Goal: Task Accomplishment & Management: Complete application form

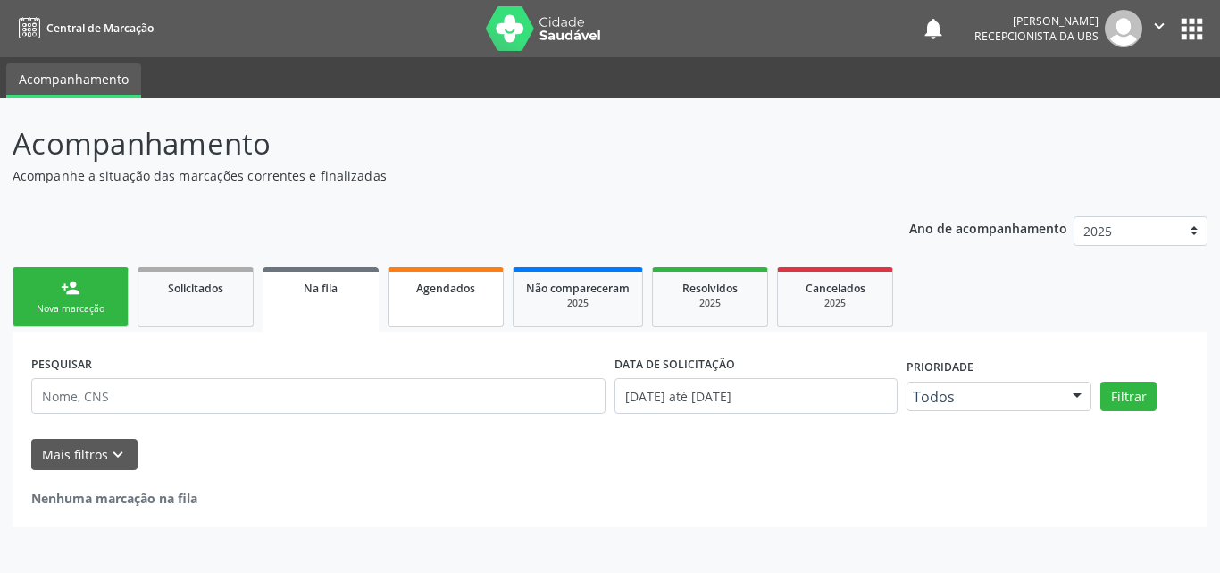
click at [460, 283] on span "Agendados" at bounding box center [445, 288] width 59 height 15
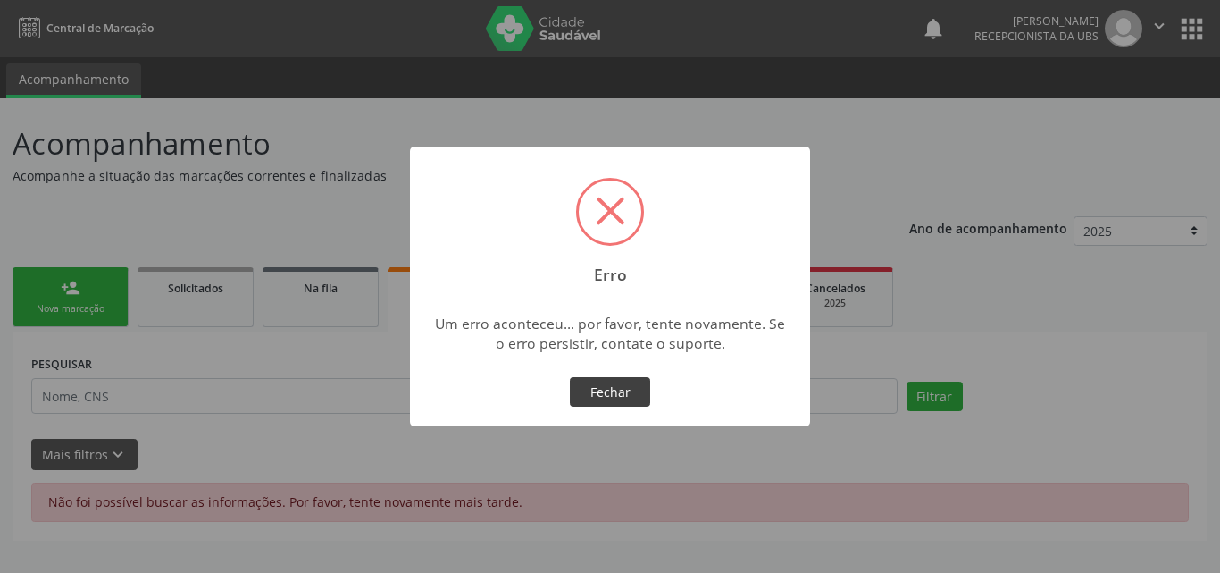
click at [596, 383] on button "Fechar" at bounding box center [610, 392] width 80 height 30
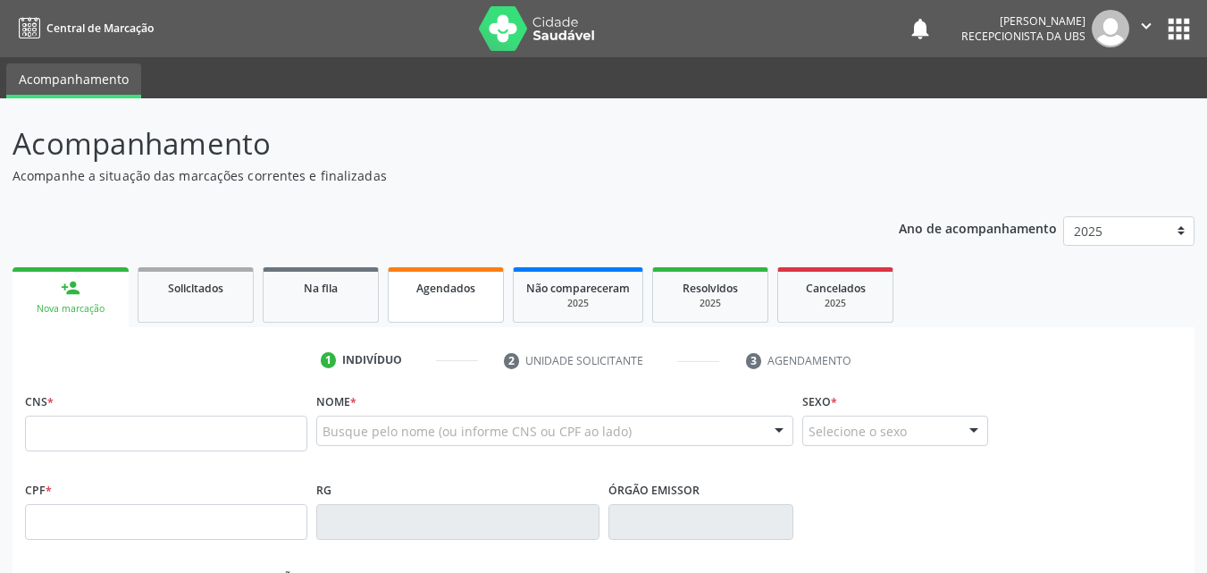
click at [454, 295] on span "Agendados" at bounding box center [445, 288] width 59 height 15
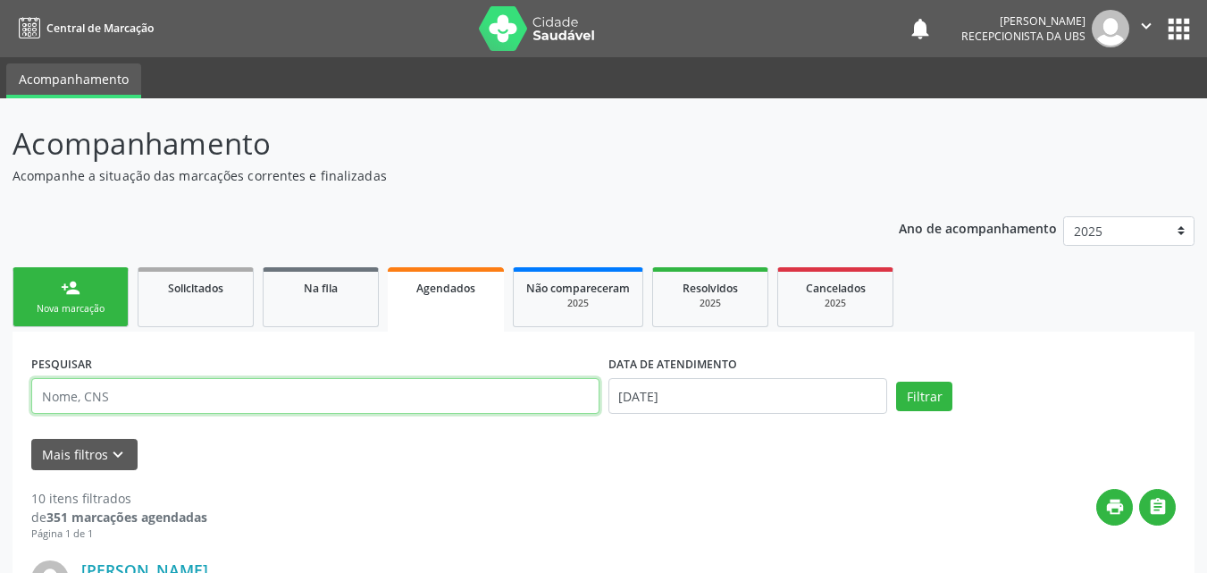
click at [339, 407] on input "text" at bounding box center [315, 396] width 568 height 36
type input "700909929396698"
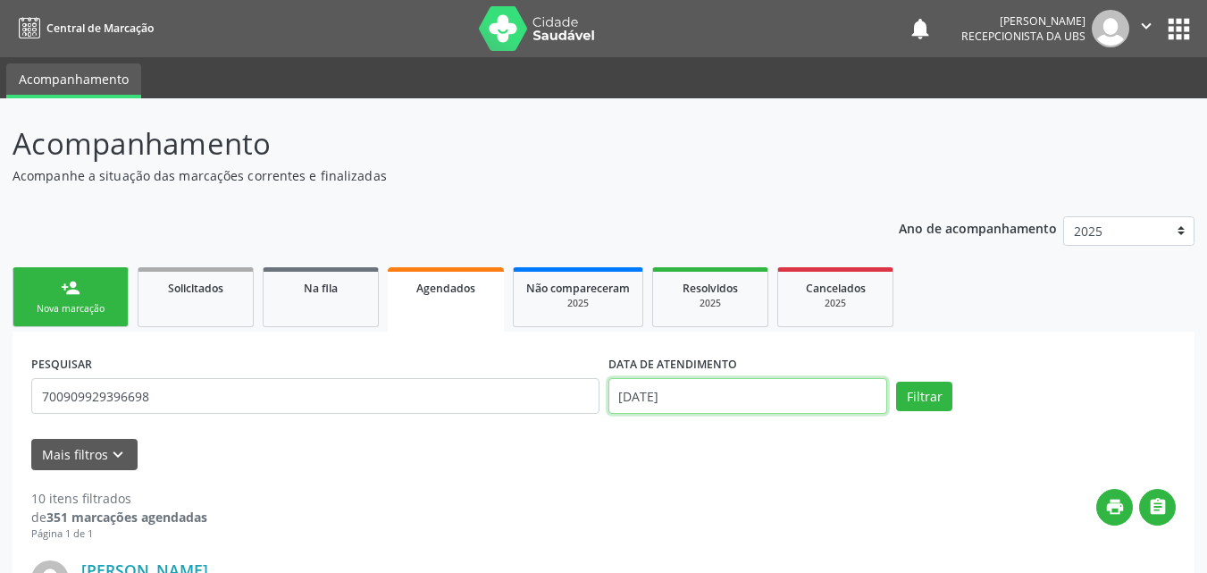
click at [631, 398] on input "[DATE]" at bounding box center [748, 396] width 280 height 36
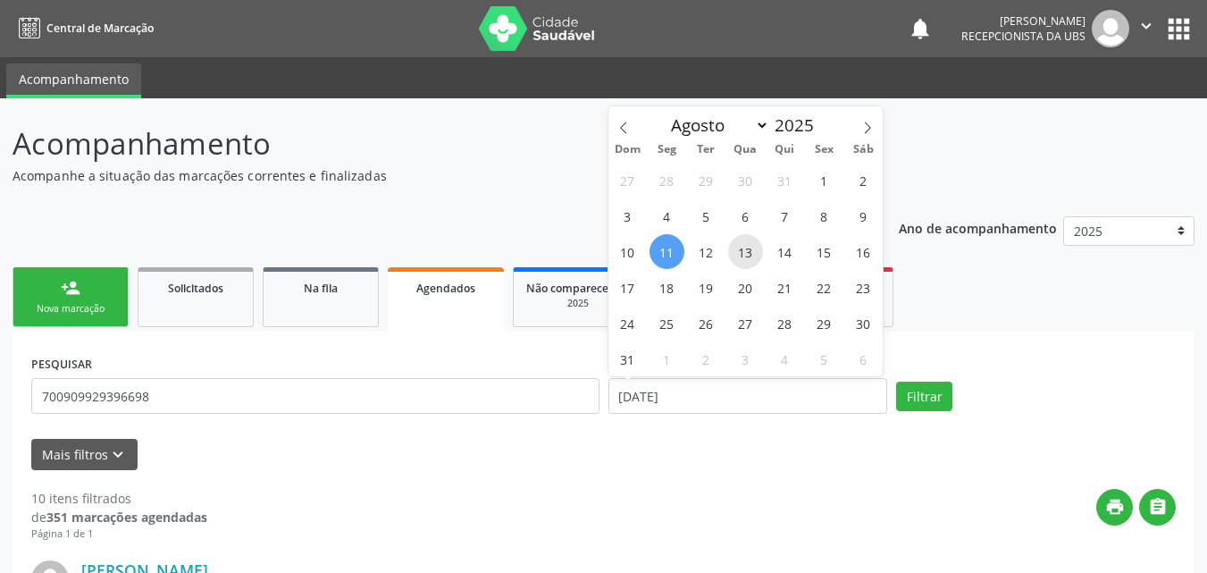
click at [746, 258] on span "13" at bounding box center [745, 251] width 35 height 35
type input "[DATE]"
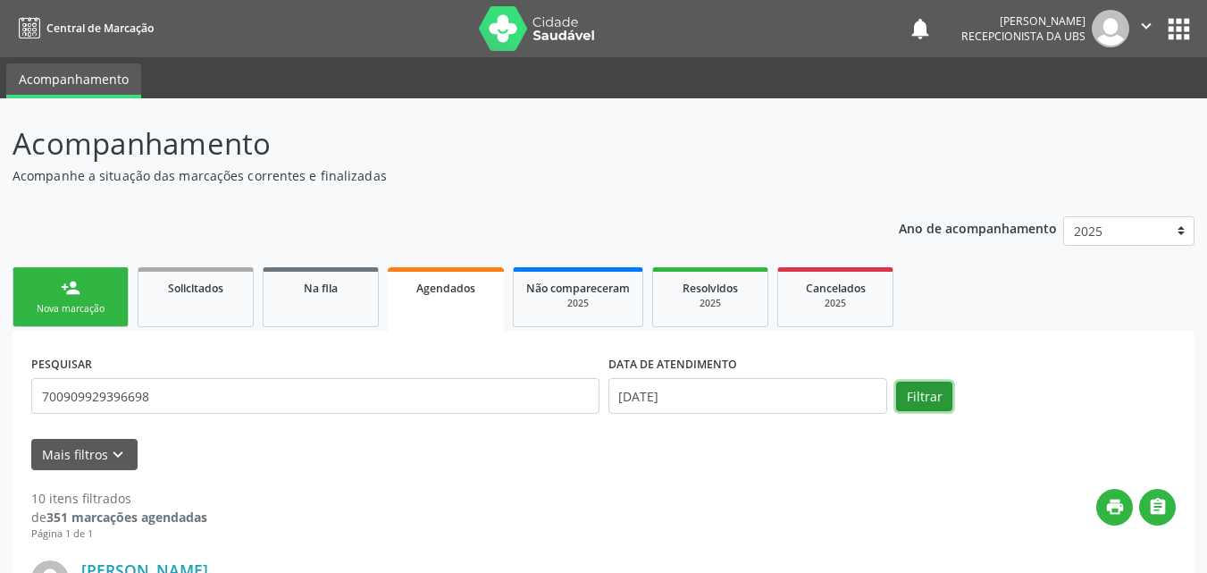
click at [937, 387] on button "Filtrar" at bounding box center [924, 396] width 56 height 30
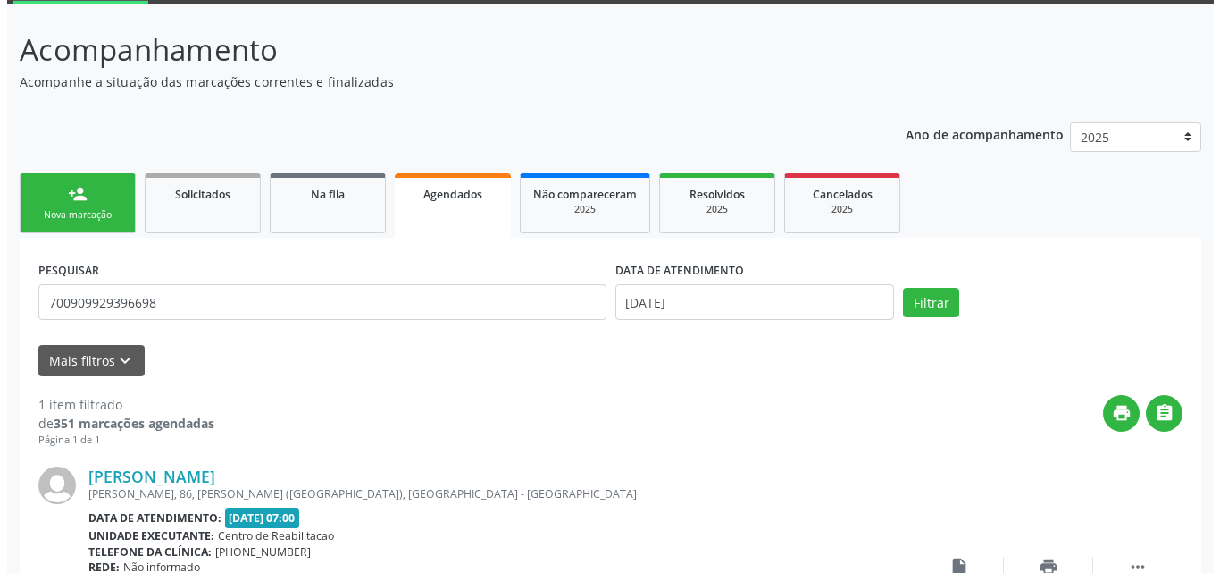
scroll to position [256, 0]
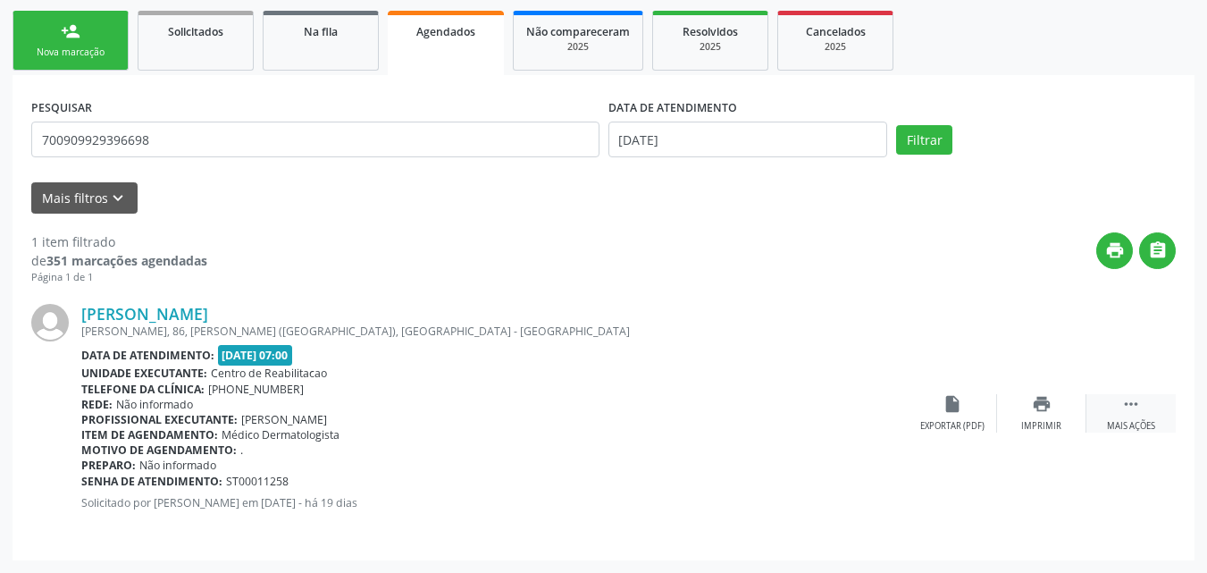
click at [1127, 413] on icon "" at bounding box center [1131, 404] width 20 height 20
click at [955, 411] on icon "cancel" at bounding box center [953, 404] width 20 height 20
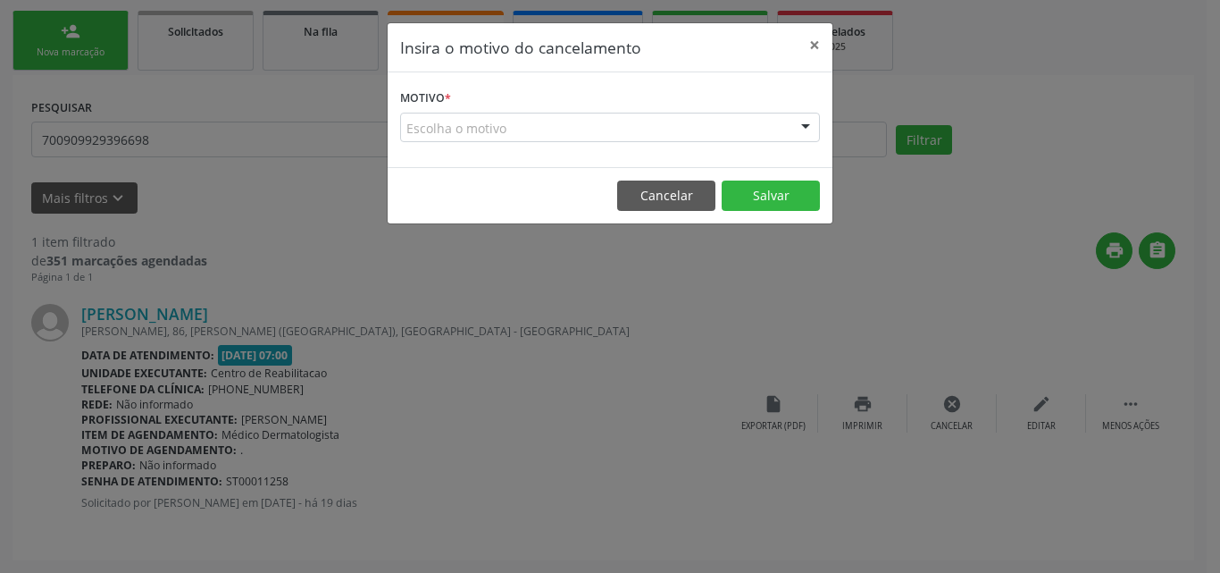
click at [772, 136] on div "Escolha o motivo" at bounding box center [610, 128] width 420 height 30
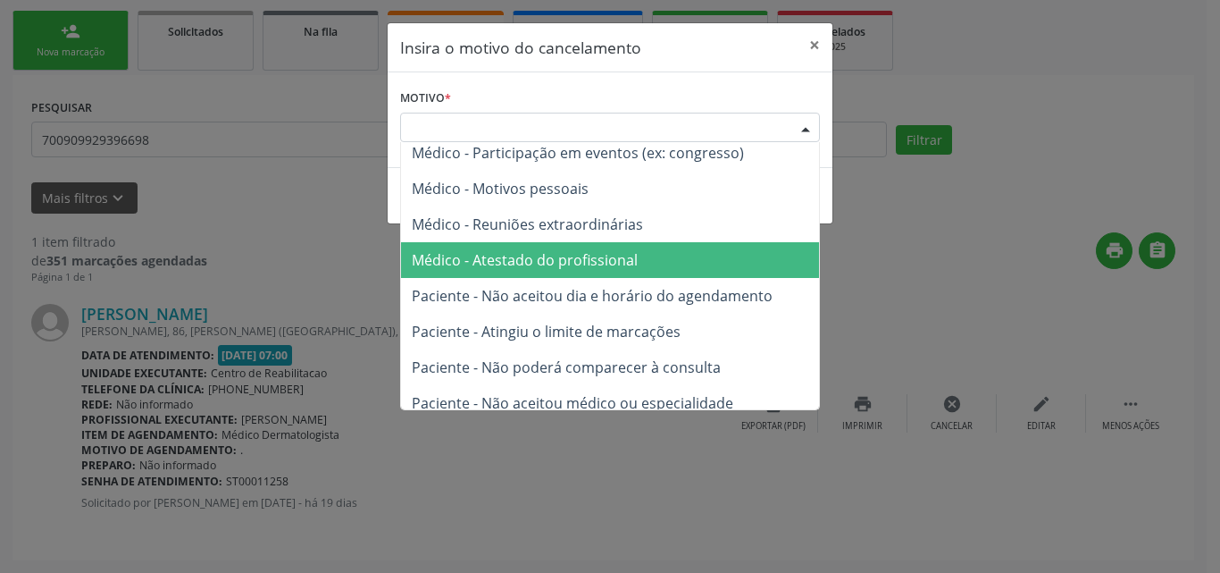
scroll to position [0, 0]
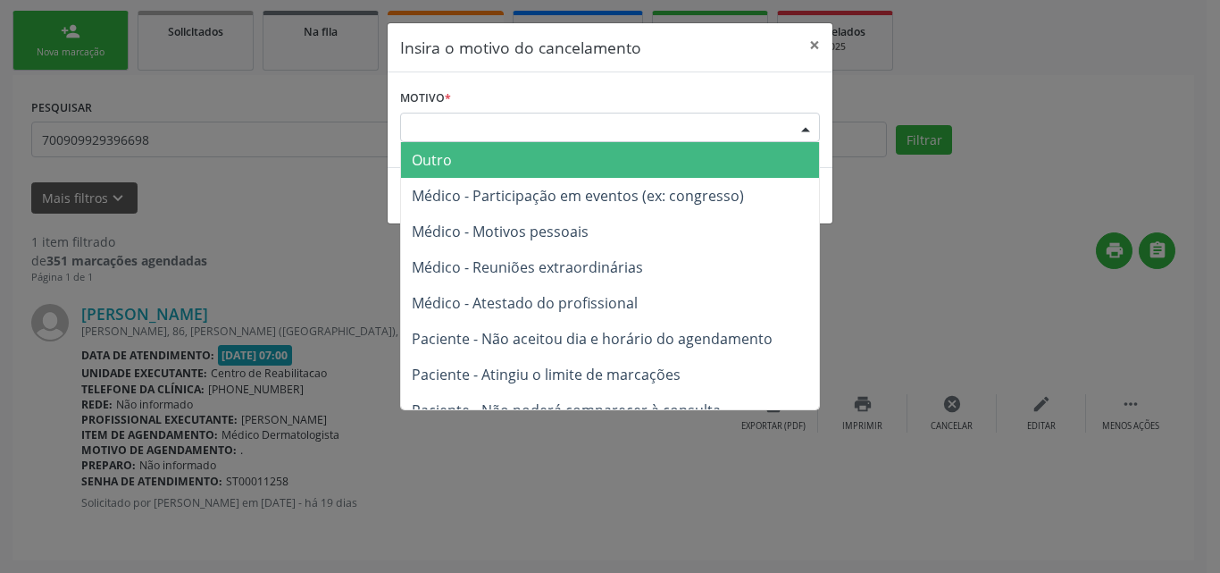
click at [616, 125] on div "Escolha o motivo" at bounding box center [610, 128] width 420 height 30
click at [607, 163] on span "Outro" at bounding box center [610, 160] width 418 height 36
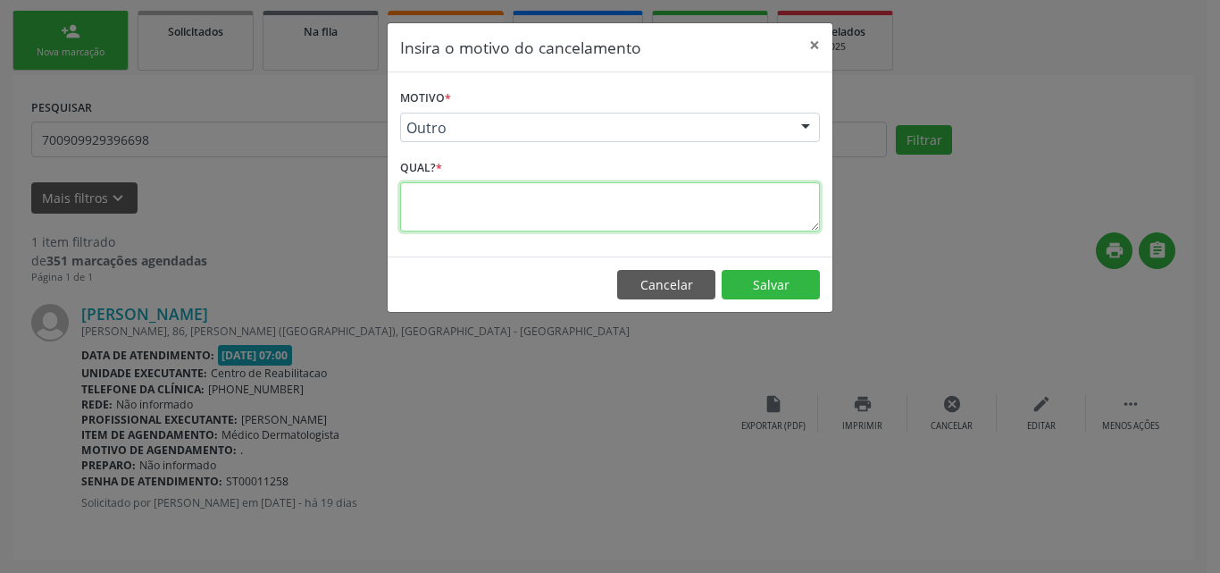
click at [568, 222] on textarea at bounding box center [610, 206] width 420 height 49
type textarea "não mora na area"
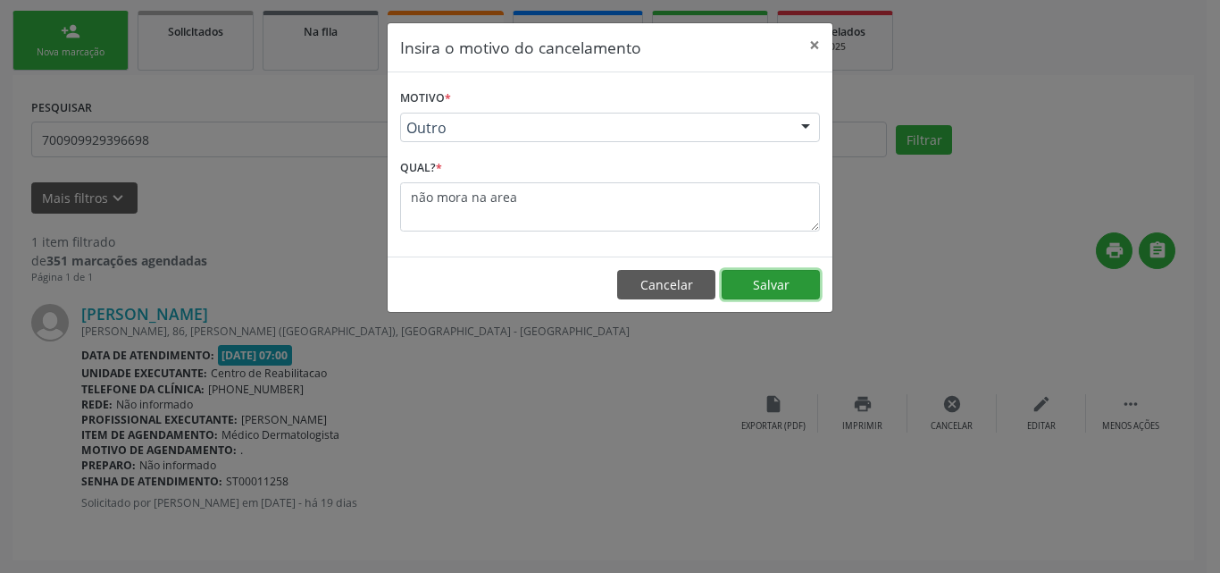
click at [766, 276] on button "Salvar" at bounding box center [771, 285] width 98 height 30
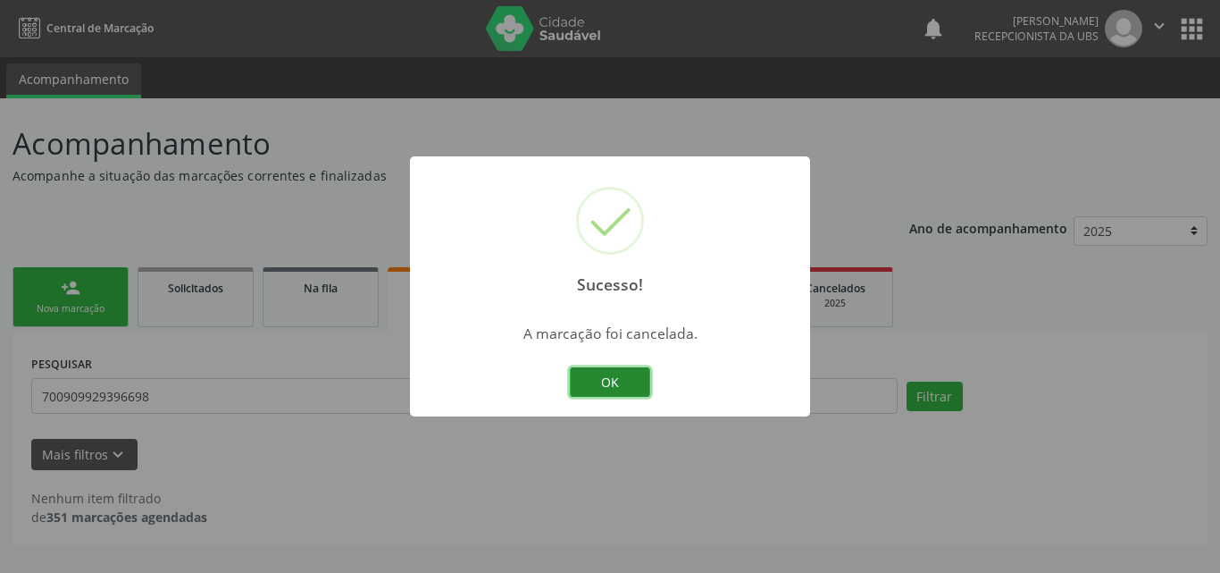
click at [611, 389] on button "OK" at bounding box center [610, 382] width 80 height 30
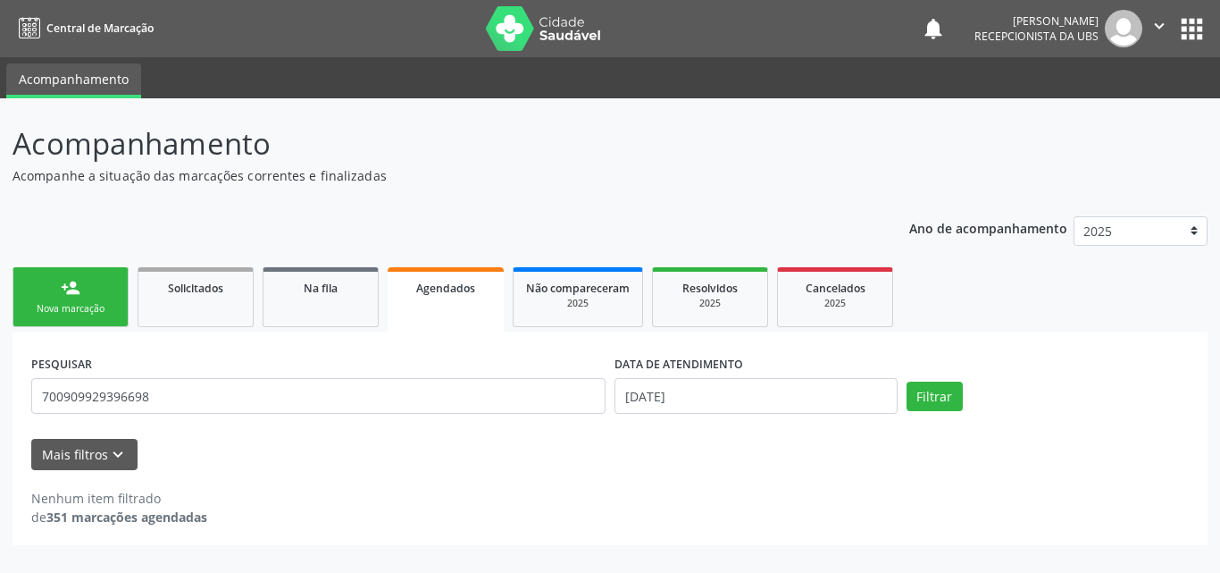
click at [89, 333] on div "PESQUISAR 700909929396698 DATA DE ATENDIMENTO 13/08/2025 Filtrar UNIDADE EXECUT…" at bounding box center [610, 437] width 1195 height 213
click at [88, 325] on link "person_add Nova marcação" at bounding box center [71, 297] width 116 height 60
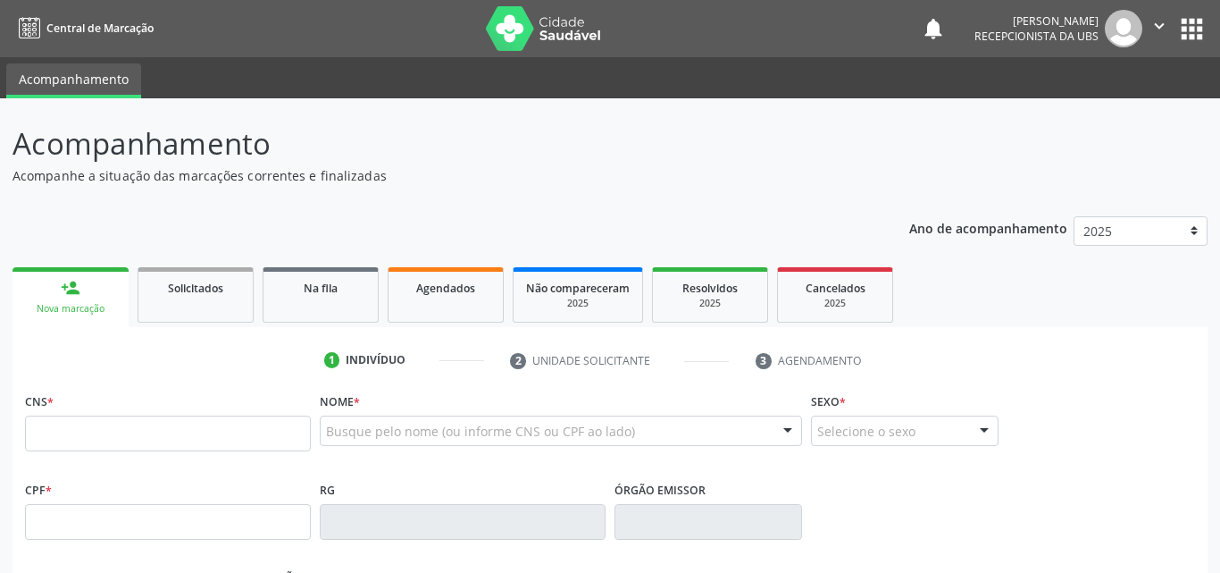
click at [69, 300] on link "person_add Nova marcação" at bounding box center [71, 297] width 116 height 60
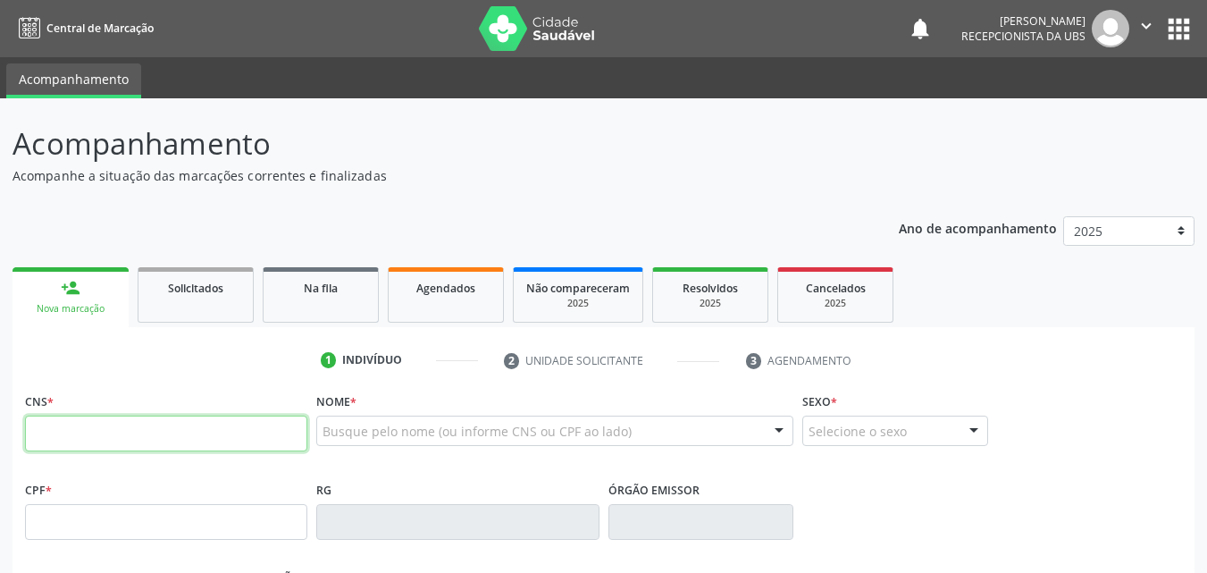
click at [142, 439] on input "text" at bounding box center [166, 433] width 282 height 36
type input "164 2614 7657 0001"
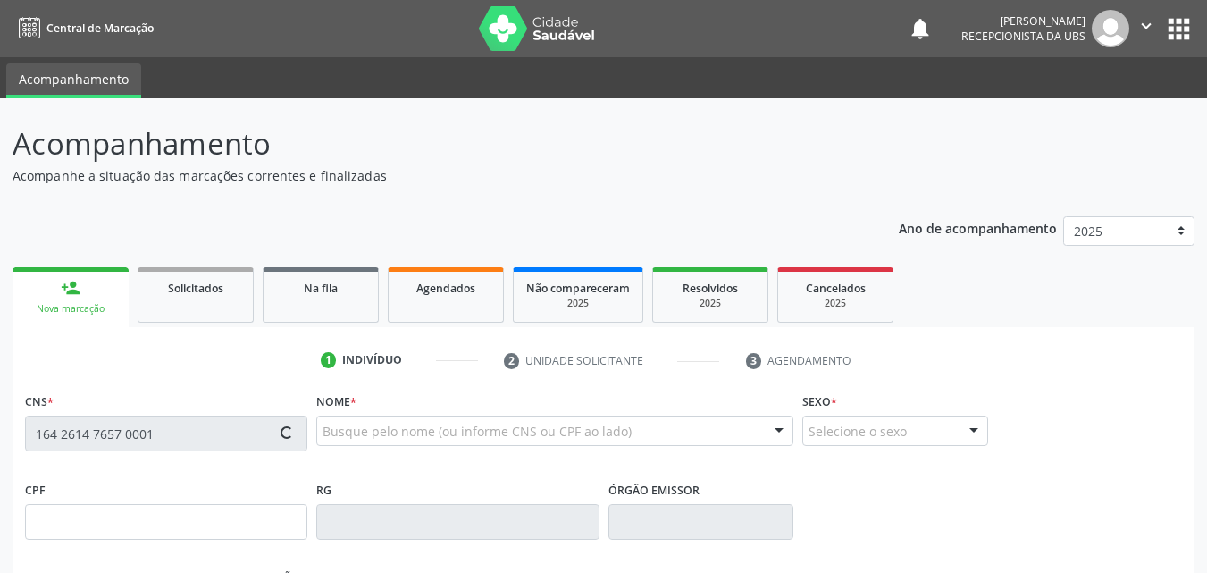
type input "325.812.704-20"
type input "26/09/1957"
type input "Nercisa Lopes"
type input "(87) 99624-4122"
type input "744"
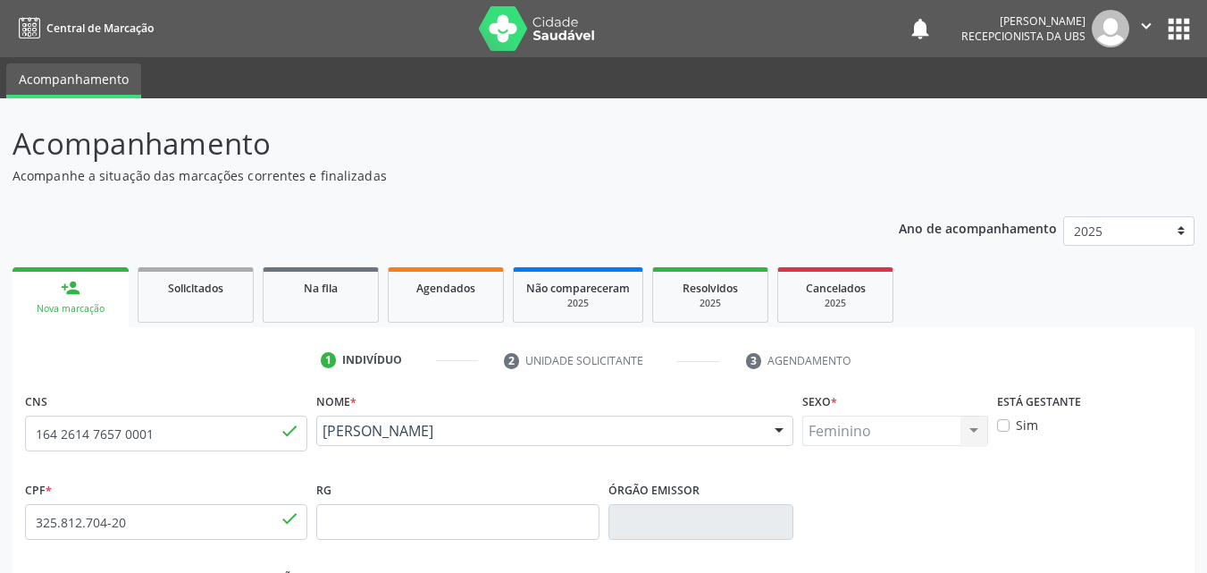
drag, startPoint x: 565, startPoint y: 452, endPoint x: 314, endPoint y: 449, distance: 250.2
click at [314, 449] on div "Nome * Maria de Lourdes Siqueira Santos Maria de Lourdes Siqueira Santos CNS: 1…" at bounding box center [555, 432] width 486 height 88
copy span "[PERSON_NAME]"
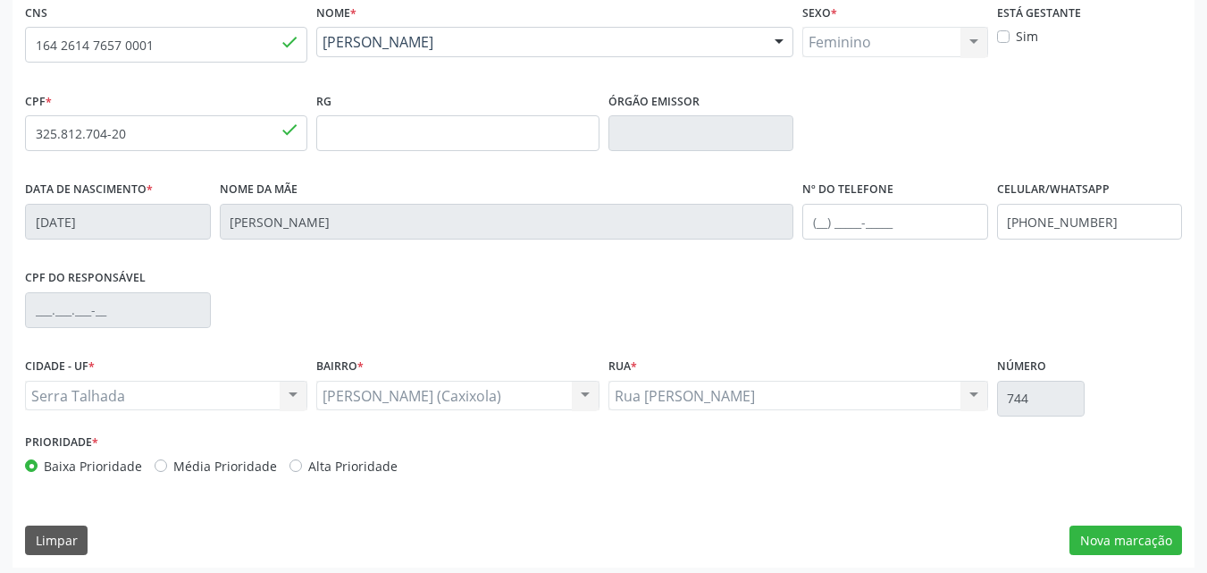
scroll to position [396, 0]
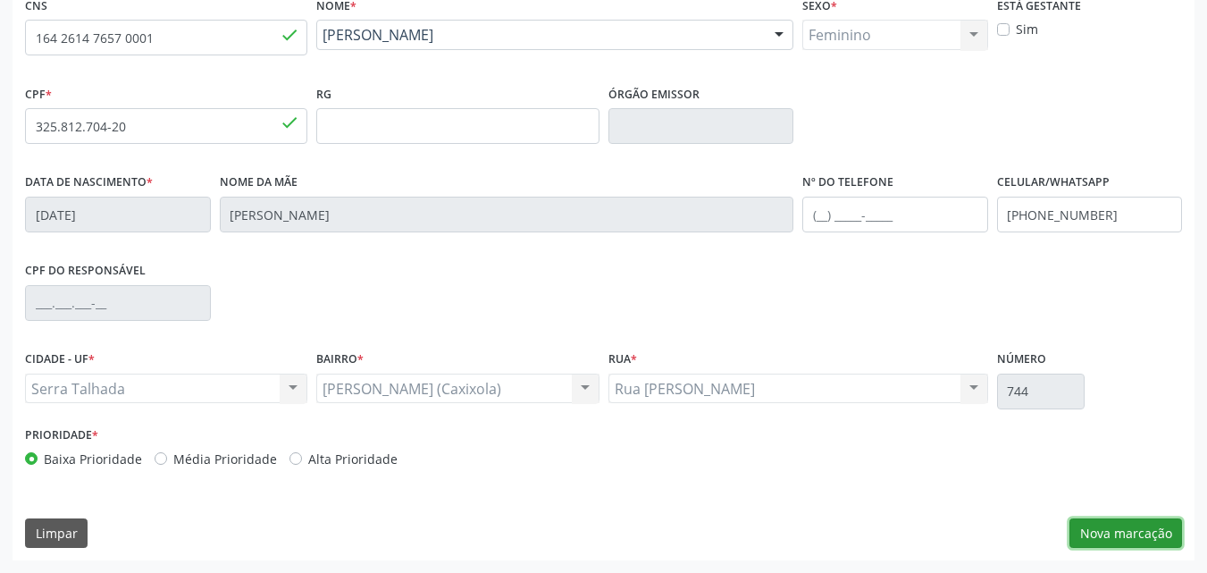
click at [1110, 528] on button "Nova marcação" at bounding box center [1125, 533] width 113 height 30
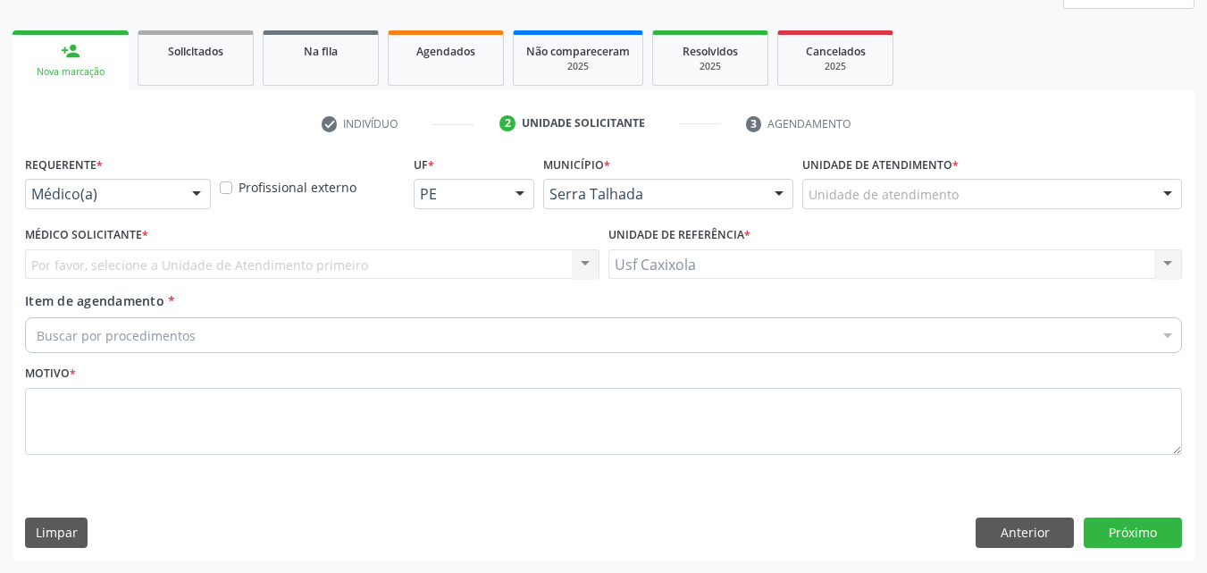
scroll to position [237, 0]
click at [194, 203] on div at bounding box center [196, 195] width 27 height 30
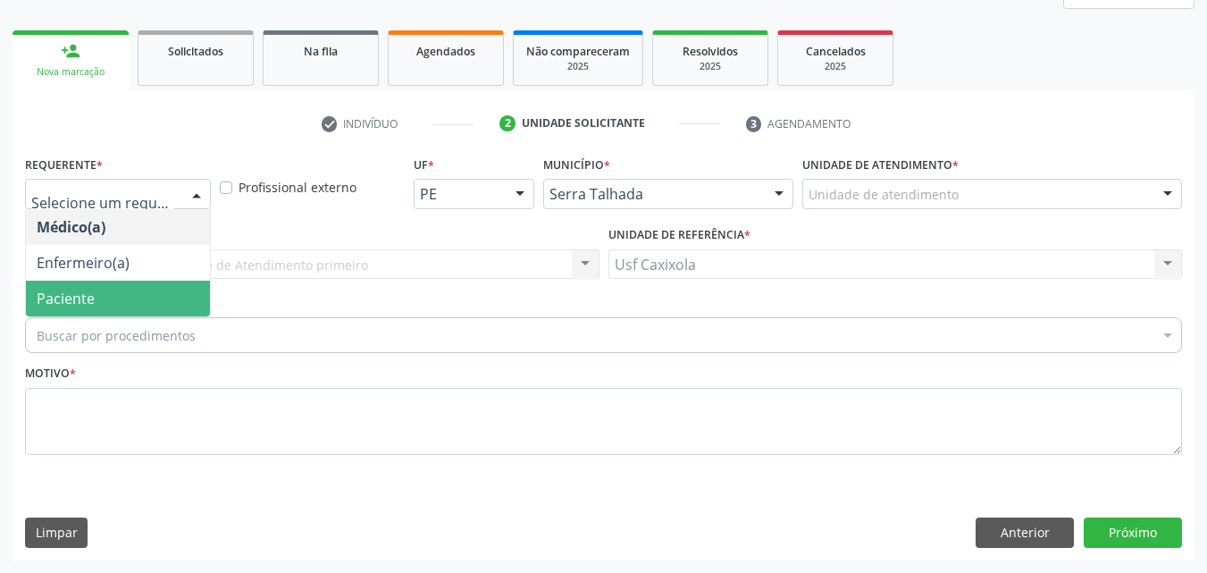
click at [189, 306] on span "Paciente" at bounding box center [118, 299] width 184 height 36
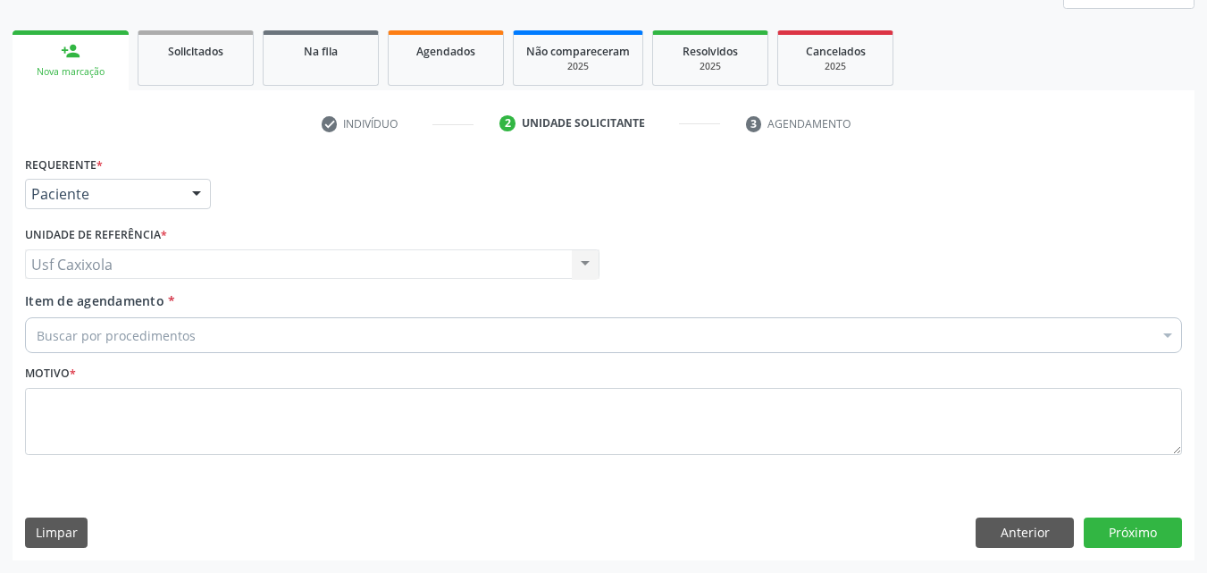
click at [247, 339] on div "Buscar por procedimentos" at bounding box center [603, 335] width 1157 height 36
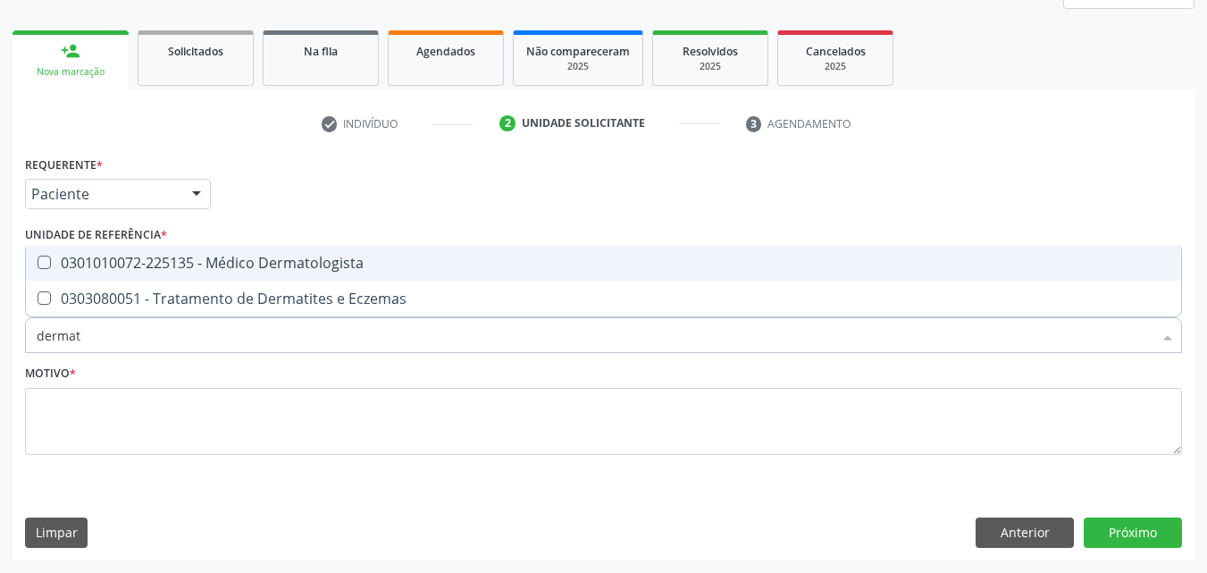
type input "dermato"
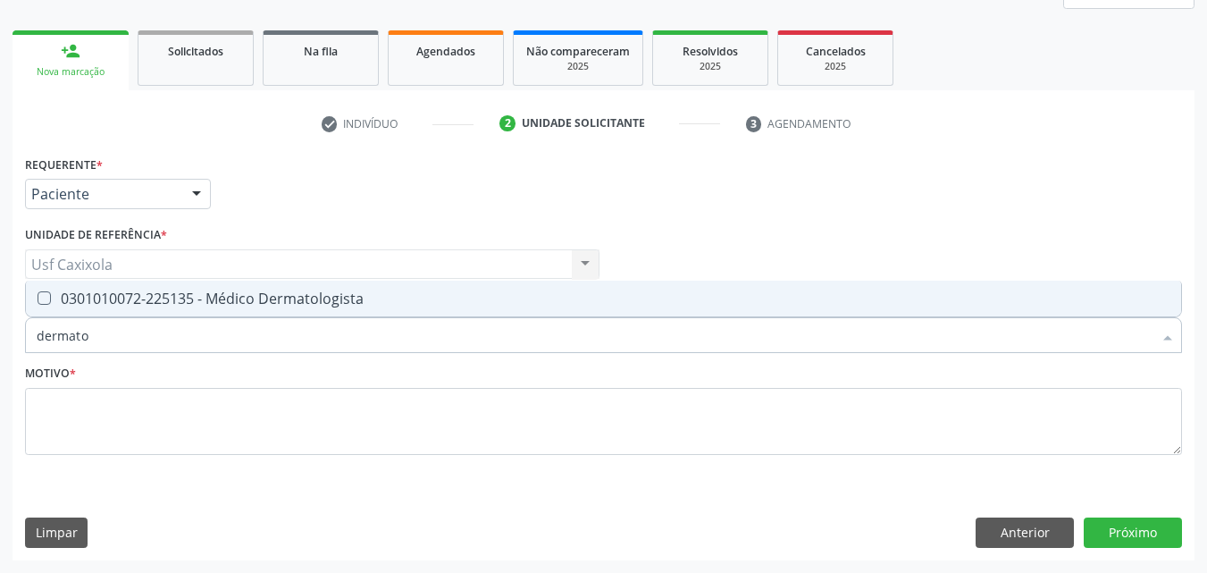
click at [263, 291] on div "0301010072-225135 - Médico Dermatologista" at bounding box center [604, 298] width 1134 height 14
checkbox Dermatologista "true"
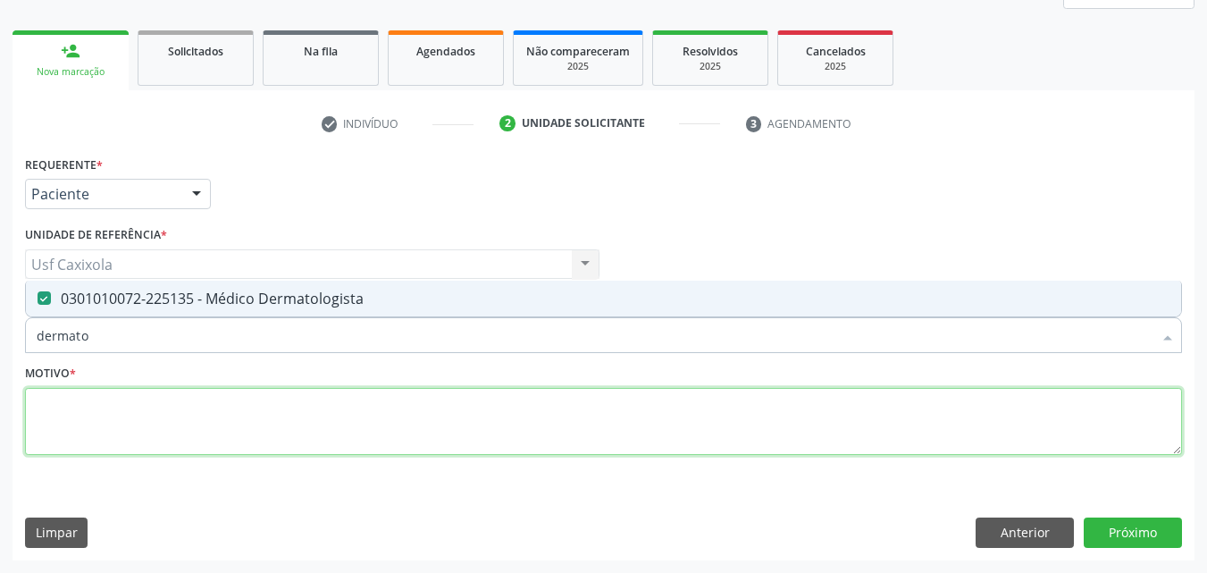
click at [373, 436] on textarea at bounding box center [603, 422] width 1157 height 68
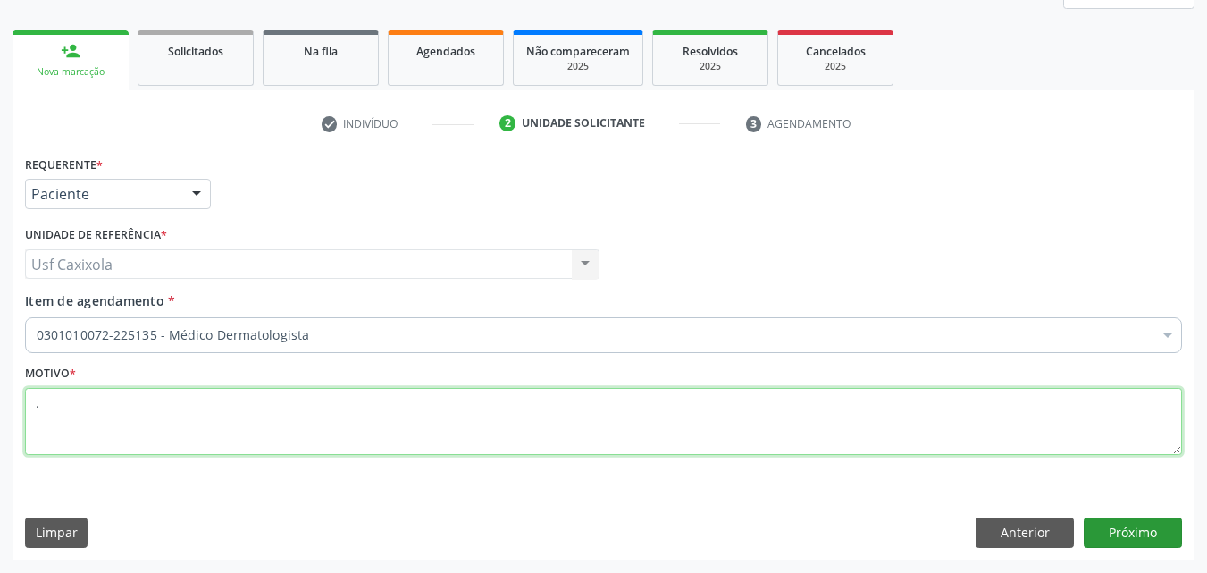
type textarea "."
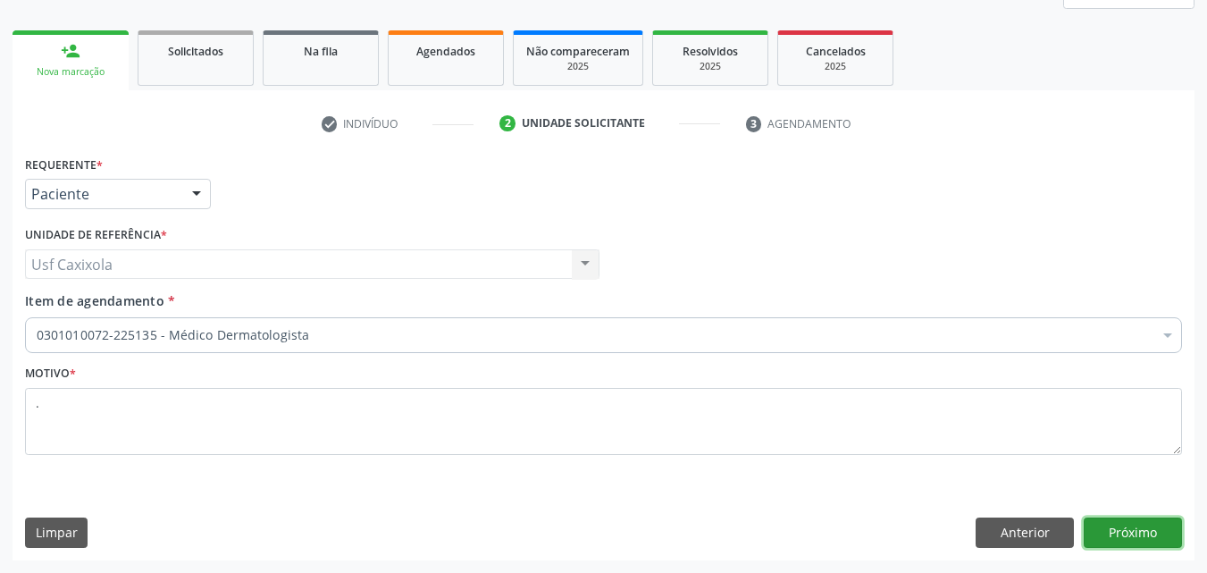
click at [1132, 532] on button "Próximo" at bounding box center [1133, 532] width 98 height 30
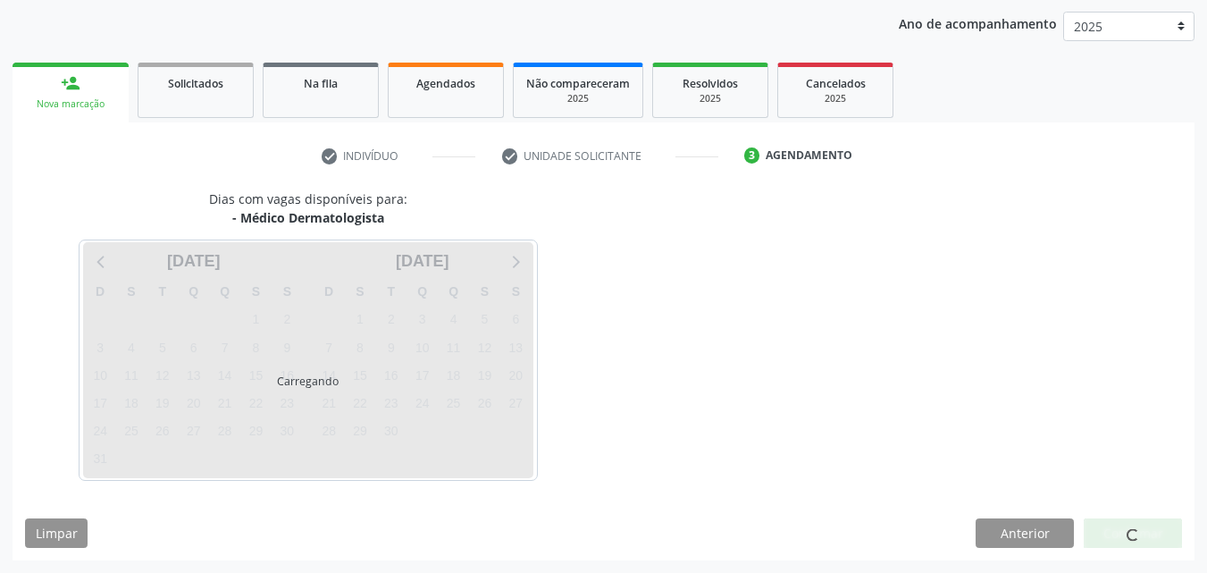
scroll to position [205, 0]
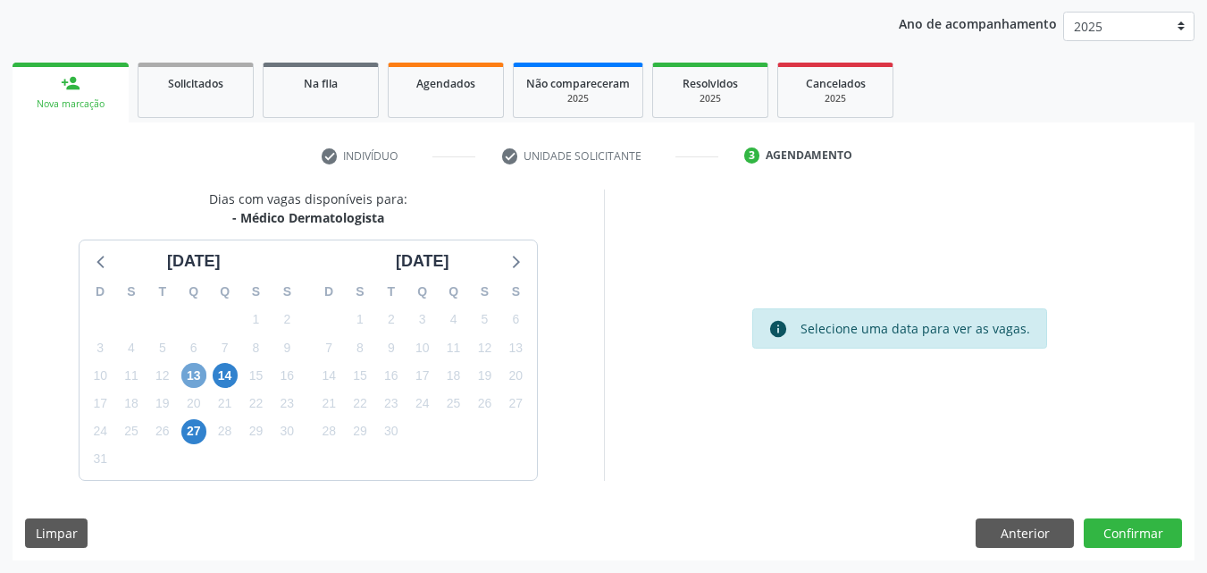
click at [194, 374] on span "13" at bounding box center [193, 375] width 25 height 25
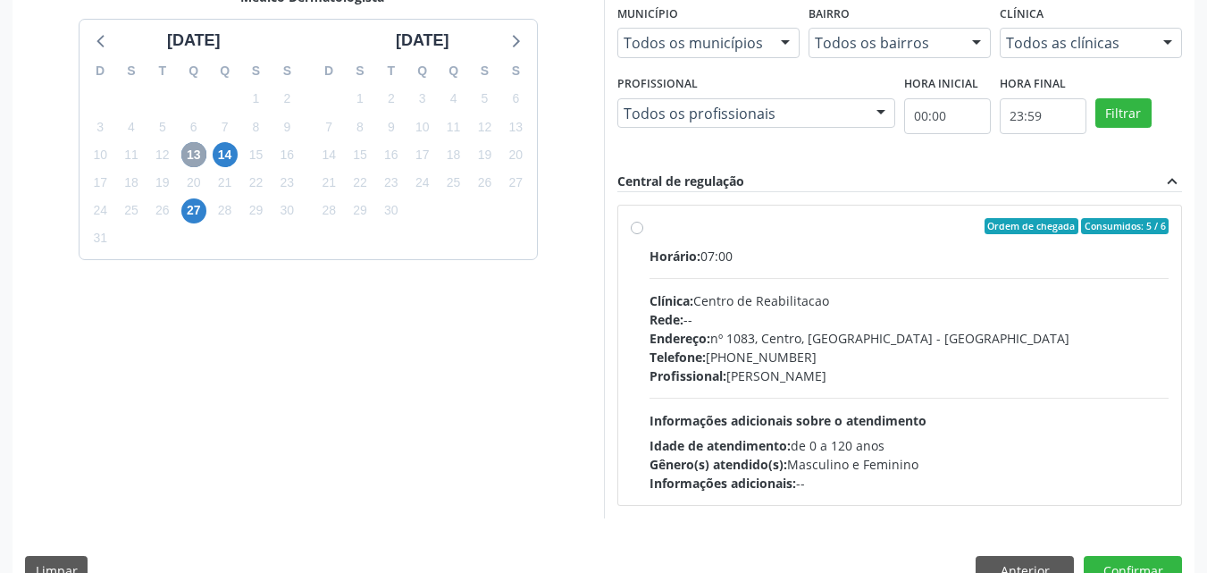
scroll to position [463, 0]
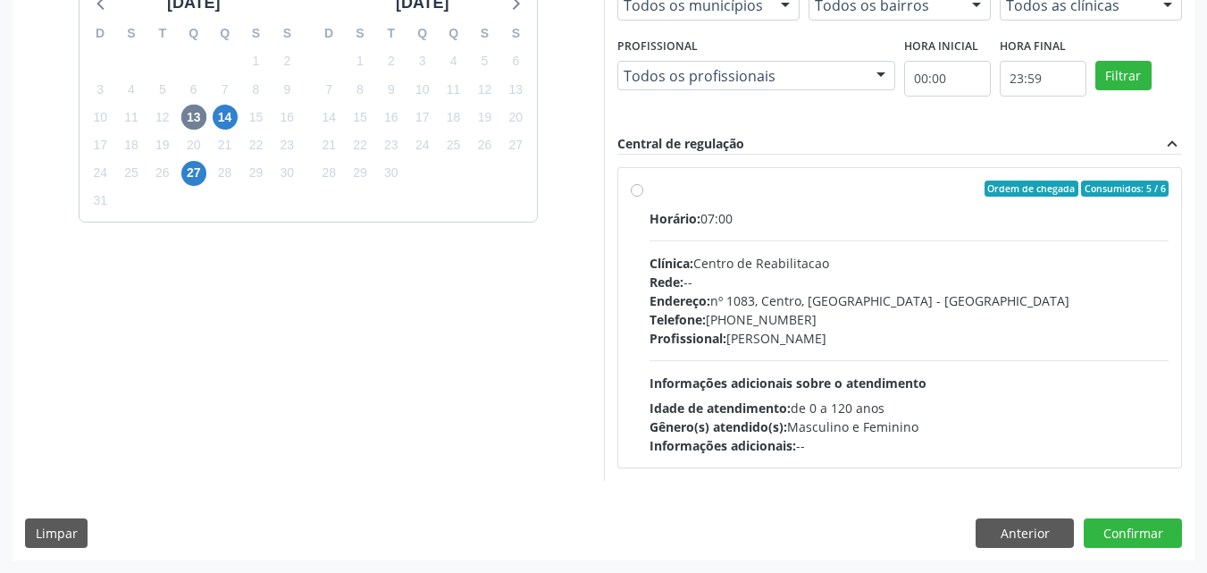
click at [649, 193] on label "Ordem de chegada Consumidos: 5 / 6 Horário: 07:00 Clínica: Centro de Reabilitac…" at bounding box center [909, 317] width 520 height 274
click at [637, 193] on input "Ordem de chegada Consumidos: 5 / 6 Horário: 07:00 Clínica: Centro de Reabilitac…" at bounding box center [637, 188] width 13 height 16
radio input "true"
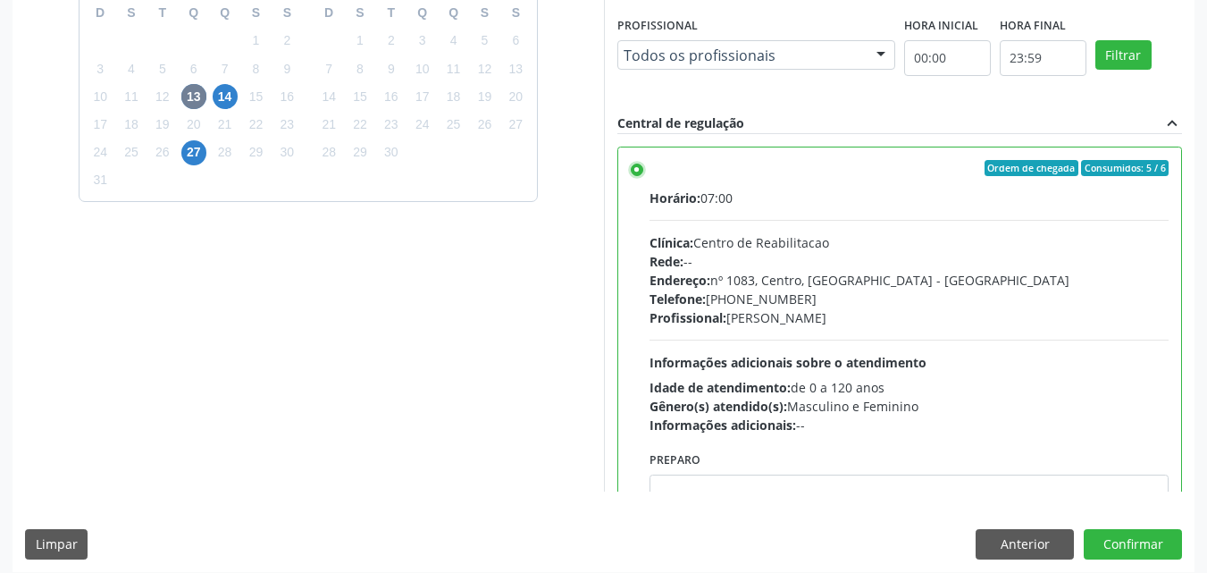
scroll to position [495, 0]
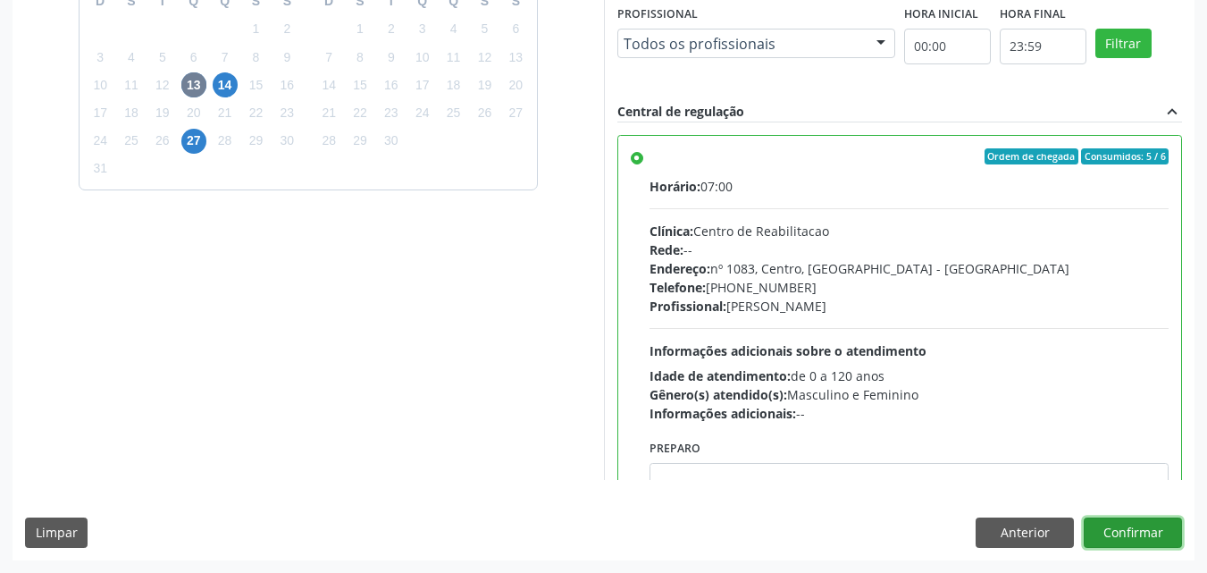
click at [1136, 534] on button "Confirmar" at bounding box center [1133, 532] width 98 height 30
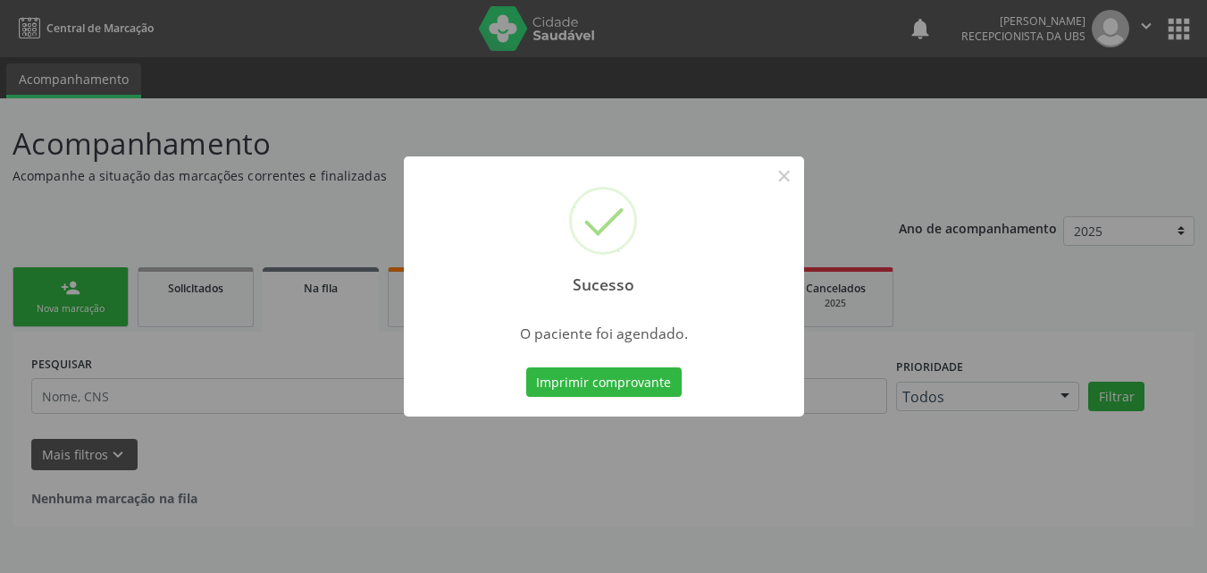
scroll to position [0, 0]
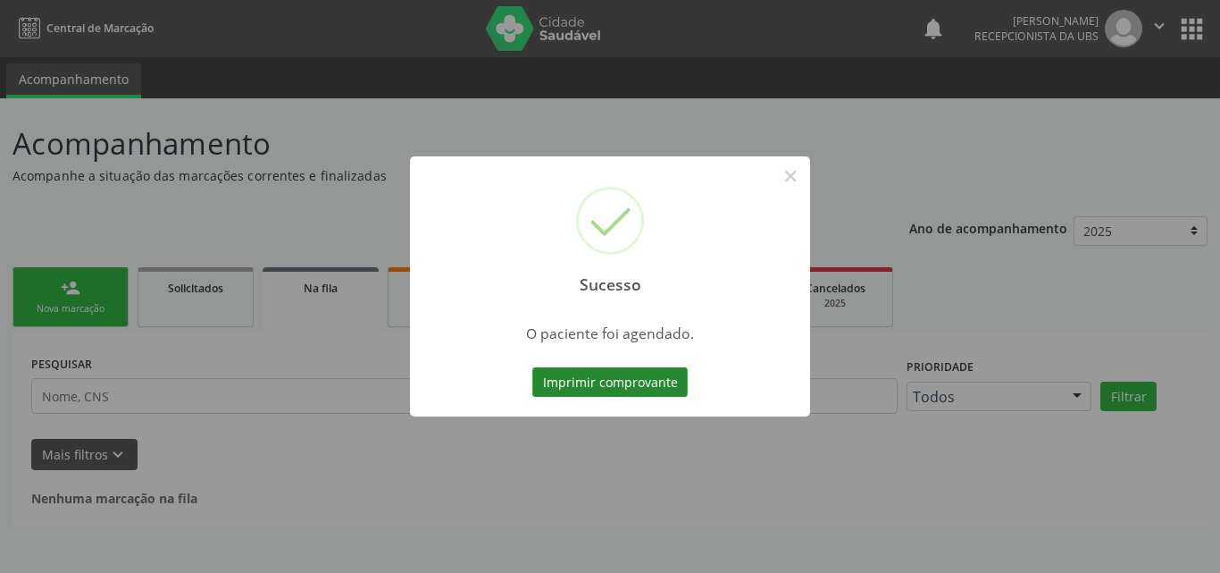
click at [642, 390] on button "Imprimir comprovante" at bounding box center [609, 382] width 155 height 30
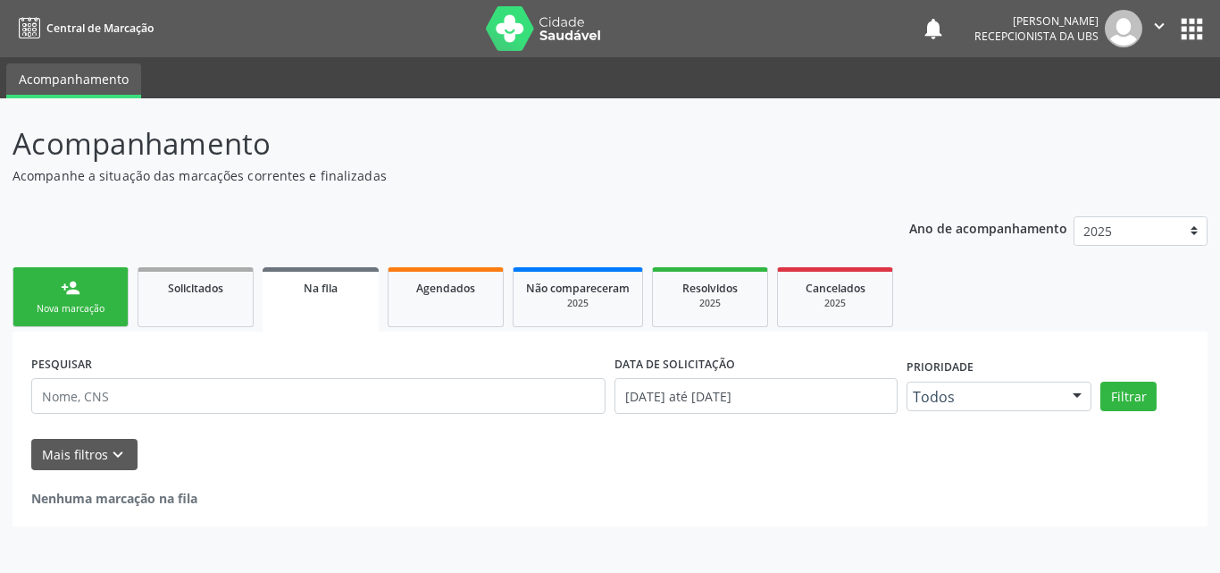
click at [75, 283] on div "person_add" at bounding box center [71, 288] width 20 height 20
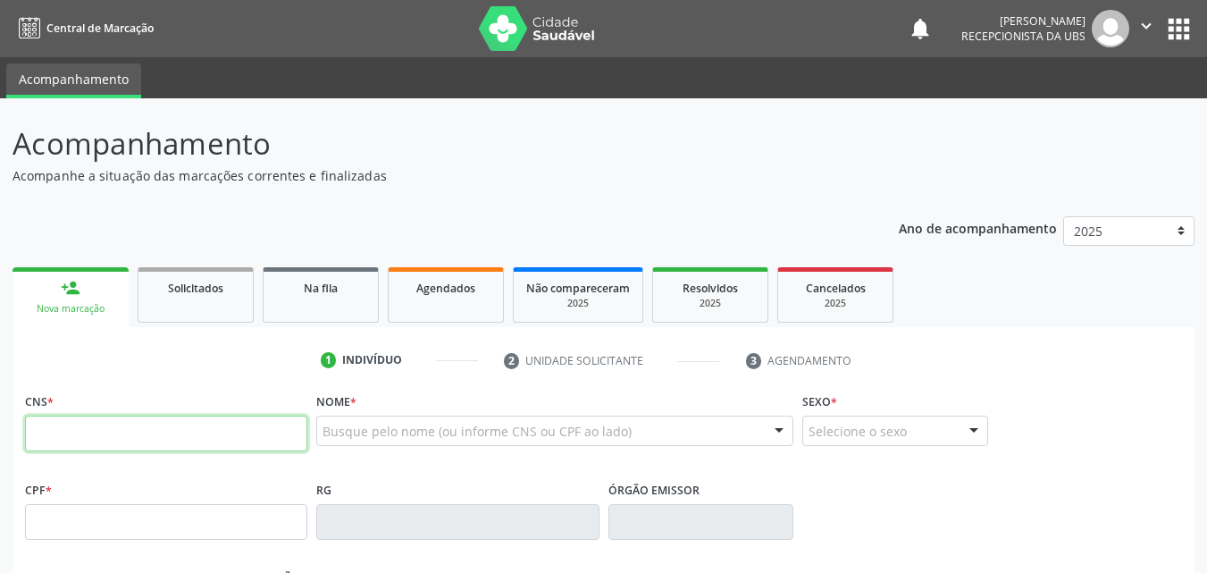
click at [146, 437] on input "text" at bounding box center [166, 433] width 282 height 36
type input "704 8080 6166 5441"
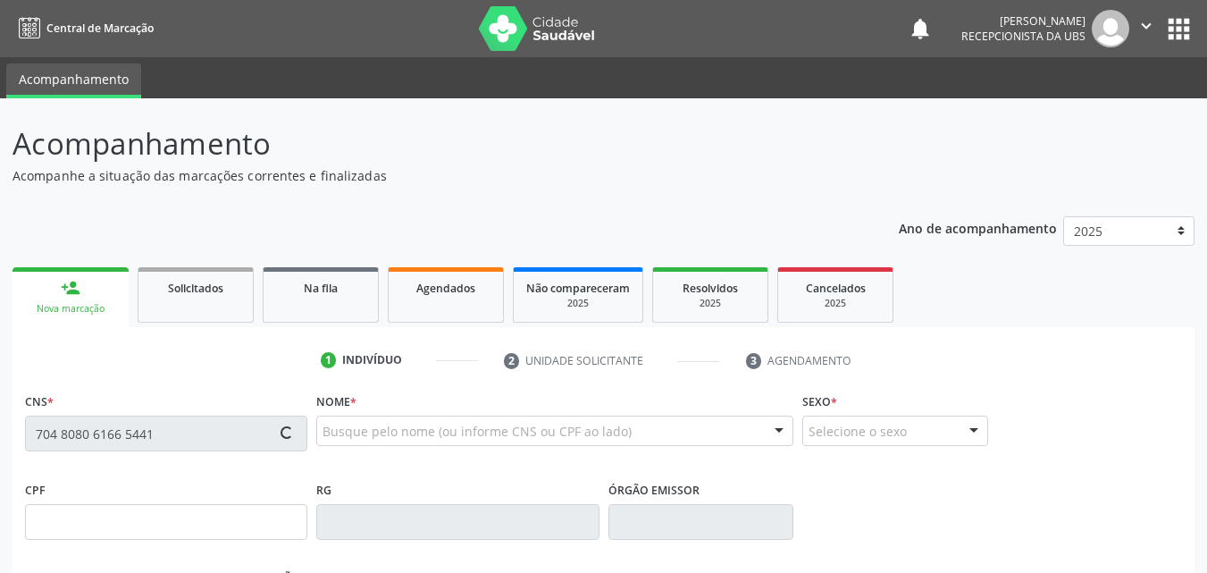
type input "110.997.934-75"
type input "22/04/1992"
type input "Eleonilde Honorato Silva"
type input "(87) 99622-9683"
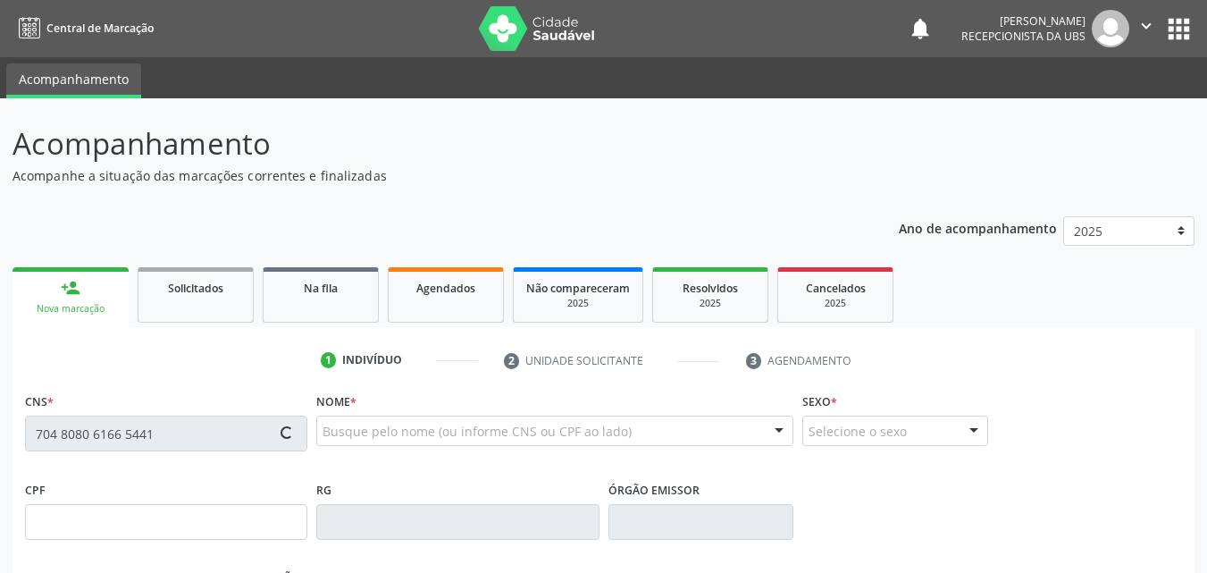
type input "1100"
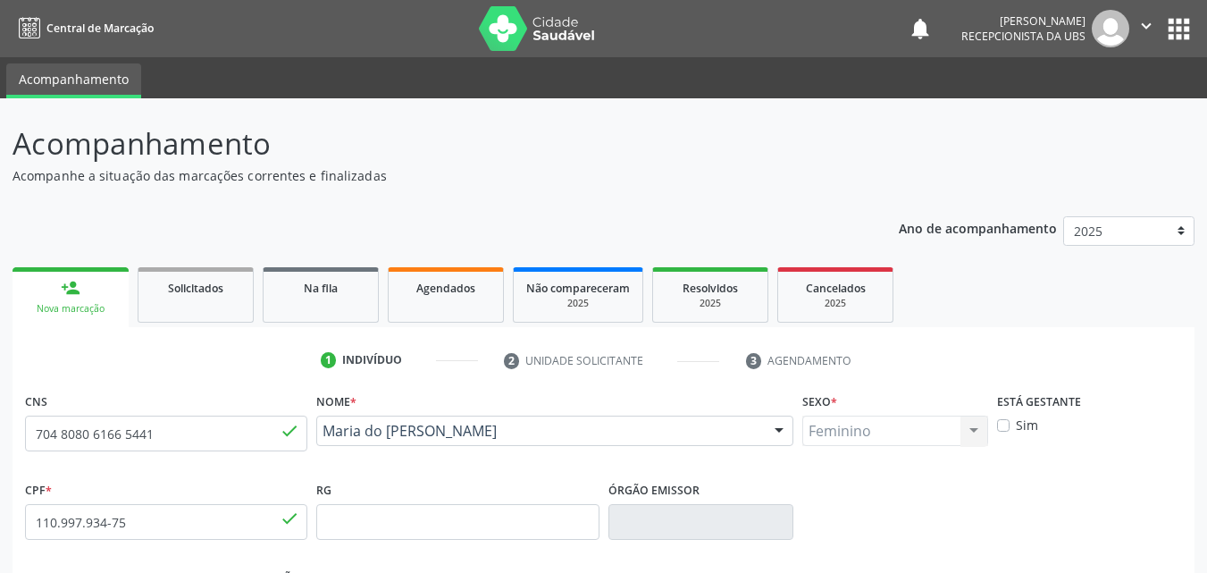
drag, startPoint x: 533, startPoint y: 457, endPoint x: 322, endPoint y: 436, distance: 212.7
click at [322, 436] on div "Maria do Socorro Honorato Silva Maria do Socorro Honorato Silva CNS: 704 8080 6…" at bounding box center [554, 436] width 477 height 43
copy span "Maria do Socorro Honorato Silva"
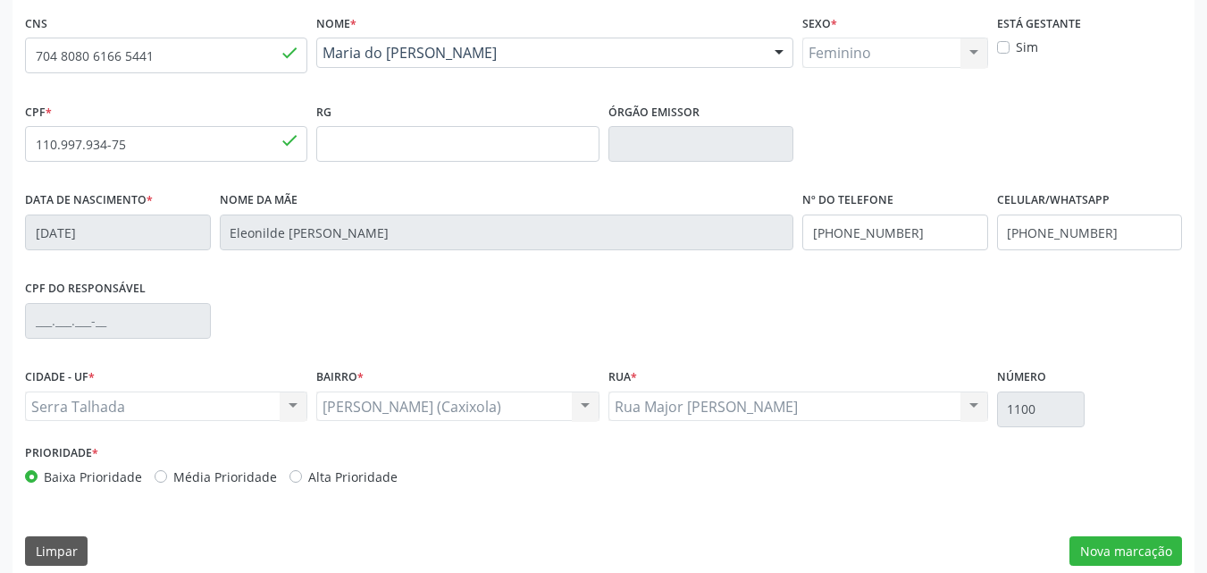
scroll to position [396, 0]
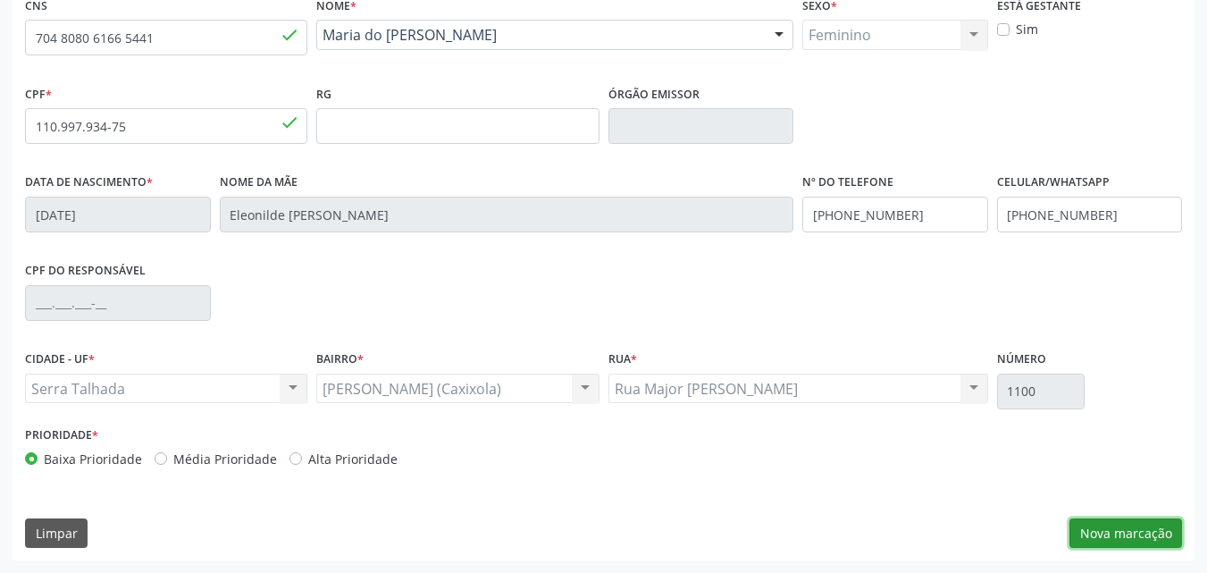
click at [1127, 529] on button "Nova marcação" at bounding box center [1125, 533] width 113 height 30
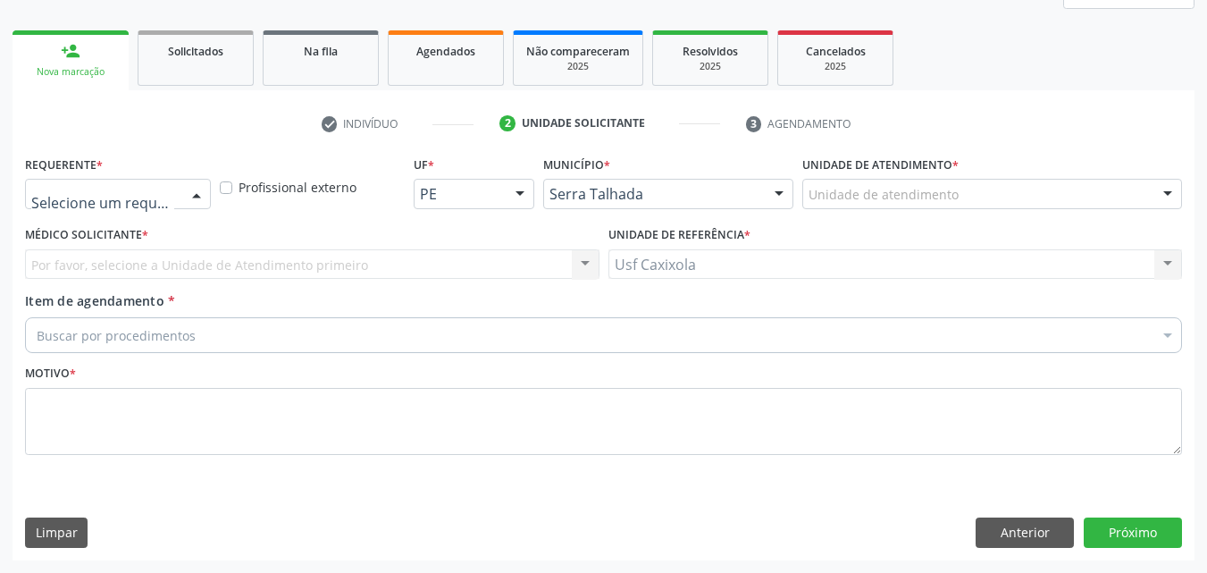
click at [183, 197] on div at bounding box center [196, 195] width 27 height 30
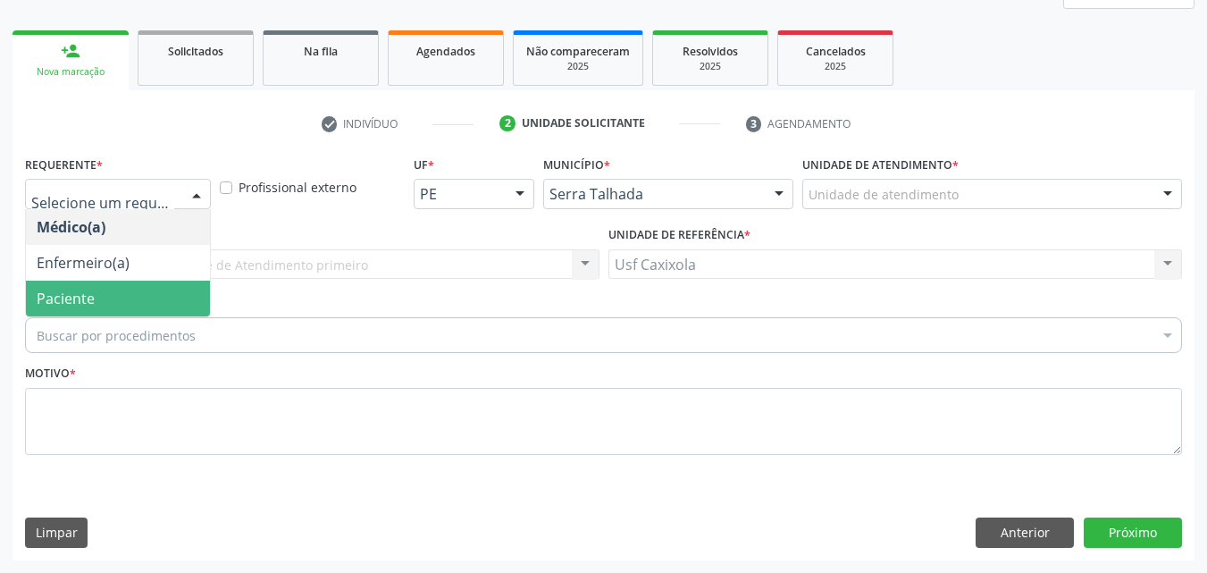
click at [179, 289] on span "Paciente" at bounding box center [118, 299] width 184 height 36
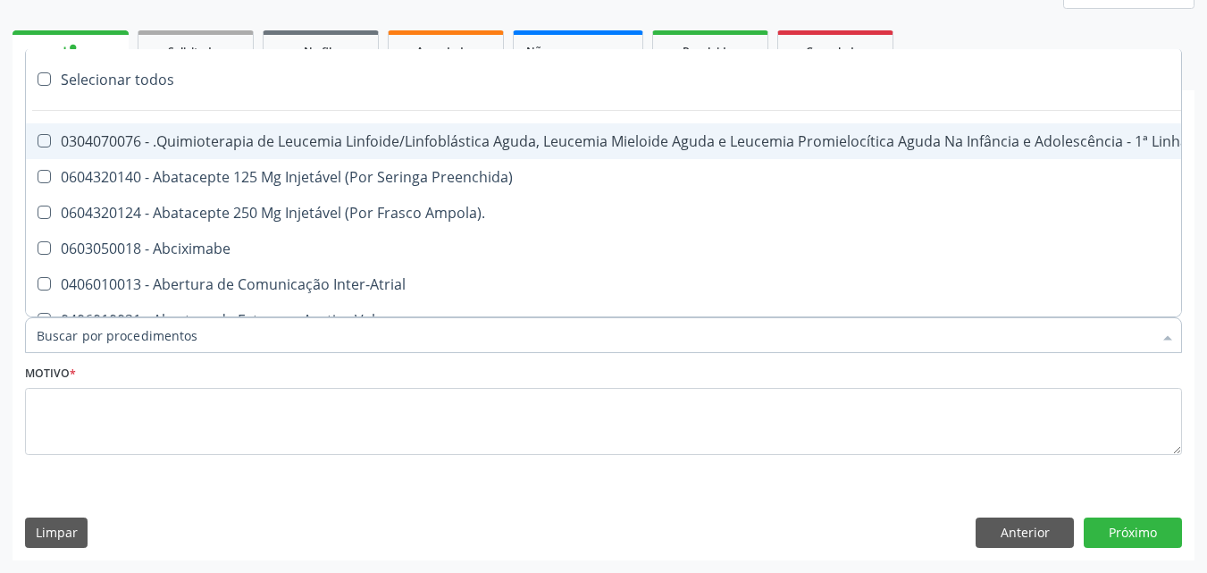
click at [207, 327] on div at bounding box center [603, 335] width 1157 height 36
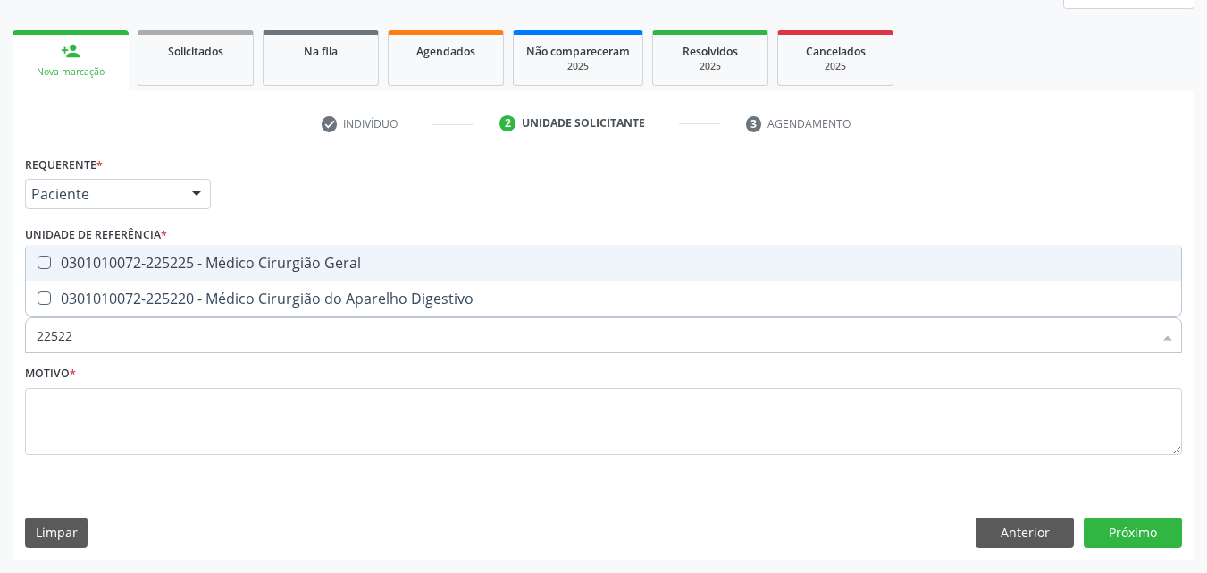
type input "225225"
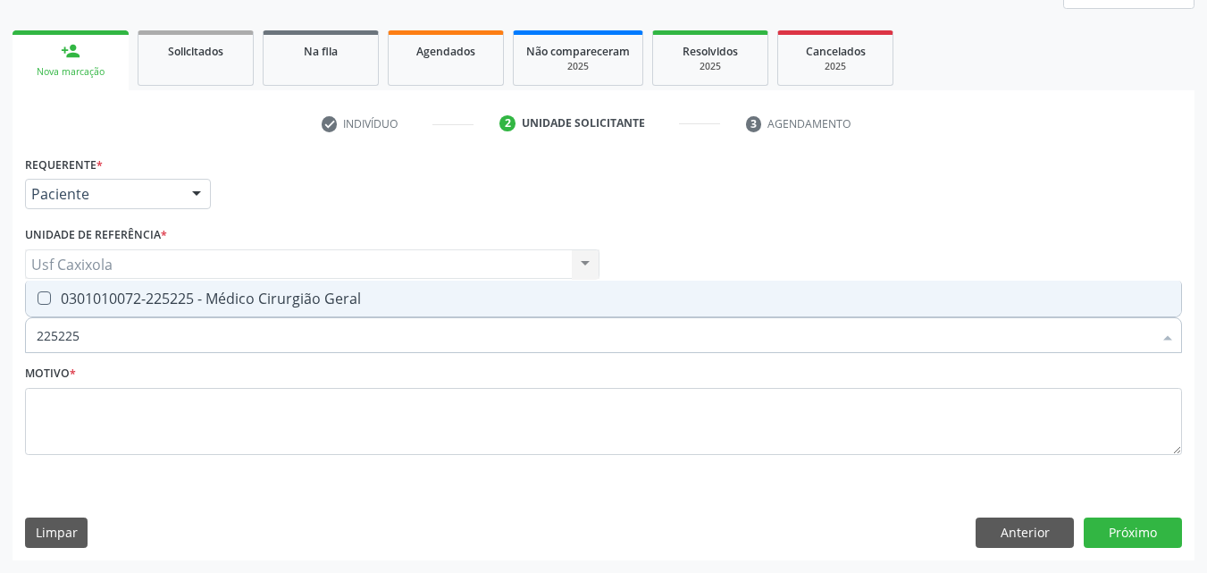
click at [256, 306] on div "0301010072-225225 - Médico Cirurgião Geral" at bounding box center [604, 298] width 1134 height 14
checkbox Geral "true"
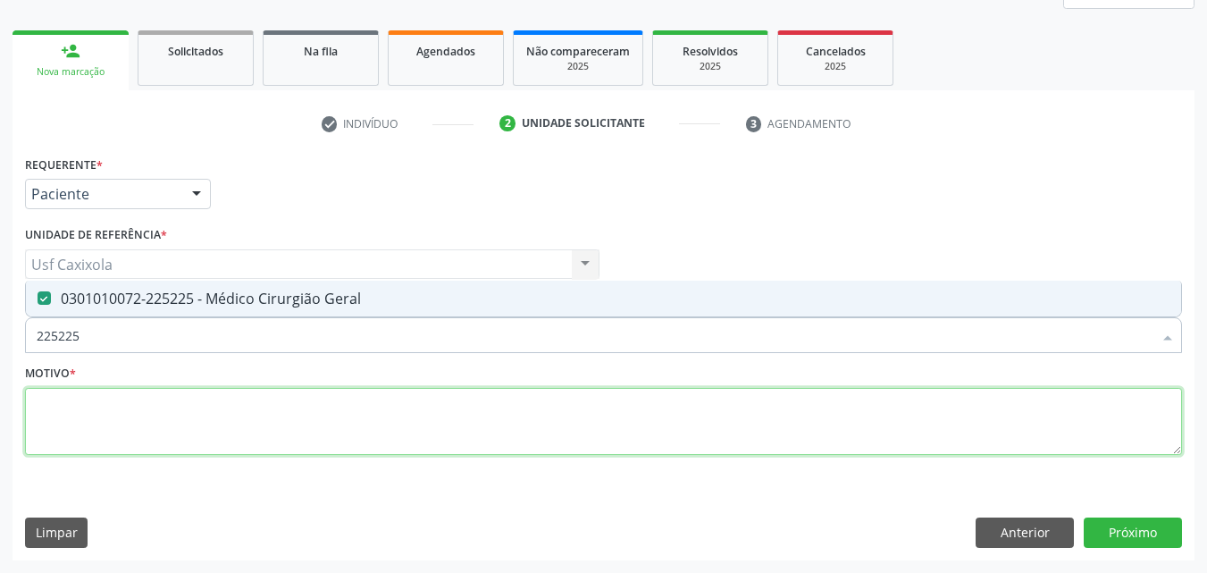
click at [242, 412] on textarea at bounding box center [603, 422] width 1157 height 68
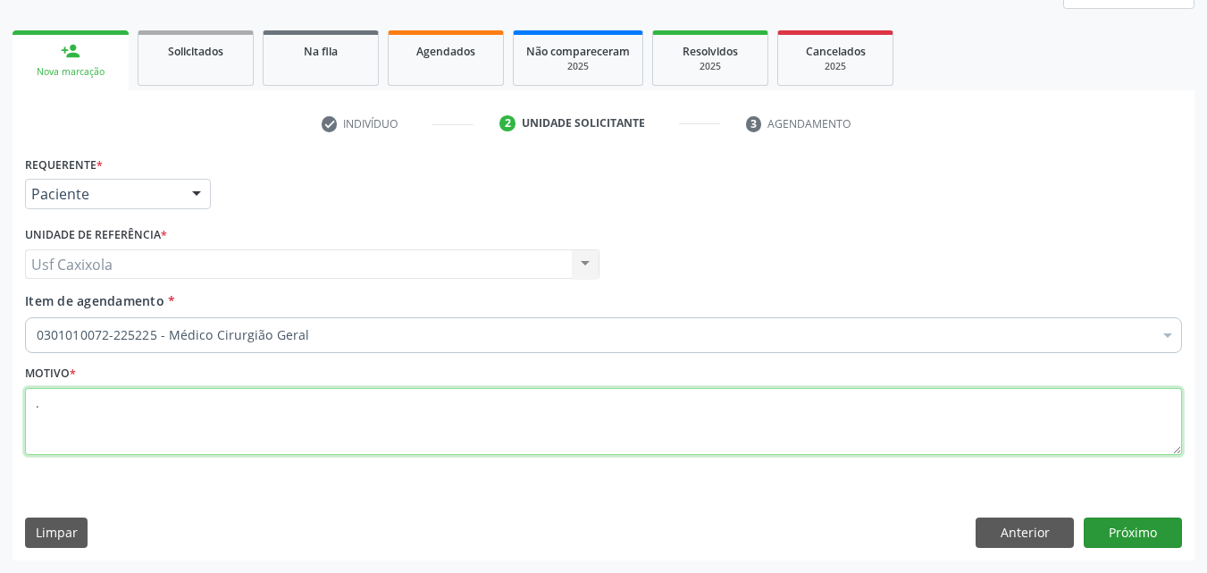
type textarea "."
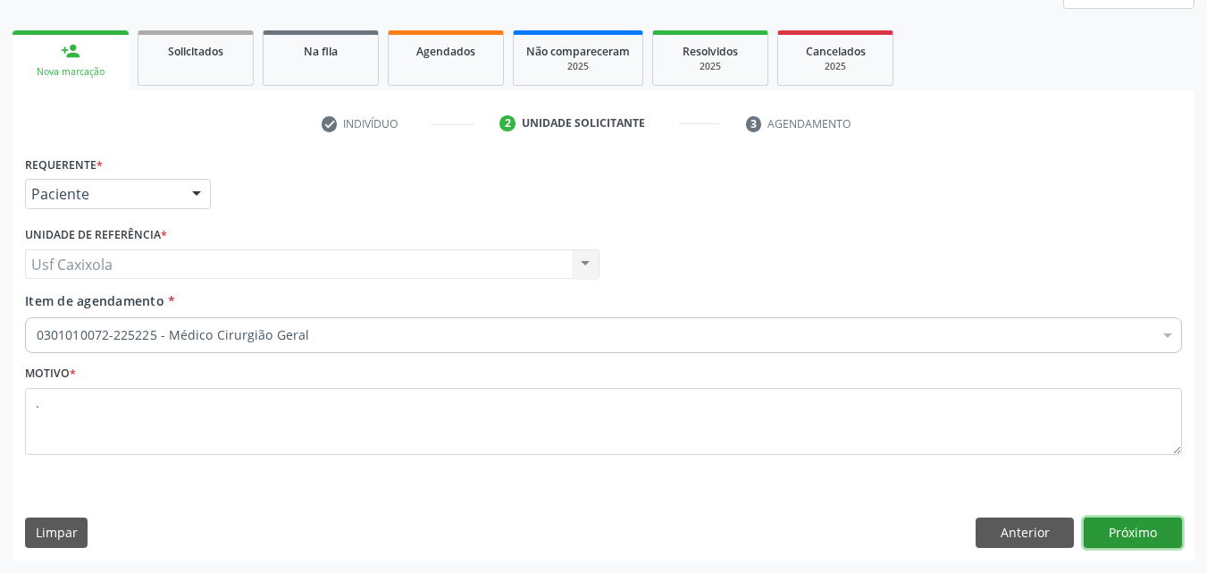
click at [1171, 524] on button "Próximo" at bounding box center [1133, 532] width 98 height 30
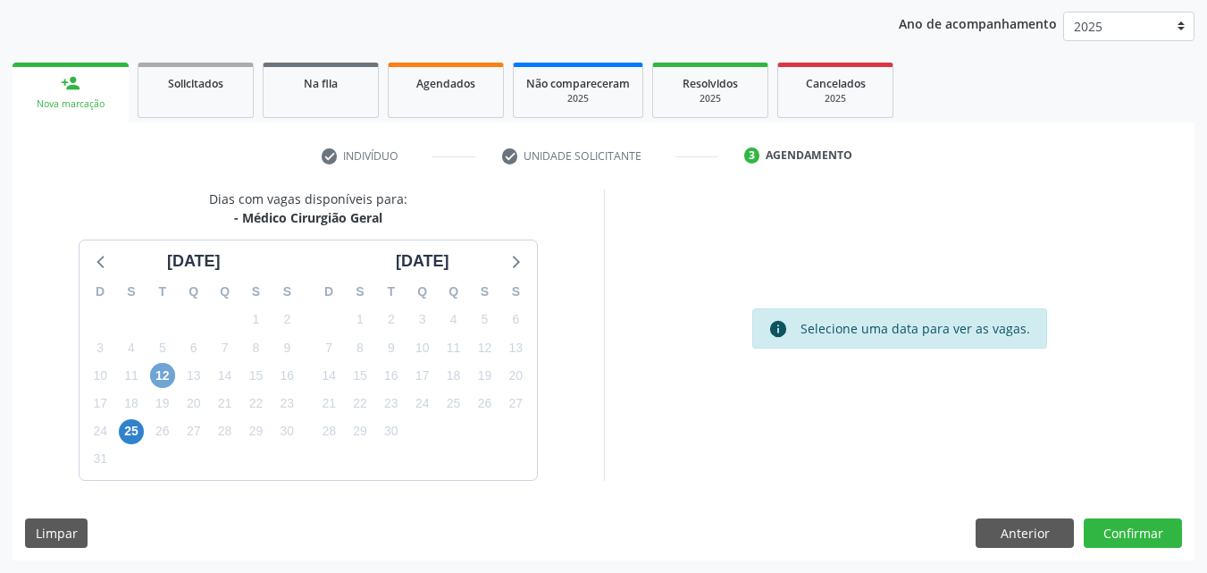
click at [166, 376] on span "12" at bounding box center [162, 375] width 25 height 25
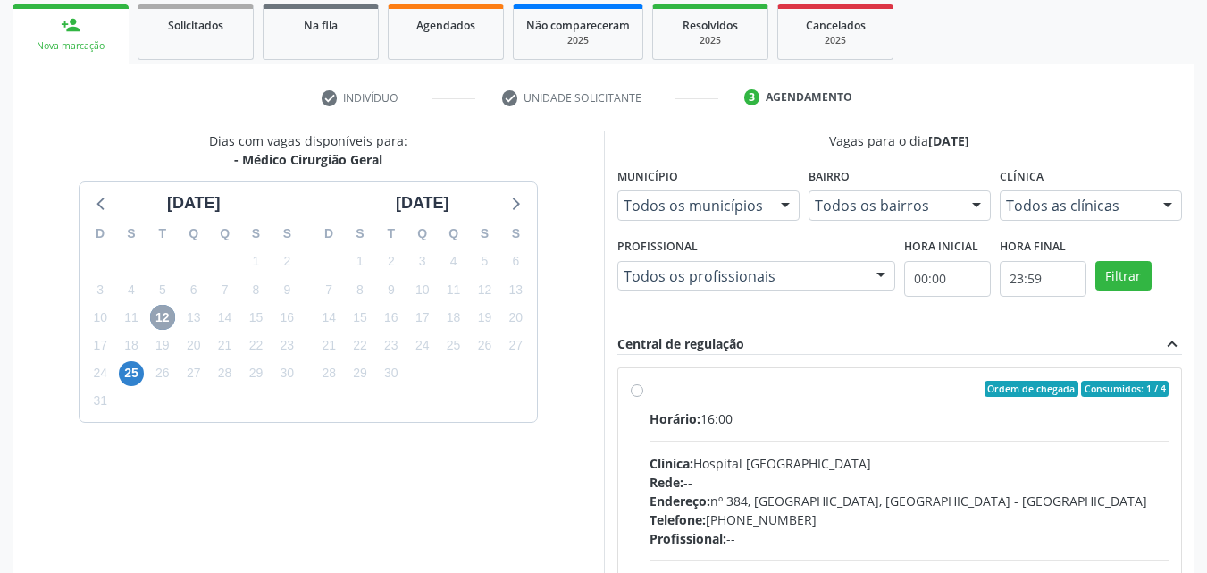
scroll to position [294, 0]
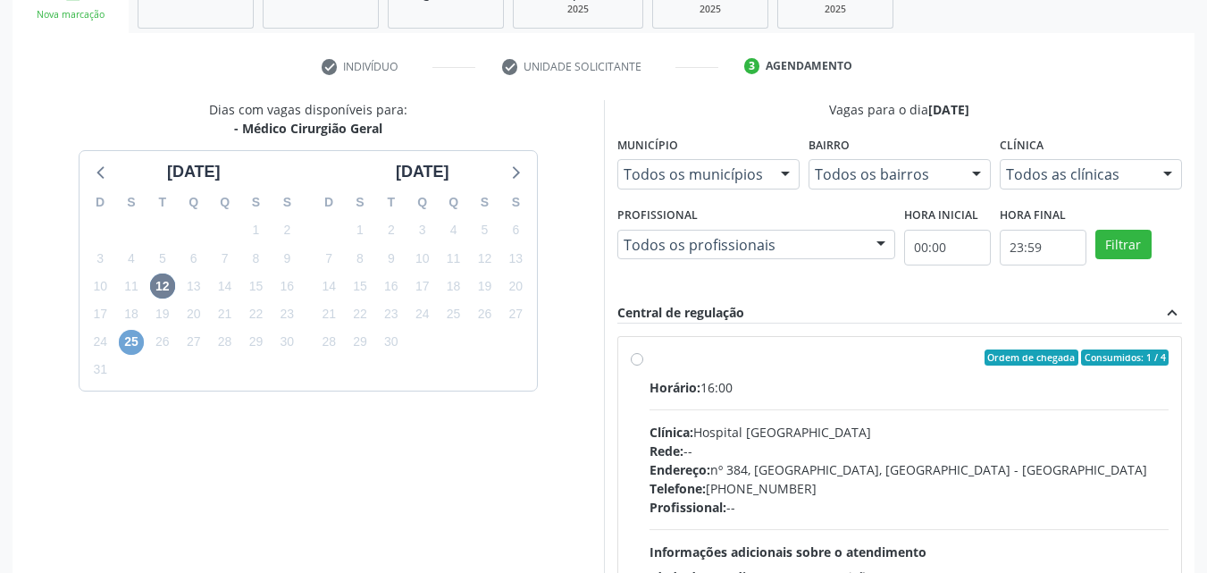
click at [130, 348] on span "25" at bounding box center [131, 342] width 25 height 25
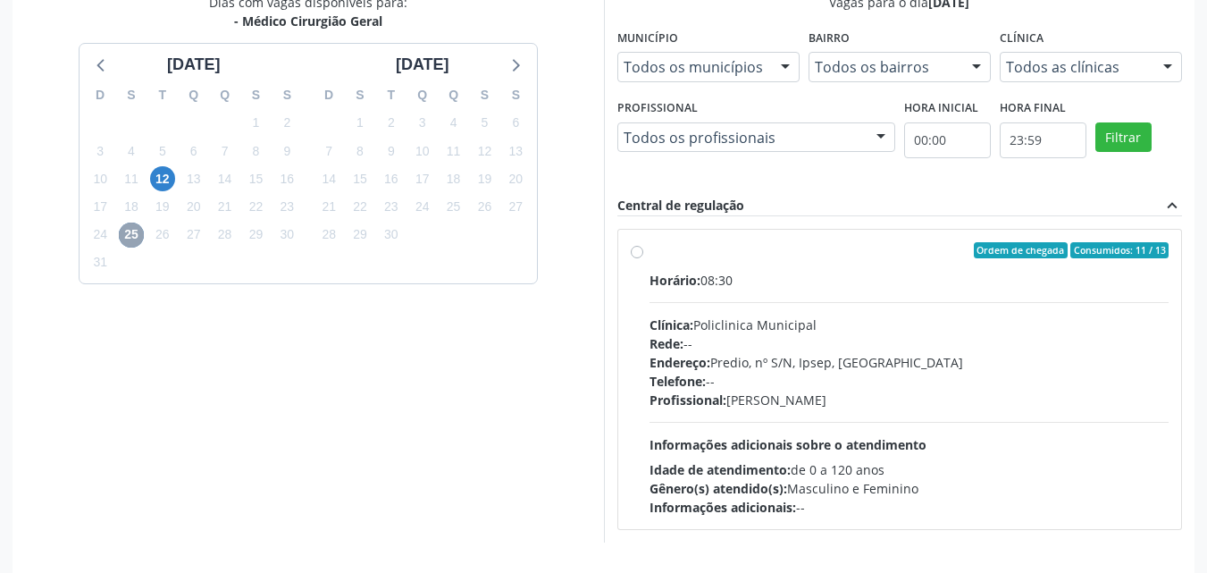
scroll to position [463, 0]
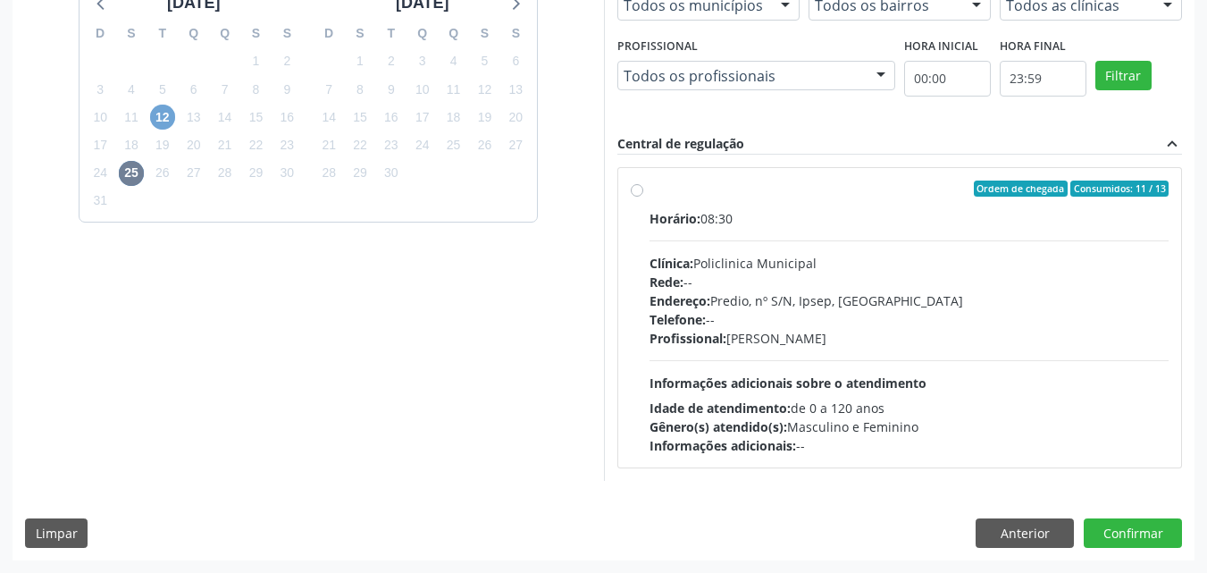
click at [165, 113] on span "12" at bounding box center [162, 117] width 25 height 25
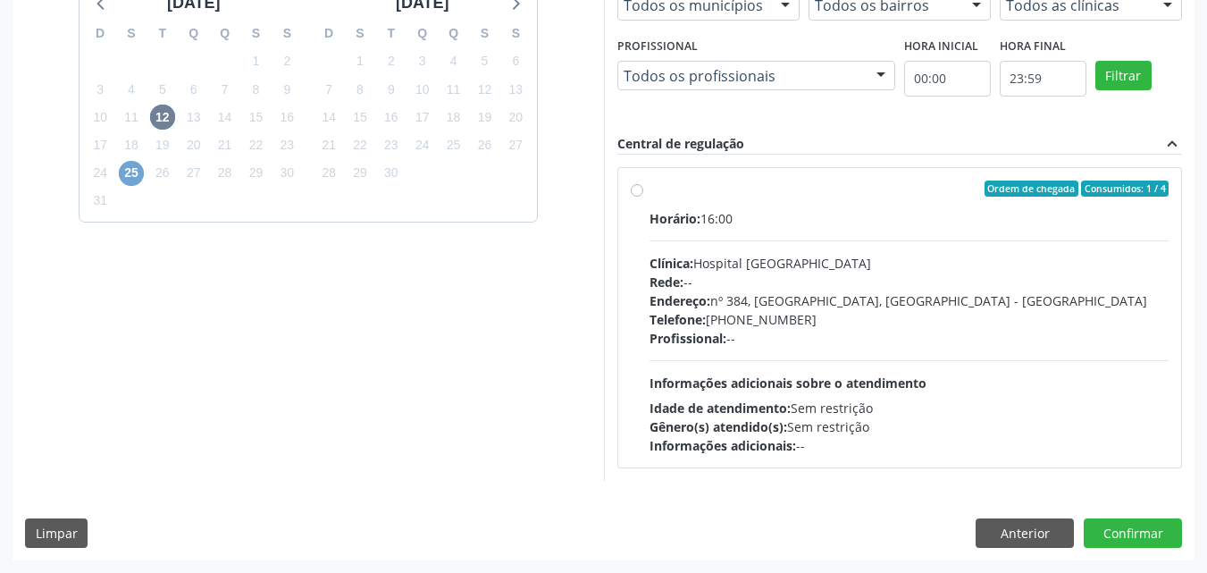
click at [138, 171] on span "25" at bounding box center [131, 173] width 25 height 25
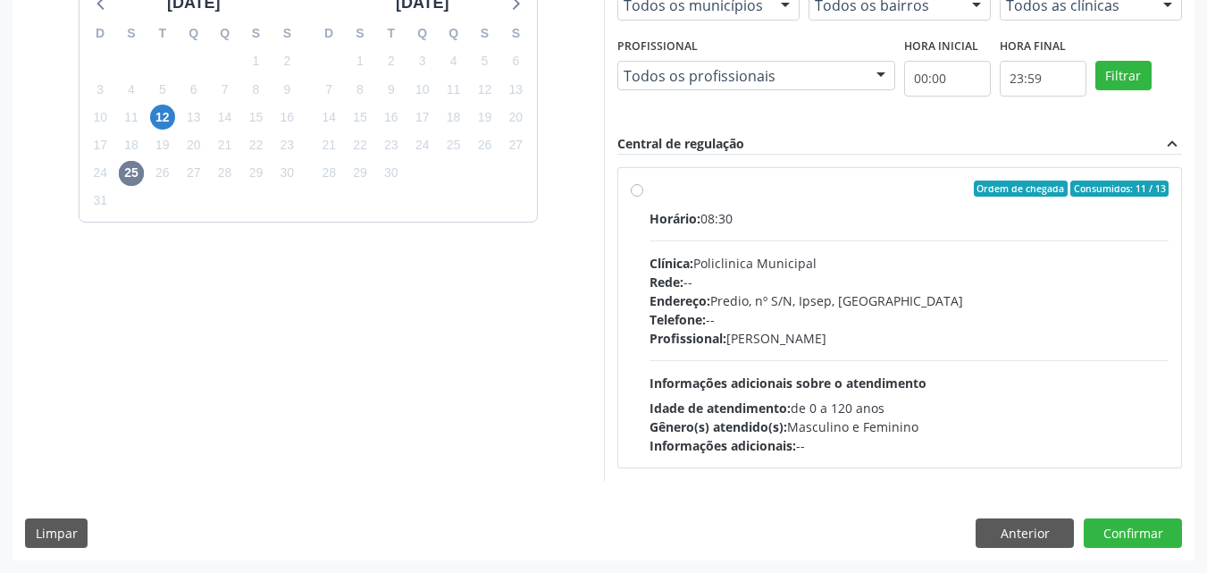
click at [564, 205] on div "Dias com vagas disponíveis para: - Médico Cirurgião Geral agosto 2025 D S T Q Q…" at bounding box center [308, 205] width 591 height 549
click at [171, 117] on span "12" at bounding box center [162, 117] width 25 height 25
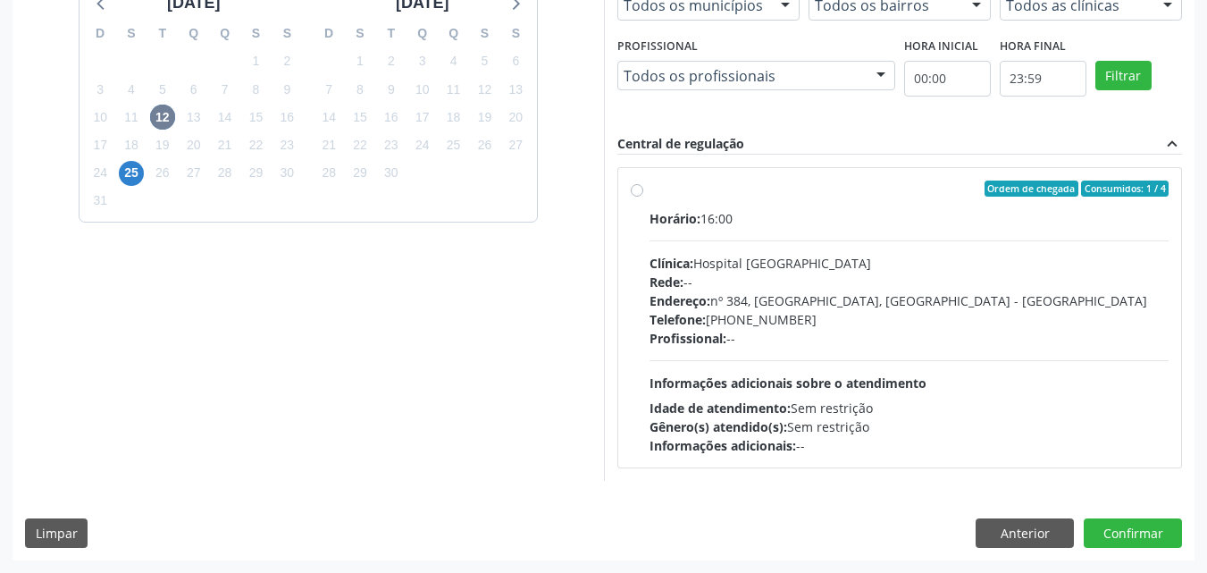
click at [649, 194] on label "Ordem de chegada Consumidos: 1 / 4 Horário: 16:00 Clínica: Hospital Sao Francis…" at bounding box center [909, 317] width 520 height 274
click at [636, 194] on input "Ordem de chegada Consumidos: 1 / 4 Horário: 16:00 Clínica: Hospital Sao Francis…" at bounding box center [637, 188] width 13 height 16
radio input "true"
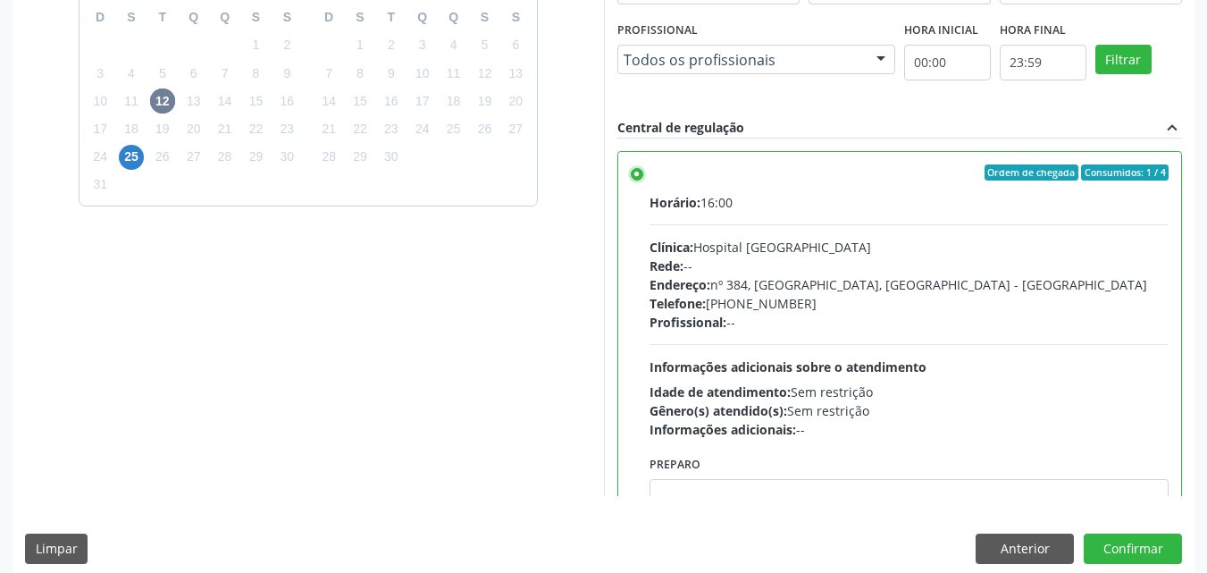
scroll to position [495, 0]
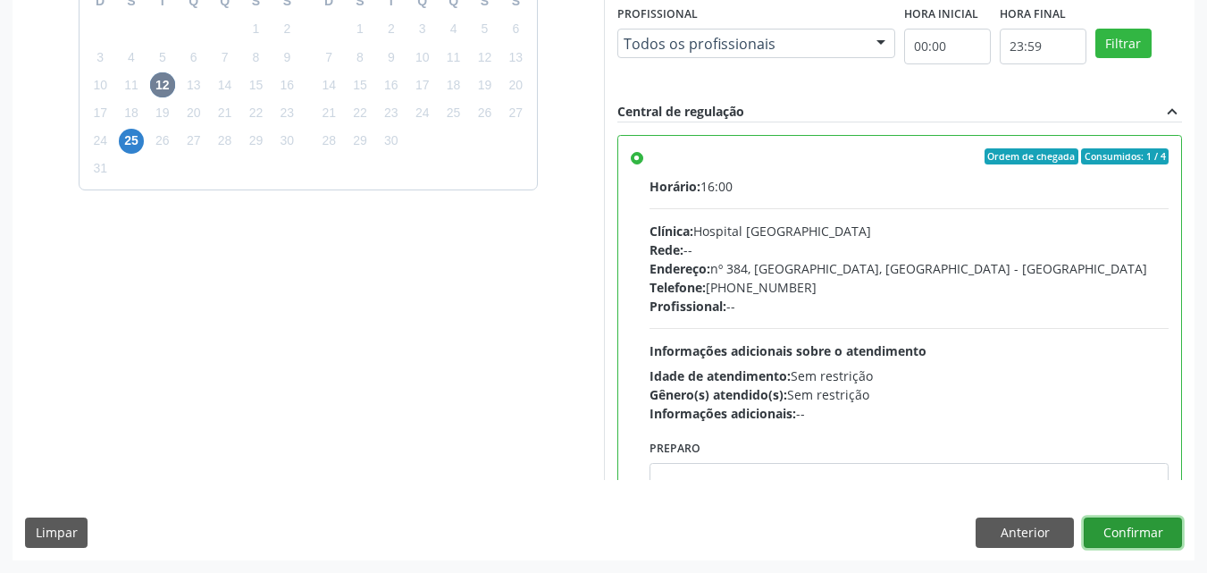
click at [1120, 534] on button "Confirmar" at bounding box center [1133, 532] width 98 height 30
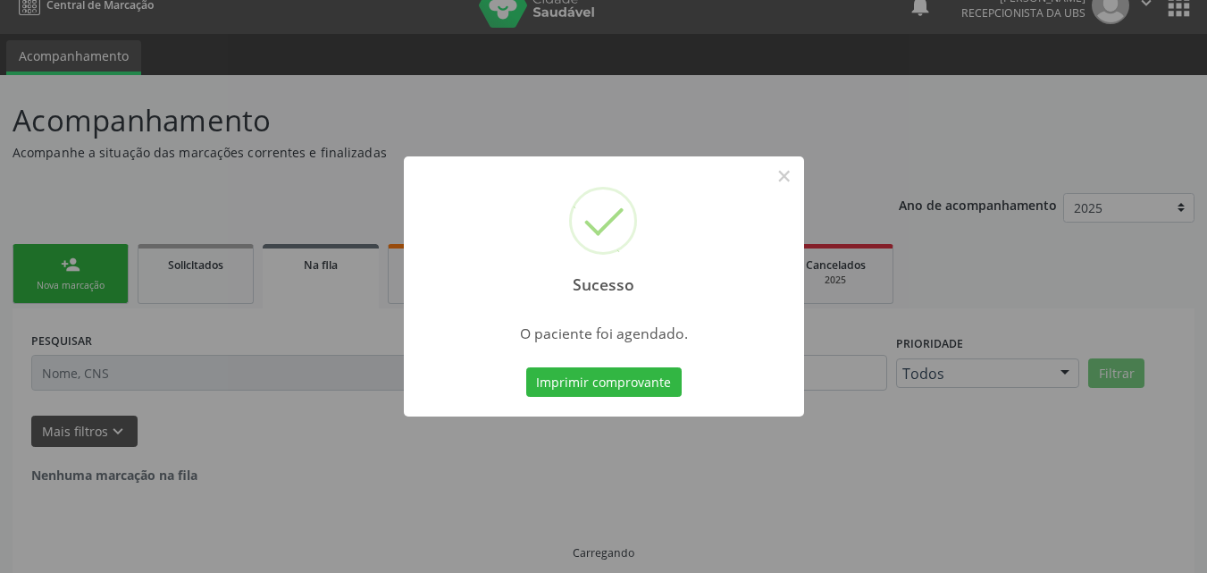
scroll to position [0, 0]
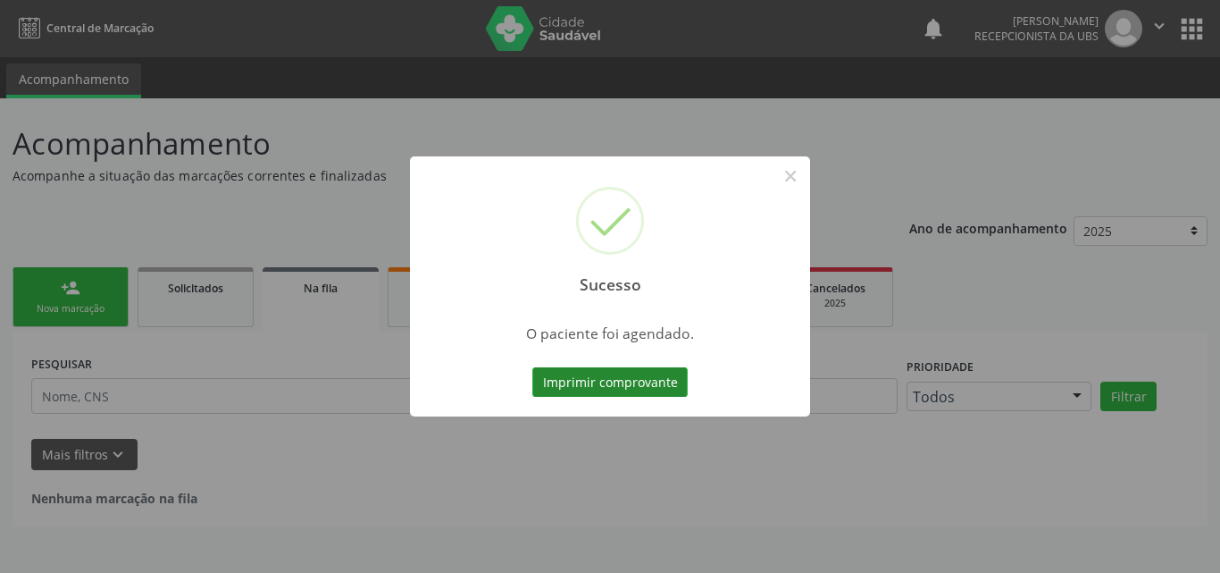
click at [562, 385] on button "Imprimir comprovante" at bounding box center [609, 382] width 155 height 30
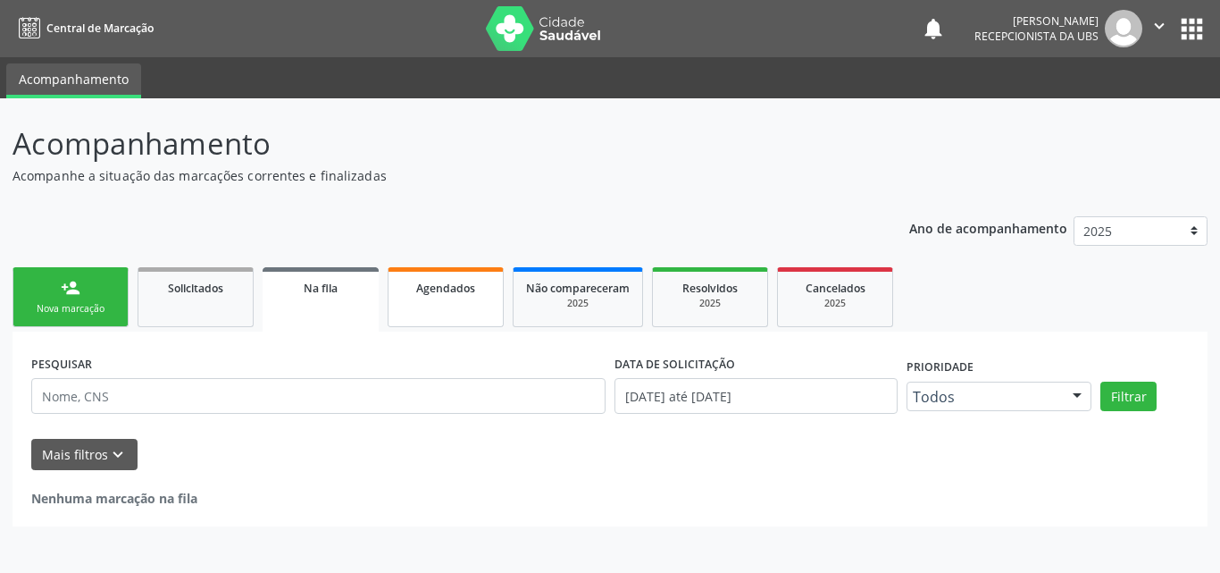
click at [447, 294] on span "Agendados" at bounding box center [445, 288] width 59 height 15
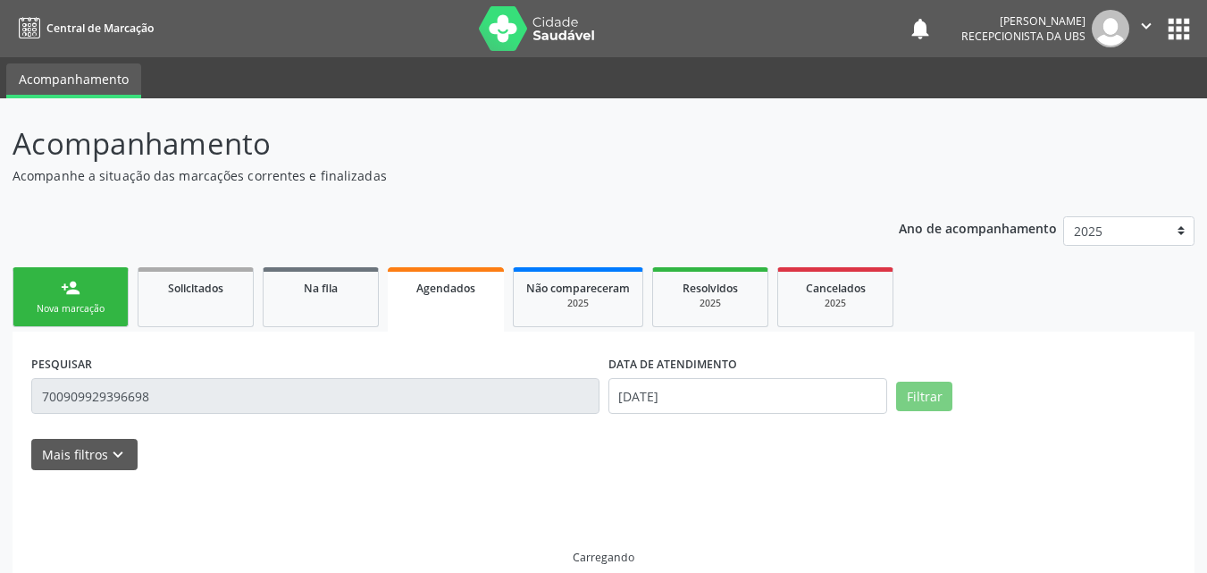
click at [451, 292] on span "Agendados" at bounding box center [445, 288] width 59 height 15
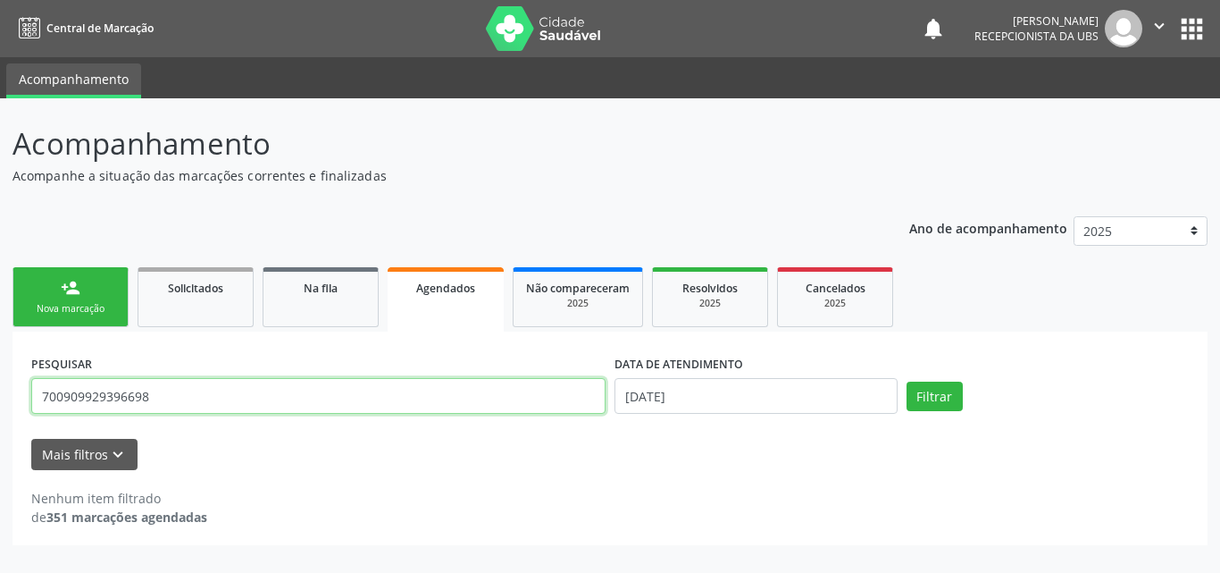
drag, startPoint x: 238, startPoint y: 401, endPoint x: 0, endPoint y: 418, distance: 238.2
click at [0, 418] on div "Acompanhamento Acompanhe a situação das marcações correntes e finalizadas Relat…" at bounding box center [610, 335] width 1220 height 474
paste input "Maria do Socorro Honorato Silva"
type input "Maria do Socorro Honorato Silva"
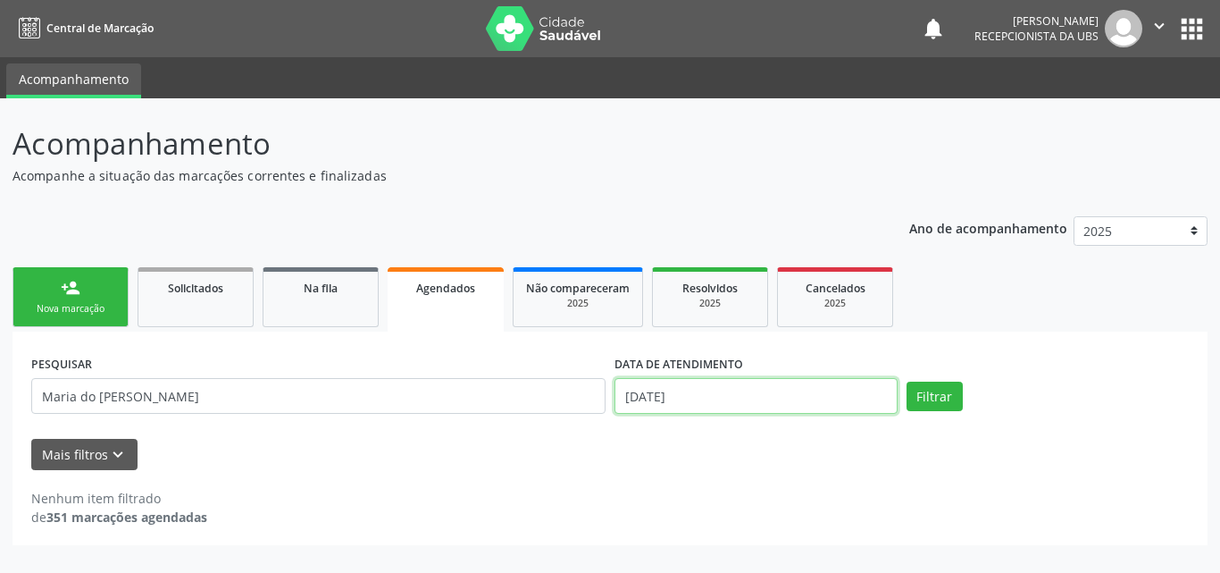
click at [696, 395] on input "[DATE]" at bounding box center [756, 396] width 283 height 36
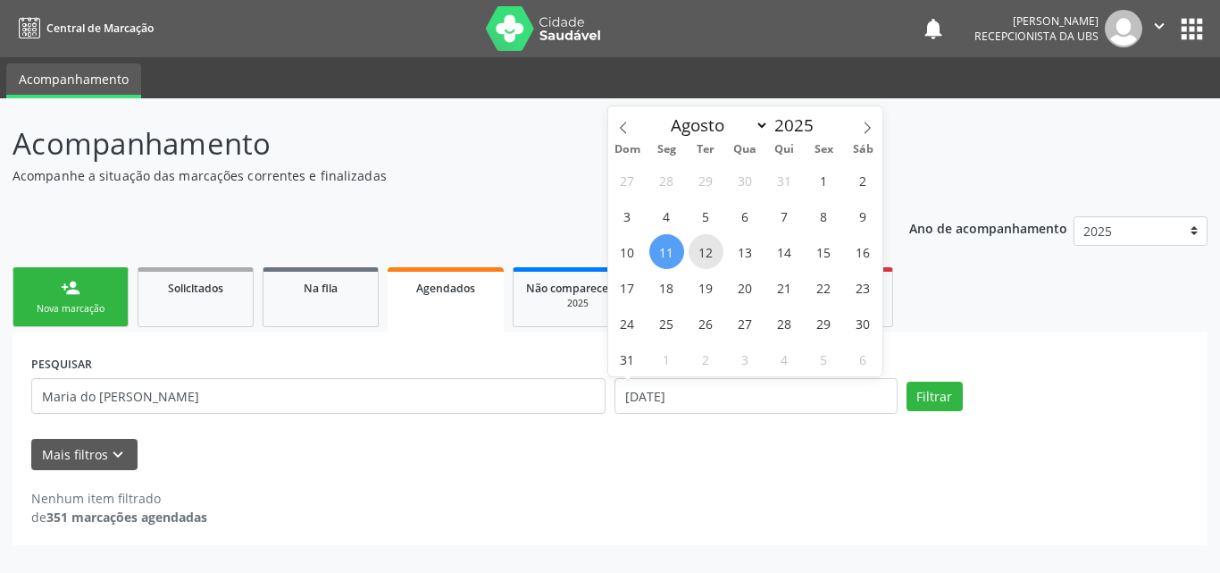
click at [711, 246] on span "12" at bounding box center [706, 251] width 35 height 35
type input "12/08/2025"
click at [711, 246] on span "12" at bounding box center [706, 251] width 35 height 35
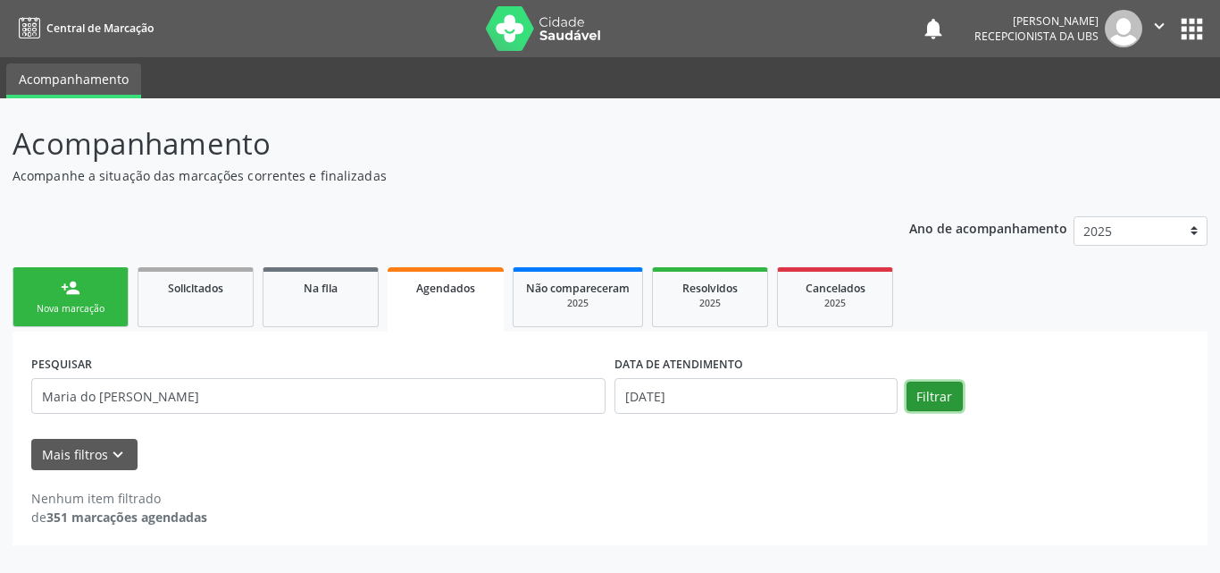
click at [919, 390] on button "Filtrar" at bounding box center [935, 396] width 56 height 30
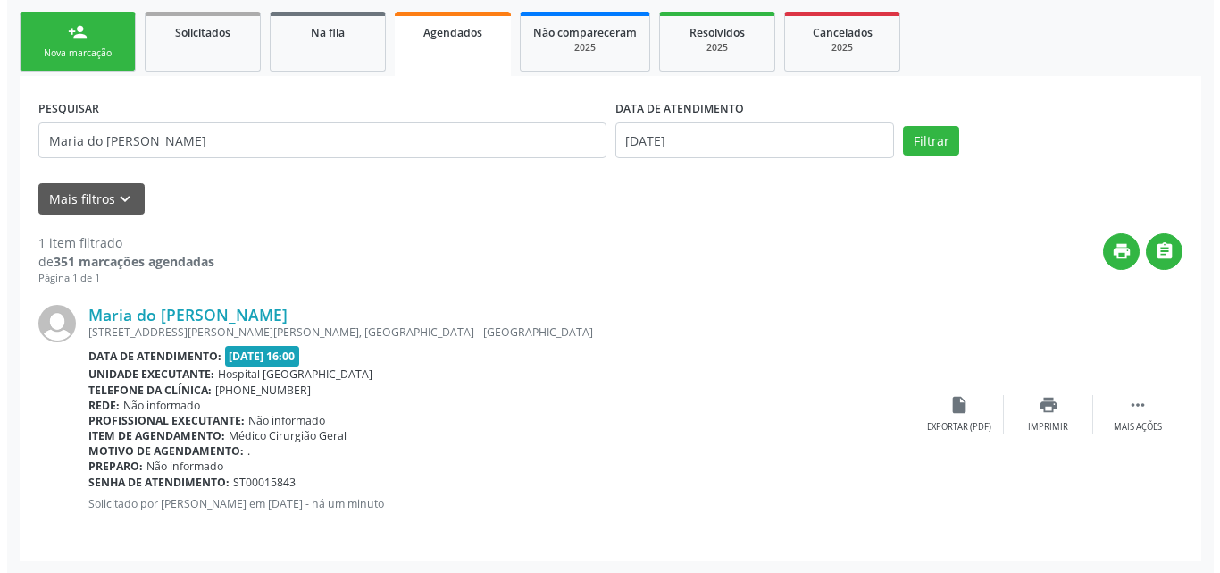
scroll to position [256, 0]
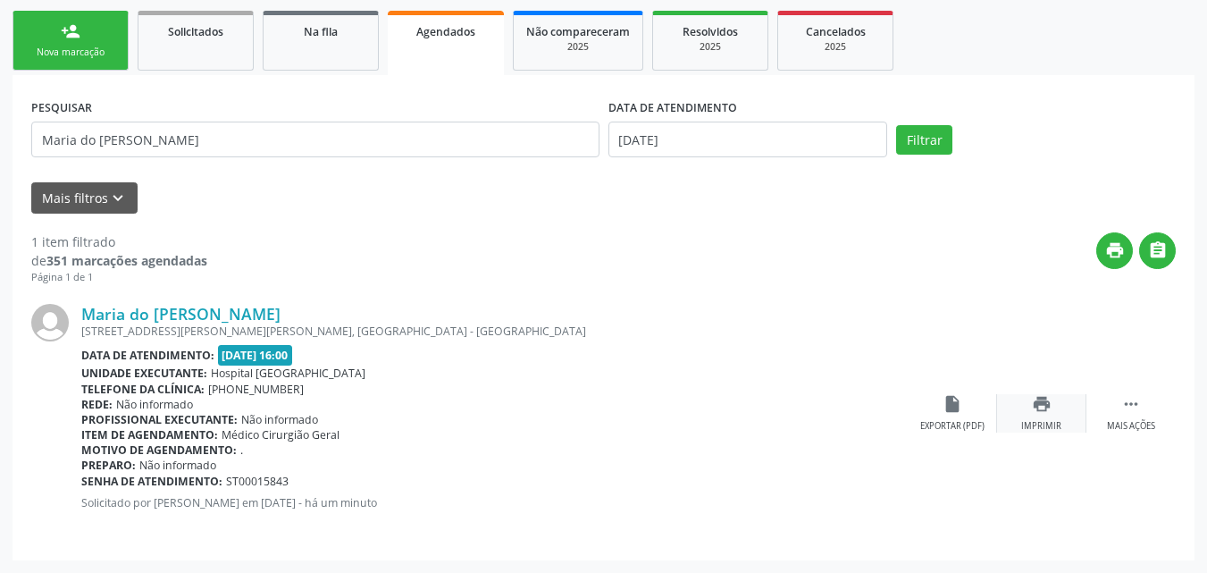
click at [1038, 415] on div "print Imprimir" at bounding box center [1041, 413] width 89 height 38
click at [1128, 416] on div " Mais ações" at bounding box center [1130, 413] width 89 height 38
click at [954, 414] on div "cancel Cancelar" at bounding box center [952, 413] width 89 height 38
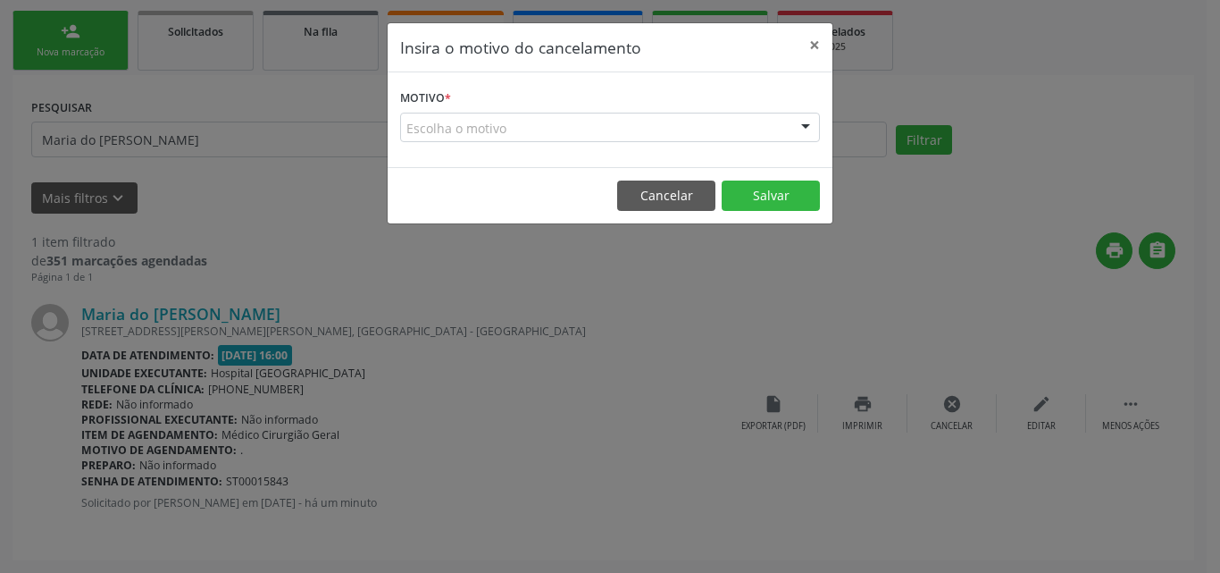
click at [655, 129] on div "Escolha o motivo" at bounding box center [610, 128] width 420 height 30
click at [809, 124] on div at bounding box center [805, 128] width 27 height 30
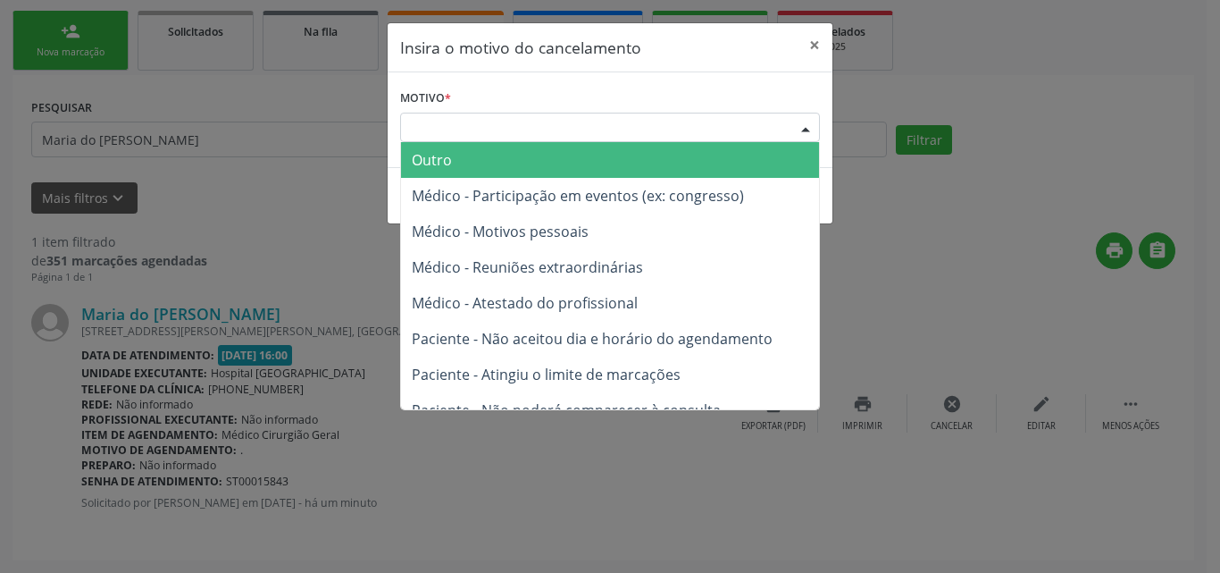
click at [649, 160] on span "Outro" at bounding box center [610, 160] width 418 height 36
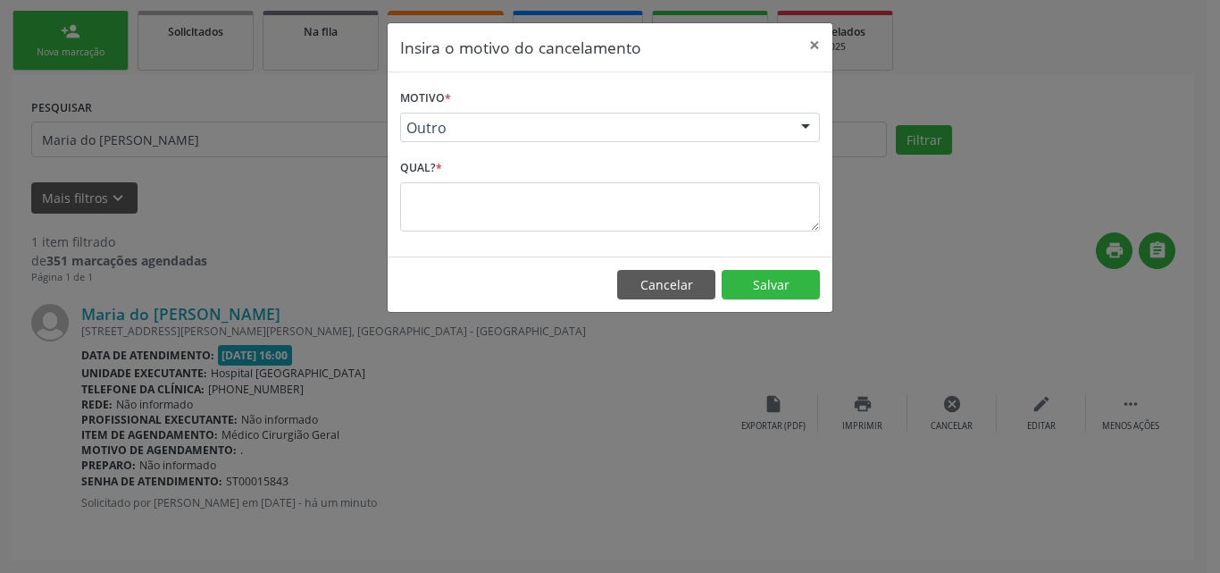
click at [624, 215] on textarea at bounding box center [610, 206] width 420 height 49
click at [683, 225] on textarea at bounding box center [610, 206] width 420 height 49
click at [800, 133] on div at bounding box center [805, 128] width 27 height 30
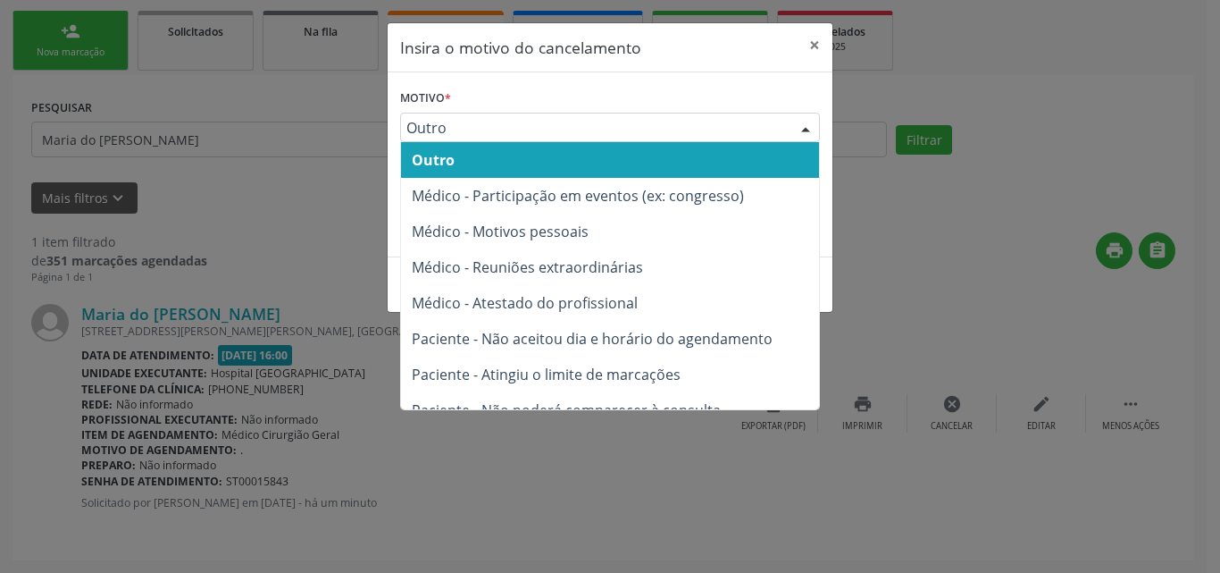
click at [691, 164] on span "Outro" at bounding box center [610, 160] width 418 height 36
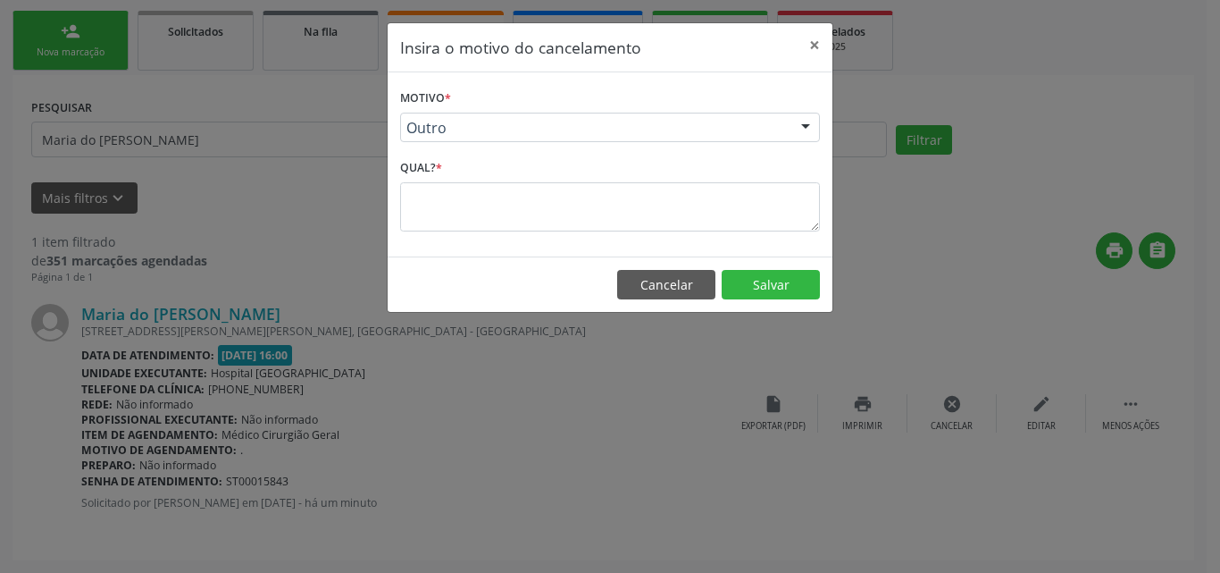
click at [587, 199] on textarea at bounding box center [610, 206] width 420 height 49
drag, startPoint x: 587, startPoint y: 199, endPoint x: 573, endPoint y: 207, distance: 16.4
click at [579, 205] on textarea at bounding box center [610, 206] width 420 height 49
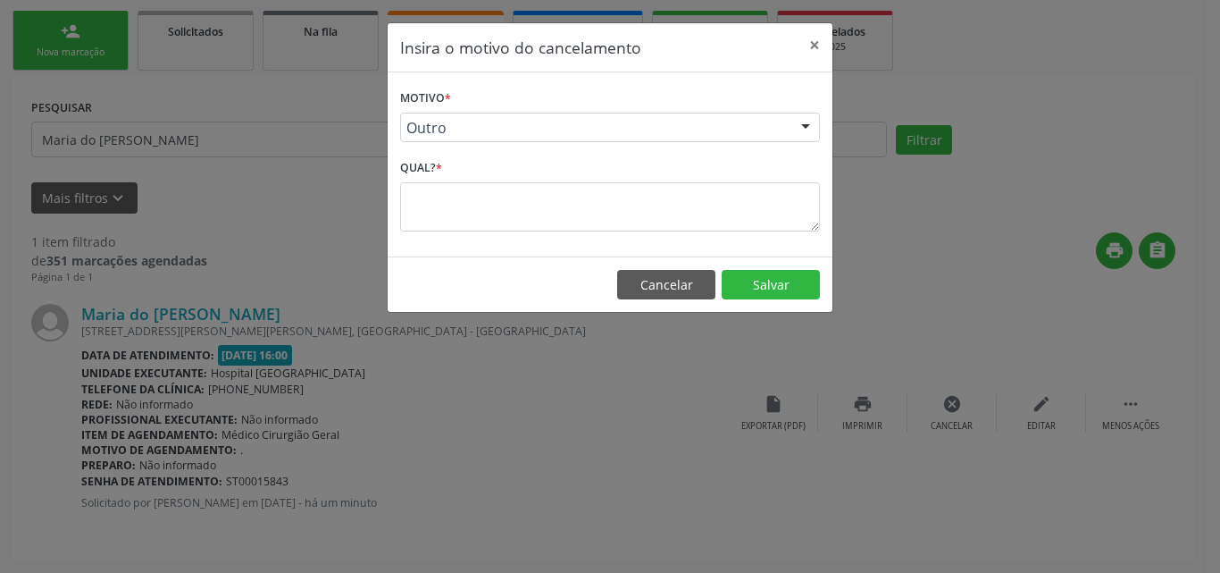
click at [573, 207] on textarea at bounding box center [610, 206] width 420 height 49
click at [748, 279] on button "Salvar" at bounding box center [771, 285] width 98 height 30
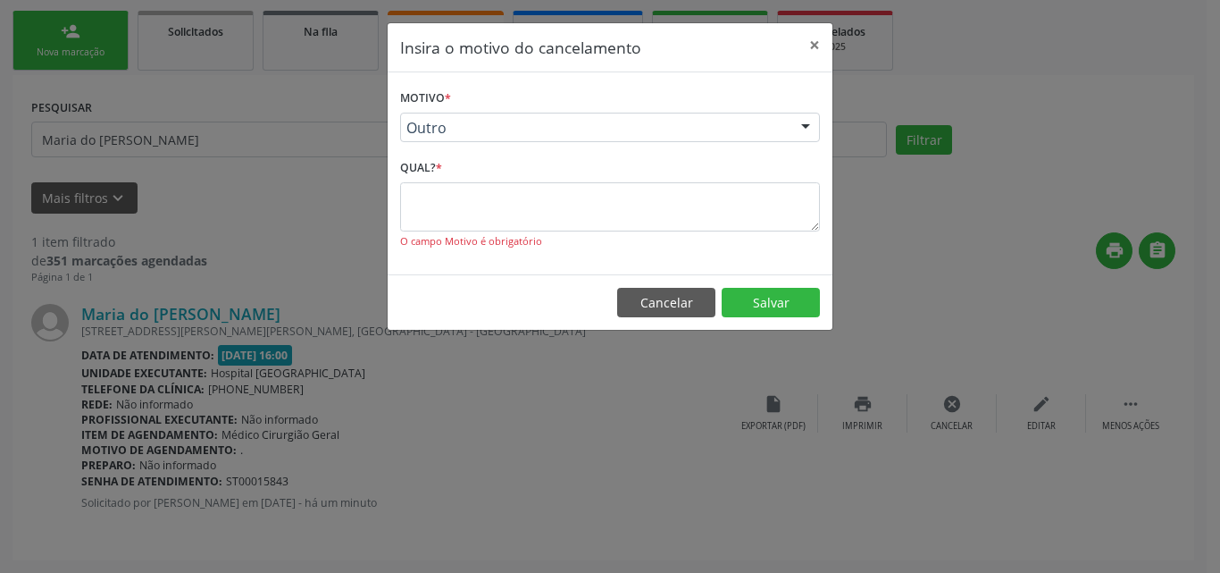
click at [517, 178] on div "Qual? * O campo Motivo é obrigatório" at bounding box center [610, 202] width 420 height 95
drag, startPoint x: 500, startPoint y: 207, endPoint x: 465, endPoint y: 217, distance: 37.1
click at [498, 208] on textarea at bounding box center [610, 206] width 420 height 49
click at [408, 217] on textarea at bounding box center [610, 206] width 420 height 49
click at [408, 214] on textarea at bounding box center [610, 206] width 420 height 49
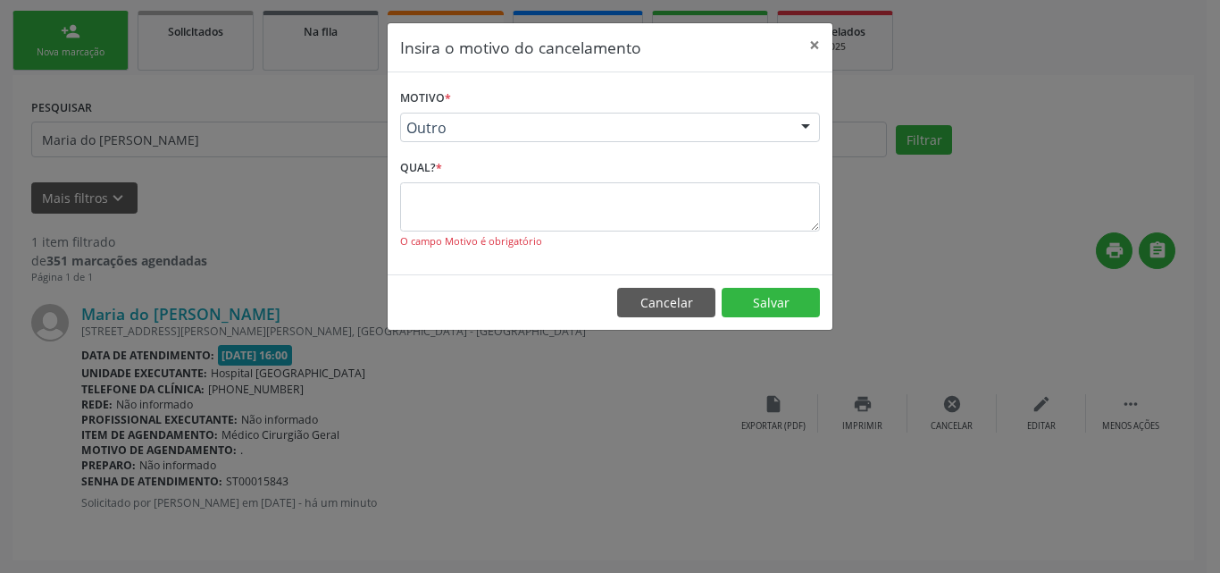
click at [408, 214] on textarea at bounding box center [610, 206] width 420 height 49
click at [471, 126] on span "Outro" at bounding box center [594, 128] width 377 height 18
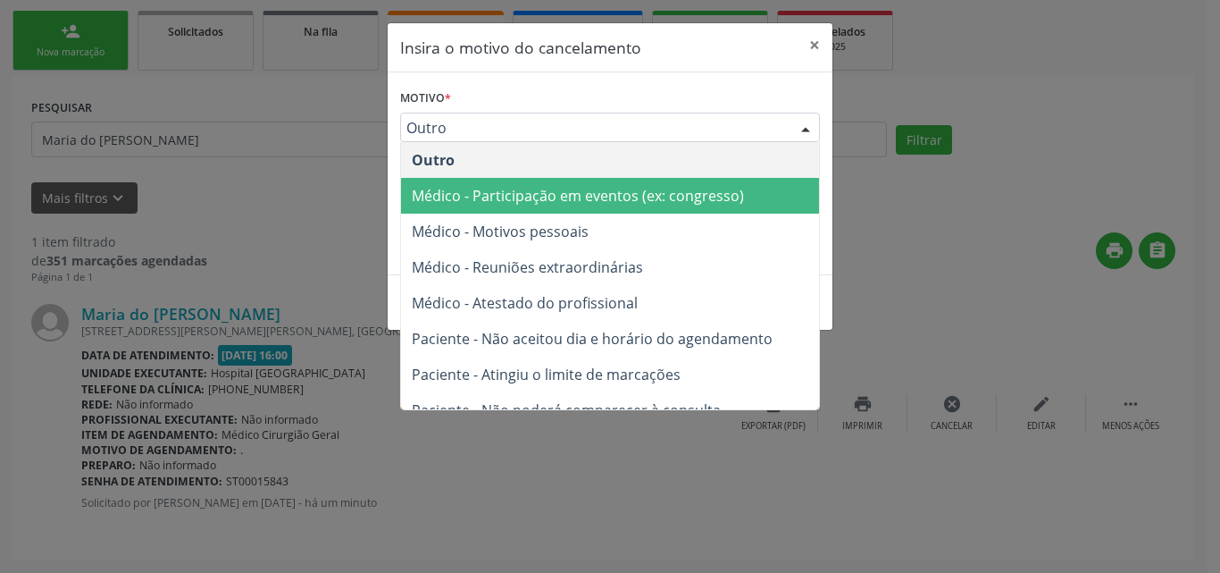
click at [479, 195] on span "Médico - Participação em eventos (ex: congresso)" at bounding box center [578, 196] width 332 height 20
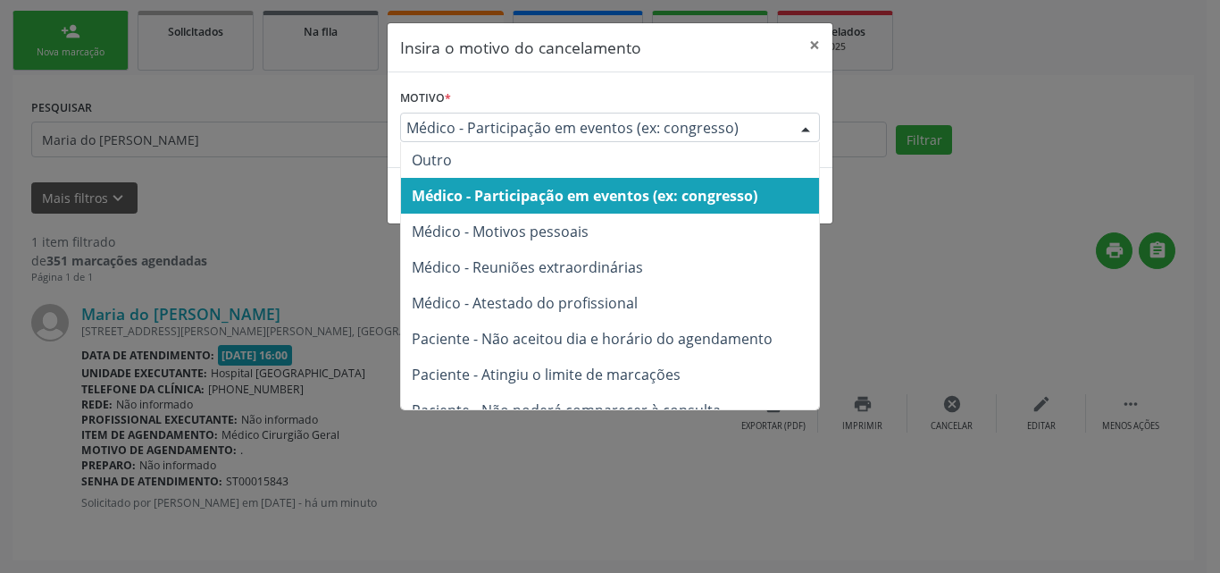
click at [547, 131] on span "Médico - Participação em eventos (ex: congresso)" at bounding box center [594, 128] width 377 height 18
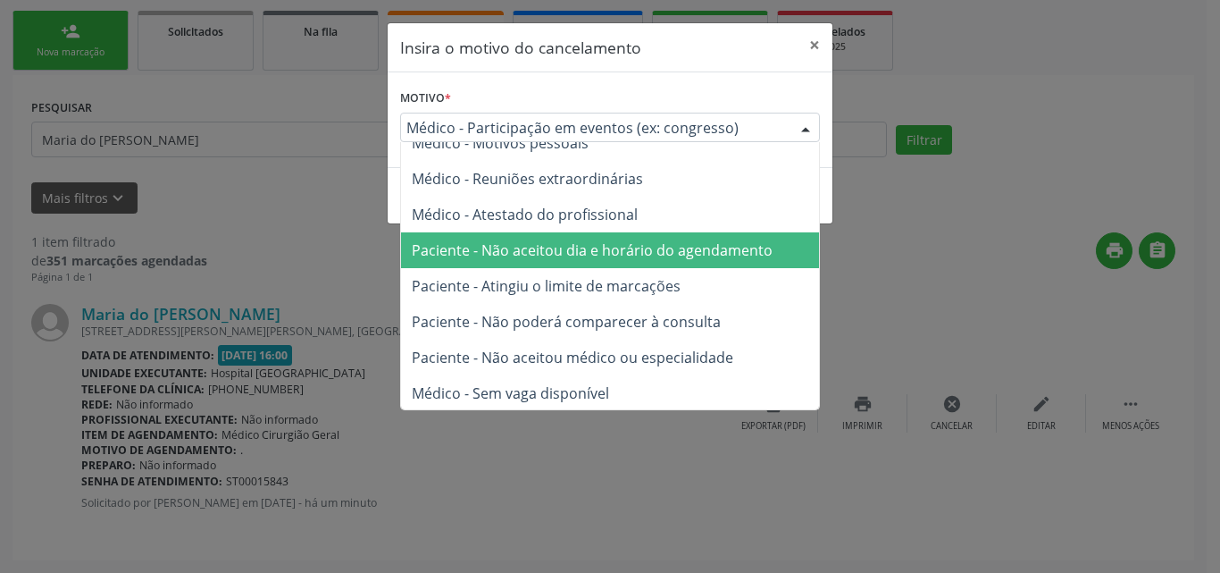
scroll to position [89, 0]
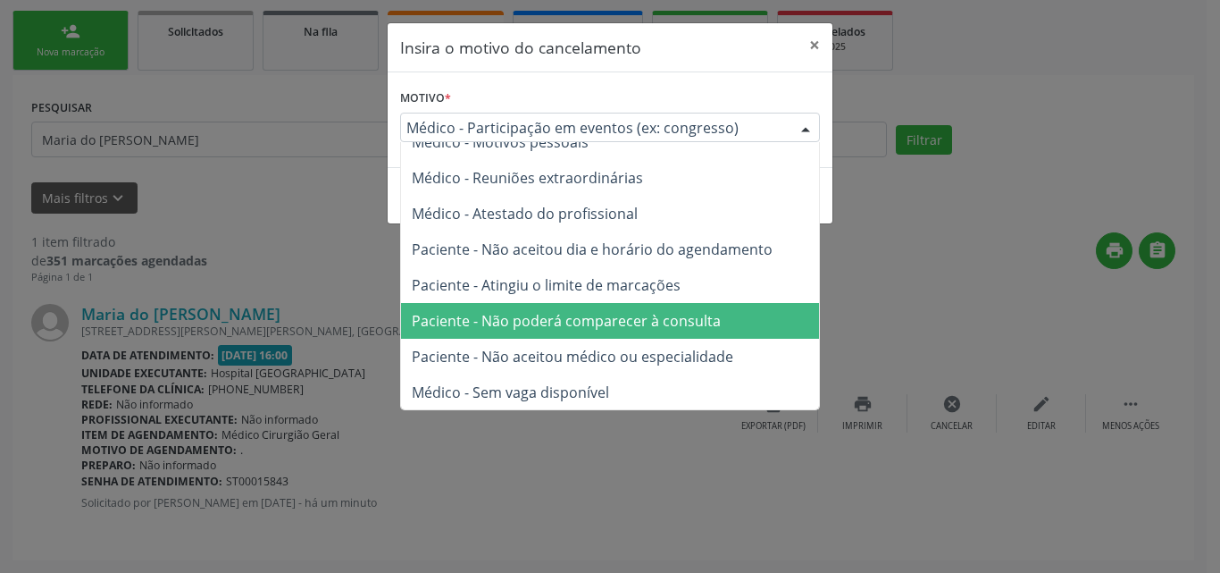
click at [535, 324] on span "Paciente - Não poderá comparecer à consulta" at bounding box center [566, 321] width 309 height 20
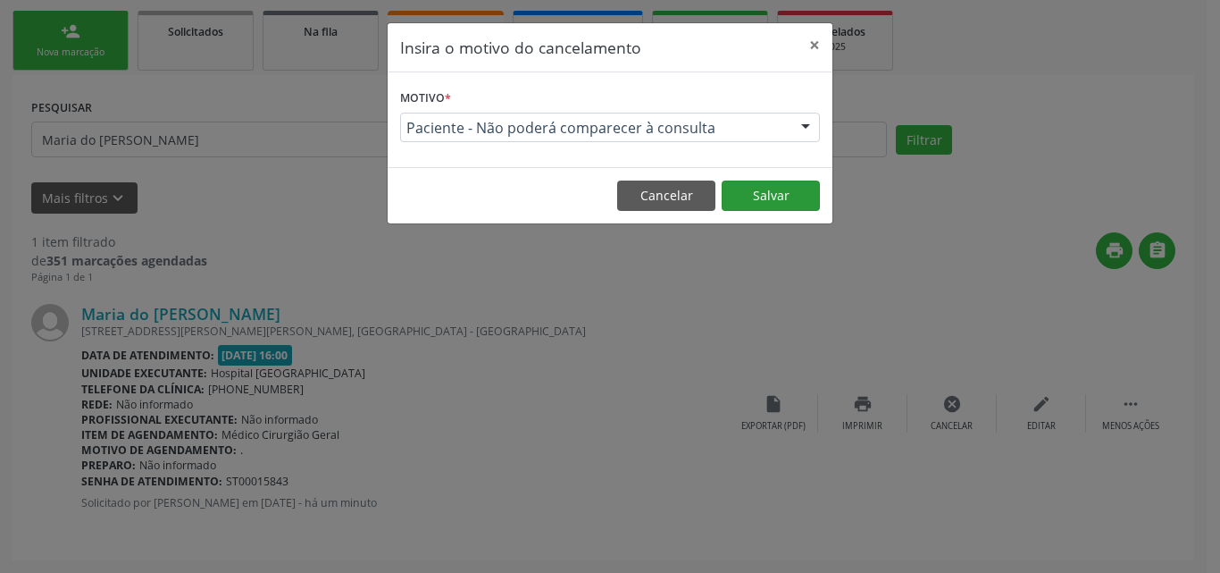
click at [750, 201] on button "Salvar" at bounding box center [771, 195] width 98 height 30
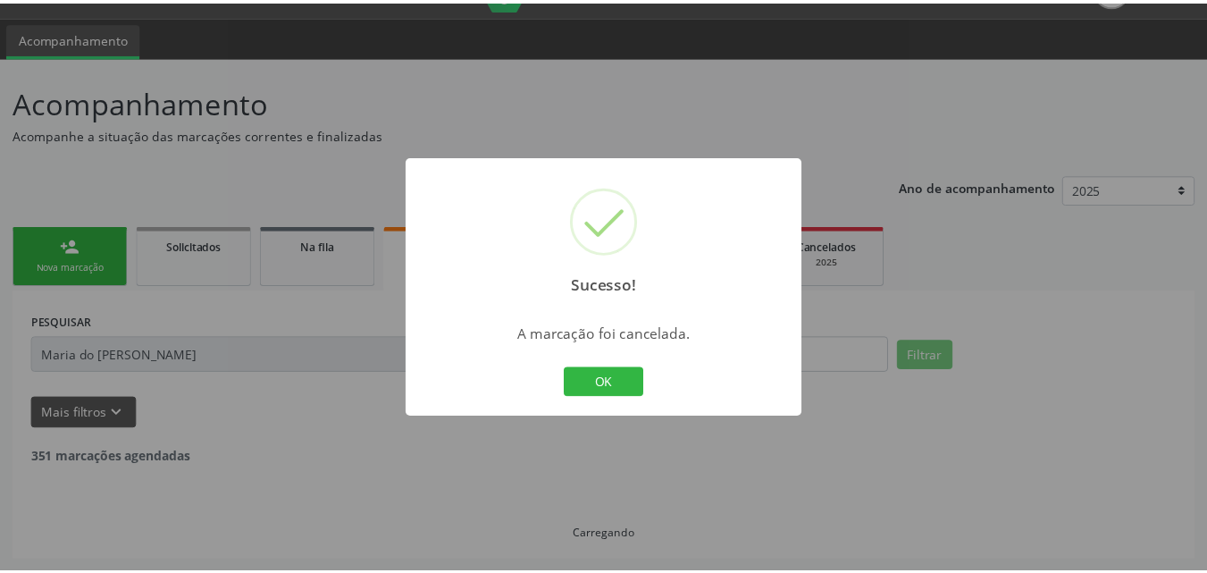
scroll to position [42, 0]
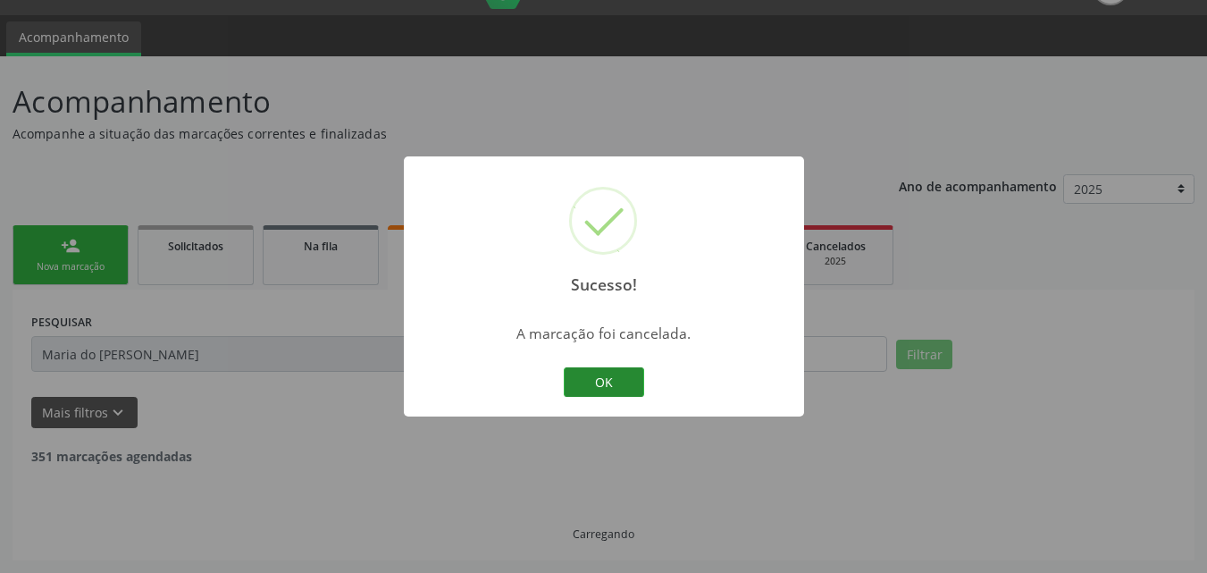
click at [619, 383] on button "OK" at bounding box center [604, 382] width 80 height 30
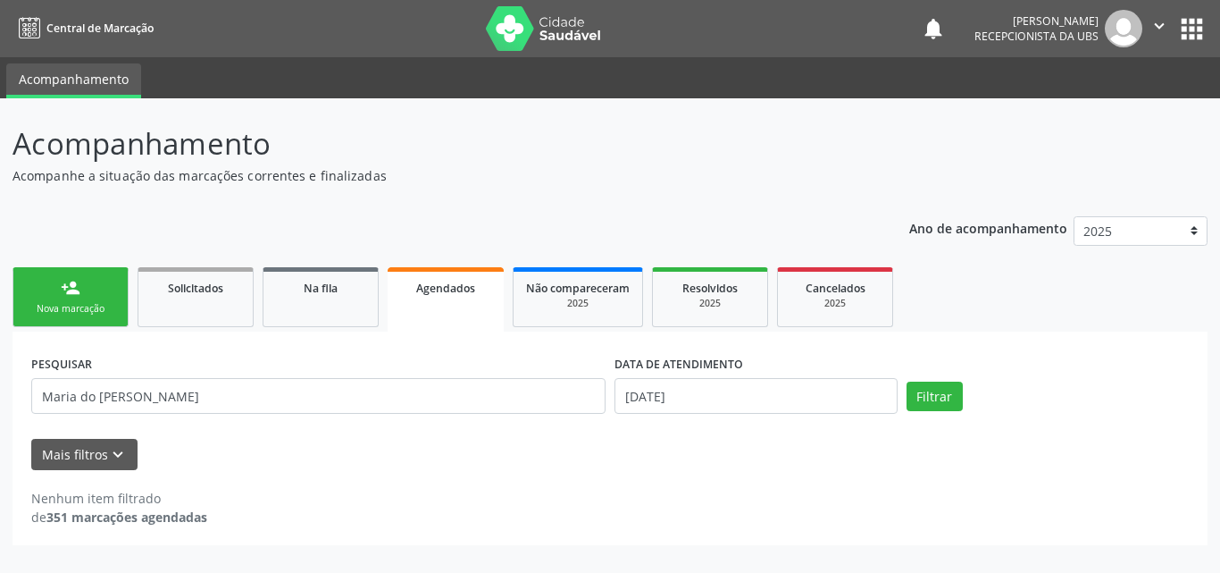
click at [58, 297] on link "person_add Nova marcação" at bounding box center [71, 297] width 116 height 60
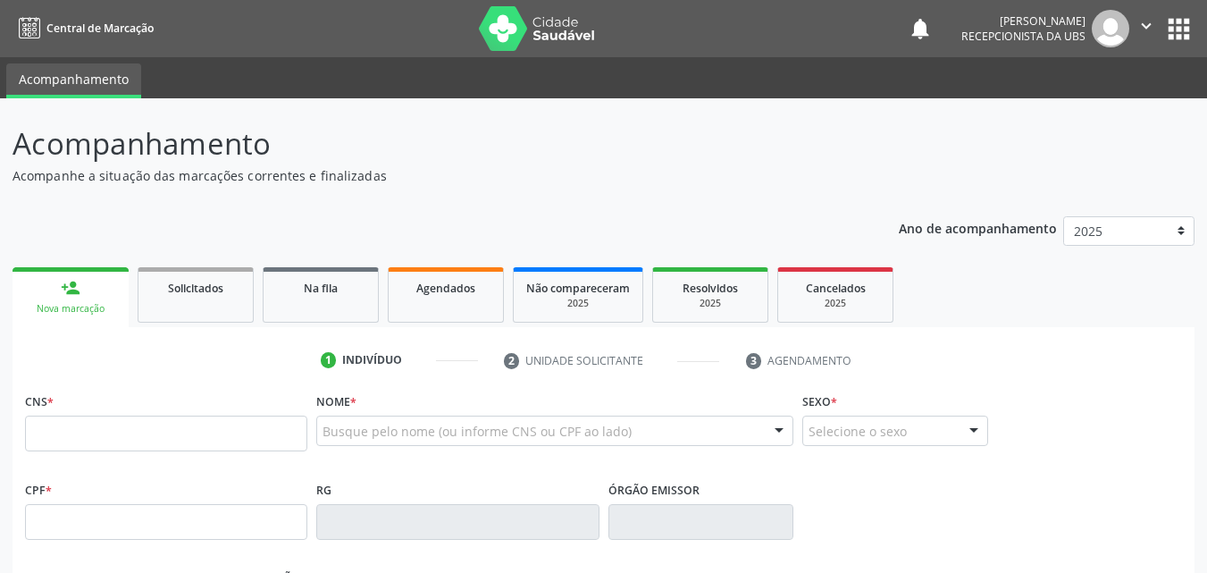
click at [142, 423] on input "text" at bounding box center [166, 433] width 282 height 36
click at [138, 431] on input "text" at bounding box center [166, 433] width 282 height 36
click at [54, 427] on input "text" at bounding box center [166, 433] width 282 height 36
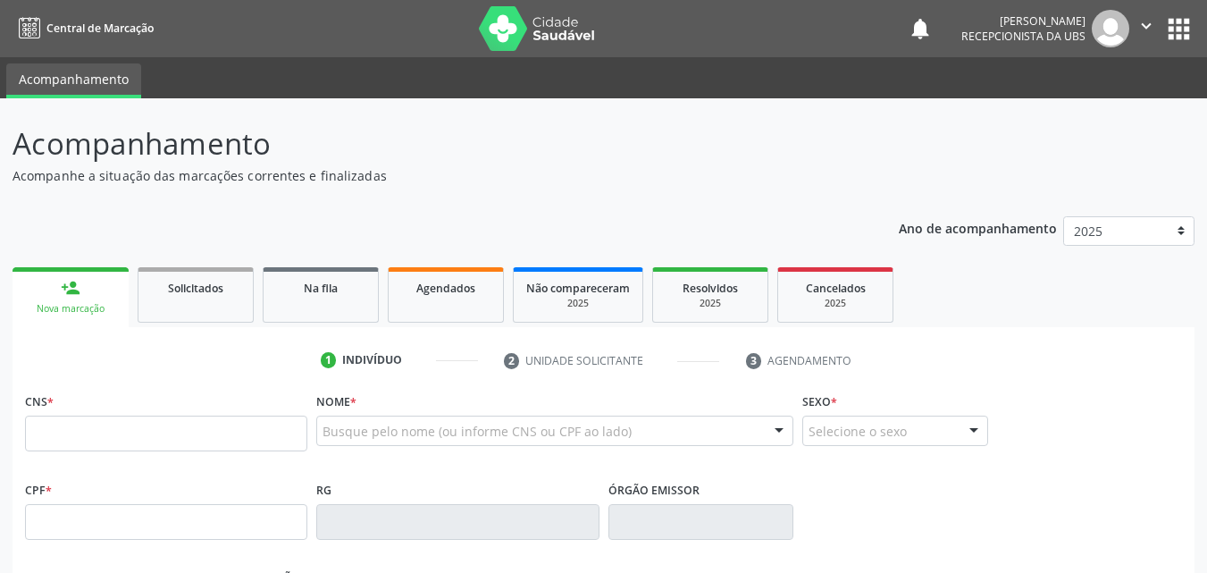
click at [54, 427] on input "text" at bounding box center [166, 433] width 282 height 36
click at [112, 441] on input "text" at bounding box center [166, 433] width 282 height 36
click at [110, 429] on input "text" at bounding box center [166, 433] width 282 height 36
click at [136, 434] on input "text" at bounding box center [166, 433] width 282 height 36
click at [171, 434] on input "text" at bounding box center [166, 433] width 282 height 36
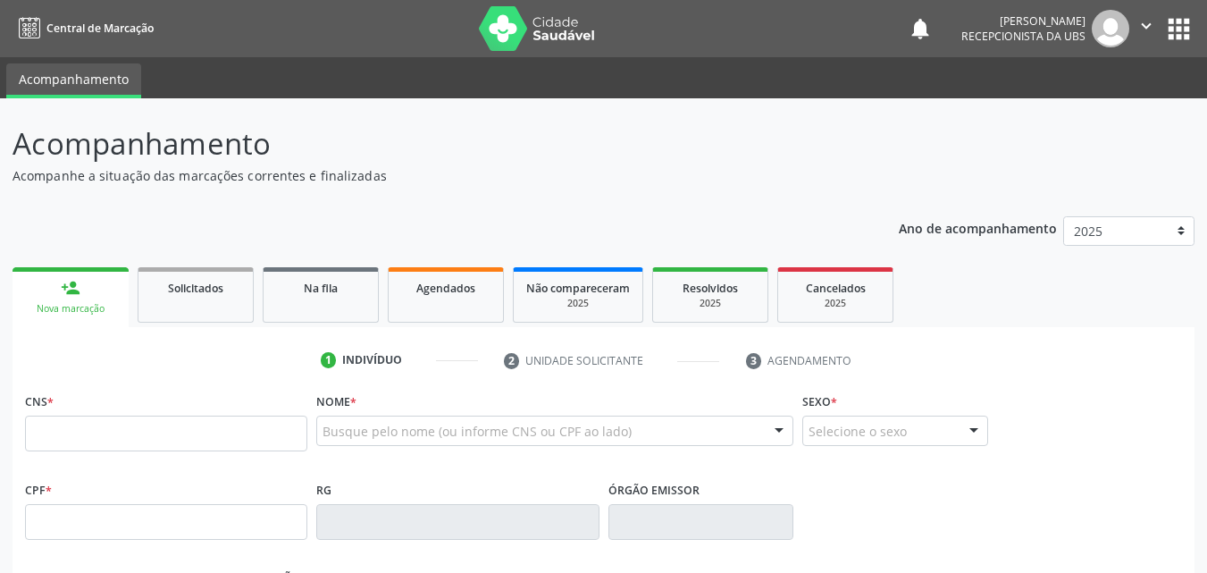
click at [171, 434] on input "text" at bounding box center [166, 433] width 282 height 36
drag, startPoint x: 171, startPoint y: 434, endPoint x: 61, endPoint y: 431, distance: 109.9
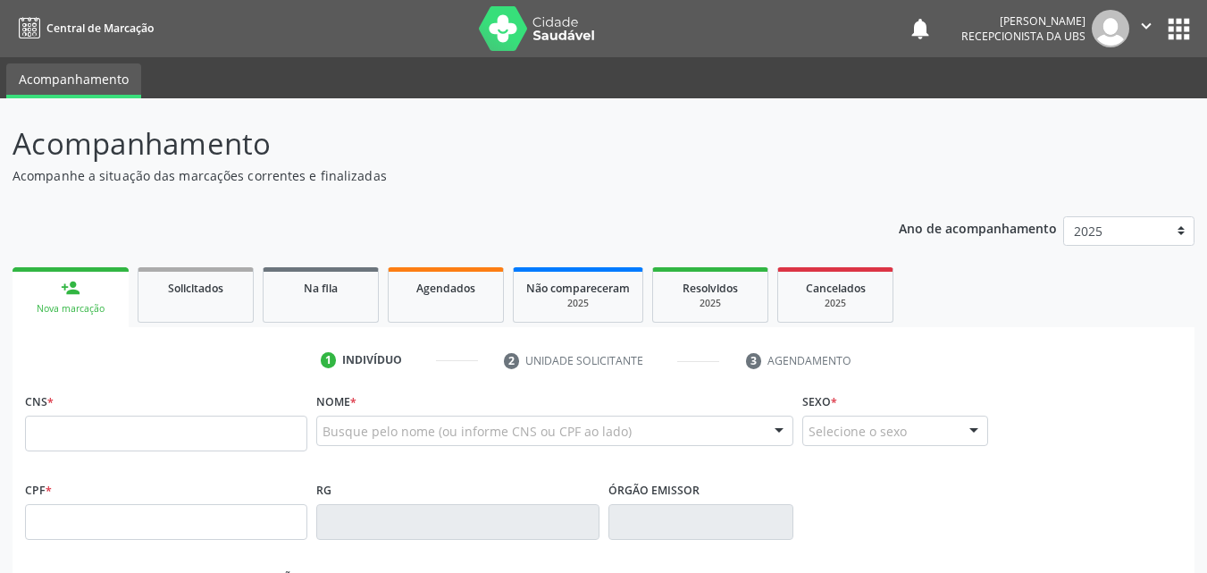
click at [92, 434] on input "text" at bounding box center [166, 433] width 282 height 36
drag, startPoint x: 58, startPoint y: 431, endPoint x: 34, endPoint y: 436, distance: 24.7
click at [46, 431] on input "text" at bounding box center [166, 433] width 282 height 36
click at [40, 436] on input "text" at bounding box center [166, 433] width 282 height 36
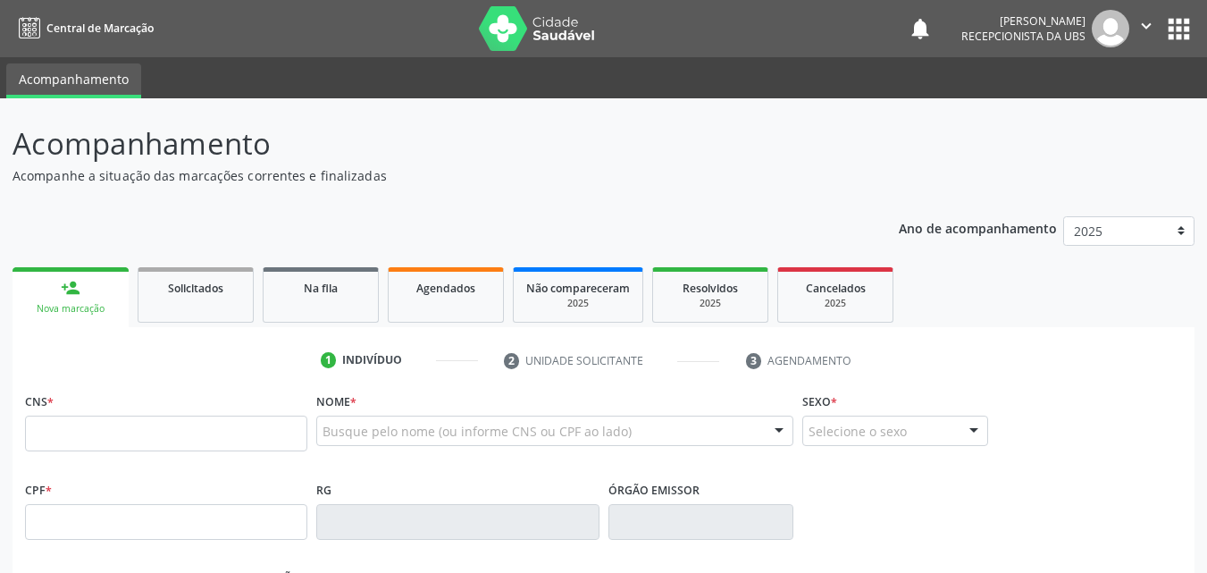
click at [40, 436] on input "text" at bounding box center [166, 433] width 282 height 36
click at [66, 444] on input "text" at bounding box center [166, 433] width 282 height 36
click at [67, 444] on input "text" at bounding box center [166, 433] width 282 height 36
click at [68, 443] on input "text" at bounding box center [166, 433] width 282 height 36
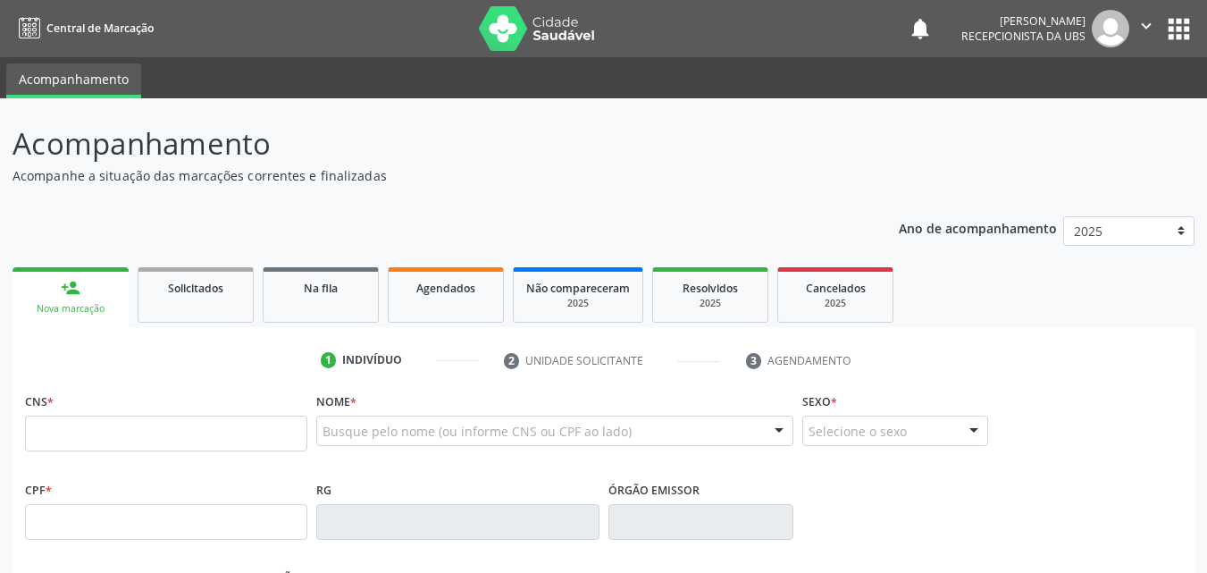
click at [68, 442] on input "text" at bounding box center [166, 433] width 282 height 36
click at [408, 440] on div "Busque pelo nome (ou informe CNS ou CPF ao lado)" at bounding box center [554, 430] width 477 height 30
click at [329, 434] on input "text" at bounding box center [540, 440] width 434 height 36
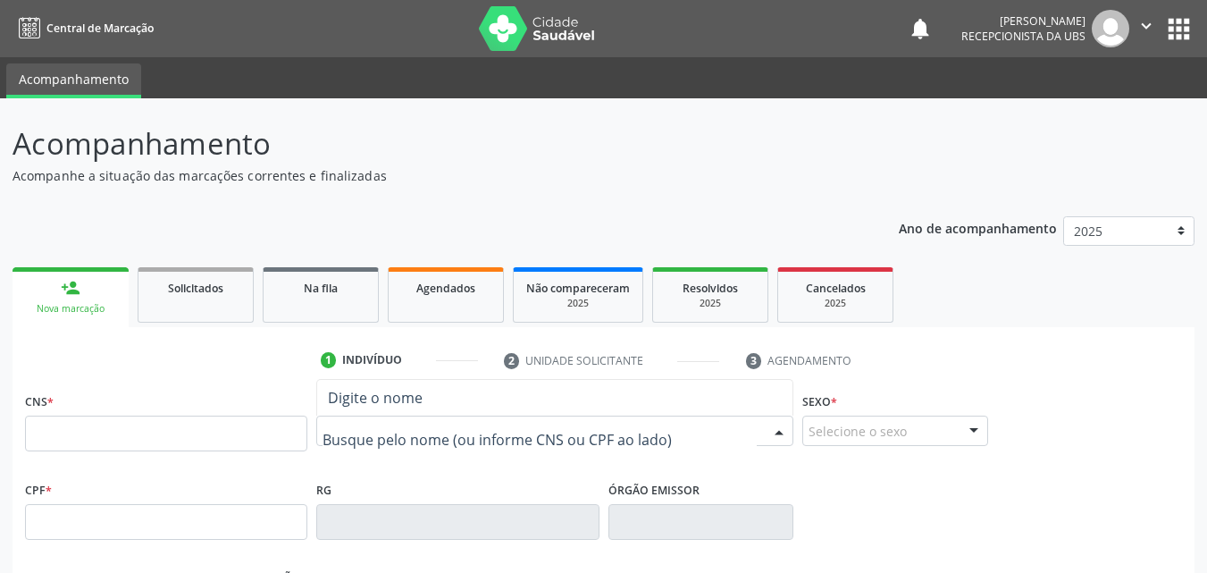
click at [256, 440] on input "text" at bounding box center [166, 433] width 282 height 36
click at [216, 434] on input "text" at bounding box center [166, 433] width 282 height 36
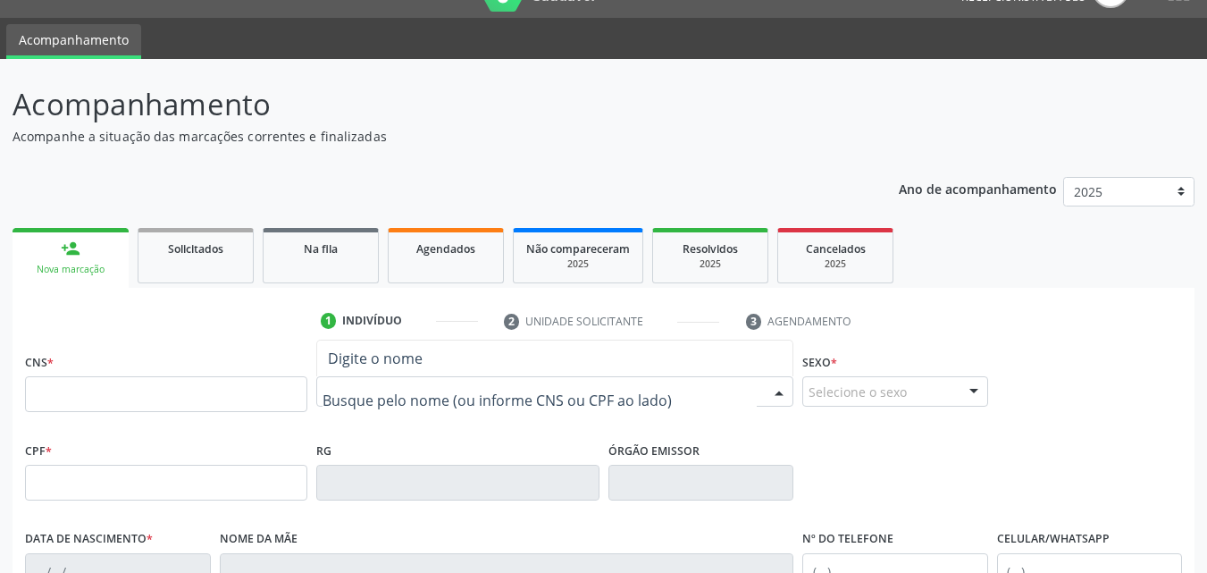
scroll to position [38, 0]
click at [177, 409] on input "text" at bounding box center [166, 395] width 282 height 36
click at [179, 401] on input "text" at bounding box center [166, 395] width 282 height 36
click at [164, 404] on input "text" at bounding box center [166, 395] width 282 height 36
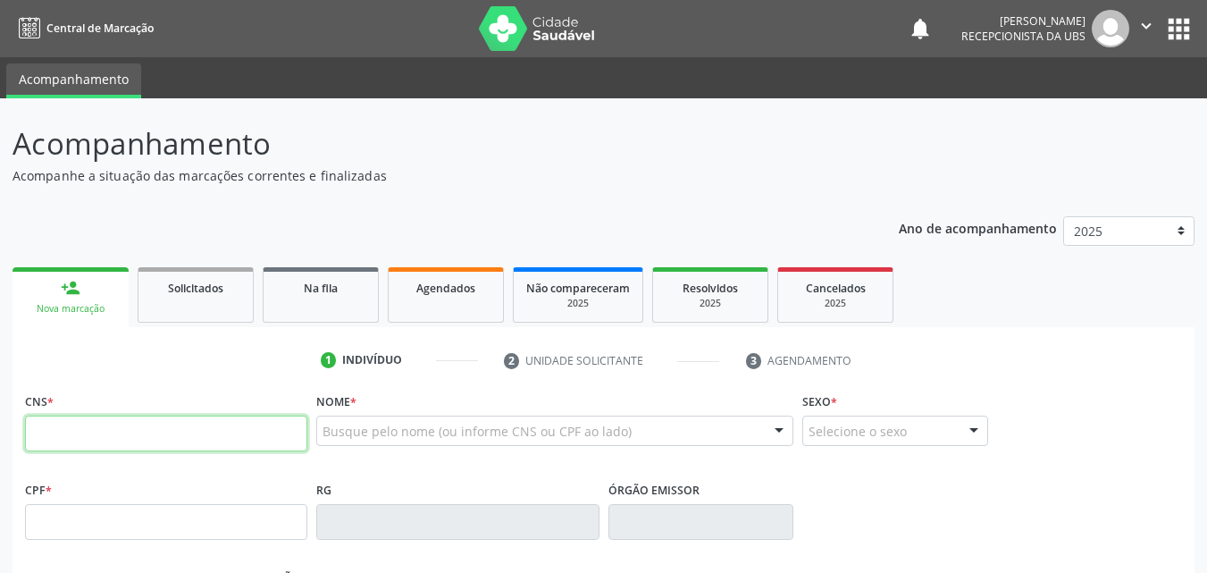
paste input "700 5035 9173 3156"
type input "700 5035 9173 3156"
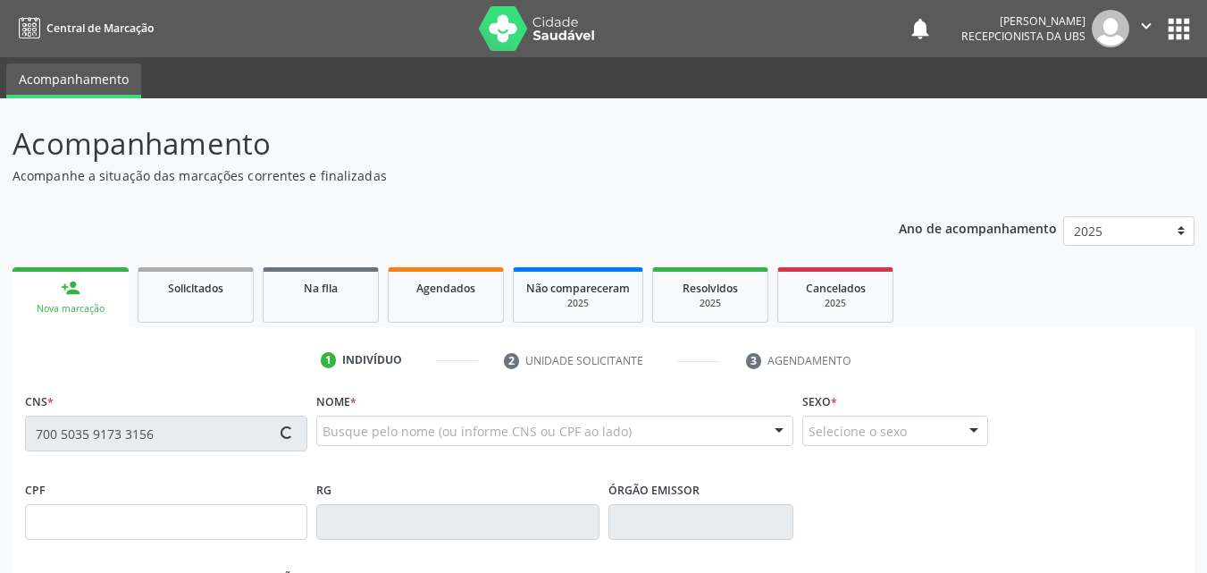
type input "963.818.684-49"
type input "05/06/1958"
type input "Aguida Filomena da Conceicao"
type input "(87) 99992-2727"
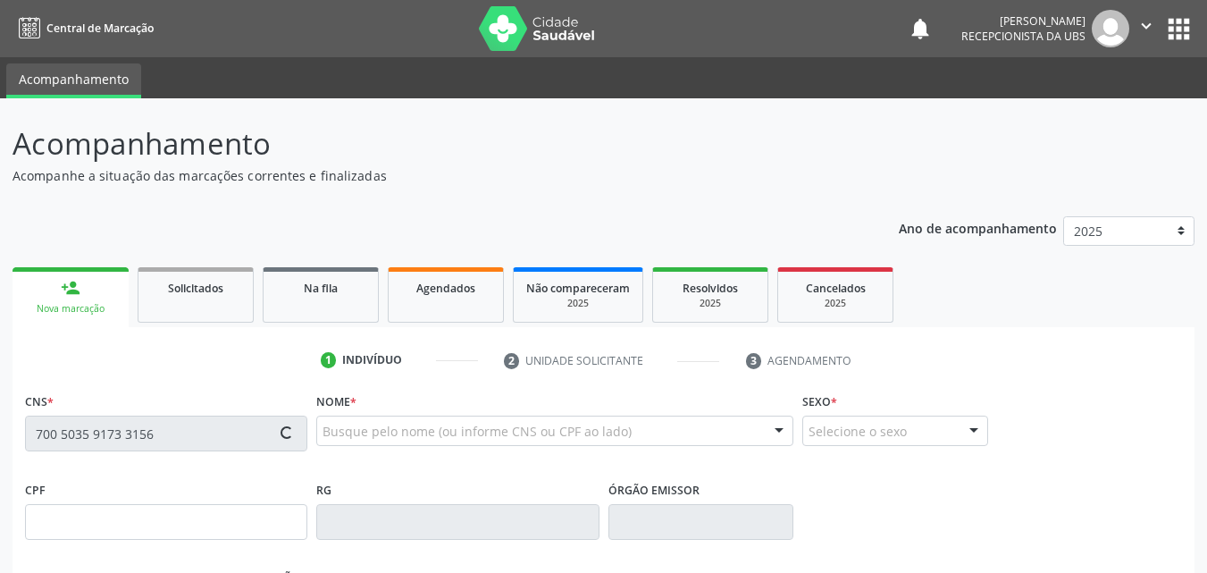
type input "062.135.254-32"
type input "54"
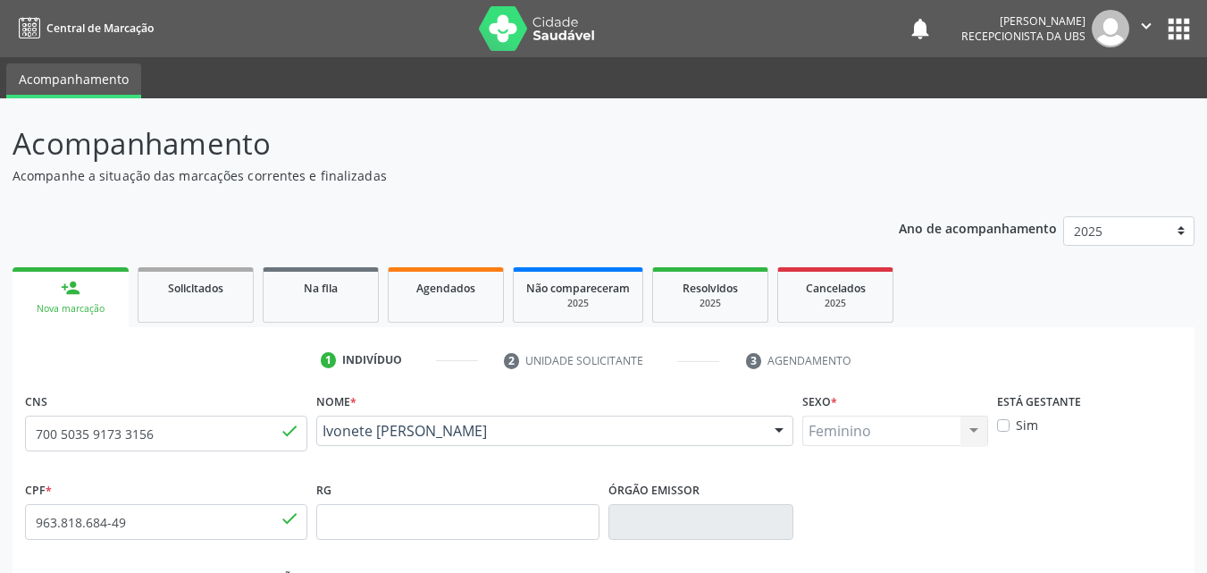
drag, startPoint x: 459, startPoint y: 436, endPoint x: 322, endPoint y: 442, distance: 137.7
click at [322, 442] on div "Nome * Ivonete Aguida de Souza Ivonete Aguida de Souza CNS: 700 5035 9173 3156 …" at bounding box center [555, 432] width 486 height 88
copy span "Ivonete Aguida de Souza"
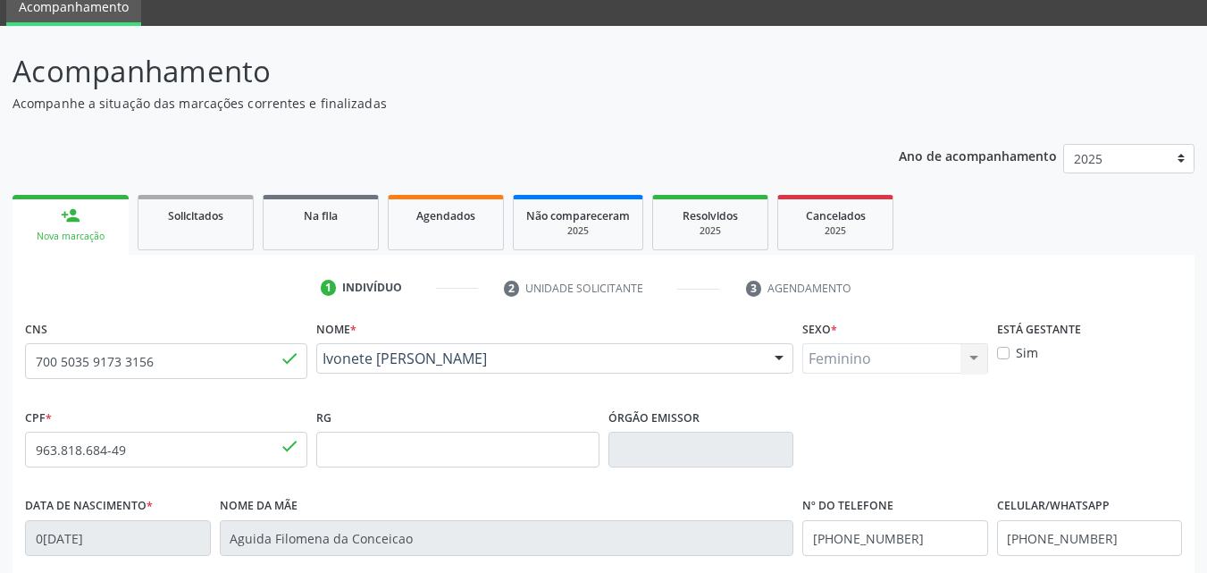
scroll to position [268, 0]
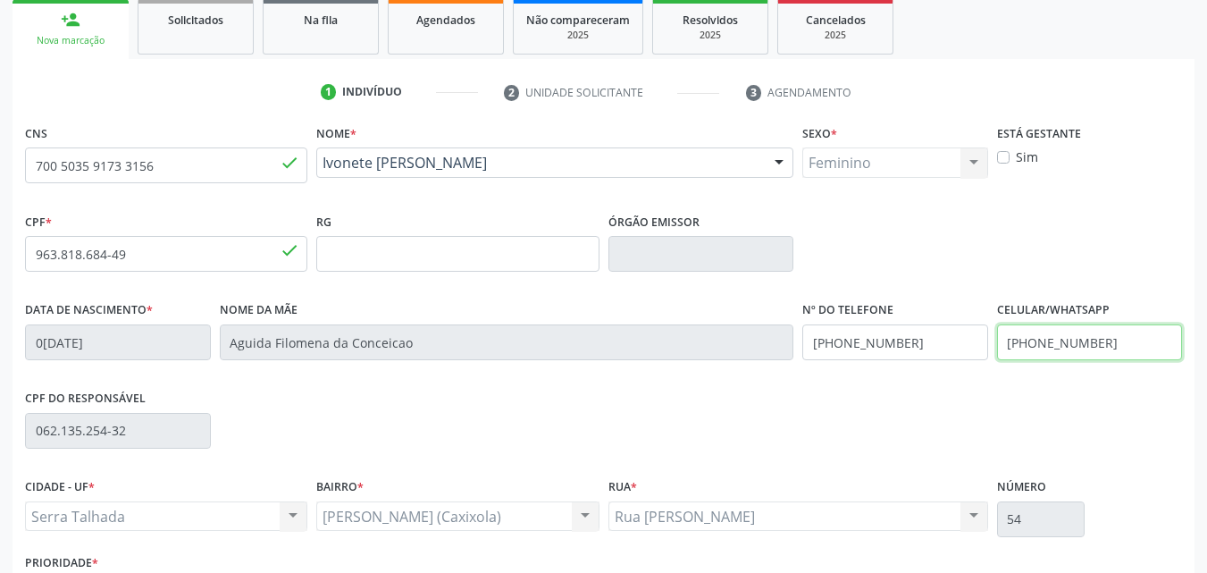
click at [1110, 349] on input "(87) 99992-2727" at bounding box center [1090, 342] width 186 height 36
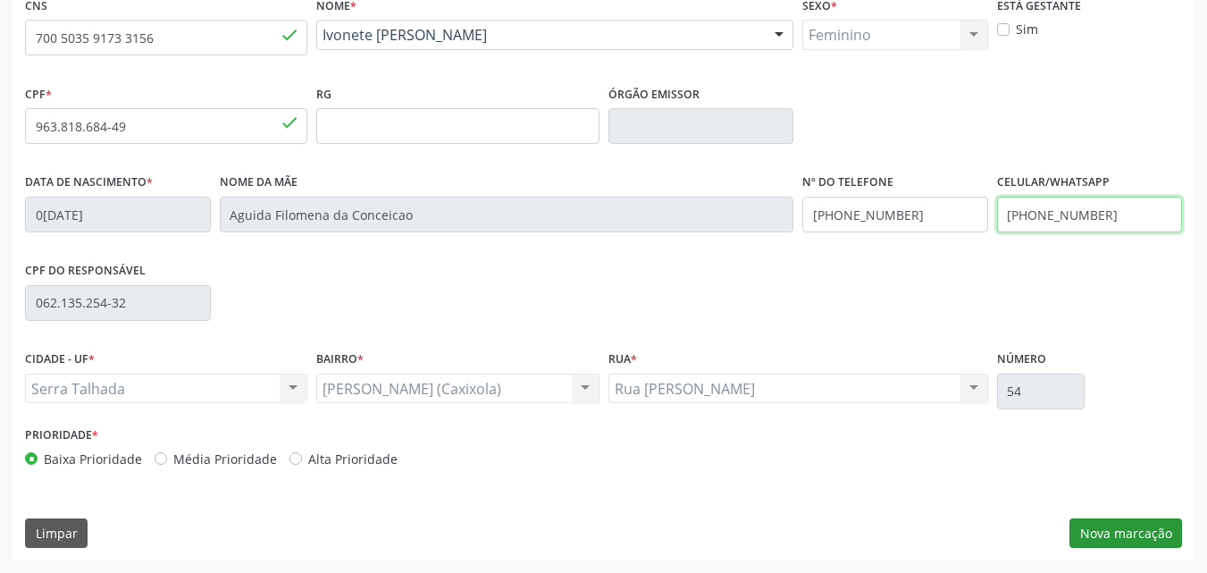
type input "(87) 99984-9643"
click at [1085, 529] on button "Nova marcação" at bounding box center [1125, 533] width 113 height 30
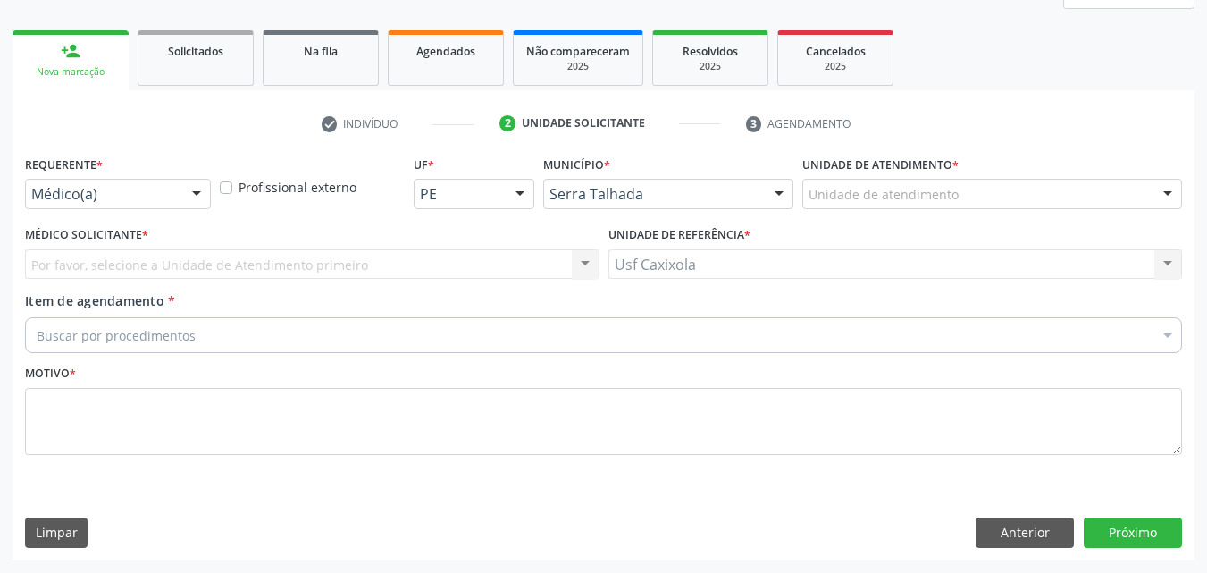
scroll to position [237, 0]
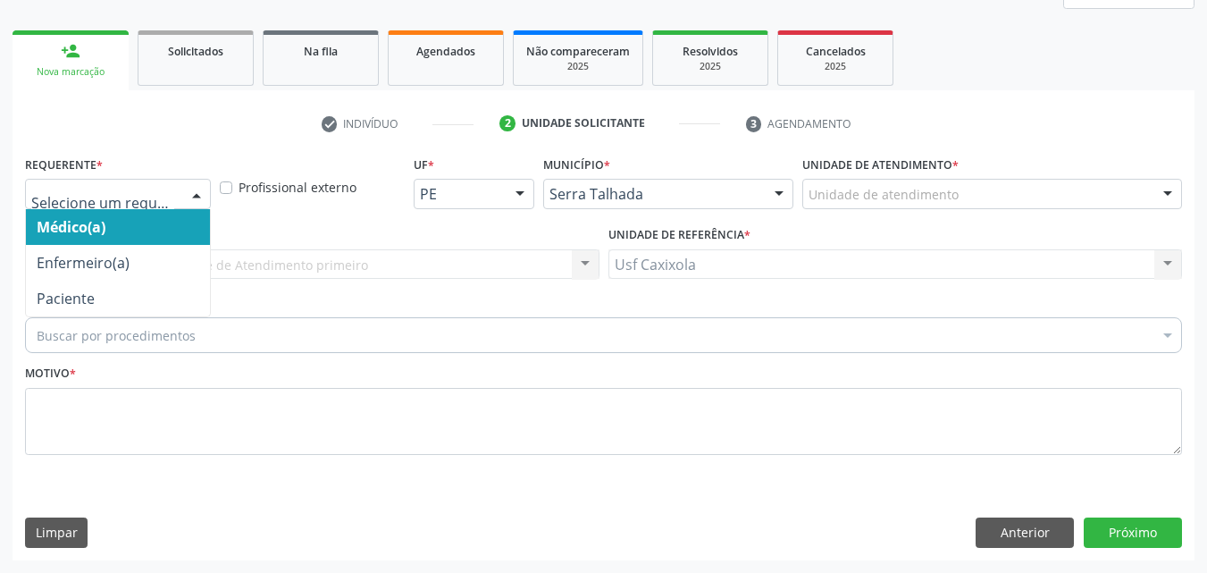
click at [183, 187] on div at bounding box center [196, 195] width 27 height 30
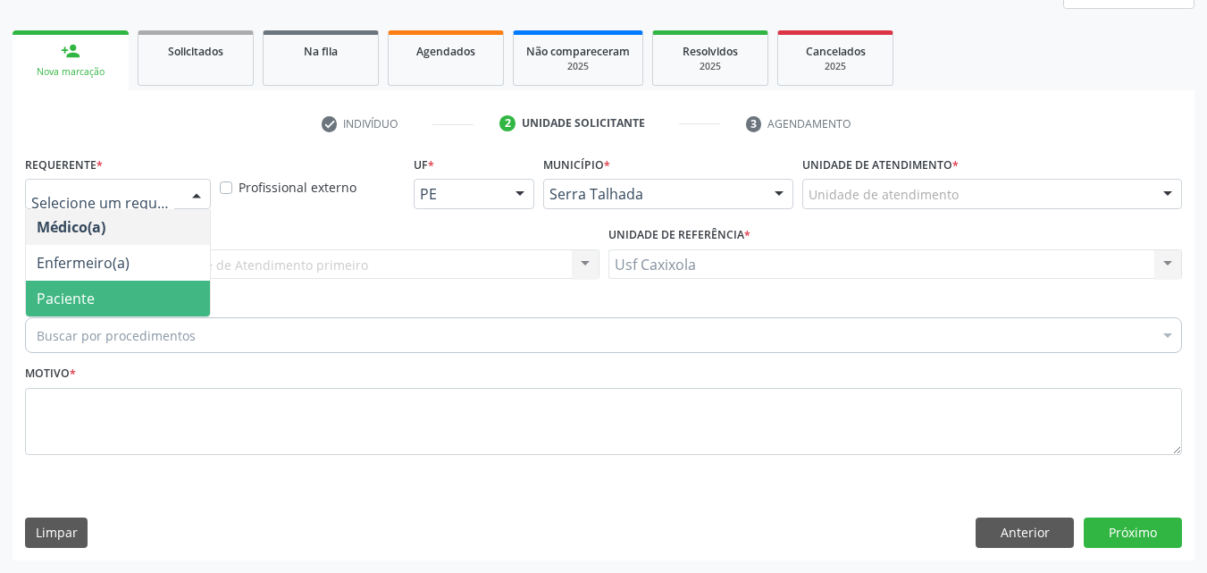
click at [169, 297] on span "Paciente" at bounding box center [118, 299] width 184 height 36
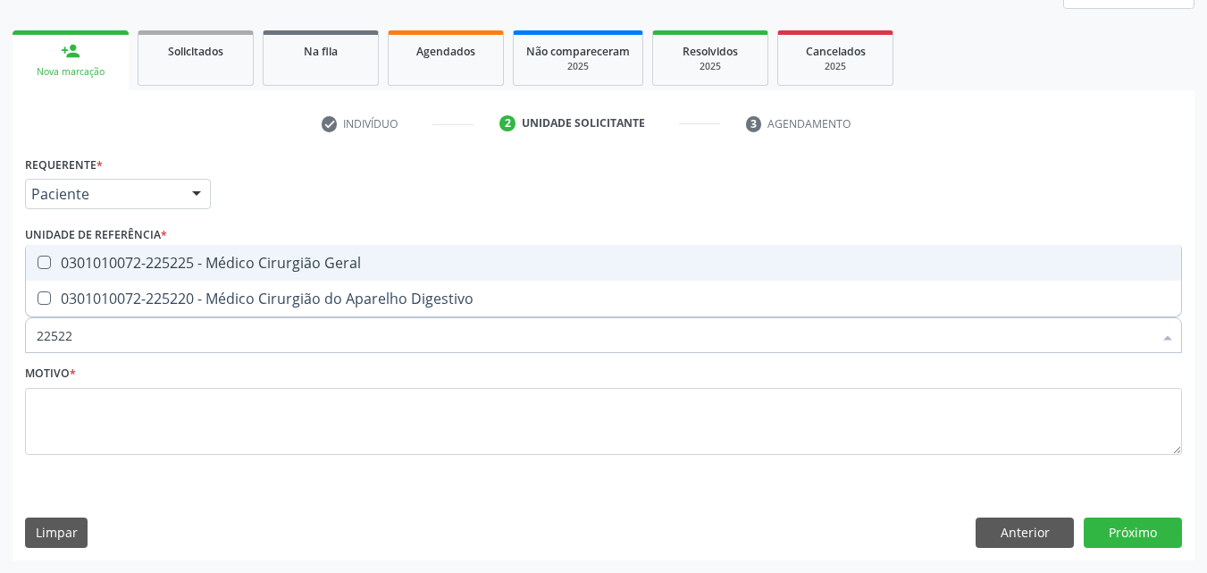
type input "225225"
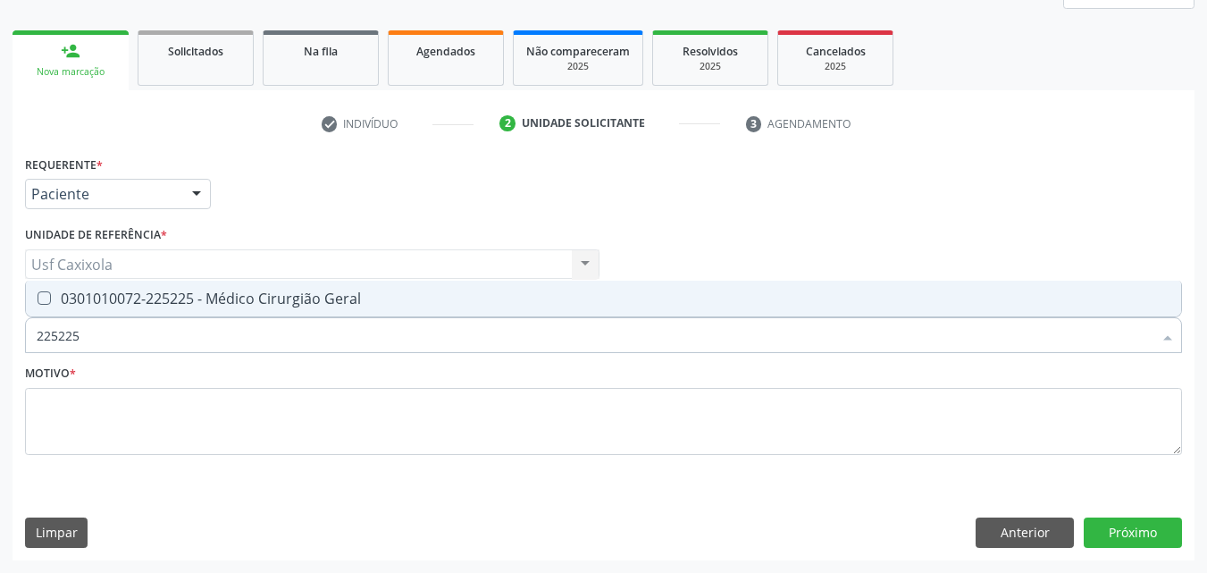
click at [214, 300] on div "0301010072-225225 - Médico Cirurgião Geral" at bounding box center [604, 298] width 1134 height 14
checkbox Geral "true"
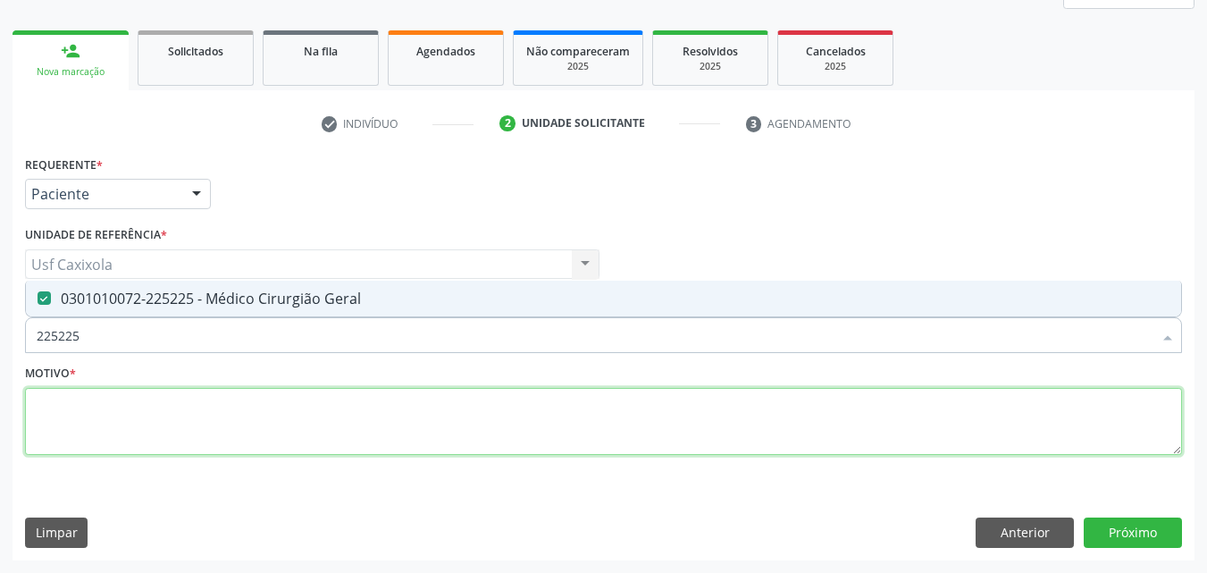
click at [237, 429] on textarea at bounding box center [603, 422] width 1157 height 68
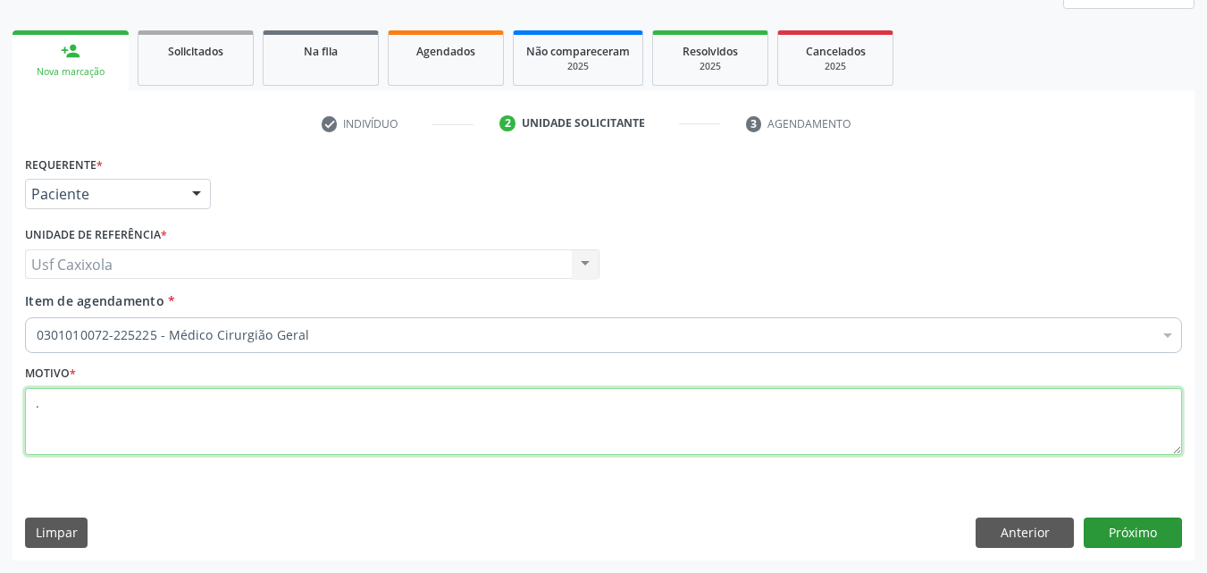
type textarea "."
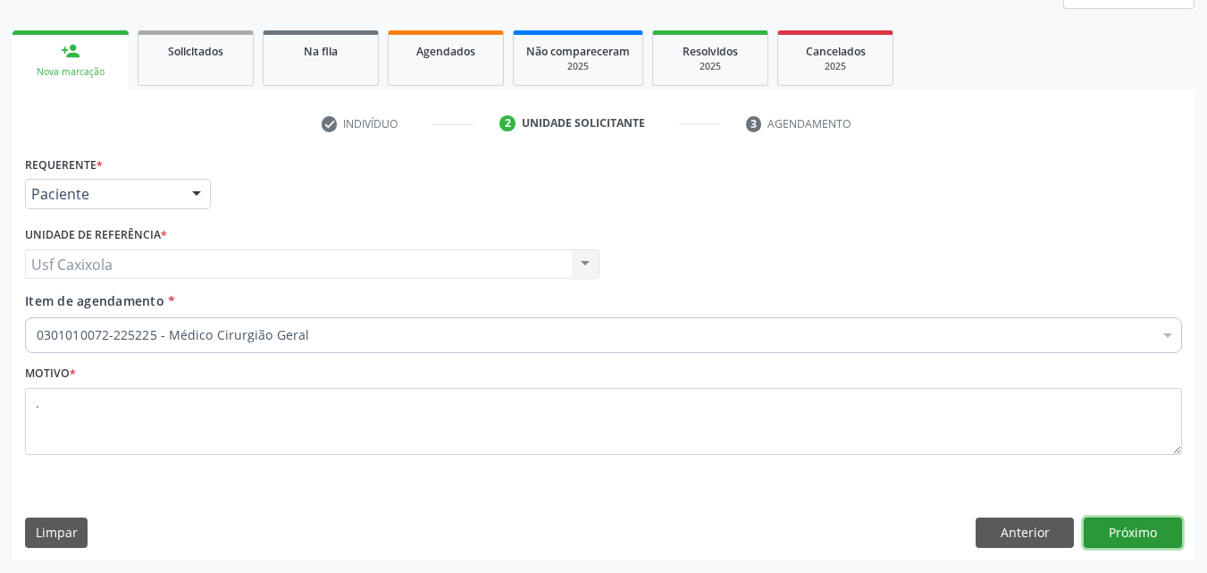
click at [1120, 538] on button "Próximo" at bounding box center [1133, 532] width 98 height 30
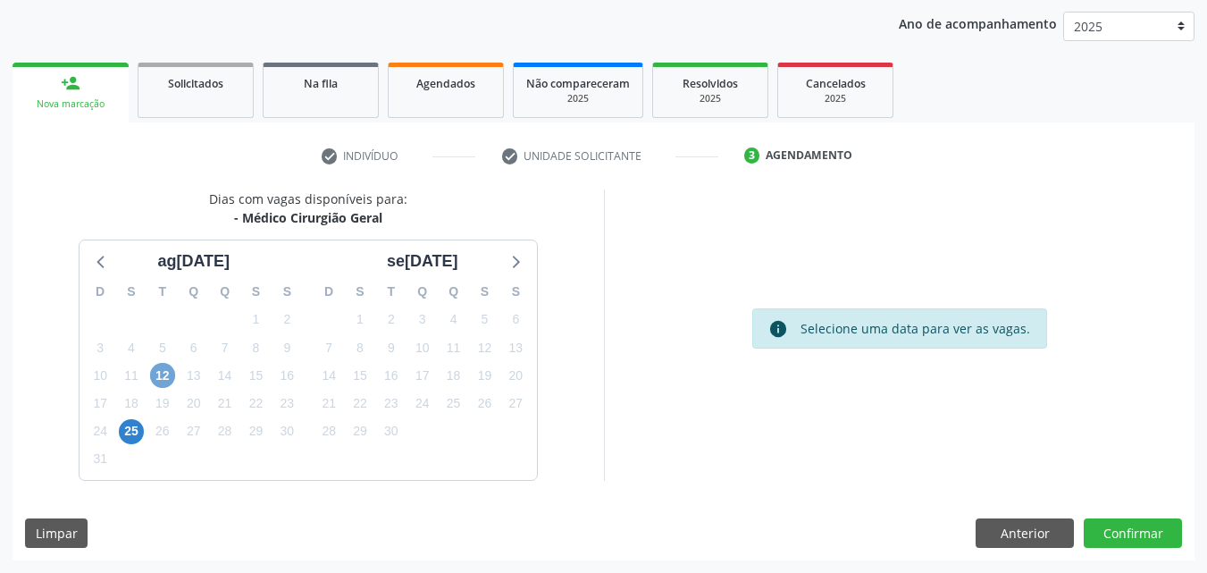
click at [161, 382] on span "12" at bounding box center [162, 375] width 25 height 25
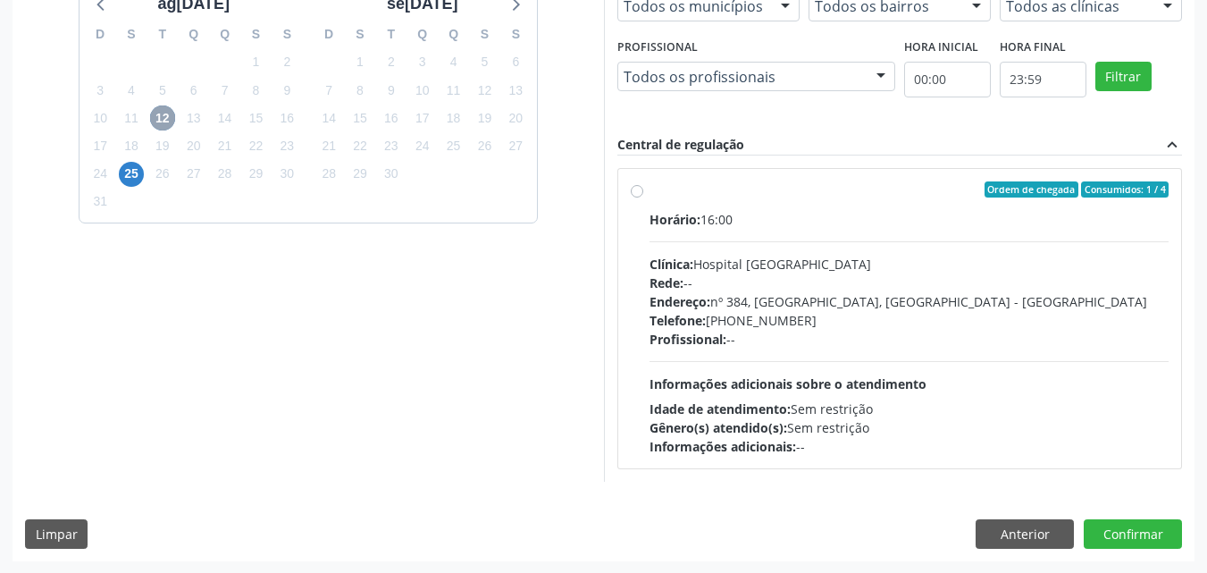
scroll to position [463, 0]
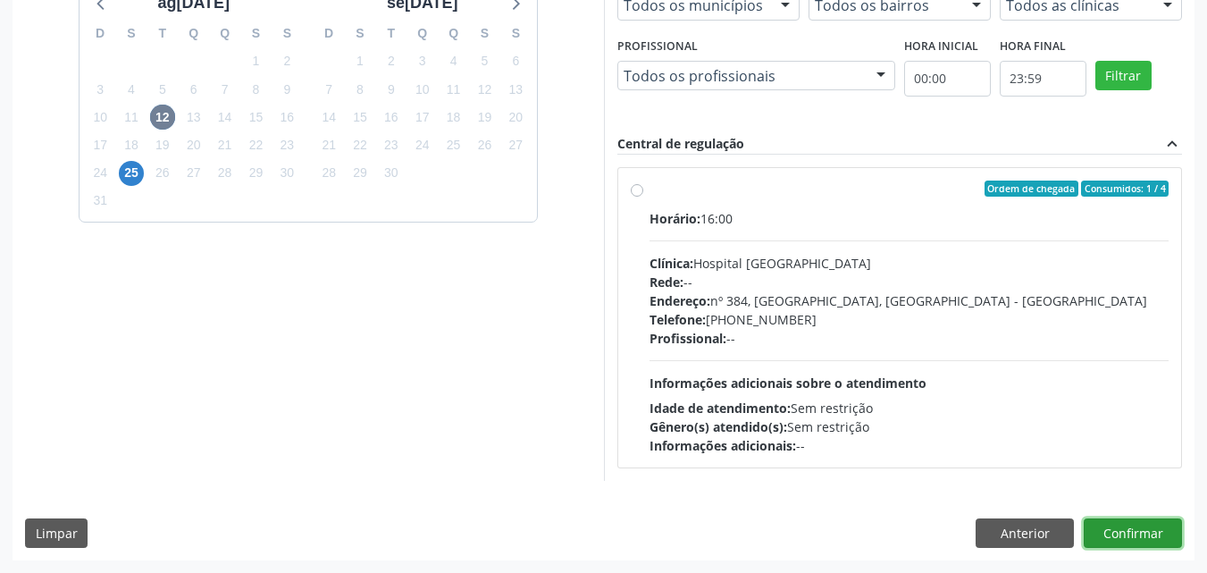
click at [1142, 538] on button "Confirmar" at bounding box center [1133, 533] width 98 height 30
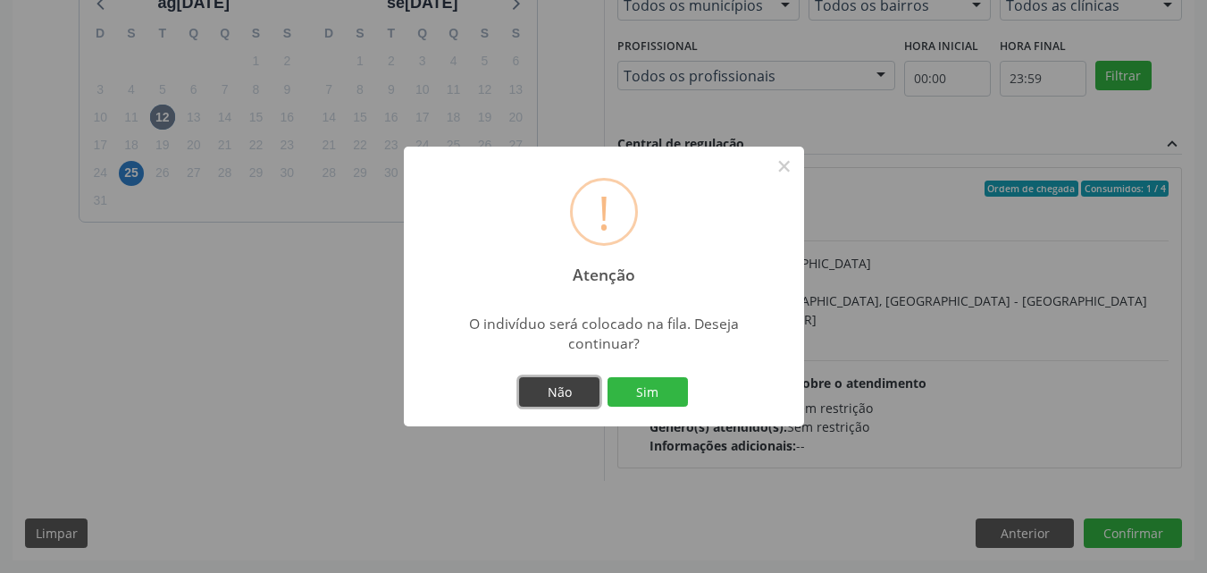
click at [569, 397] on button "Não" at bounding box center [559, 392] width 80 height 30
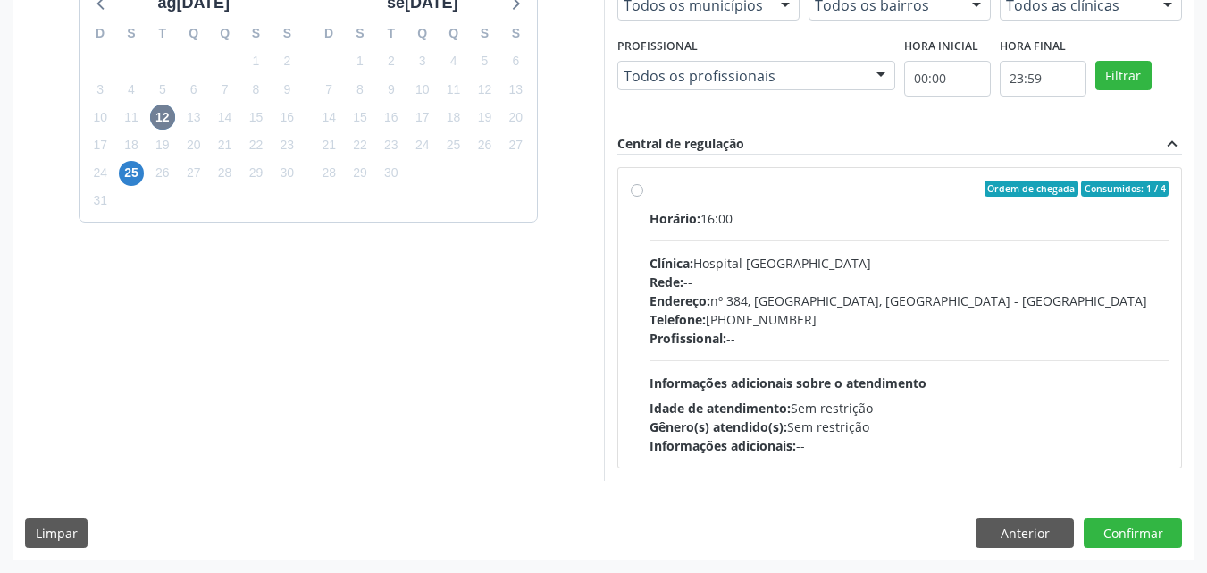
click at [725, 222] on div "Horário: 16:00" at bounding box center [909, 218] width 520 height 19
click at [643, 197] on input "Ordem de chegada Consumidos: 1 / 4 Horário: 16:00 Clínica: Hospital Sao Francis…" at bounding box center [637, 188] width 13 height 16
radio input "true"
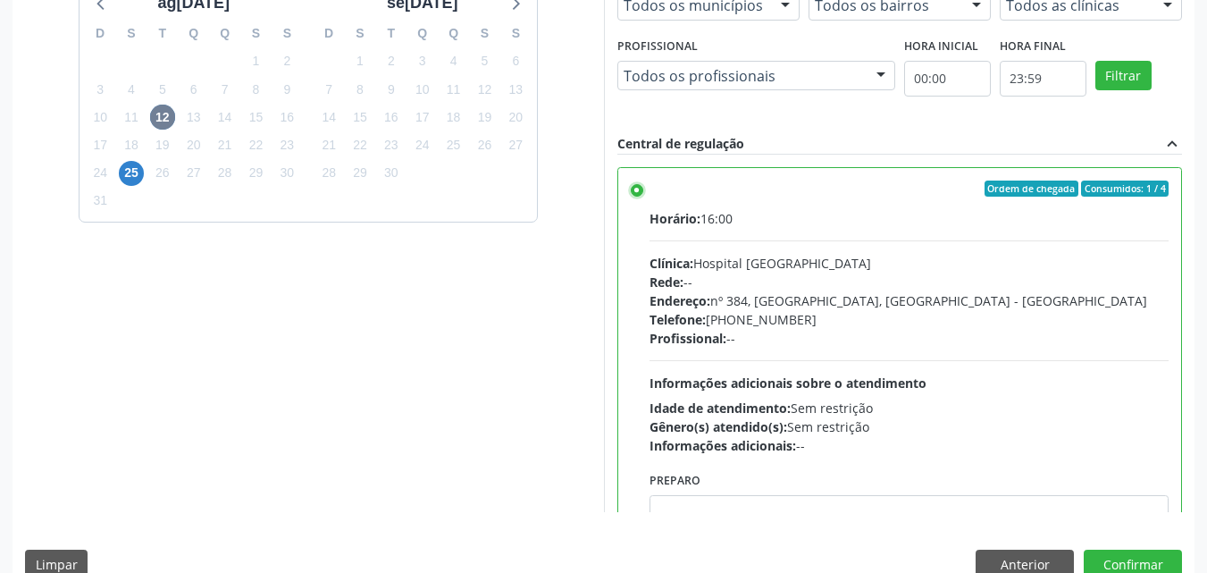
scroll to position [88, 0]
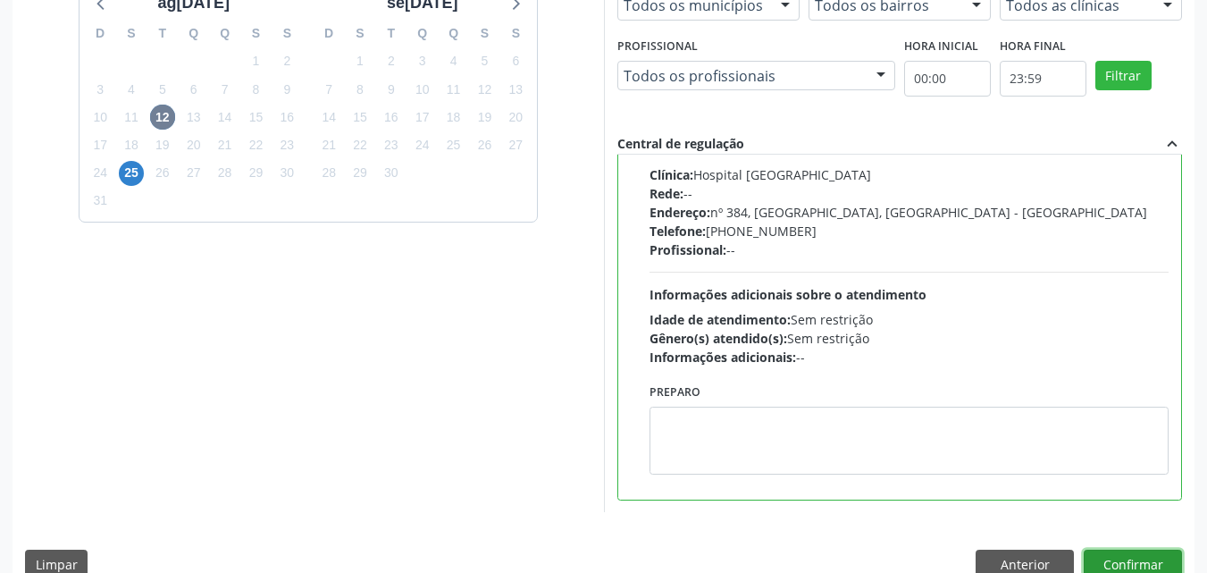
click at [1152, 564] on button "Confirmar" at bounding box center [1133, 564] width 98 height 30
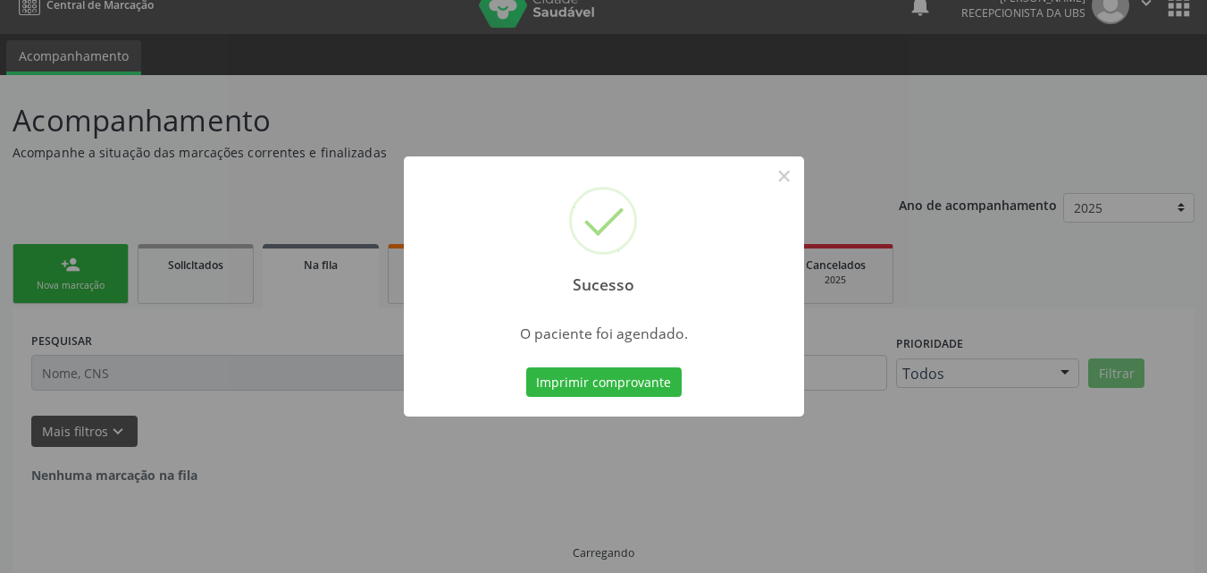
scroll to position [0, 0]
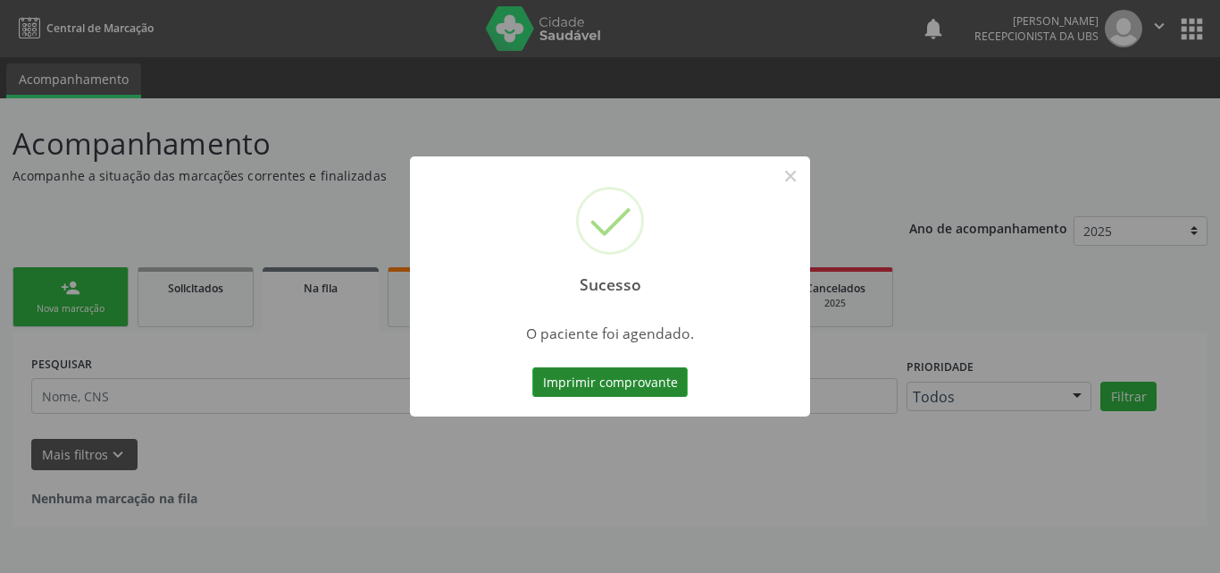
click at [602, 388] on button "Imprimir comprovante" at bounding box center [609, 382] width 155 height 30
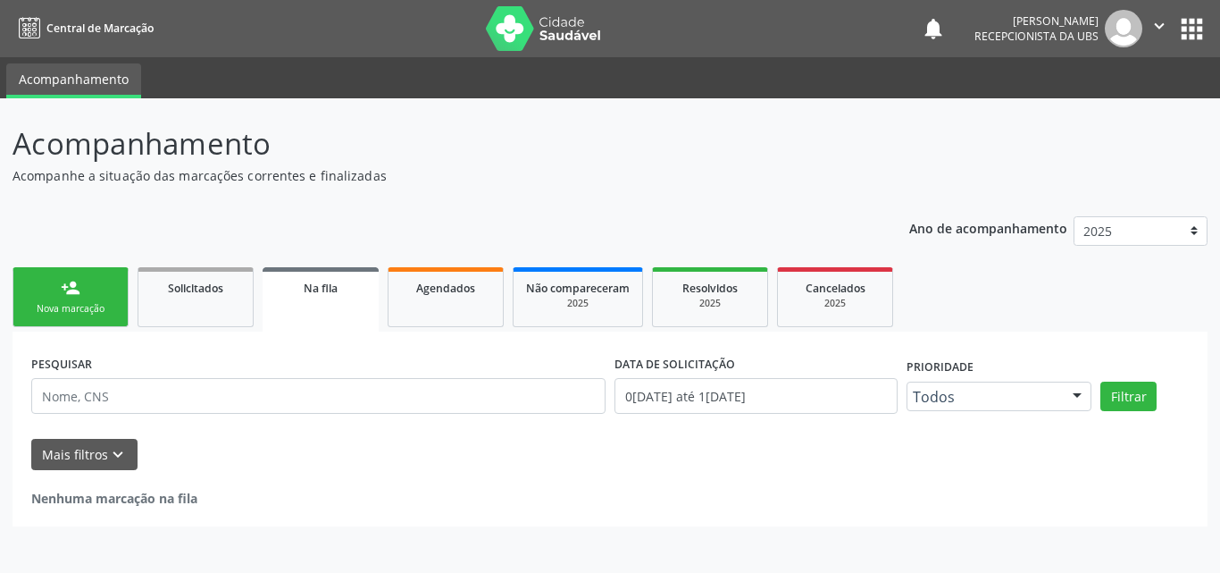
click at [83, 306] on div "Nova marcação" at bounding box center [70, 308] width 89 height 13
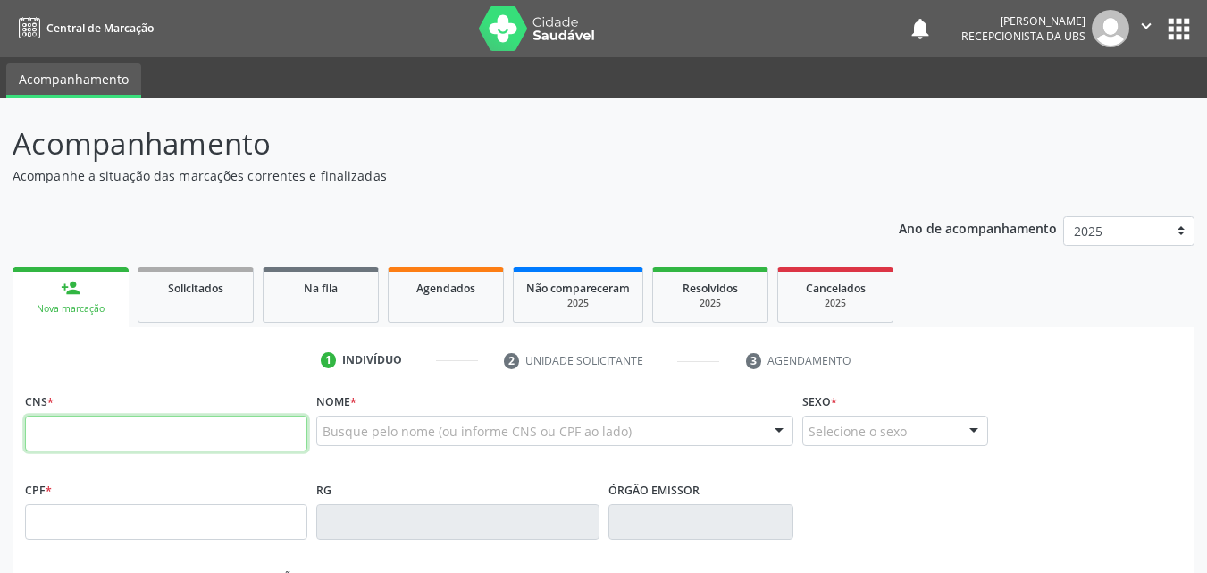
click at [94, 442] on input "text" at bounding box center [166, 433] width 282 height 36
type input "702 6097 0877 3544"
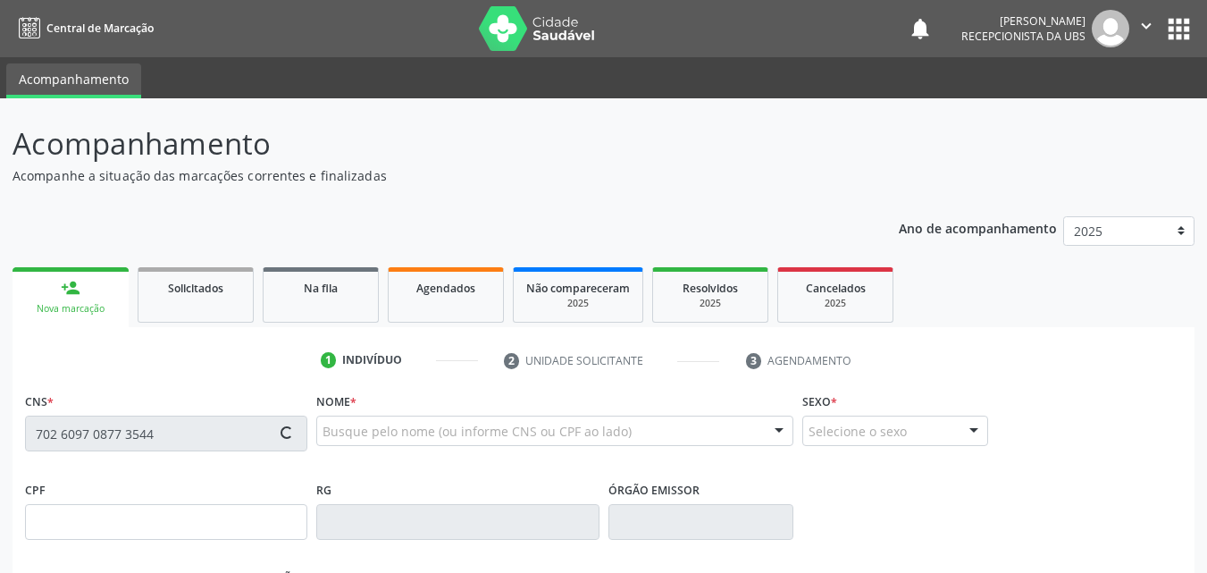
type input "153.060.338-22"
type input "15/02/1968"
type input "Maria de Lurdes Alves"
type input "(87) 99954-9118"
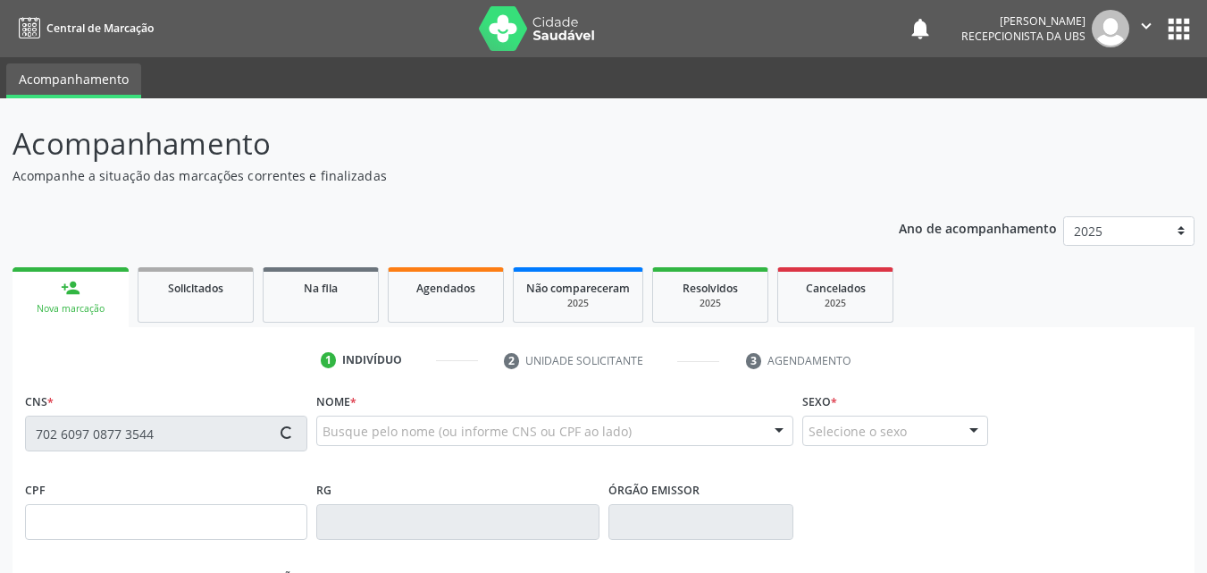
type input "026.572.144-01"
type input "101"
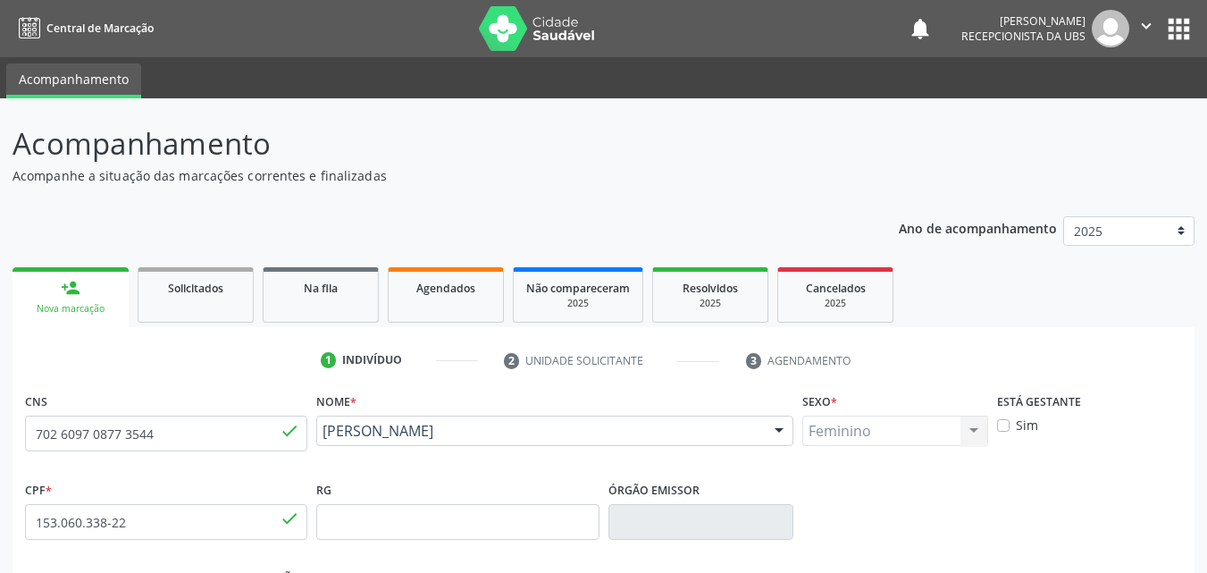
drag, startPoint x: 494, startPoint y: 469, endPoint x: 315, endPoint y: 438, distance: 181.4
click at [315, 438] on div "Nome * Matilde Alves Nunes Matilde Alves Nunes CNS: 702 6097 0877 3544 CPF: 153…" at bounding box center [555, 432] width 486 height 88
copy span "Matilde Alves Nunes"
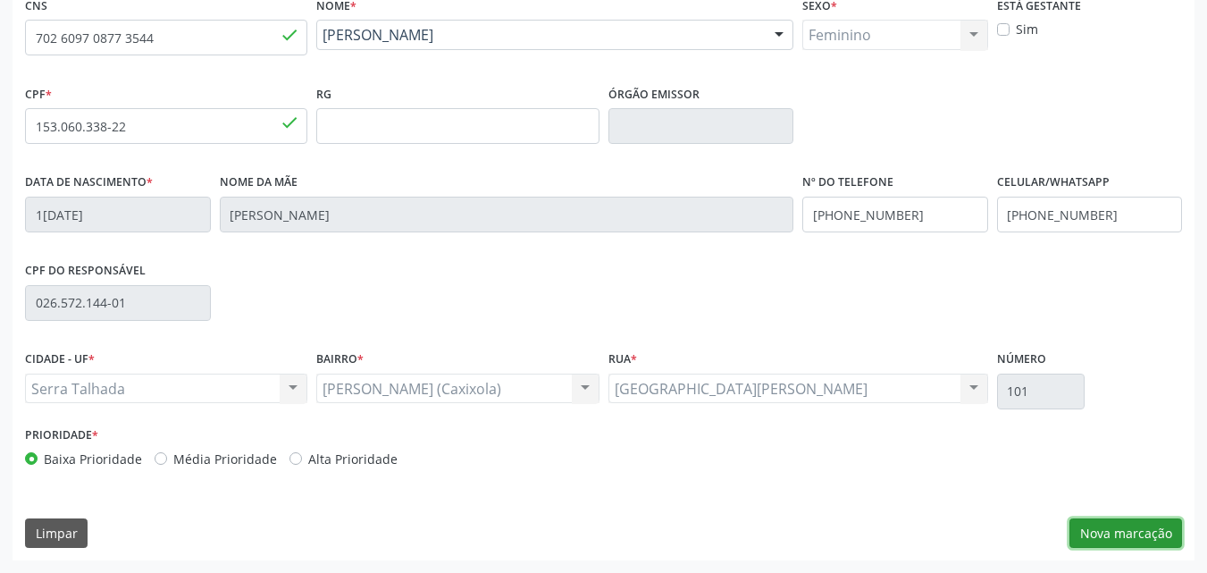
click at [1128, 534] on button "Nova marcação" at bounding box center [1125, 533] width 113 height 30
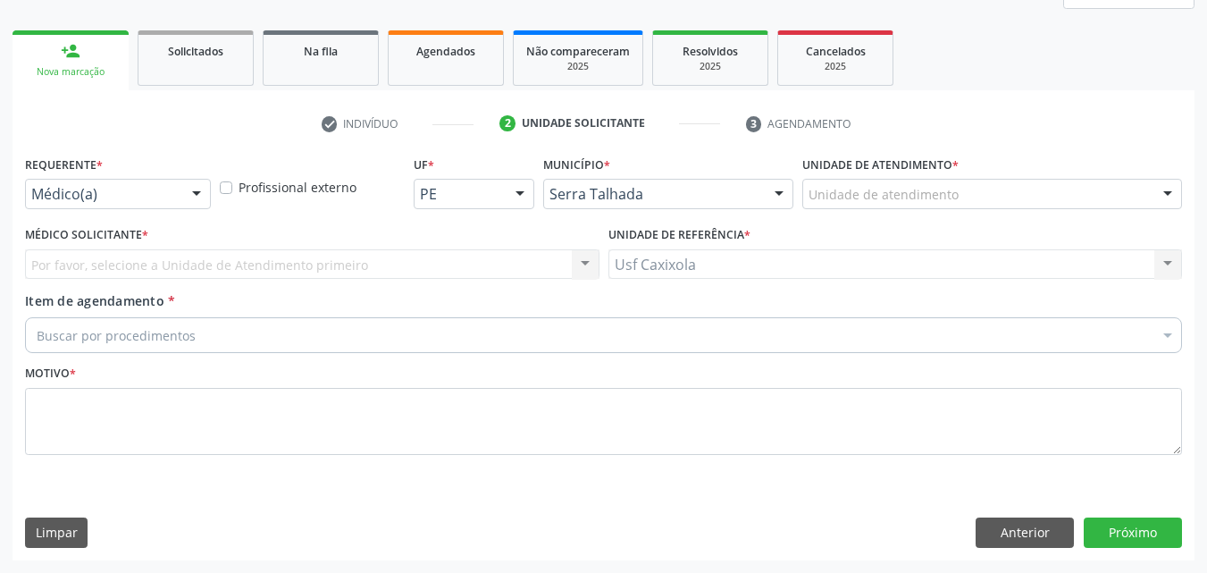
scroll to position [237, 0]
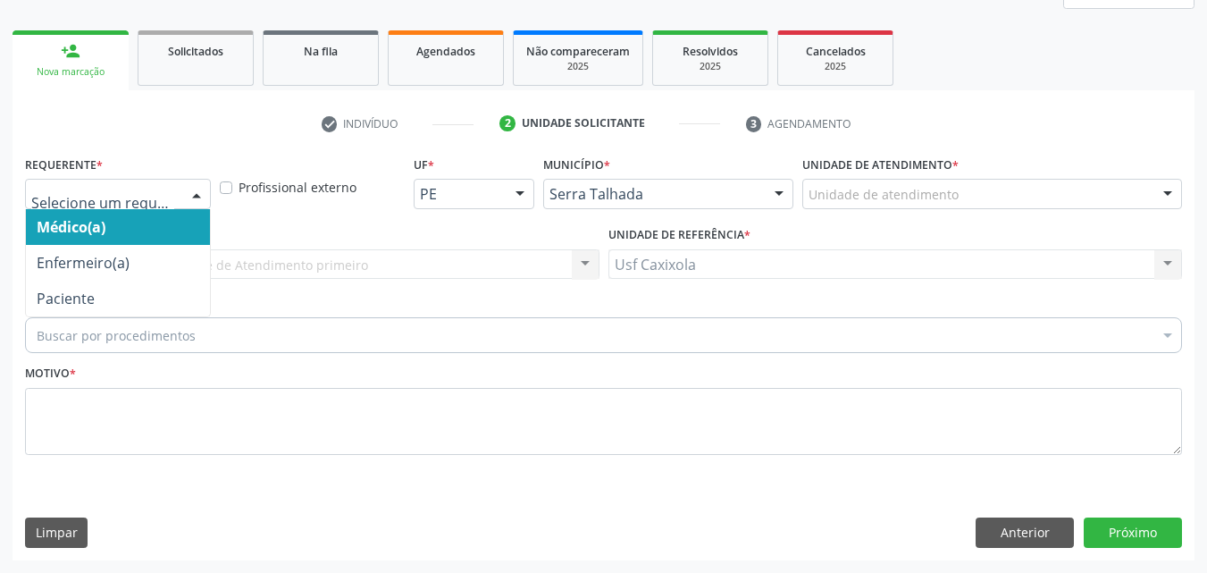
click at [197, 200] on div at bounding box center [196, 195] width 27 height 30
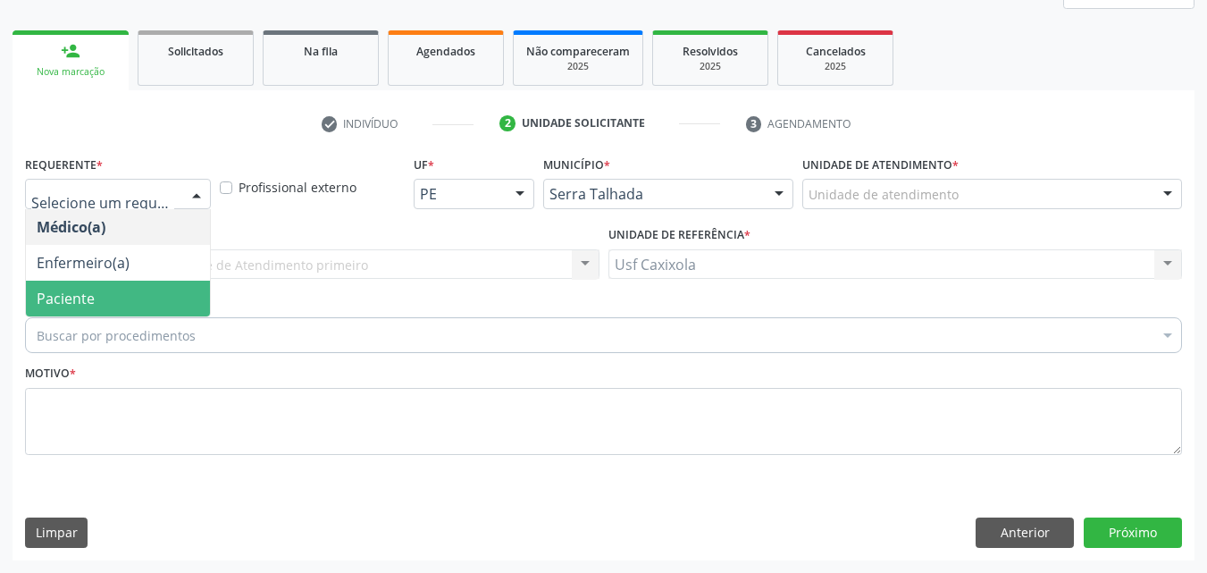
click at [163, 303] on span "Paciente" at bounding box center [118, 299] width 184 height 36
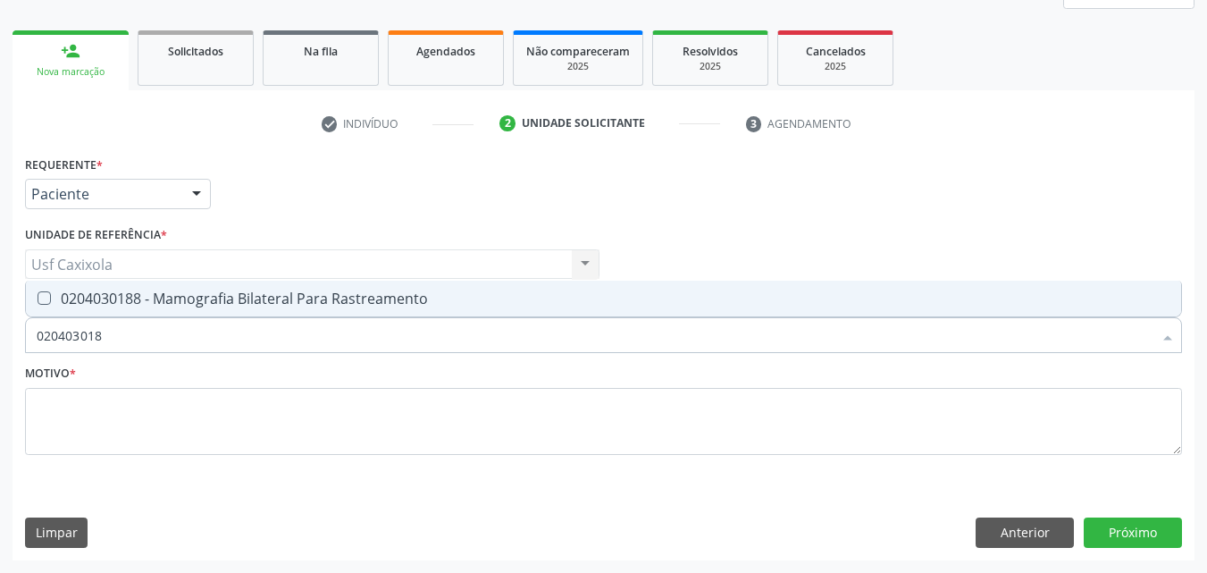
type input "0204030188"
click at [217, 291] on div "0204030188 - Mamografia Bilateral Para Rastreamento" at bounding box center [604, 298] width 1134 height 14
checkbox Rastreamento "true"
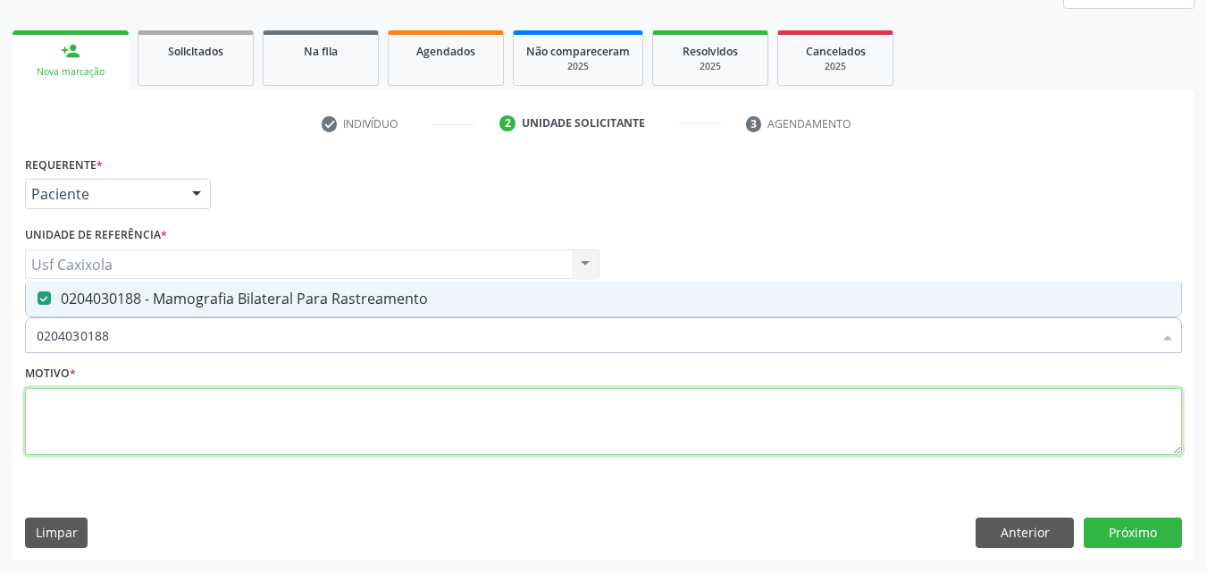
click at [203, 447] on textarea at bounding box center [603, 422] width 1157 height 68
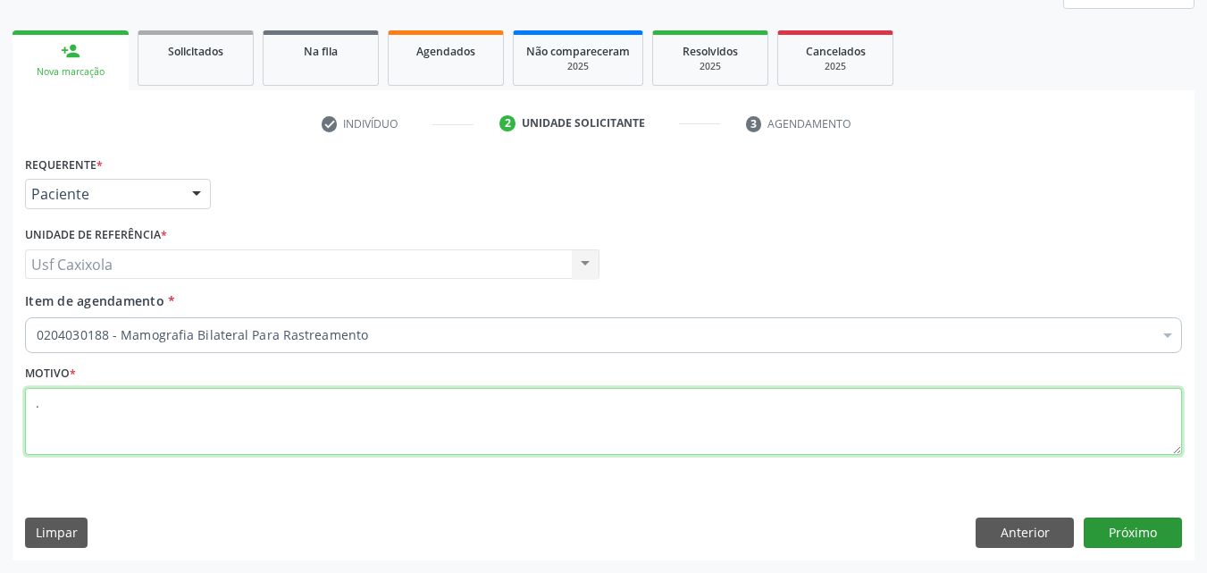
type textarea "."
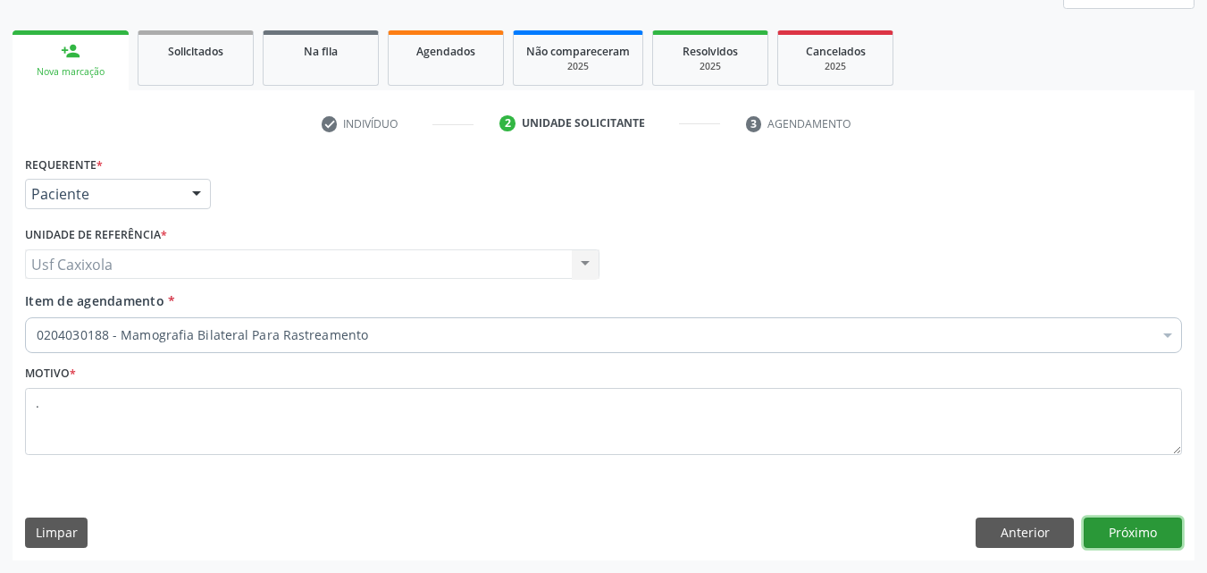
click at [1161, 530] on button "Próximo" at bounding box center [1133, 532] width 98 height 30
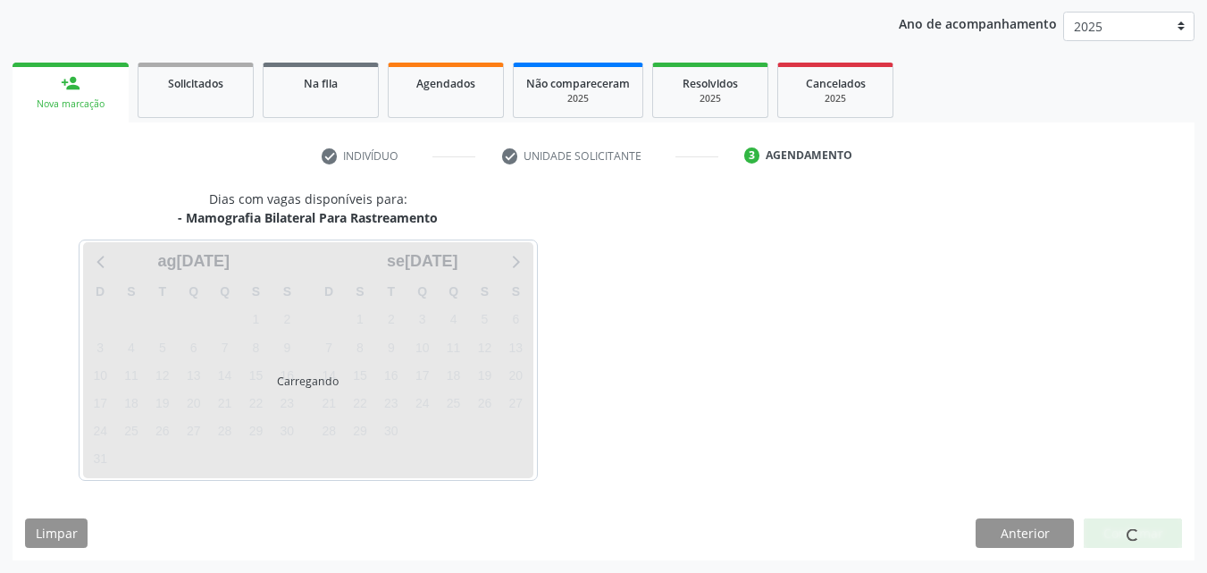
scroll to position [205, 0]
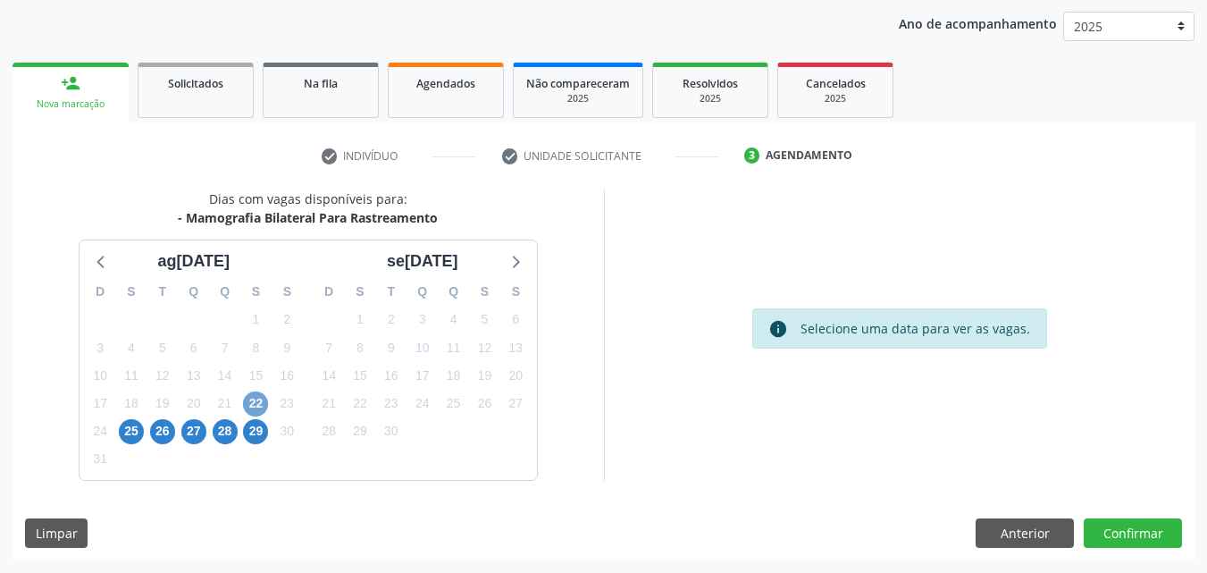
click at [256, 402] on span "22" at bounding box center [255, 403] width 25 height 25
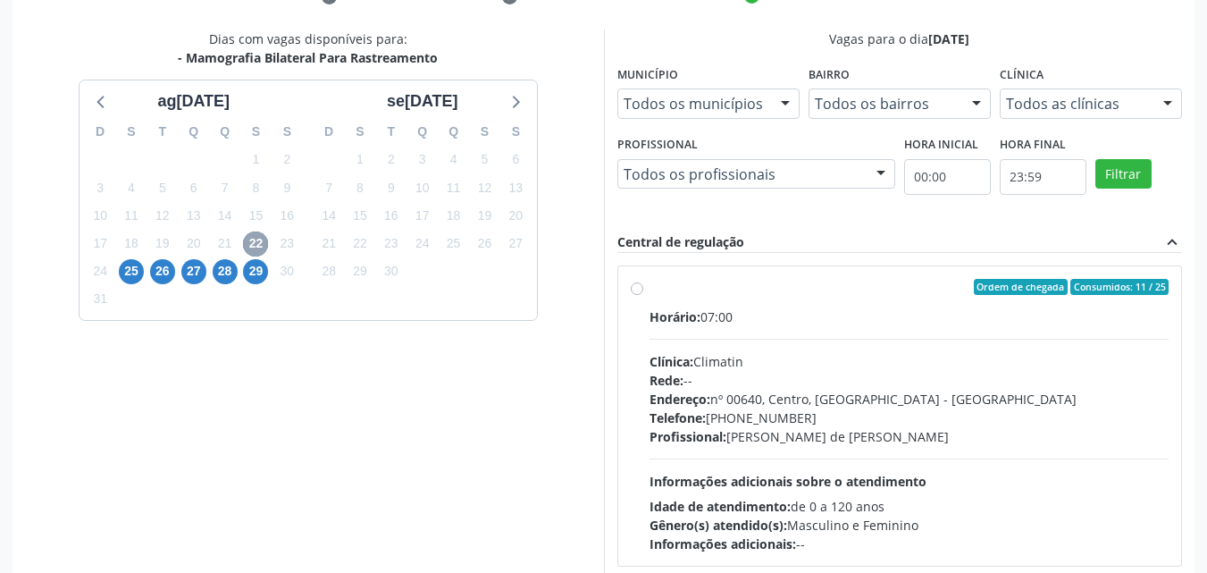
scroll to position [383, 0]
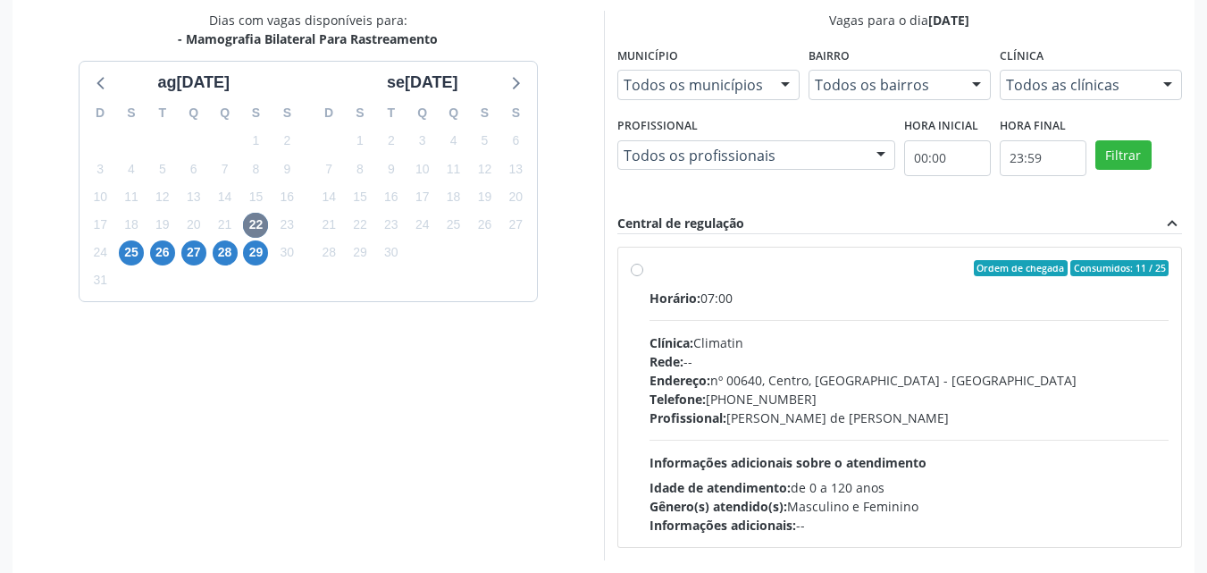
click at [643, 276] on div "Ordem de chegada Consumidos: 11 / 25 Horário: 07:00 Clínica: Climatin Rede: -- …" at bounding box center [900, 397] width 539 height 274
radio input "true"
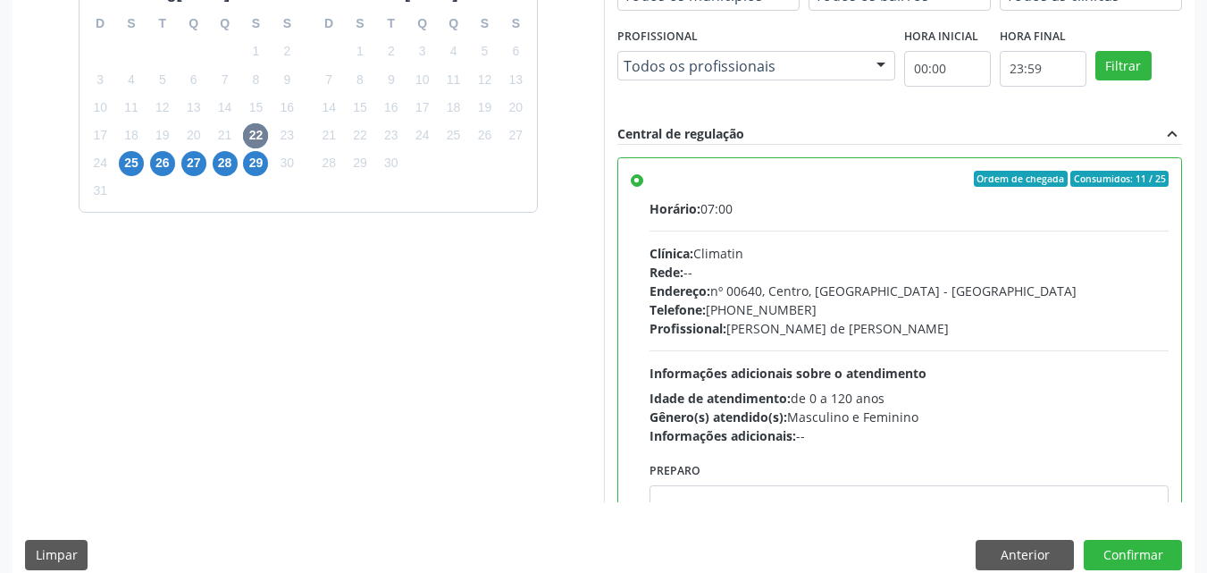
scroll to position [495, 0]
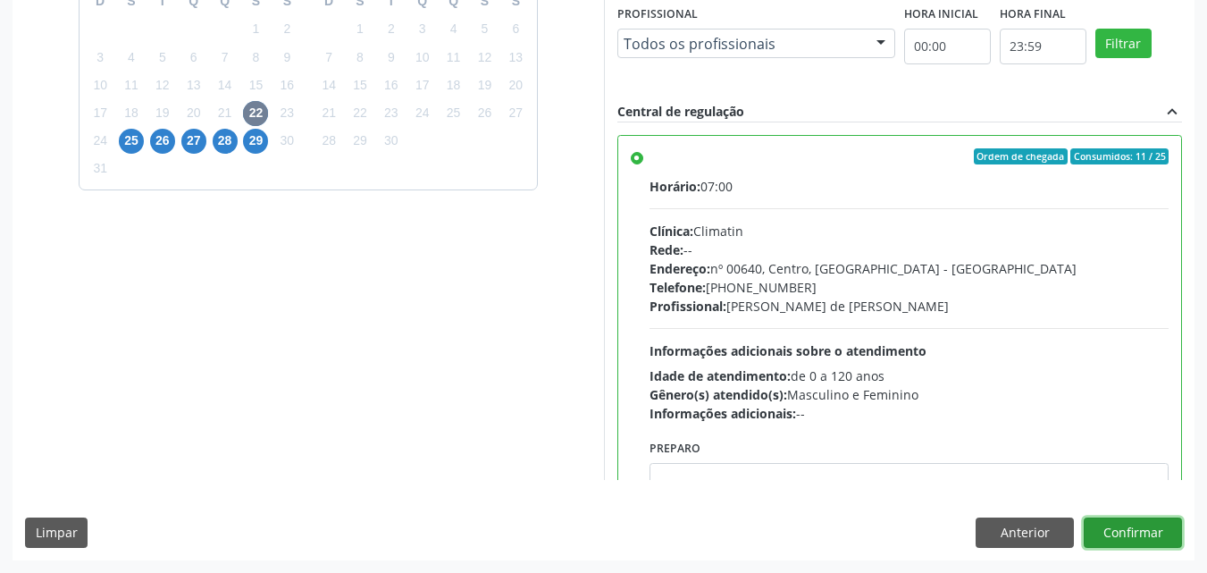
click at [1123, 540] on button "Confirmar" at bounding box center [1133, 532] width 98 height 30
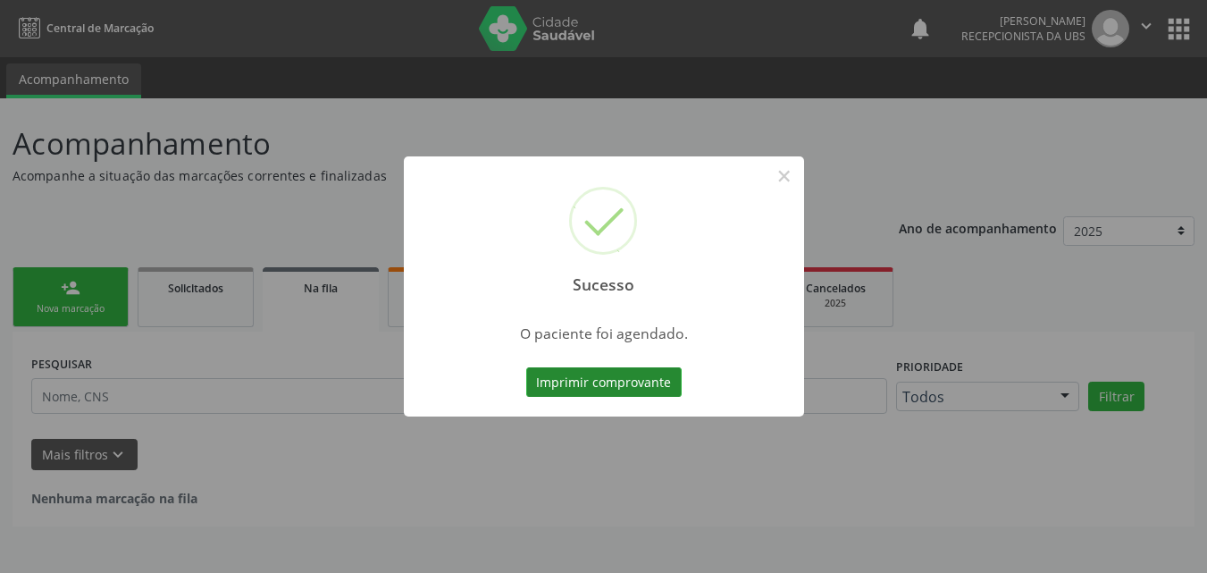
scroll to position [0, 0]
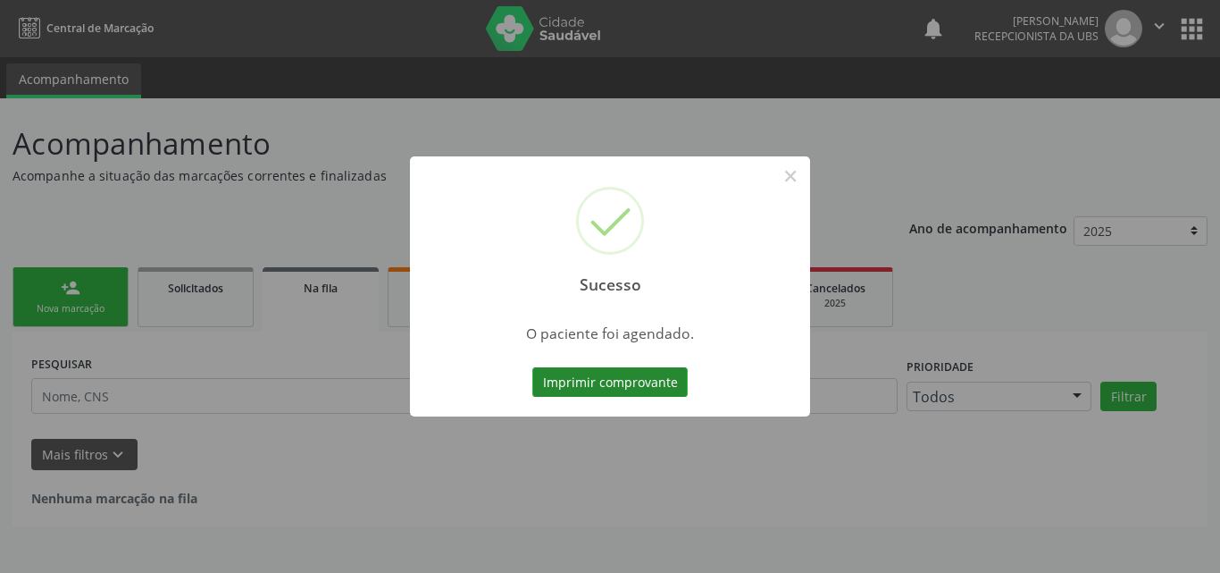
click at [649, 383] on button "Imprimir comprovante" at bounding box center [609, 382] width 155 height 30
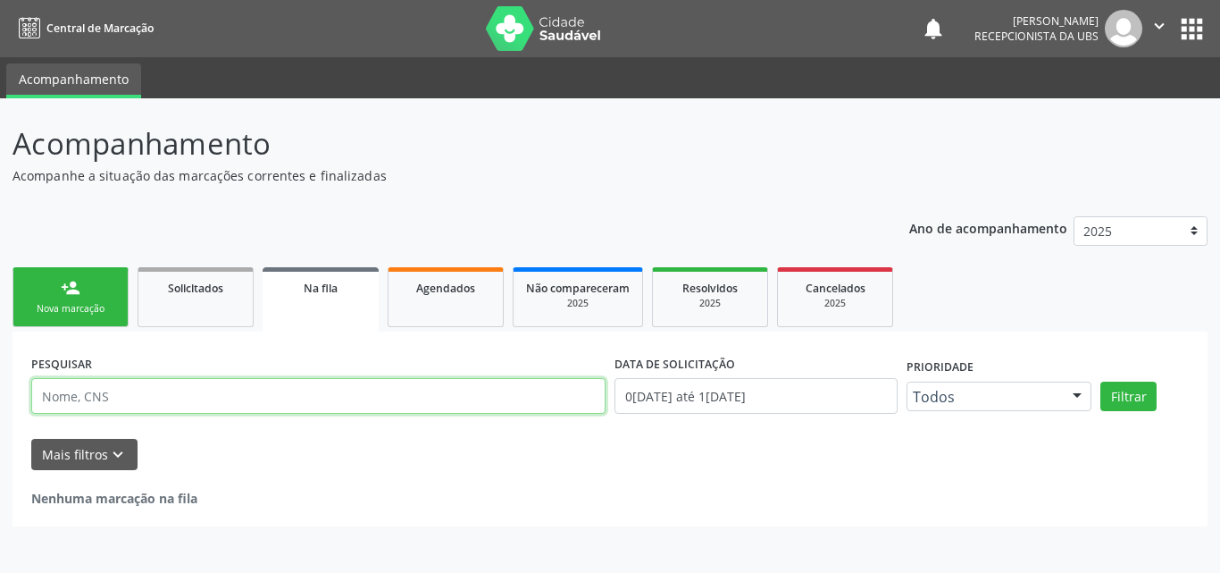
click at [147, 393] on input "text" at bounding box center [318, 396] width 574 height 36
drag, startPoint x: 170, startPoint y: 403, endPoint x: 0, endPoint y: 413, distance: 170.0
click at [0, 413] on div "Acompanhamento Acompanhe a situação das marcações correntes e finalizadas Relat…" at bounding box center [610, 335] width 1220 height 474
type input "898004226288795"
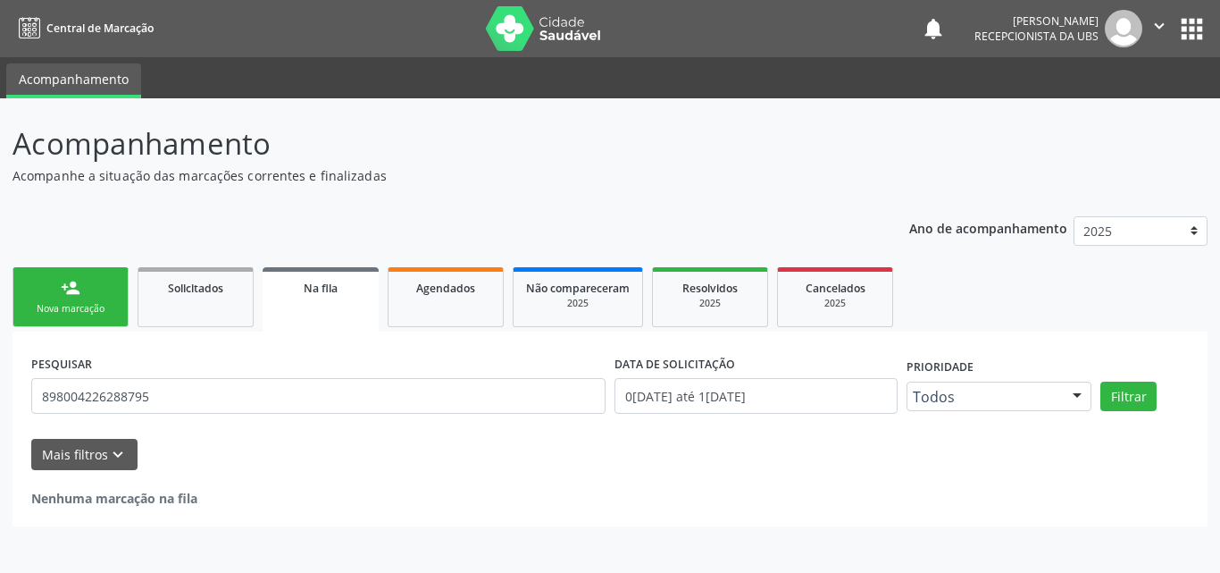
click at [56, 302] on link "person_add Nova marcação" at bounding box center [71, 297] width 116 height 60
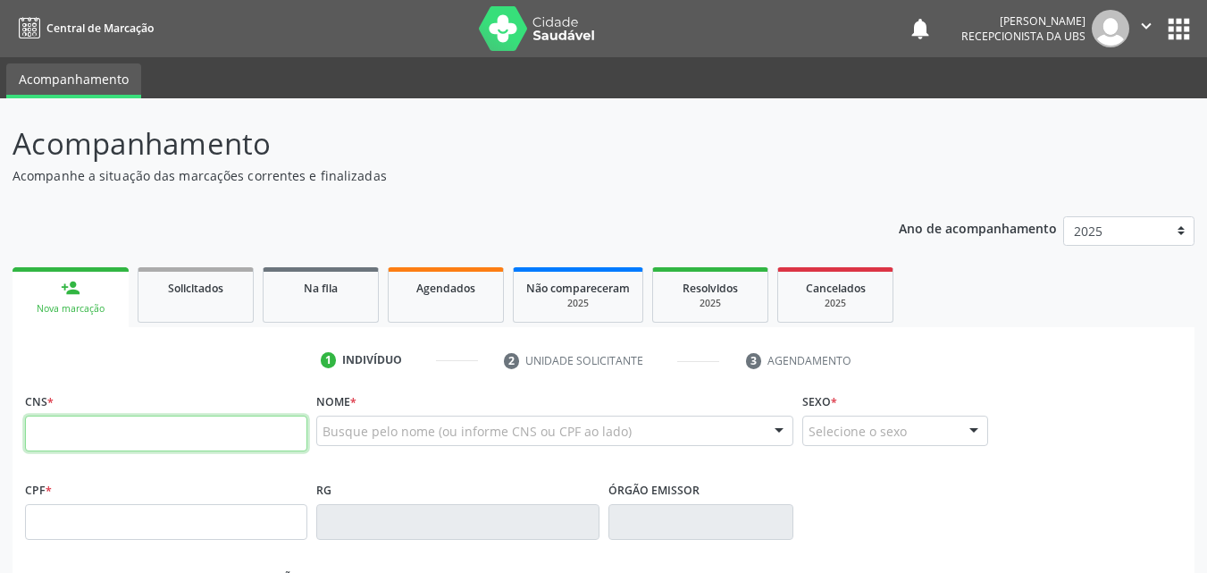
click at [92, 436] on input "text" at bounding box center [166, 433] width 282 height 36
paste input "898 0042 2628 8795"
type input "898 0042 2628 8795"
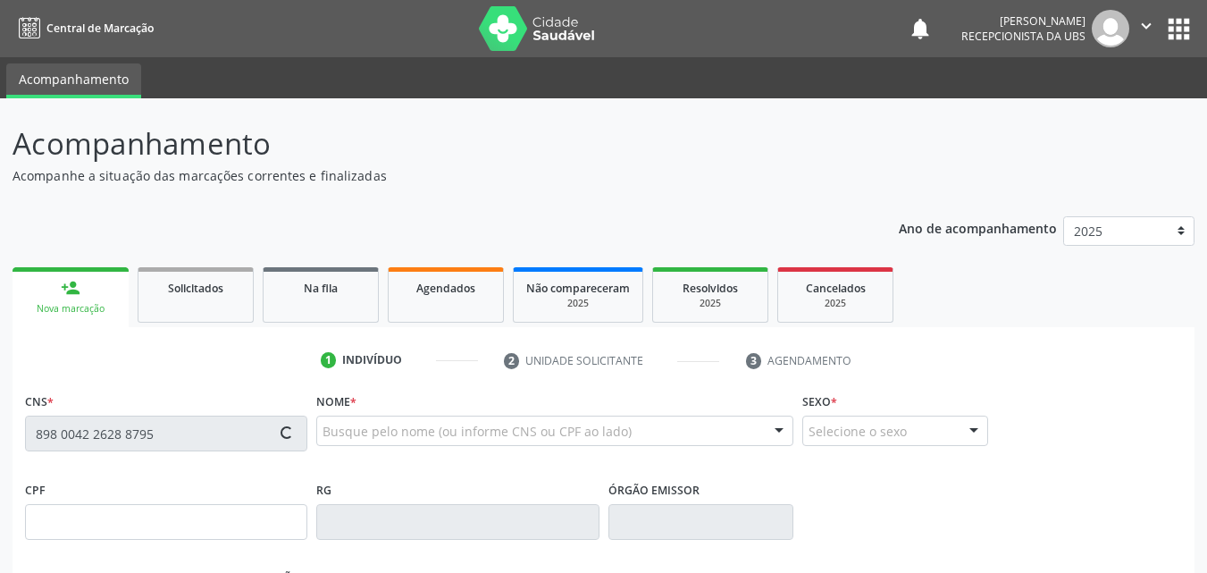
type input "147.865.124-51"
type input "07/06/2013"
type input "Aline Gomes Viana"
type input "(87) 98101-3009"
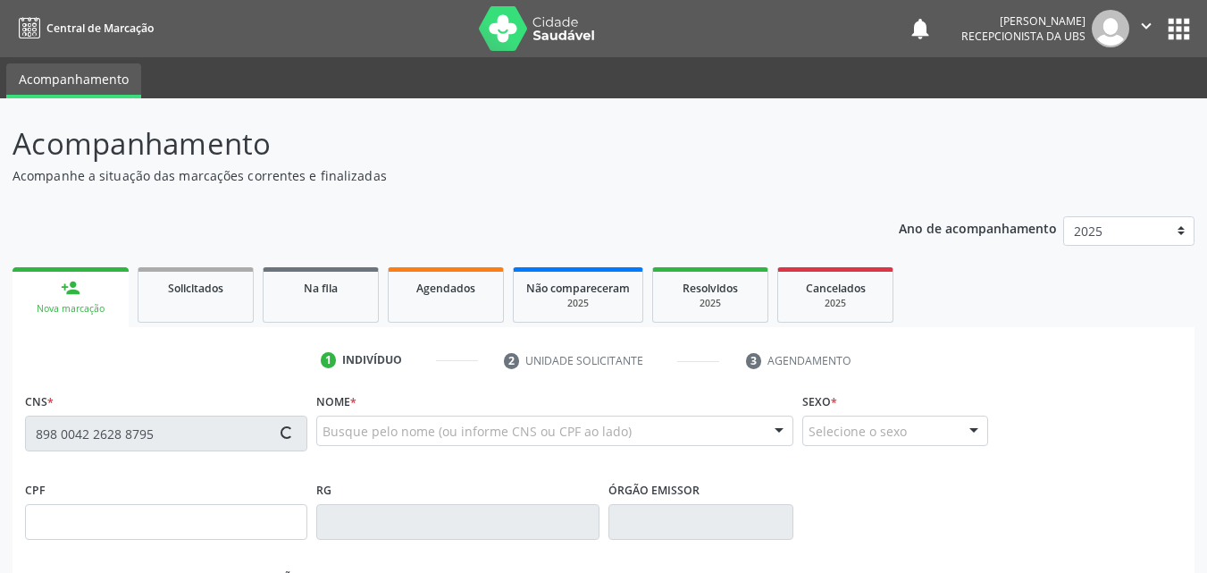
type input "133.256.064-40"
type input "11"
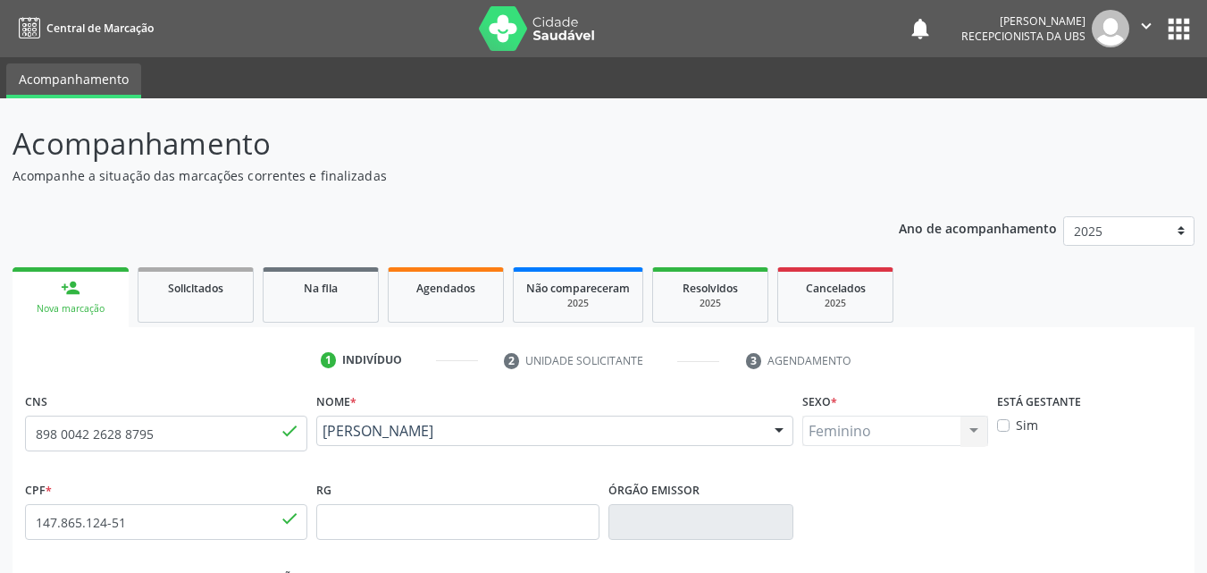
drag, startPoint x: 530, startPoint y: 467, endPoint x: 321, endPoint y: 440, distance: 210.9
click at [321, 440] on div "Nome * Ana Julia Gomes de Barros Ana Julia Gomes de Barros CNS: 898 0042 2628 8…" at bounding box center [555, 432] width 486 height 88
copy span "Ana Julia Gomes de Barros"
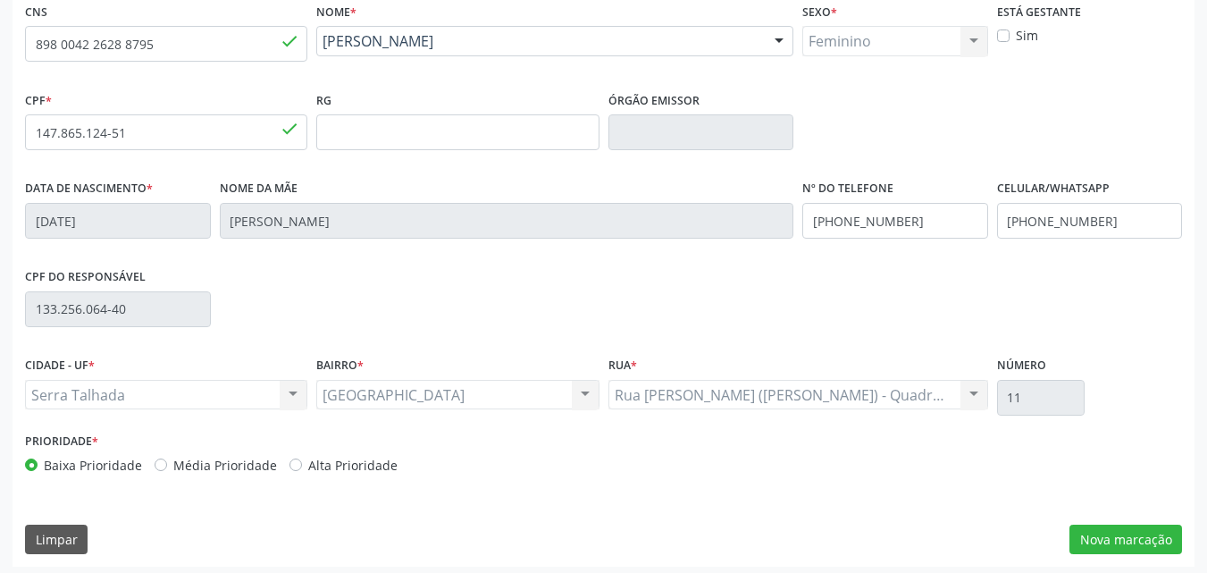
scroll to position [396, 0]
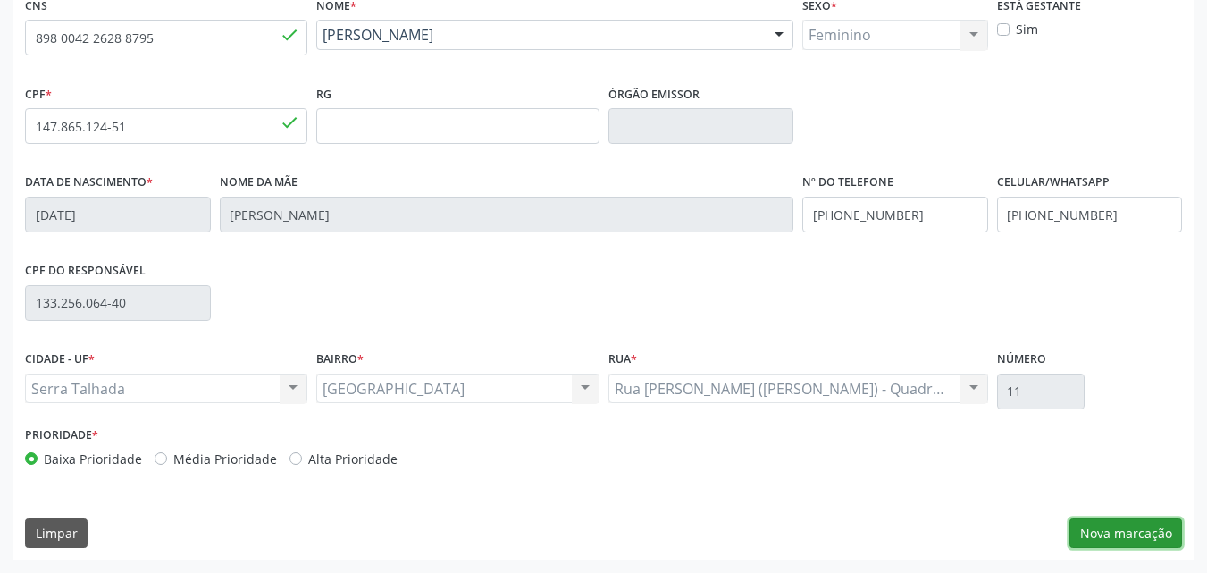
click at [1113, 528] on button "Nova marcação" at bounding box center [1125, 533] width 113 height 30
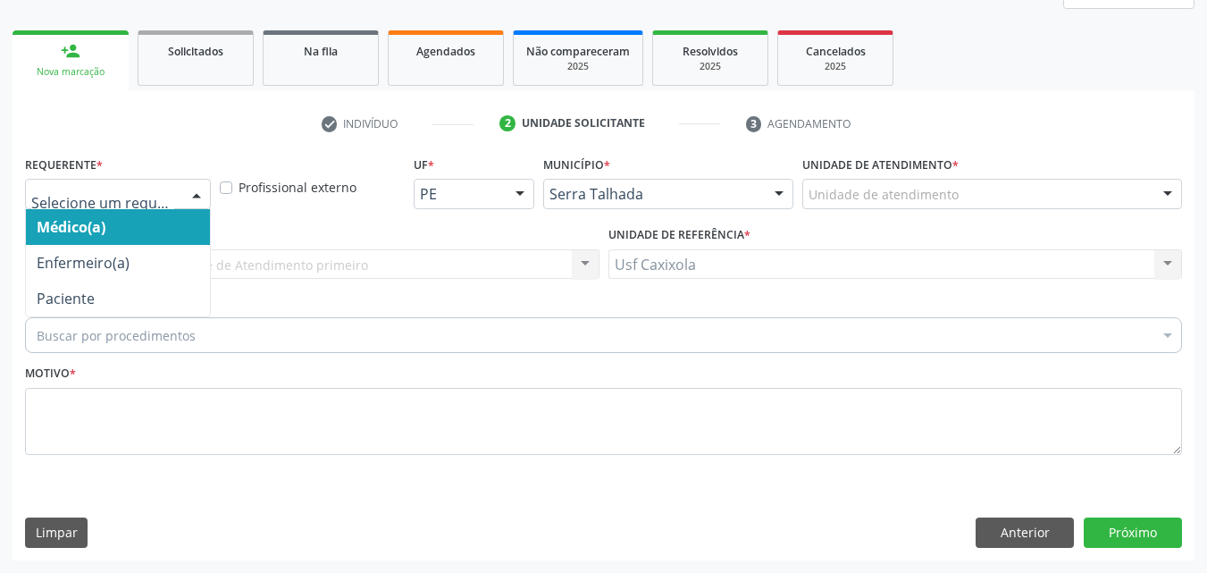
click at [180, 189] on div at bounding box center [118, 194] width 186 height 30
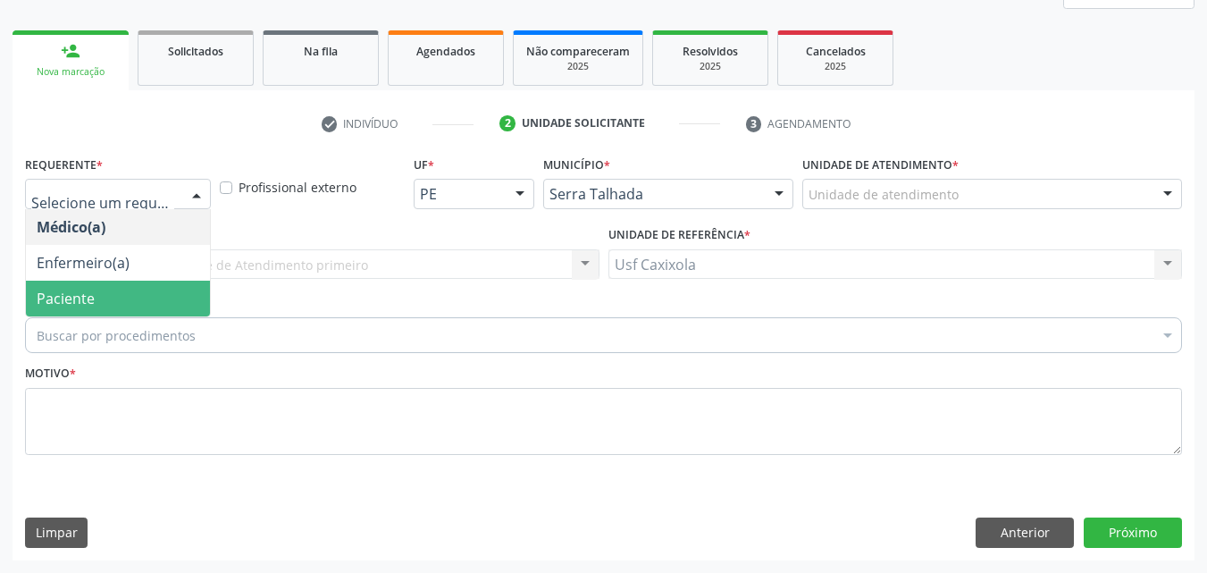
click at [150, 296] on span "Paciente" at bounding box center [118, 299] width 184 height 36
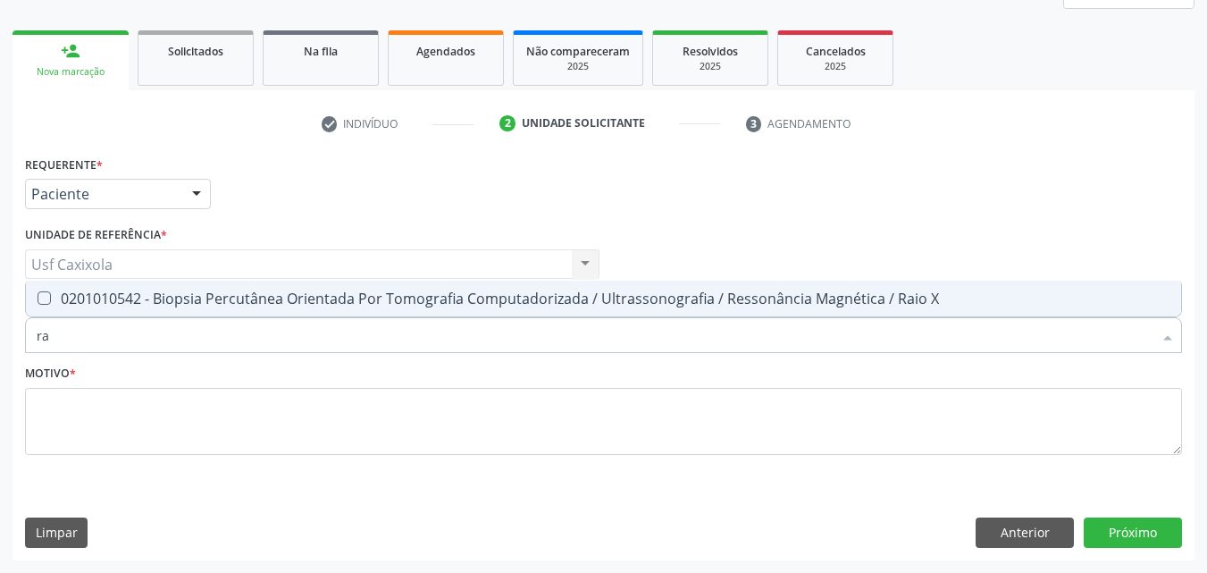
type input "r"
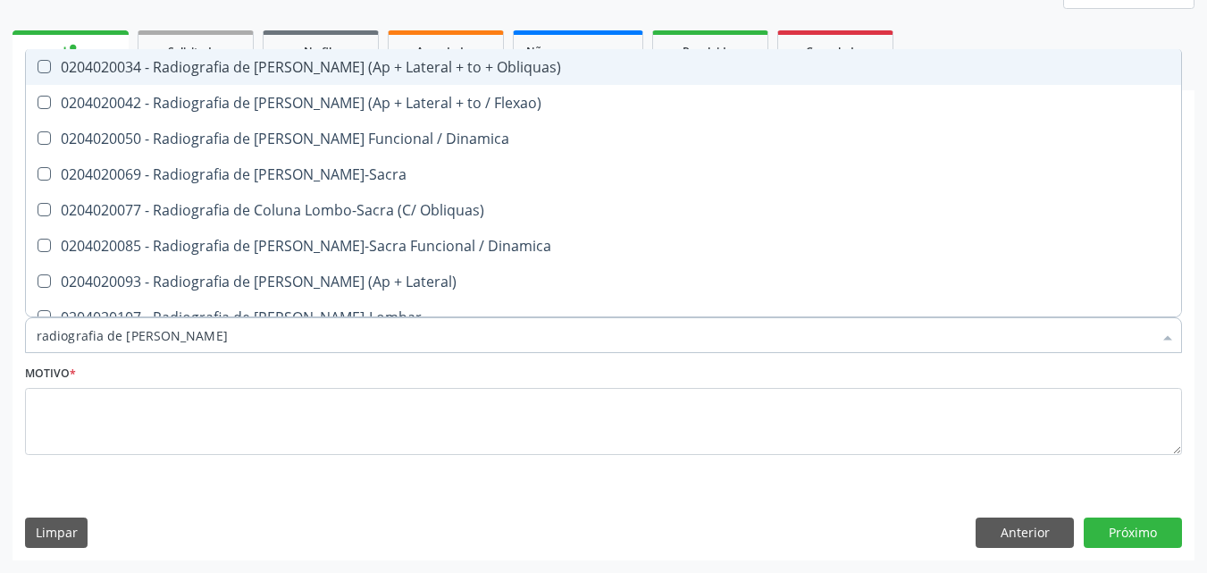
type input "radiografia de coluna"
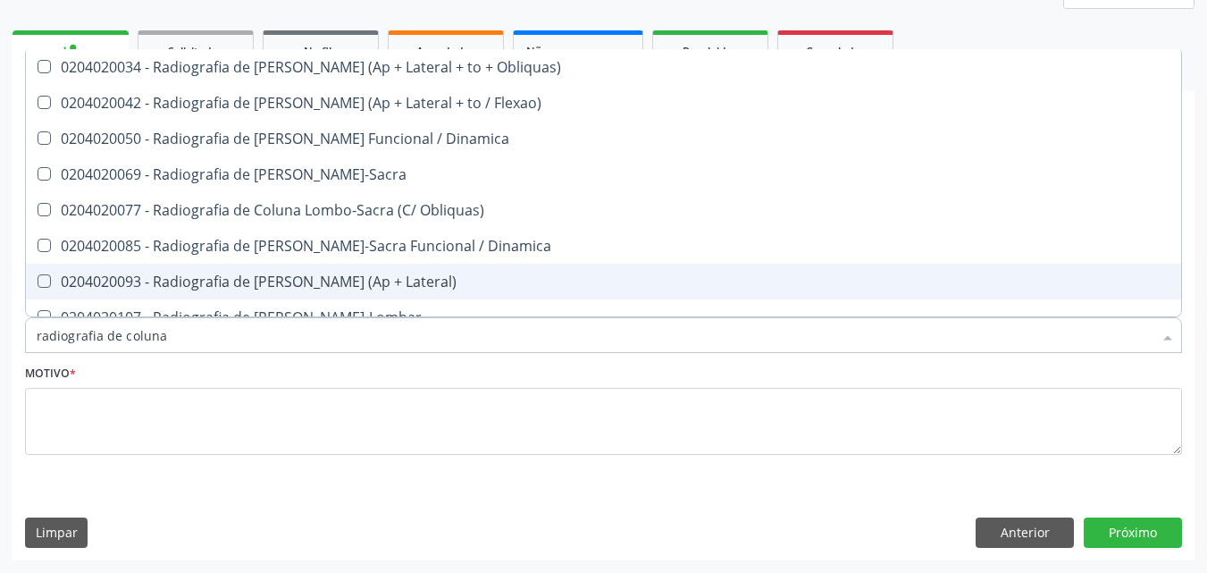
click at [359, 277] on div "0204020093 - Radiografia de Coluna Toracica (Ap + Lateral)" at bounding box center [604, 281] width 1134 height 14
checkbox Lateral\) "true"
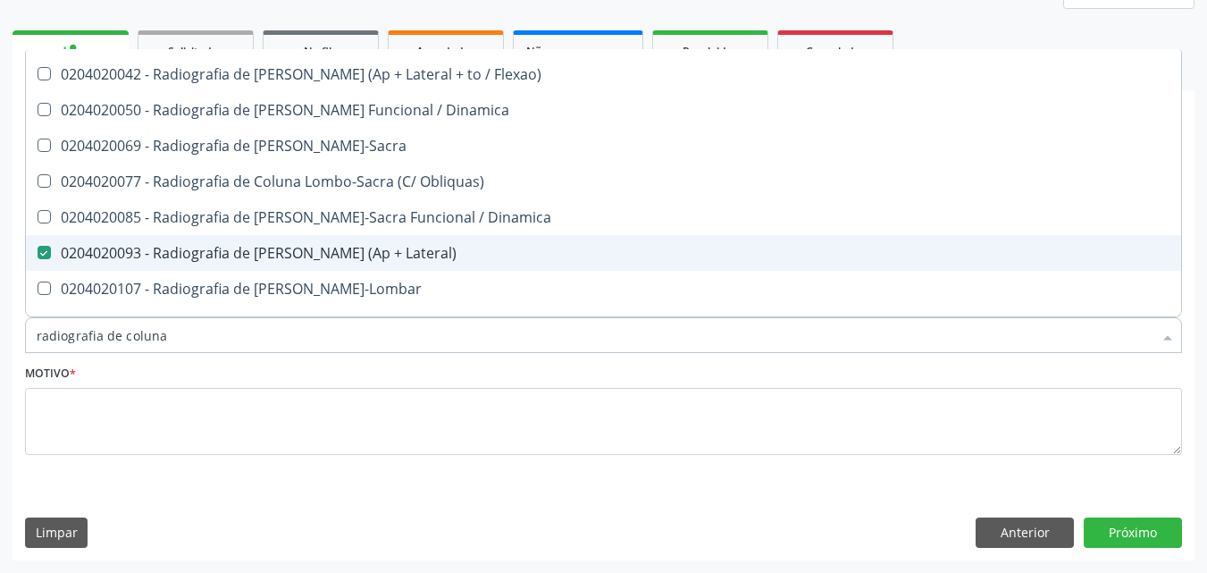
scroll to position [54, 0]
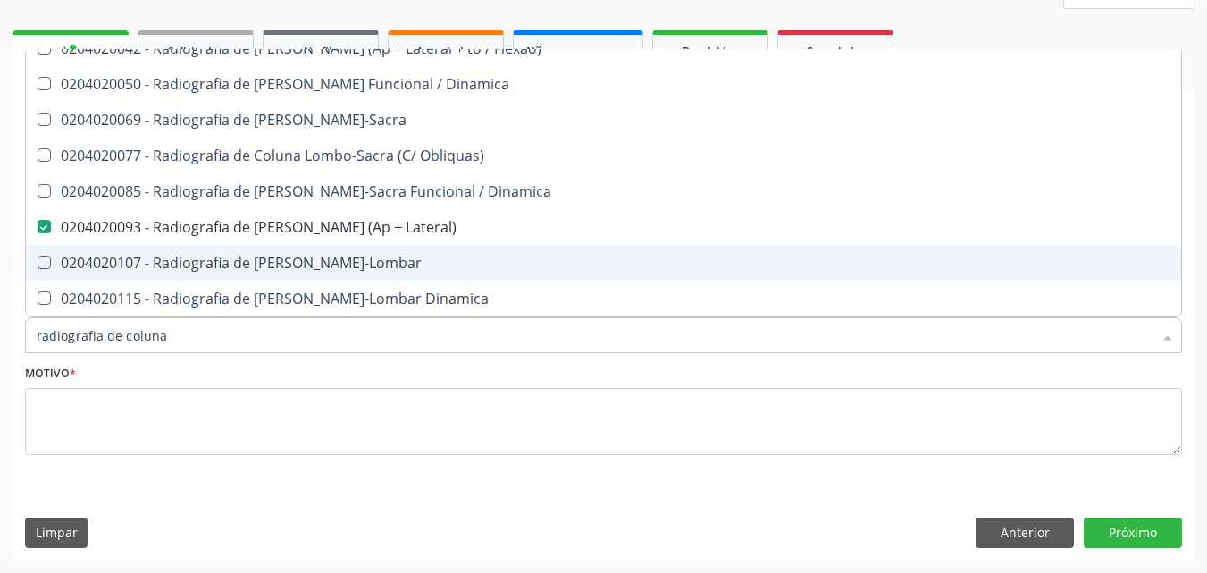
click at [356, 268] on div "0204020107 - Radiografia de Coluna Toraco-Lombar" at bounding box center [604, 263] width 1134 height 14
checkbox Toraco-Lombar "true"
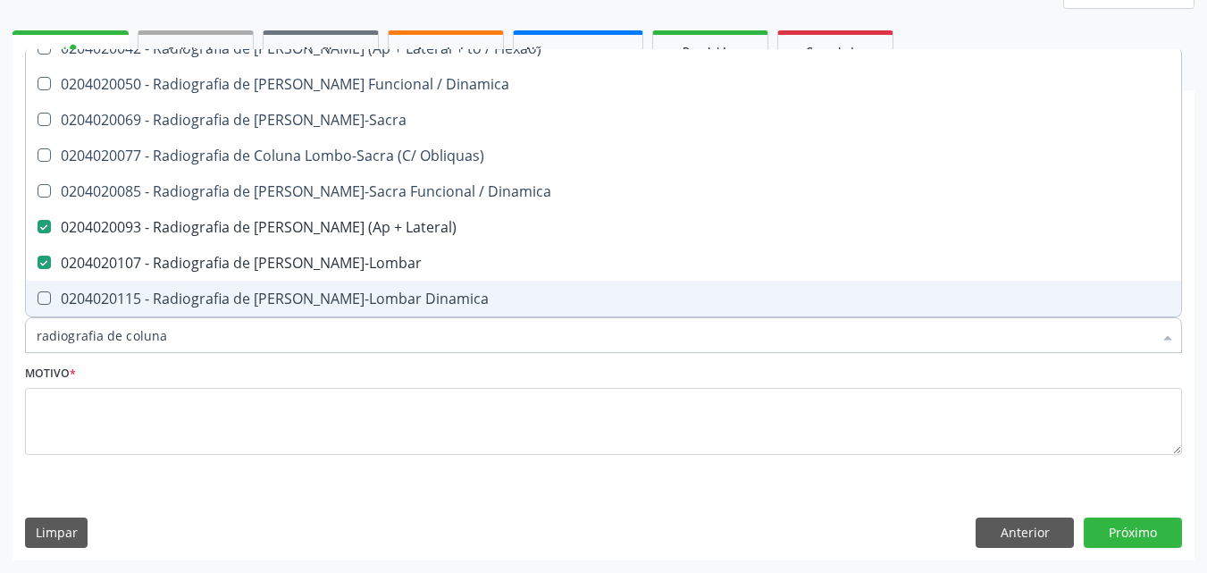
drag, startPoint x: 188, startPoint y: 338, endPoint x: 29, endPoint y: 338, distance: 158.1
click at [29, 338] on div "radiografia de coluna" at bounding box center [603, 335] width 1157 height 36
click at [155, 339] on input "radiografia de coluna" at bounding box center [595, 335] width 1116 height 36
click at [163, 338] on input "radiografia de coluna" at bounding box center [595, 335] width 1116 height 36
type input "radiografia de c"
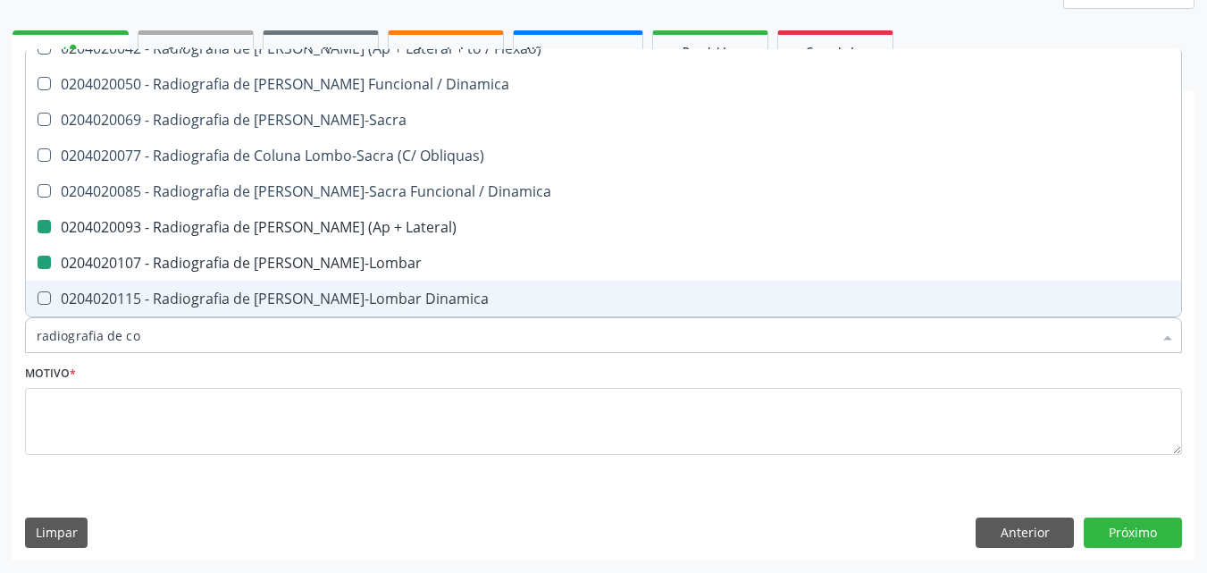
checkbox Lateral\) "false"
checkbox Toraco-Lombar "false"
checkbox Obliqua\) "true"
checkbox Lateral\) "true"
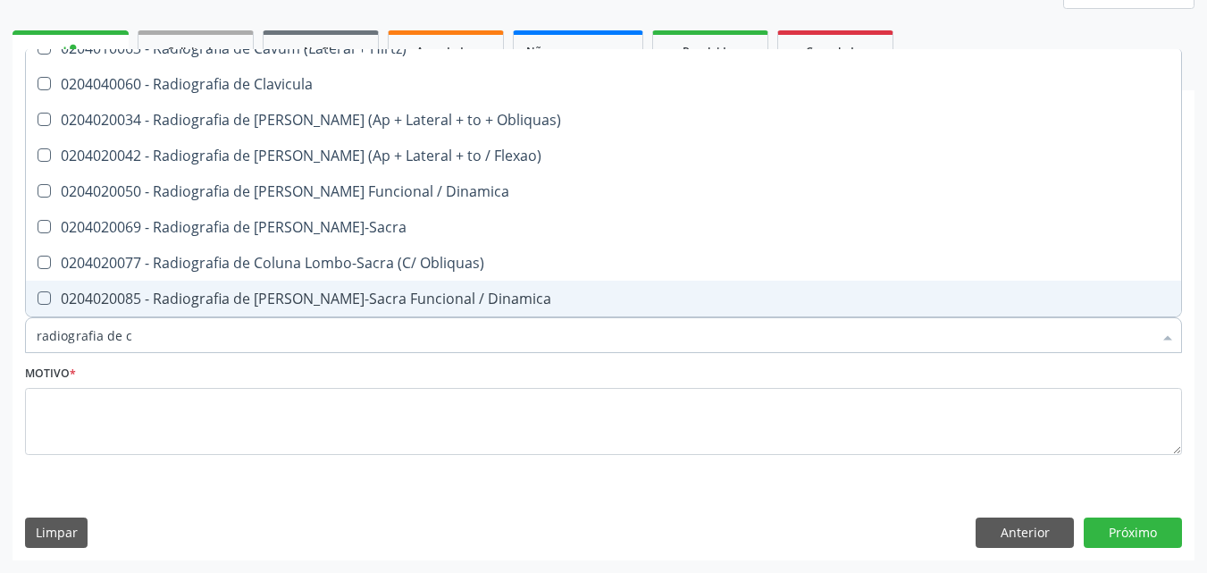
type input "radiografia de"
checkbox Lateral\) "false"
checkbox Toraco-Lombar "false"
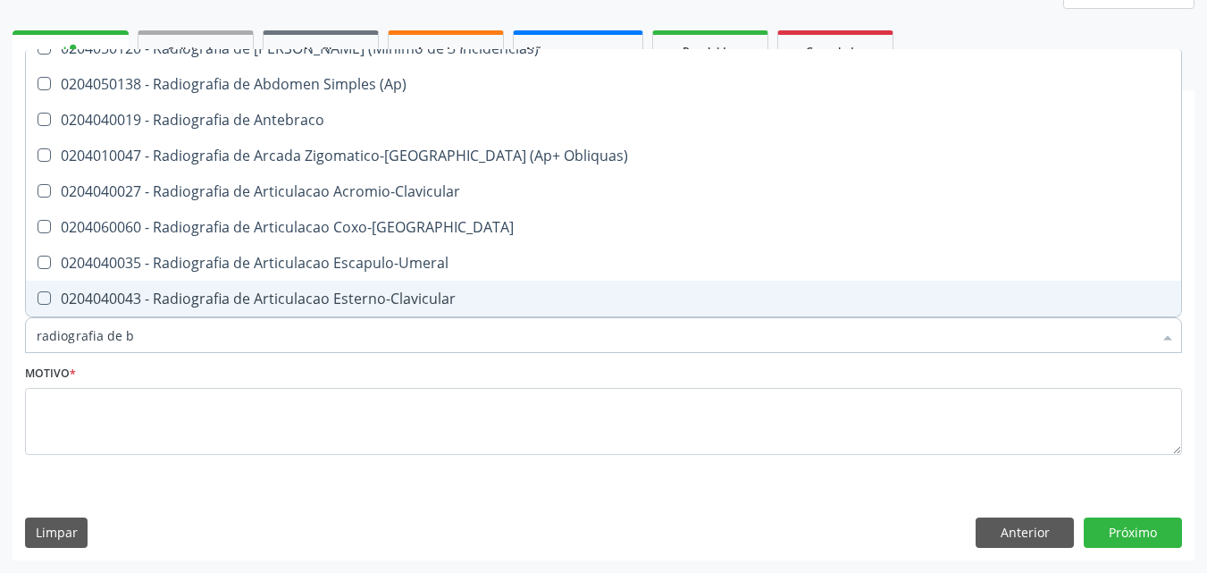
scroll to position [0, 0]
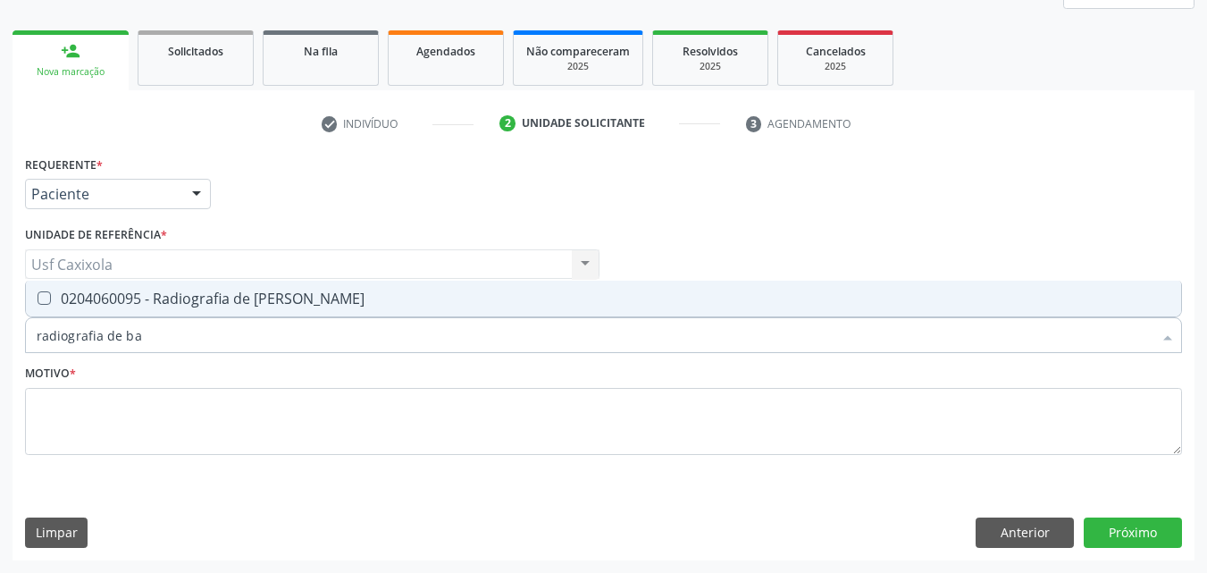
type input "radiografia de bac"
click at [163, 299] on div "0204060095 - Radiografia de Bacia" at bounding box center [604, 298] width 1134 height 14
checkbox Bacia "true"
click at [152, 338] on input "radiografia de bac" at bounding box center [595, 335] width 1116 height 36
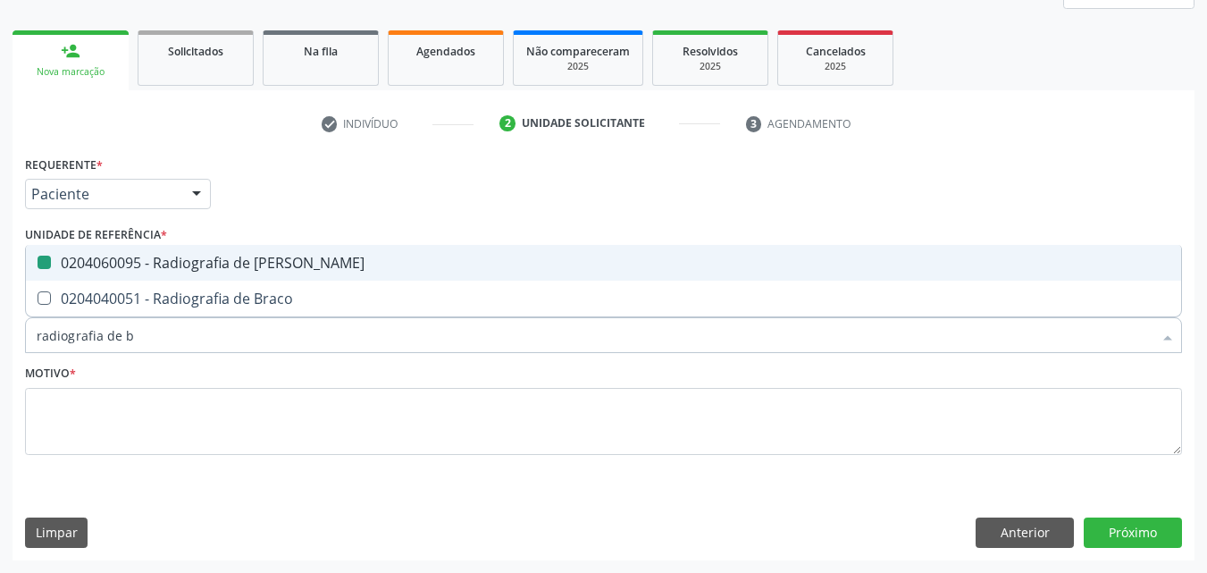
type input "radiografia de"
checkbox Bacia "false"
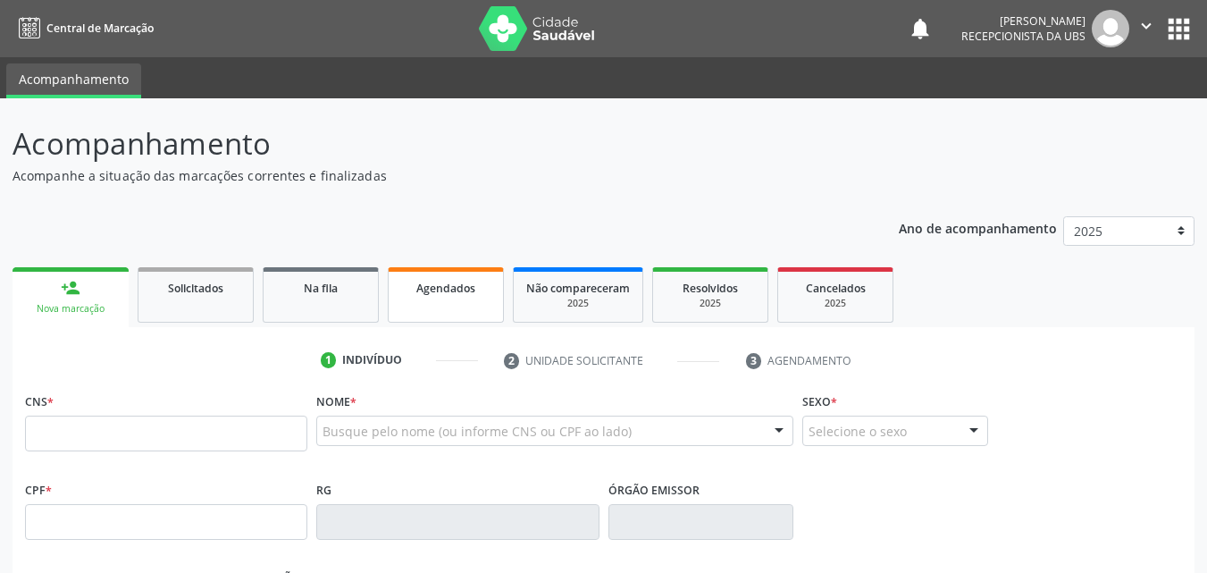
click at [421, 302] on link "Agendados" at bounding box center [446, 294] width 116 height 55
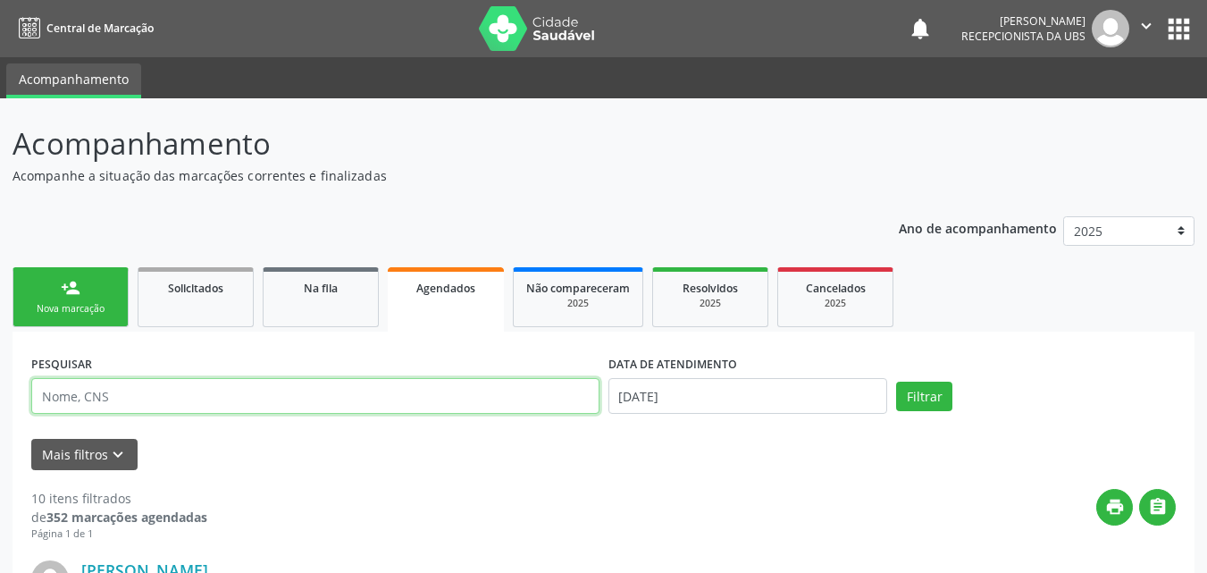
click at [295, 396] on input "text" at bounding box center [315, 396] width 568 height 36
paste input "164 2614 7657 0001"
type input "164 2614 7657 0001"
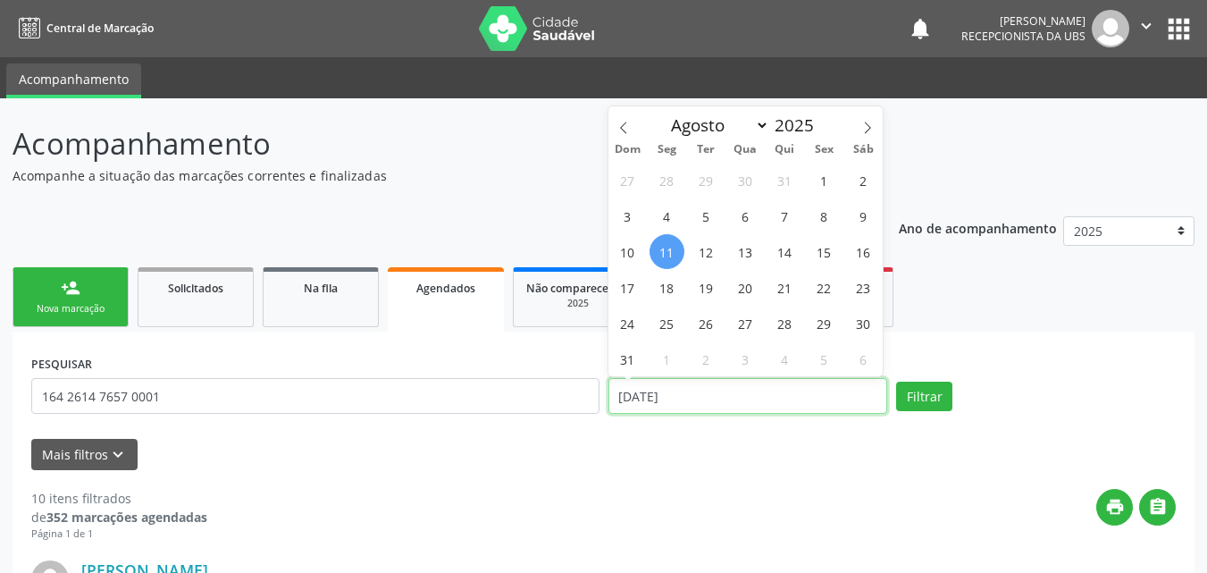
click at [688, 398] on input "[DATE]" at bounding box center [748, 396] width 280 height 36
click at [750, 262] on span "13" at bounding box center [745, 251] width 35 height 35
type input "[DATE]"
click at [750, 262] on span "13" at bounding box center [745, 251] width 35 height 35
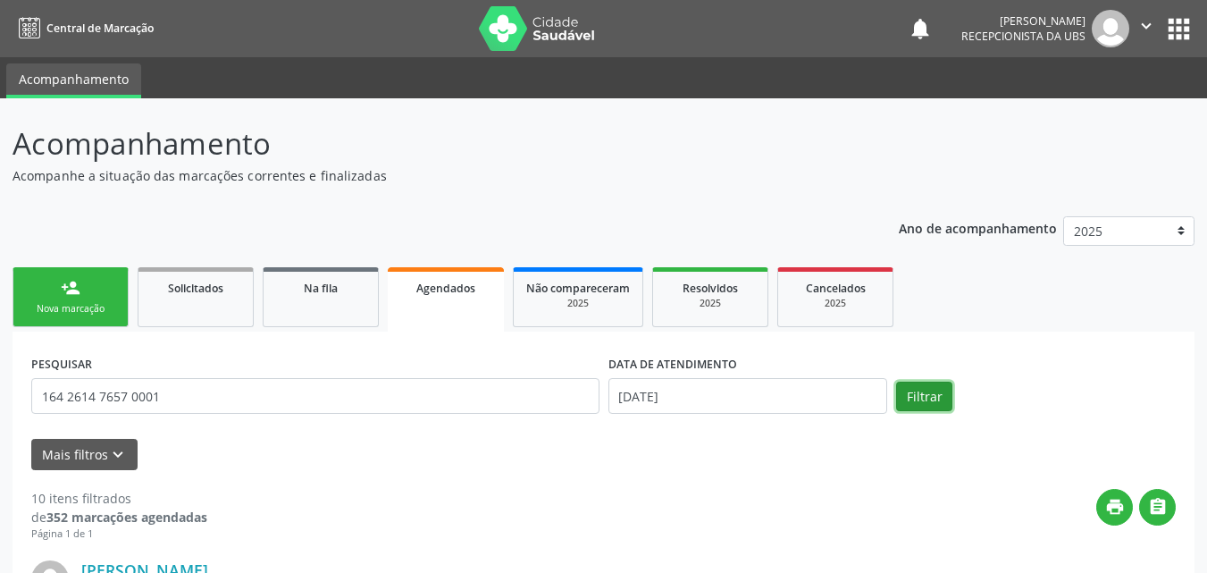
click at [909, 403] on button "Filtrar" at bounding box center [924, 396] width 56 height 30
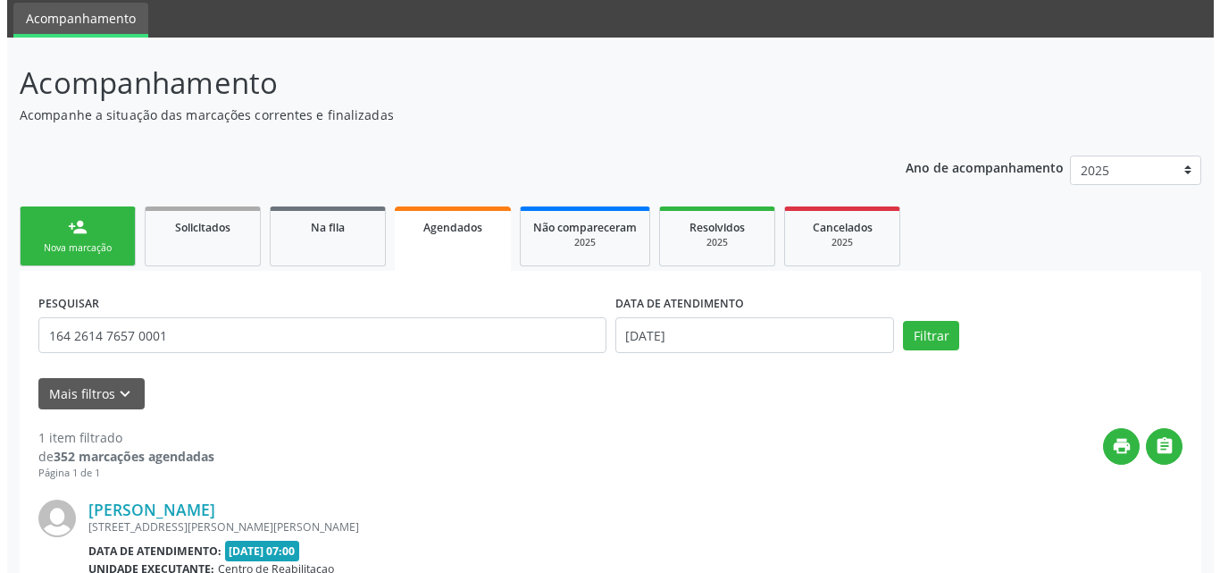
scroll to position [256, 0]
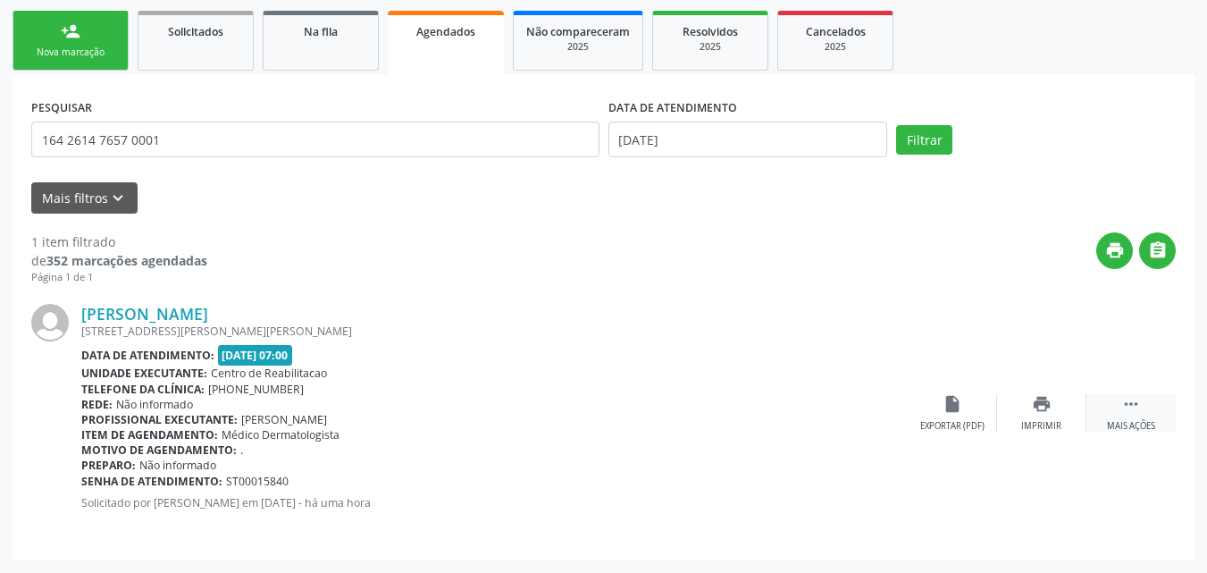
click at [1125, 410] on icon "" at bounding box center [1131, 404] width 20 height 20
click at [953, 411] on icon "cancel" at bounding box center [953, 404] width 20 height 20
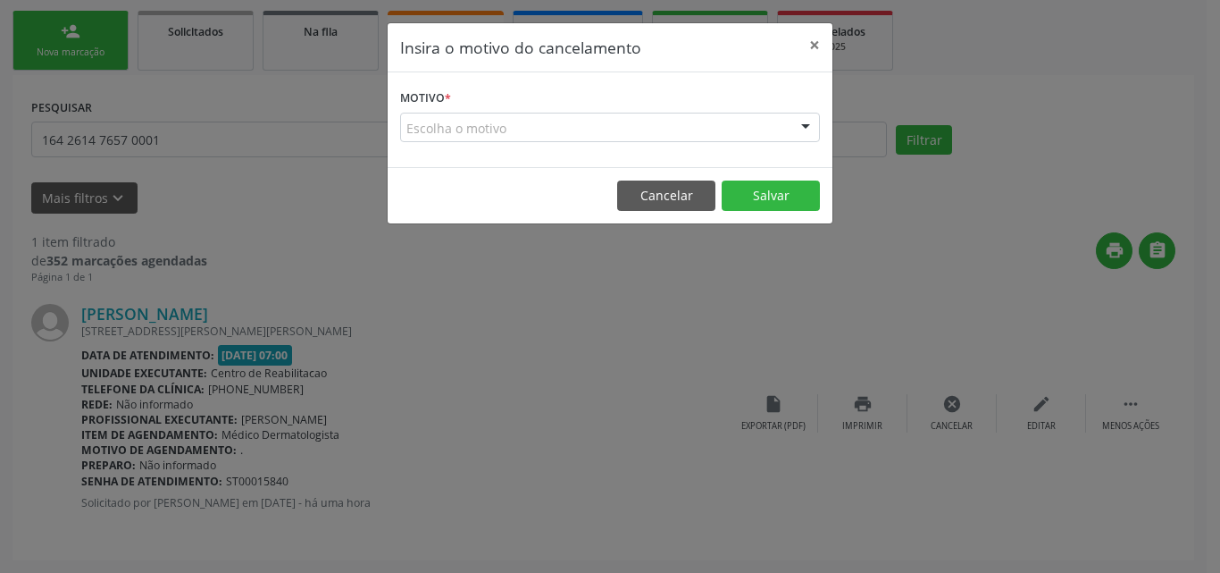
click at [665, 128] on div "Escolha o motivo" at bounding box center [610, 128] width 420 height 30
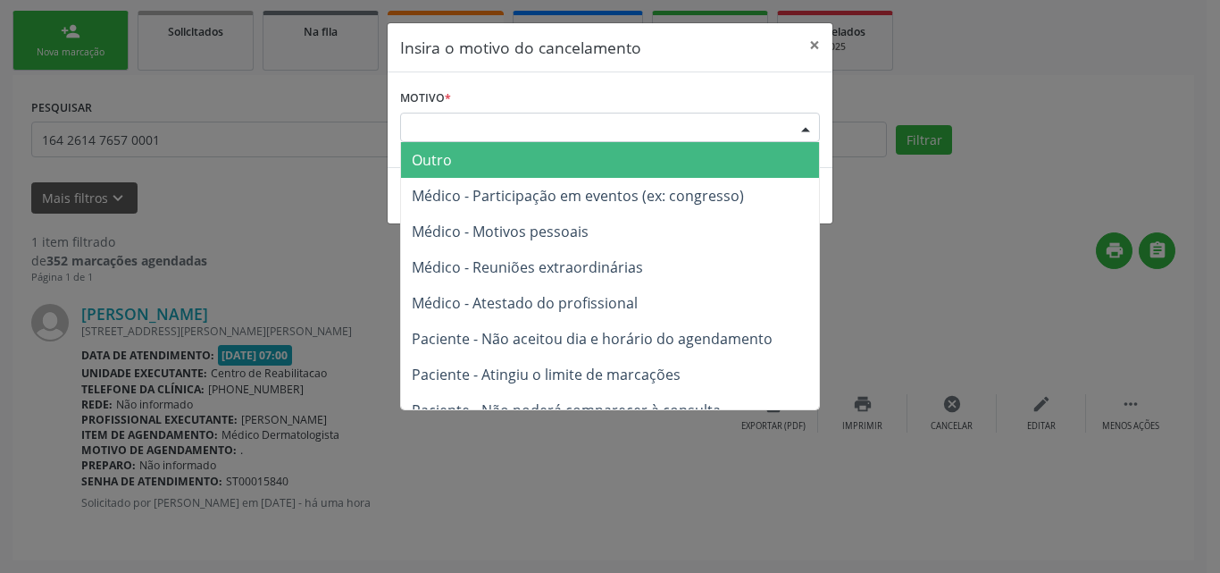
click at [635, 159] on span "Outro" at bounding box center [610, 160] width 418 height 36
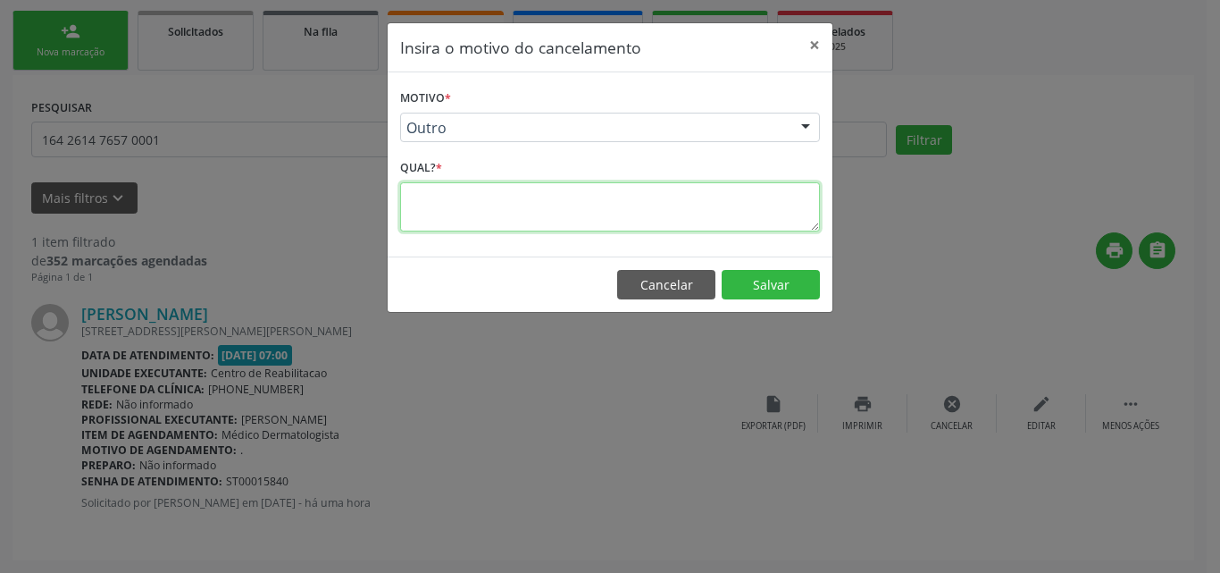
click at [630, 214] on textarea at bounding box center [610, 206] width 420 height 49
type textarea "."
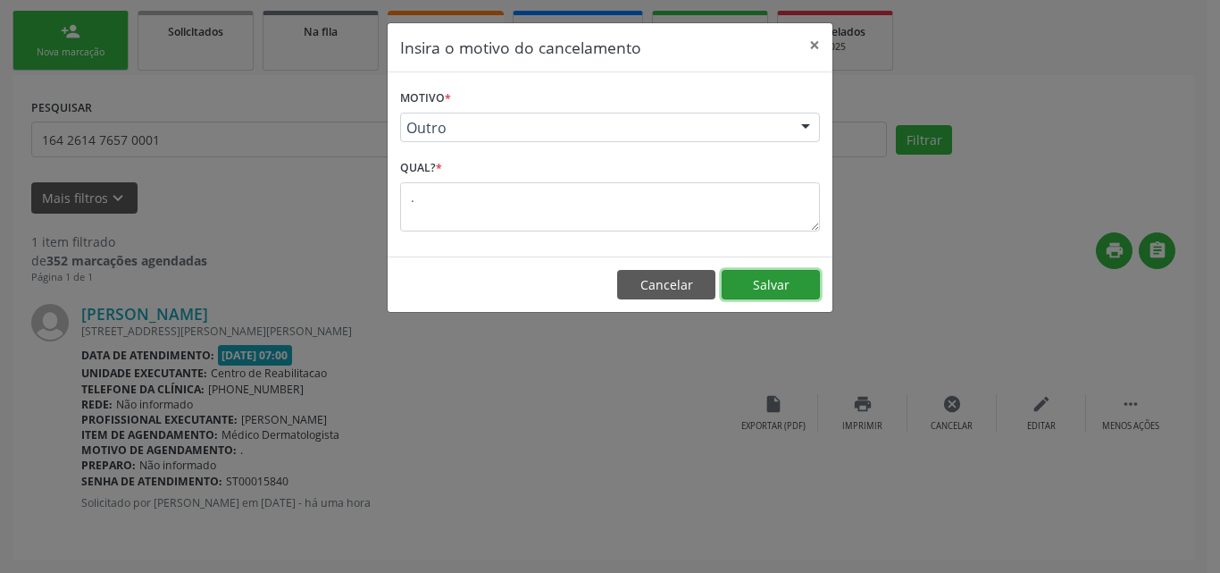
click at [773, 281] on button "Salvar" at bounding box center [771, 285] width 98 height 30
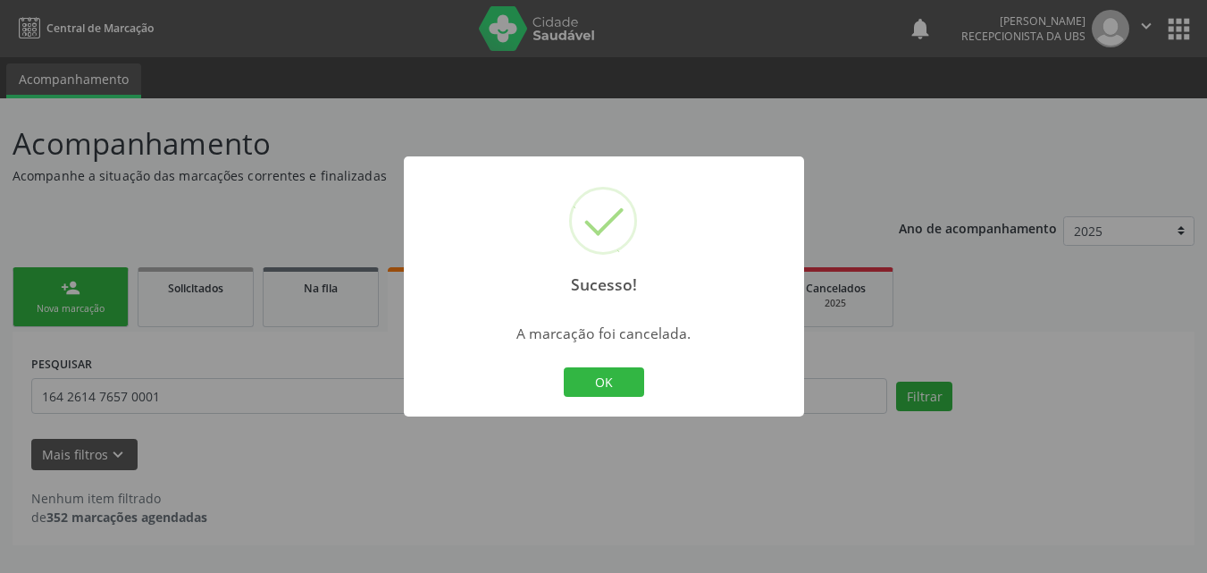
scroll to position [0, 0]
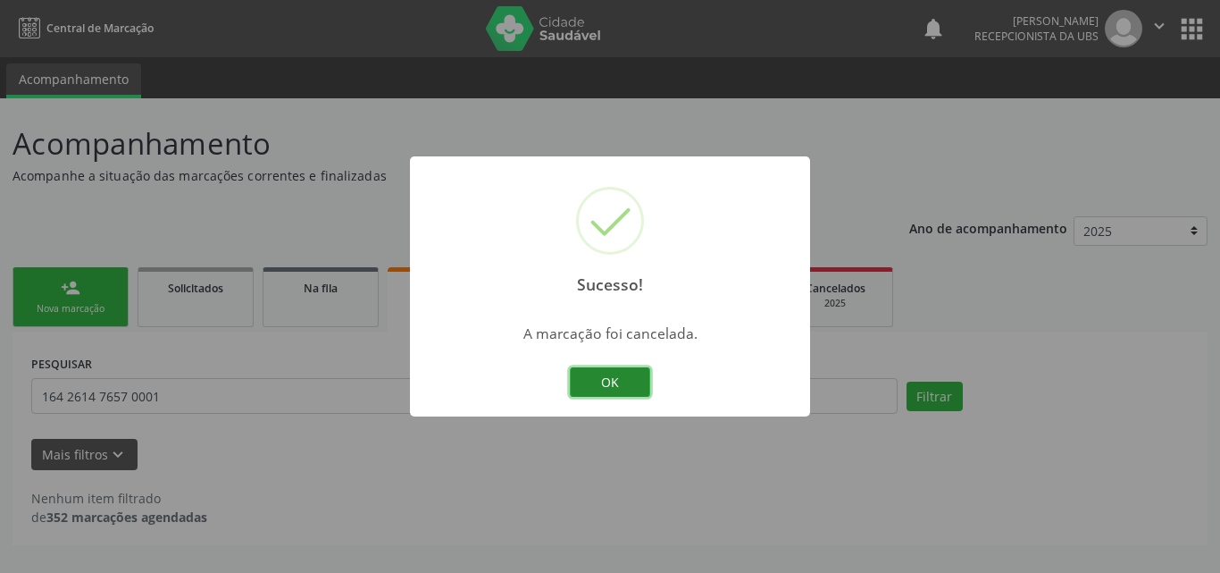
click at [624, 378] on button "OK" at bounding box center [610, 382] width 80 height 30
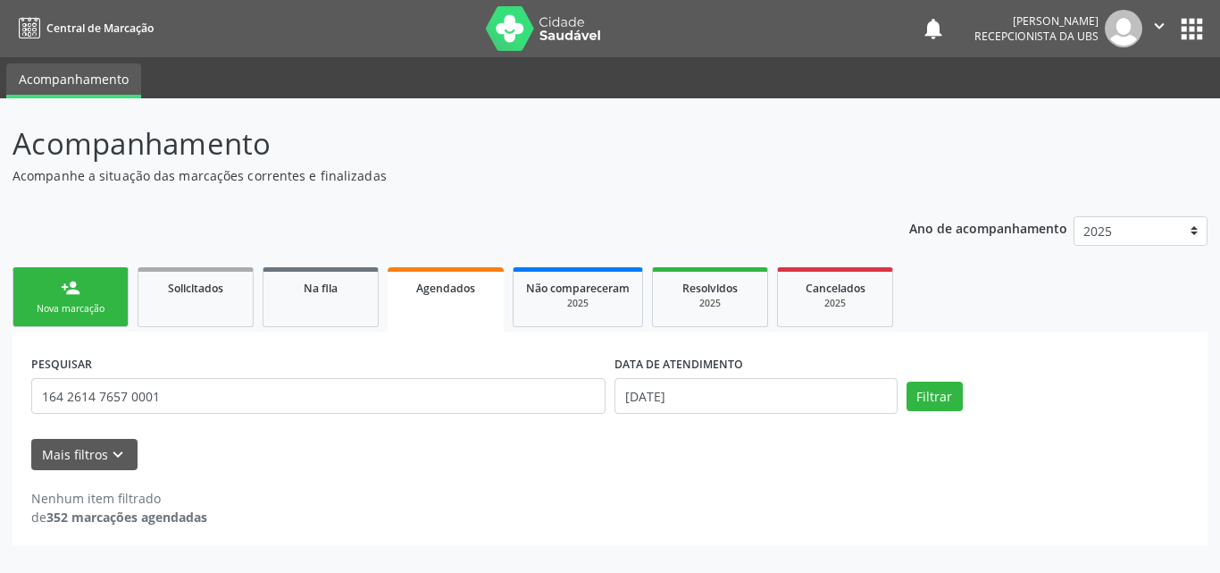
click at [97, 292] on link "person_add Nova marcação" at bounding box center [71, 297] width 116 height 60
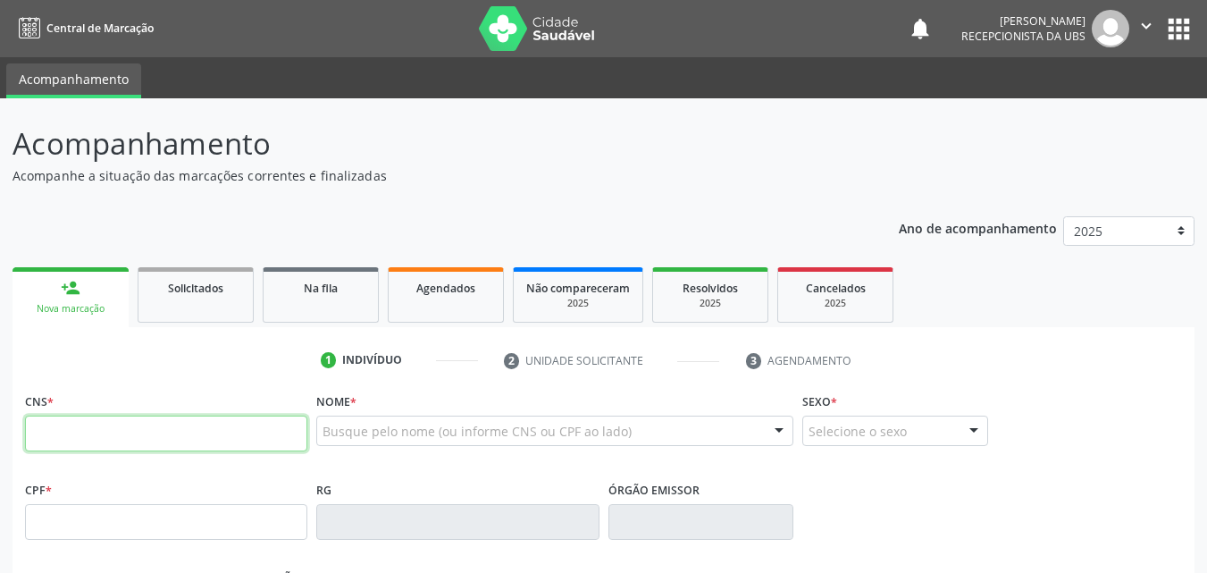
click at [127, 446] on input "text" at bounding box center [166, 433] width 282 height 36
type input "704 0093 2741 5164"
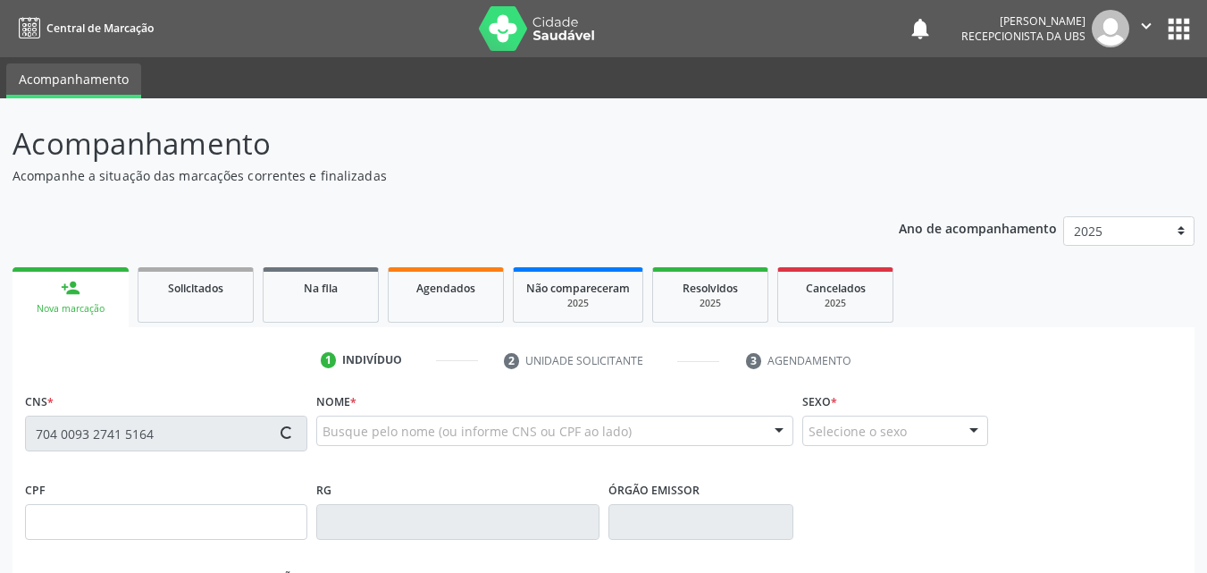
type input "010.615.634-99"
type input "[DATE]"
type input "Valdeci [PERSON_NAME]"
type input "[PHONE_NUMBER]"
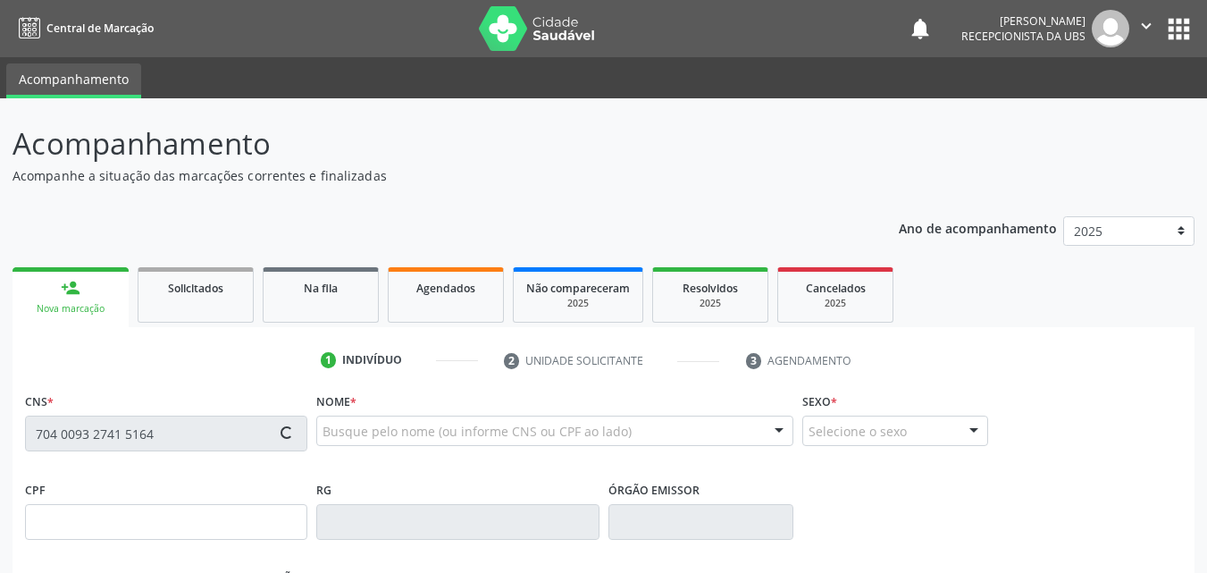
type input "1481"
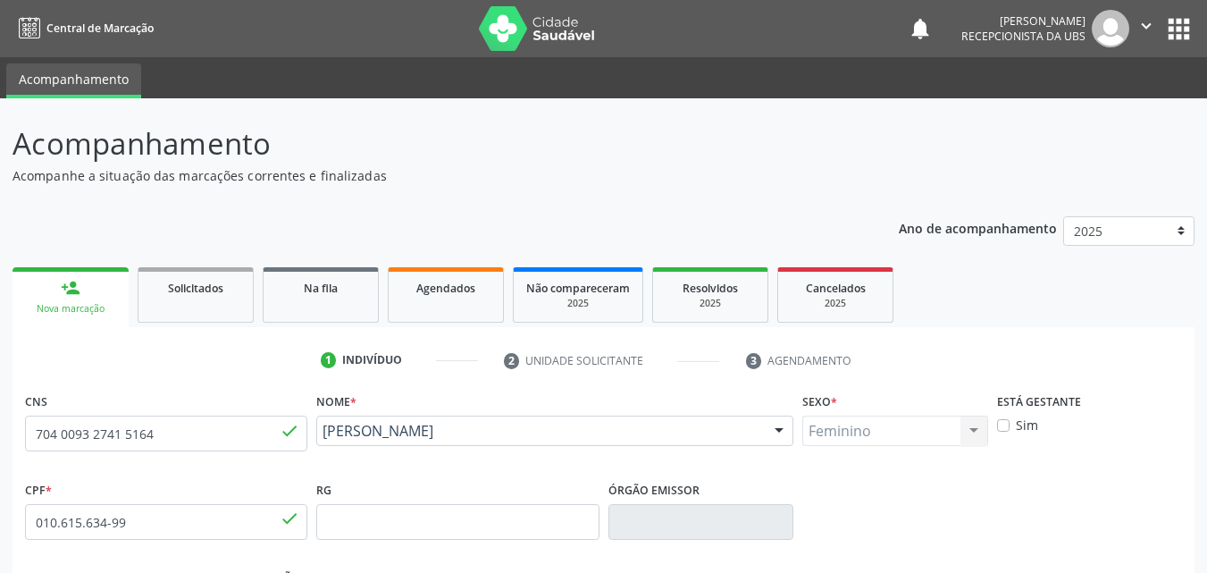
drag, startPoint x: 502, startPoint y: 451, endPoint x: 321, endPoint y: 428, distance: 182.8
click at [321, 428] on div "[PERSON_NAME] [PERSON_NAME] CNS: 704 0093 2741 5164 CPF: 010.615.634-99 Nascime…" at bounding box center [554, 436] width 477 height 43
copy span "[PERSON_NAME]"
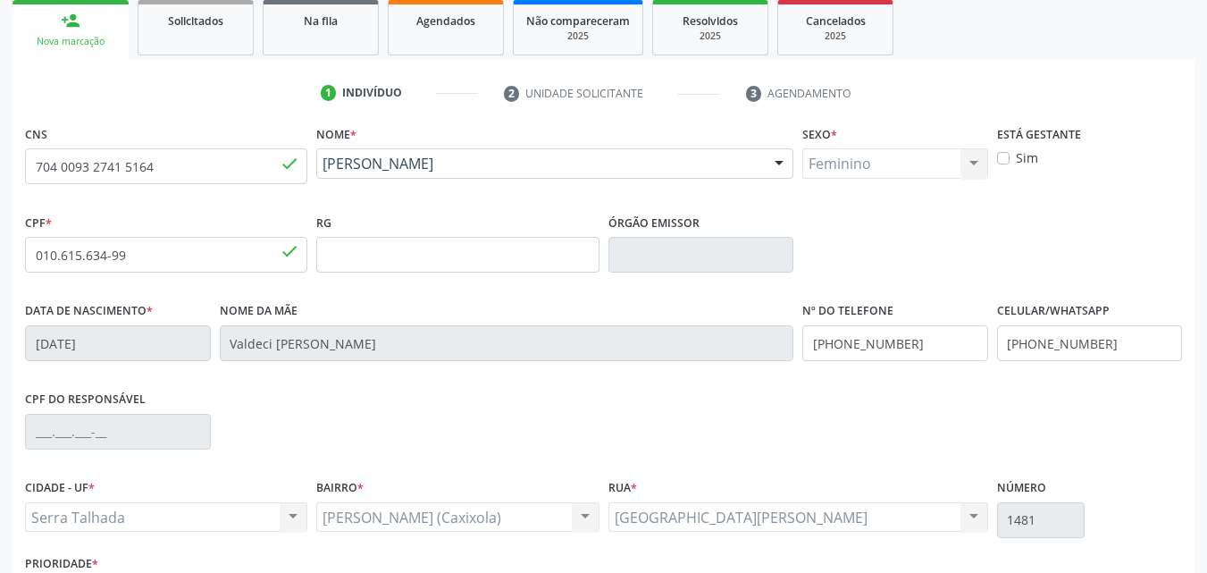
scroll to position [268, 0]
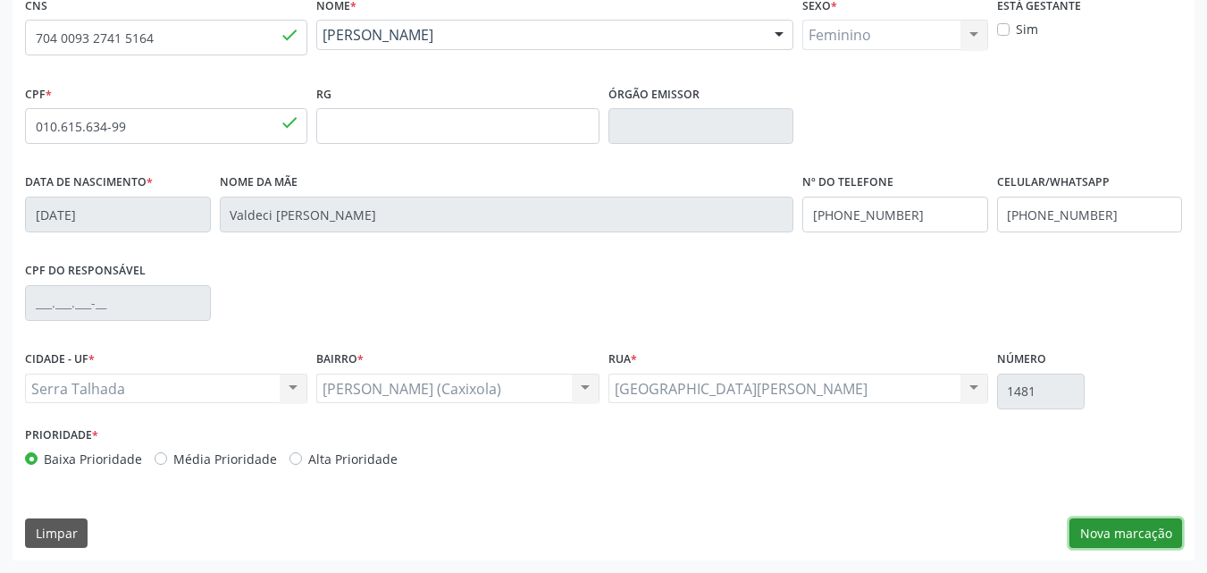
click at [1106, 526] on button "Nova marcação" at bounding box center [1125, 533] width 113 height 30
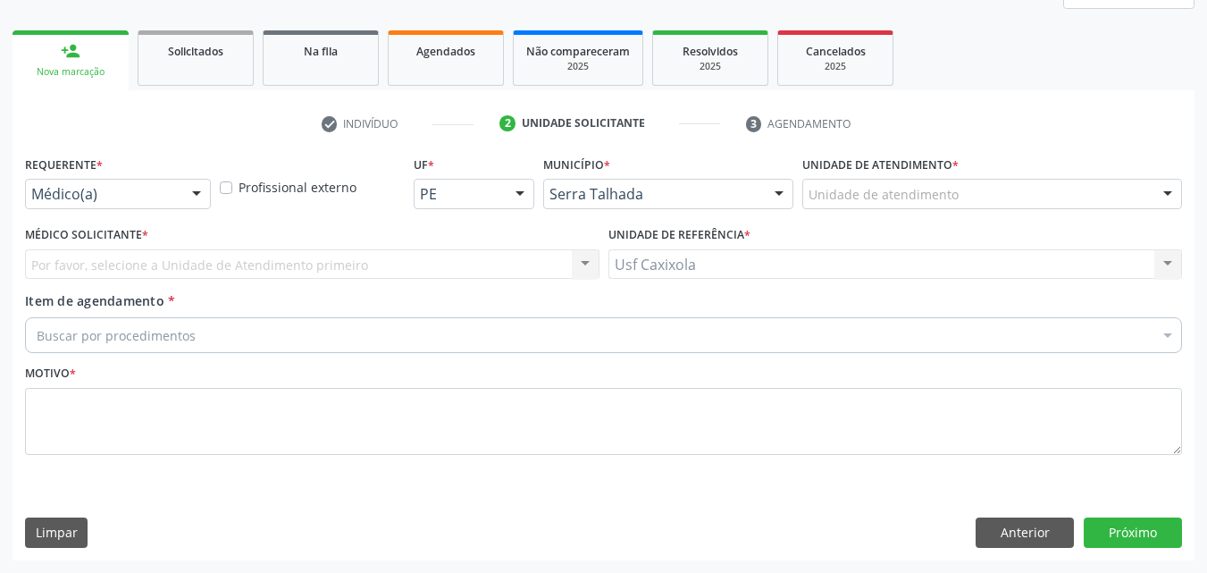
scroll to position [237, 0]
click at [180, 197] on div "Médico(a)" at bounding box center [118, 194] width 186 height 30
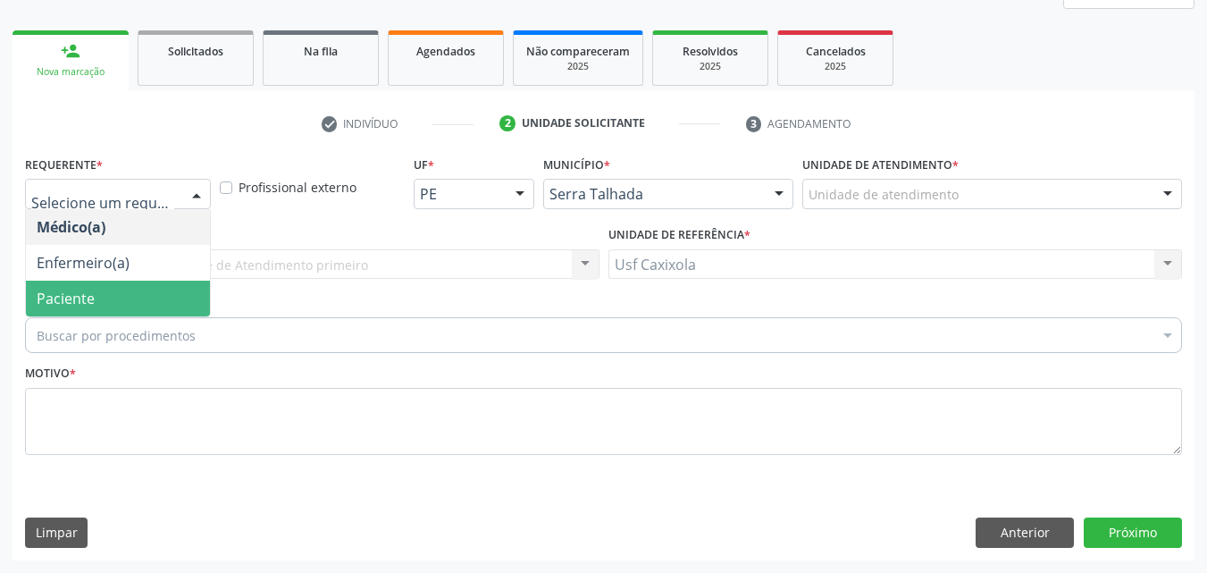
click at [180, 300] on span "Paciente" at bounding box center [118, 299] width 184 height 36
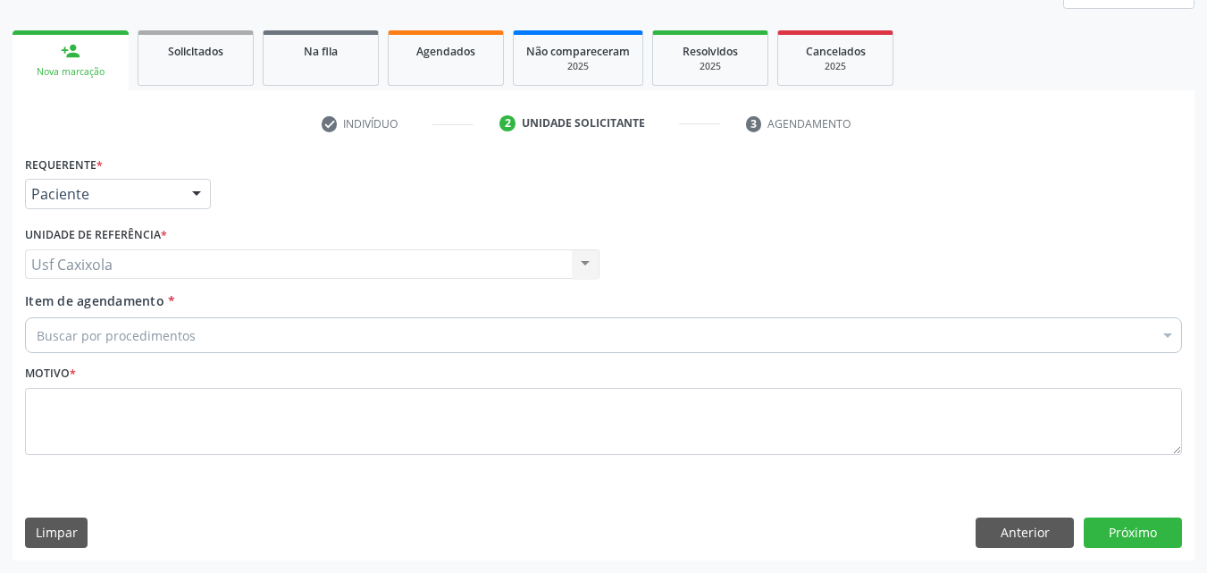
click at [192, 339] on div "Buscar por procedimentos" at bounding box center [603, 335] width 1157 height 36
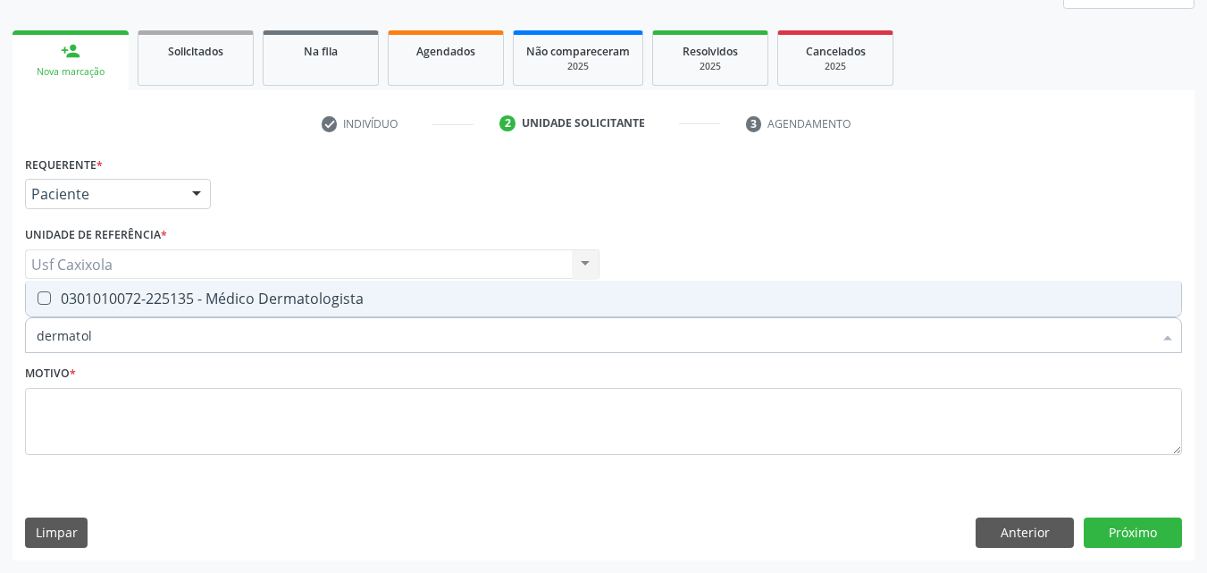
type input "dermatolo"
click at [266, 295] on div "0301010072-225135 - Médico Dermatologista" at bounding box center [604, 298] width 1134 height 14
checkbox Dermatologista "true"
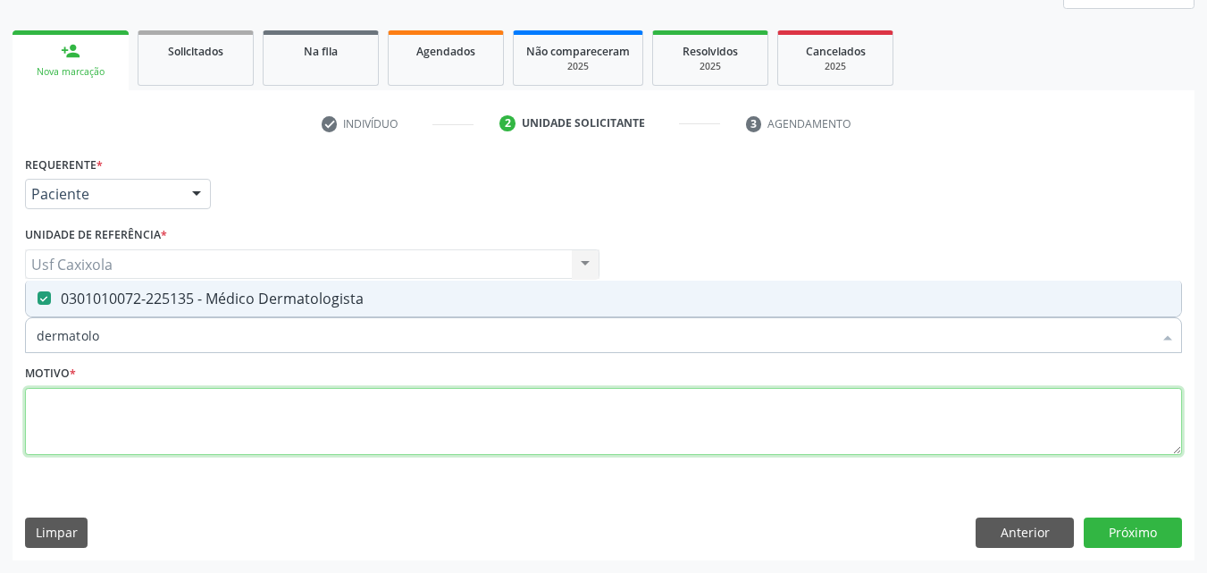
click at [250, 426] on textarea at bounding box center [603, 422] width 1157 height 68
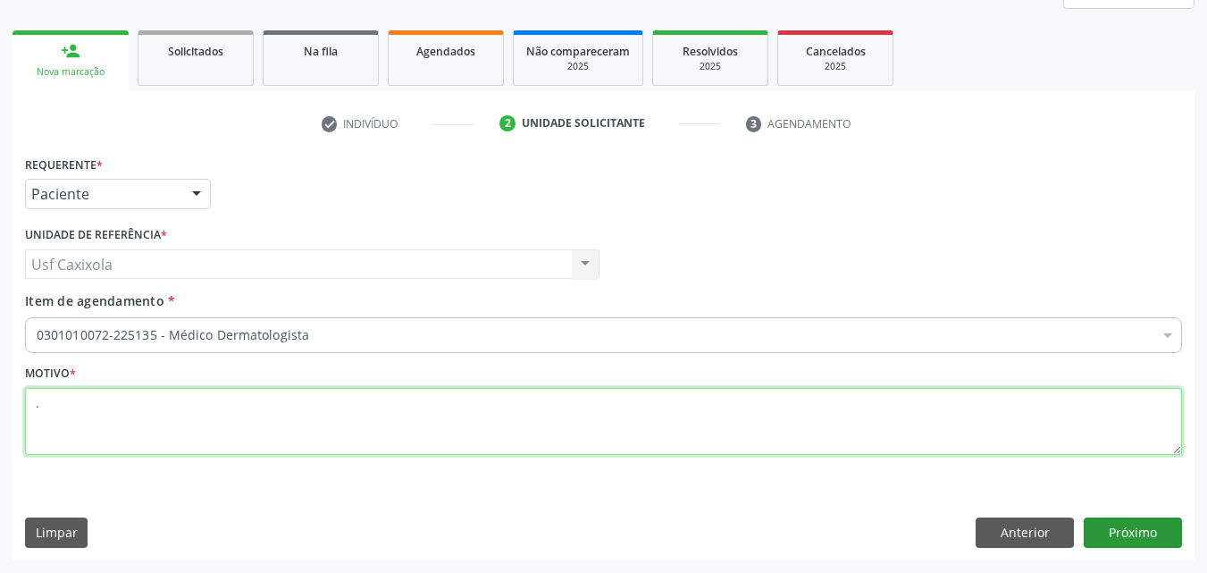
type textarea "."
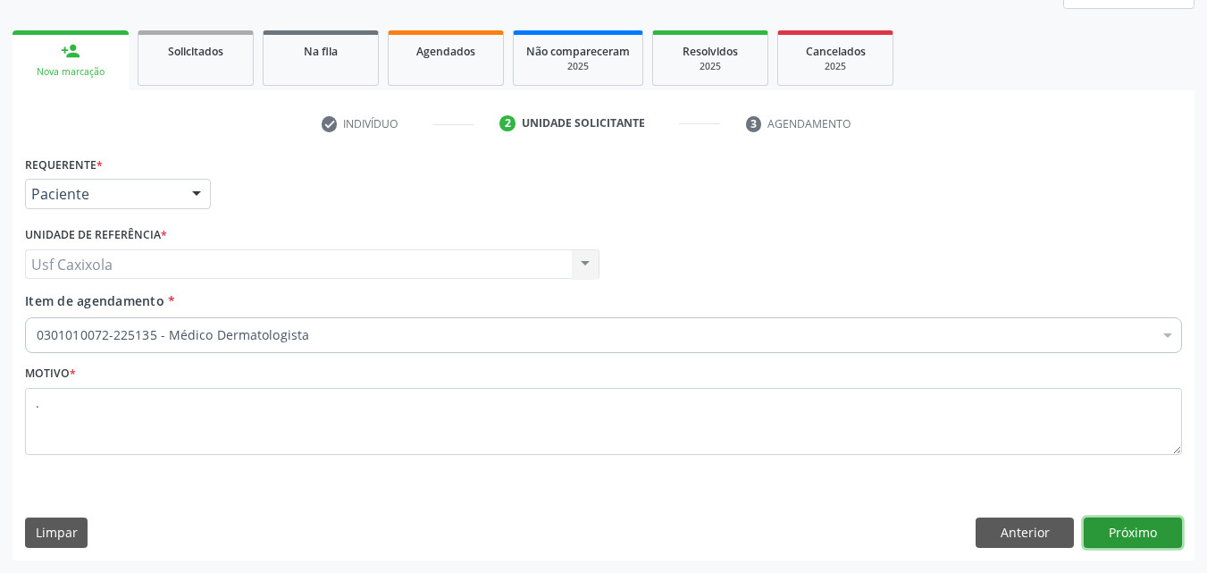
click at [1144, 536] on button "Próximo" at bounding box center [1133, 532] width 98 height 30
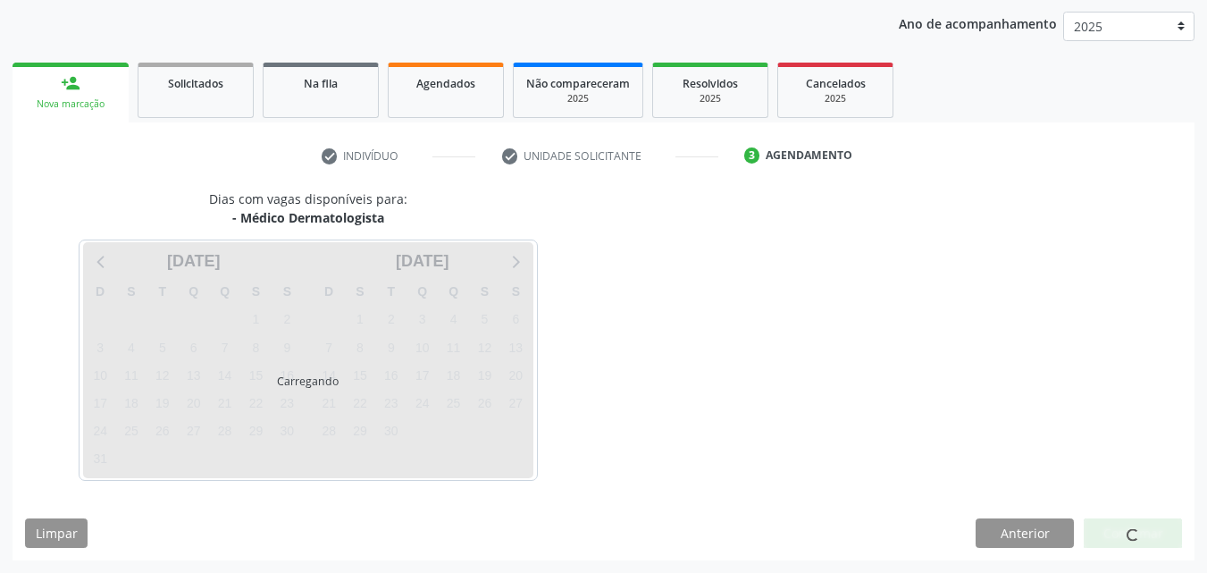
scroll to position [205, 0]
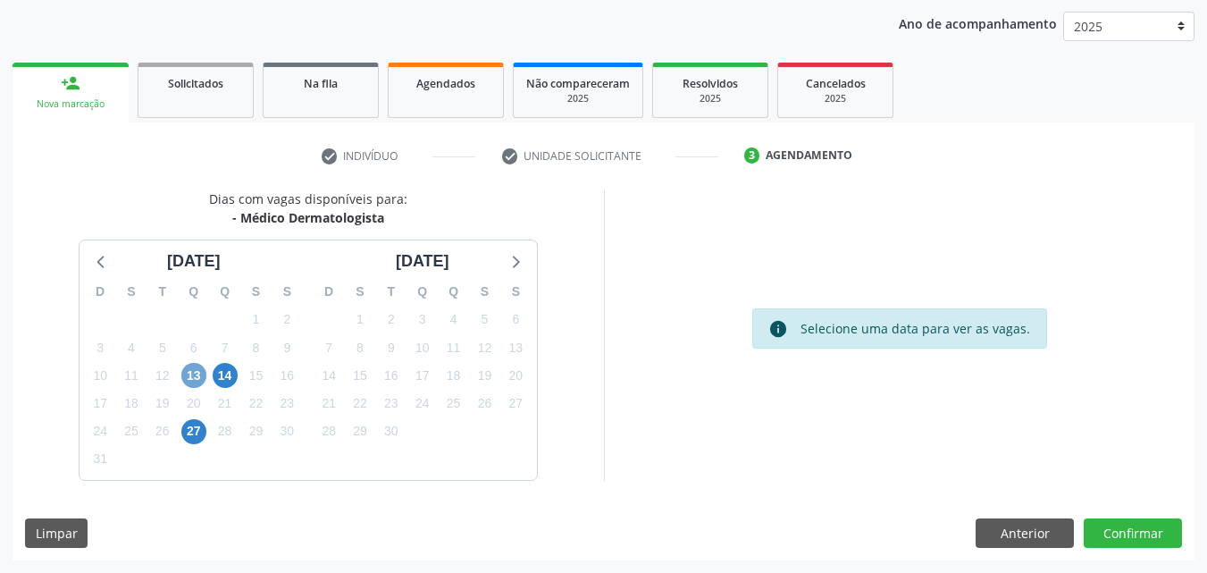
click at [197, 381] on span "13" at bounding box center [193, 375] width 25 height 25
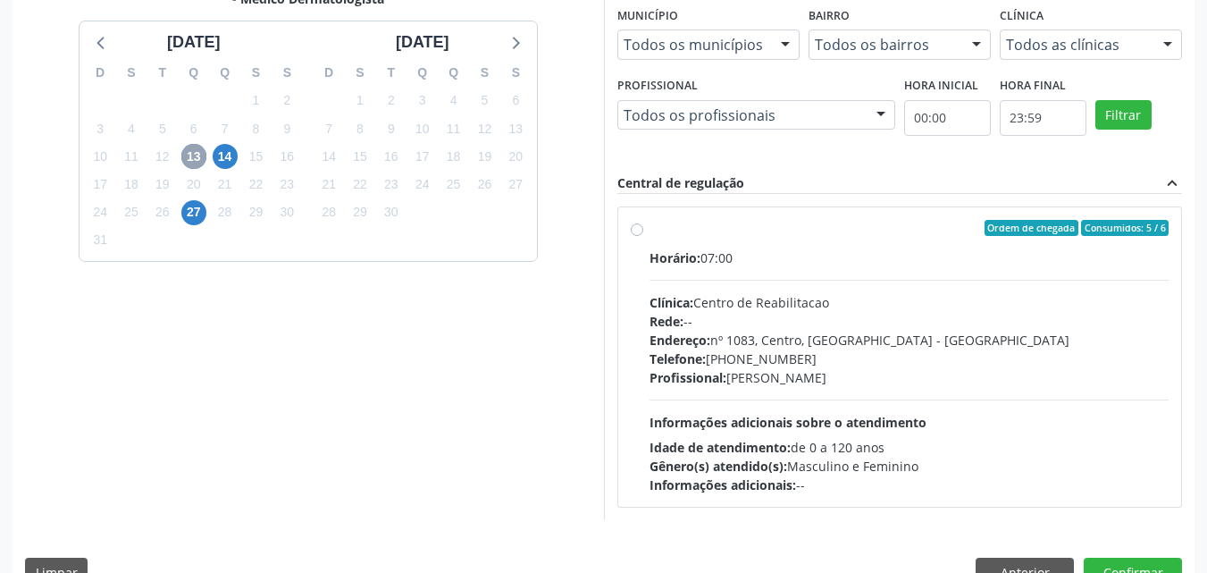
scroll to position [463, 0]
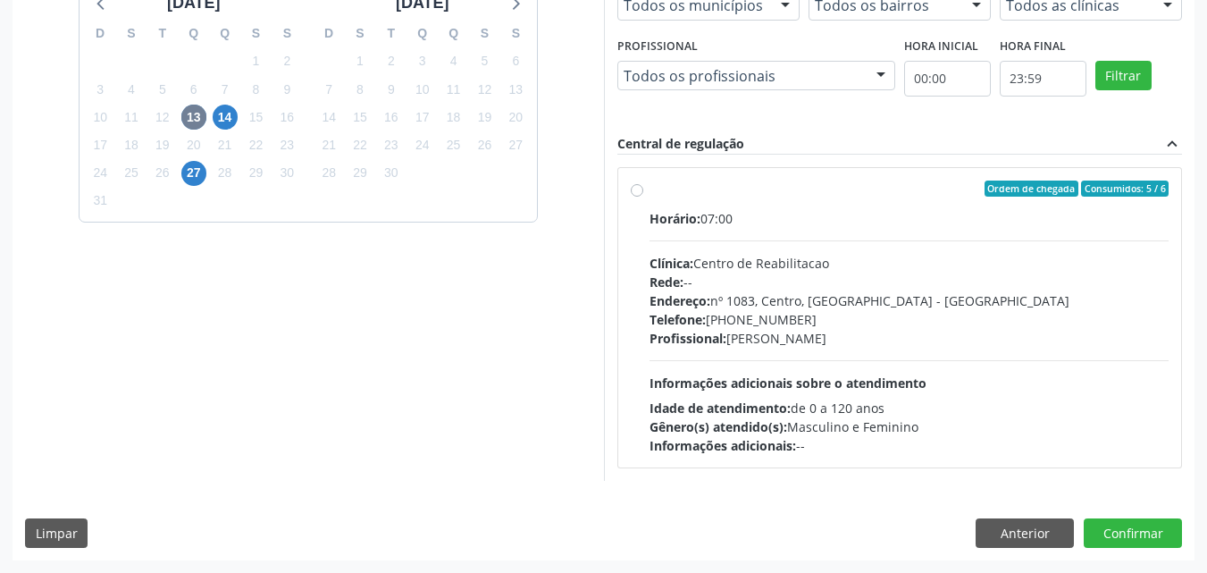
click at [918, 331] on div "Profissional: [PERSON_NAME]" at bounding box center [909, 338] width 520 height 19
click at [643, 197] on input "Ordem de chegada Consumidos: 5 / 6 Horário: 07:00 Clínica: Centro de Reabilitac…" at bounding box center [637, 188] width 13 height 16
radio input "true"
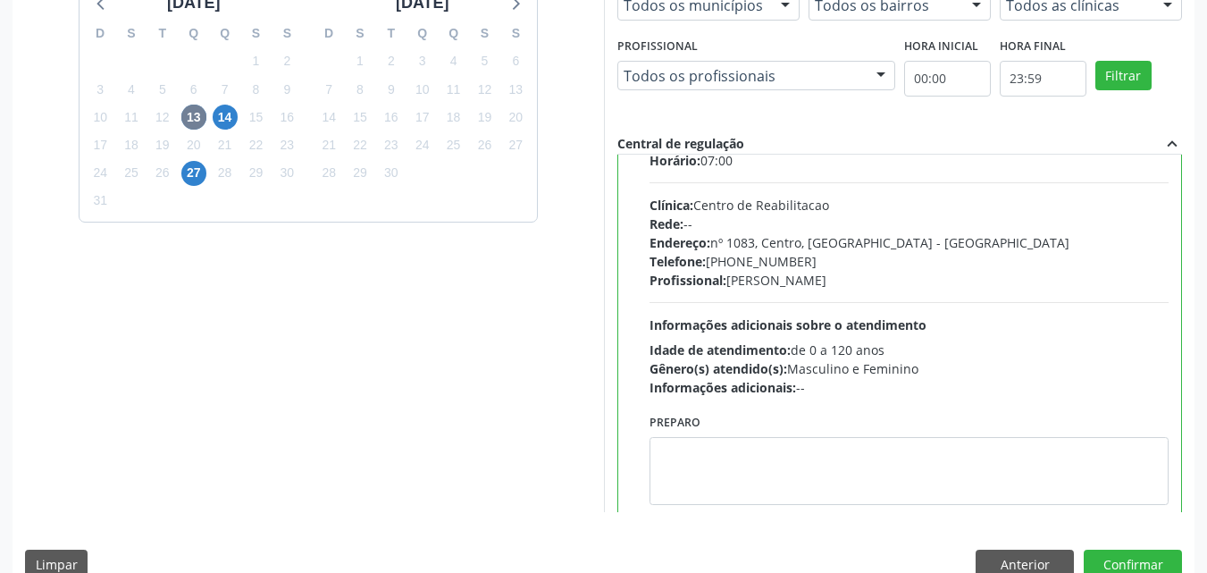
scroll to position [88, 0]
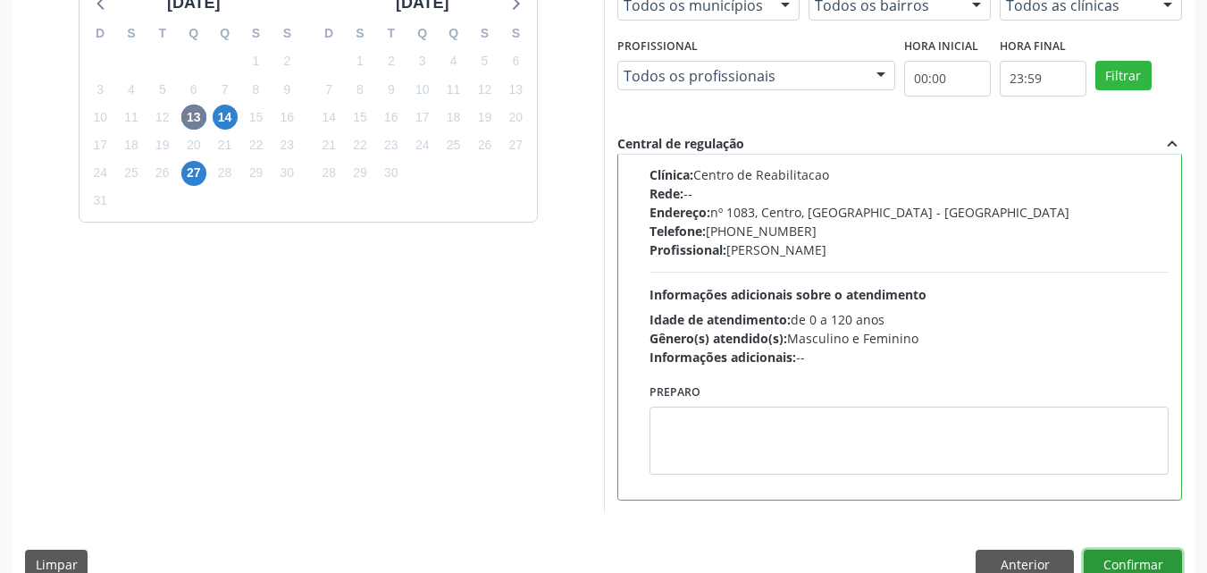
click at [1139, 561] on button "Confirmar" at bounding box center [1133, 564] width 98 height 30
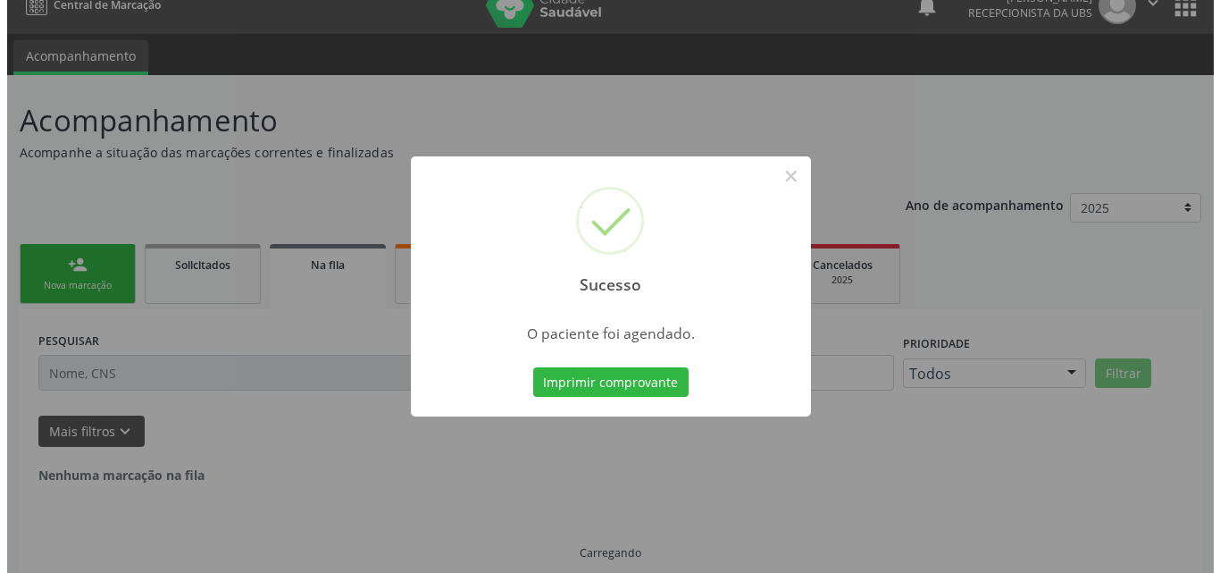
scroll to position [0, 0]
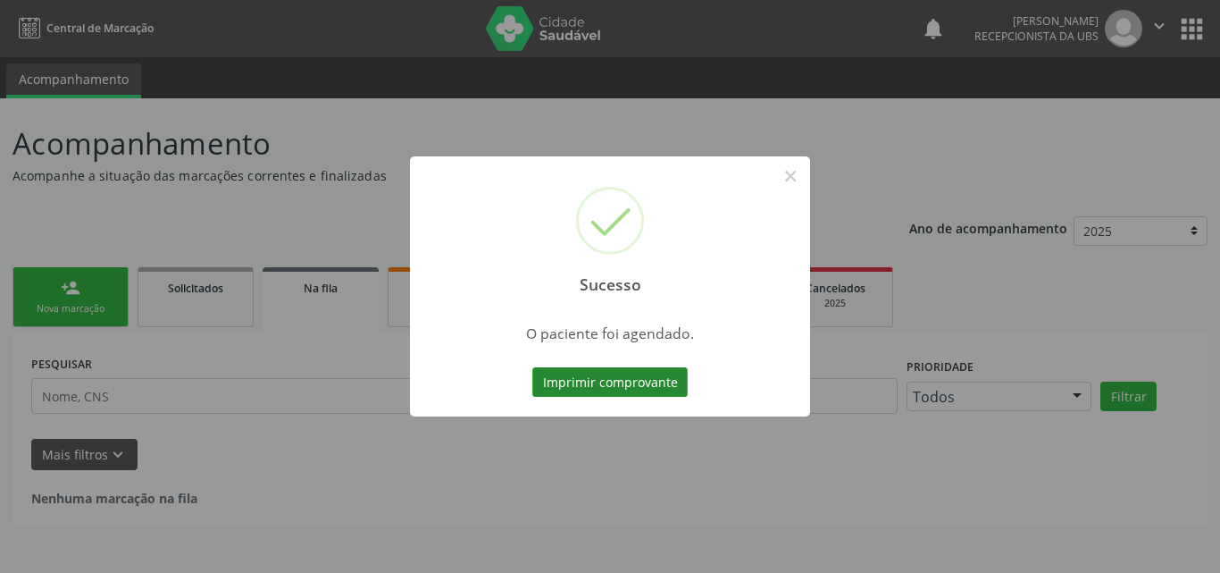
click at [652, 384] on button "Imprimir comprovante" at bounding box center [609, 382] width 155 height 30
